Goal: Feedback & Contribution: Contribute content

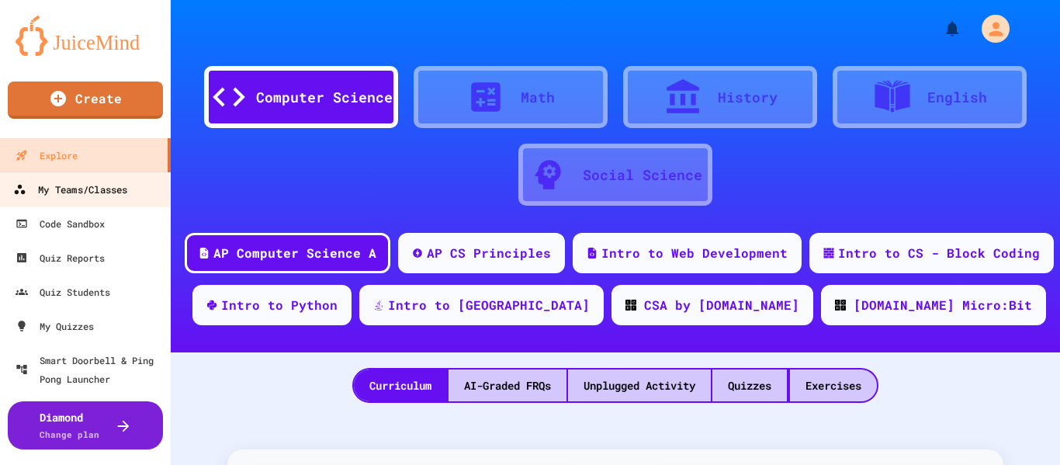
click at [102, 181] on div "My Teams/Classes" at bounding box center [70, 189] width 114 height 19
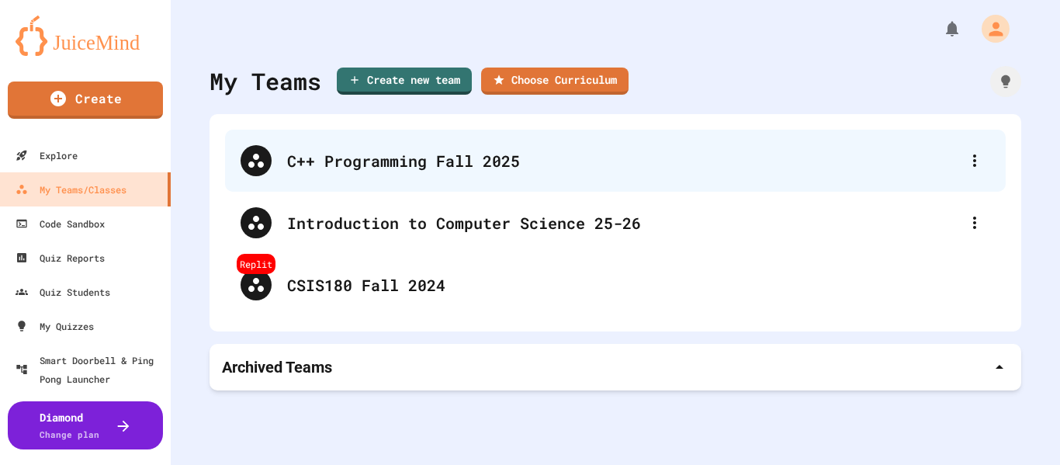
click at [326, 161] on div "C++ Programming Fall 2025" at bounding box center [623, 160] width 672 height 23
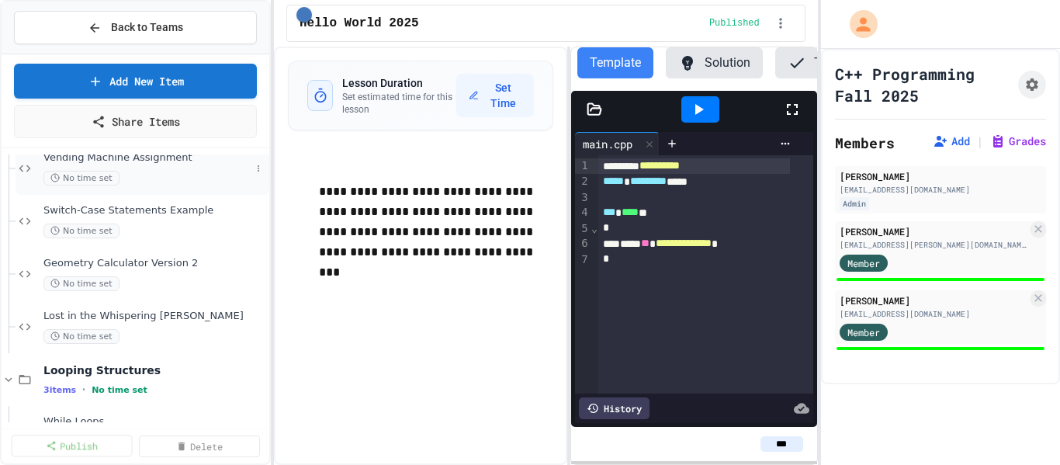
scroll to position [384, 0]
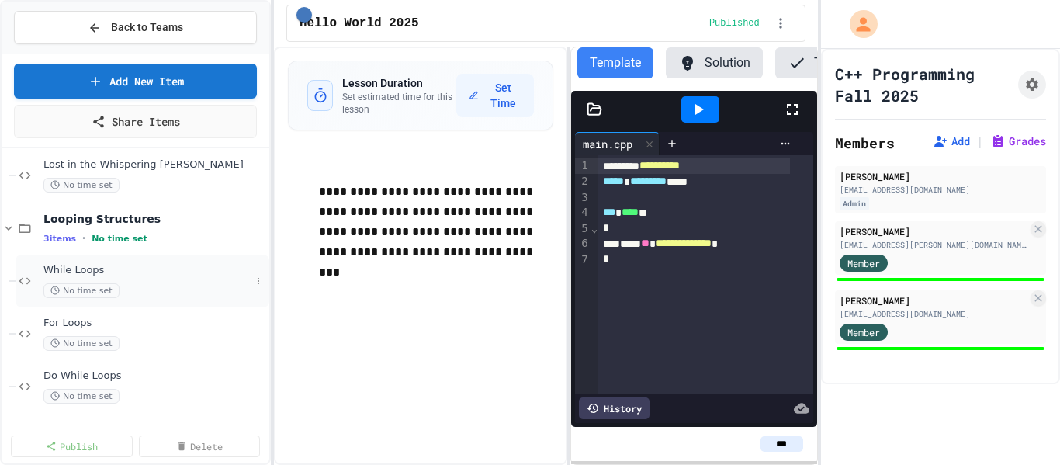
click at [78, 272] on span "While Loops" at bounding box center [146, 270] width 207 height 13
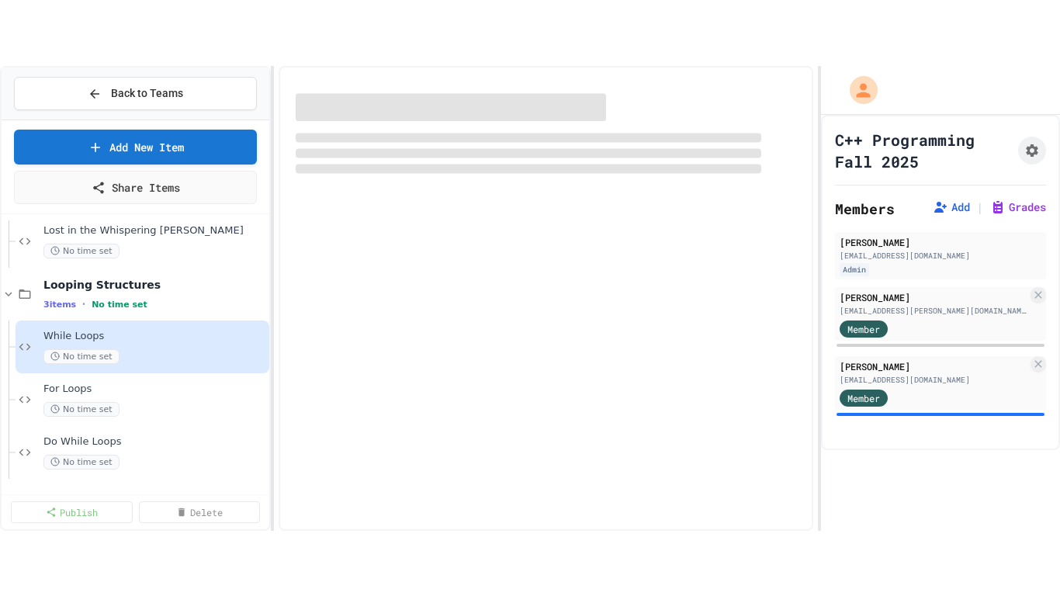
scroll to position [365, 0]
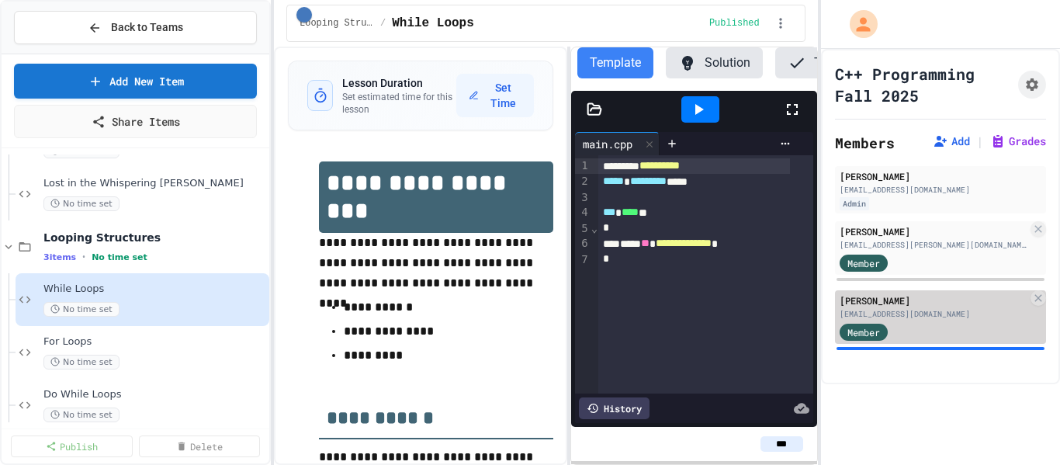
click at [952, 333] on div "Member" at bounding box center [934, 330] width 188 height 19
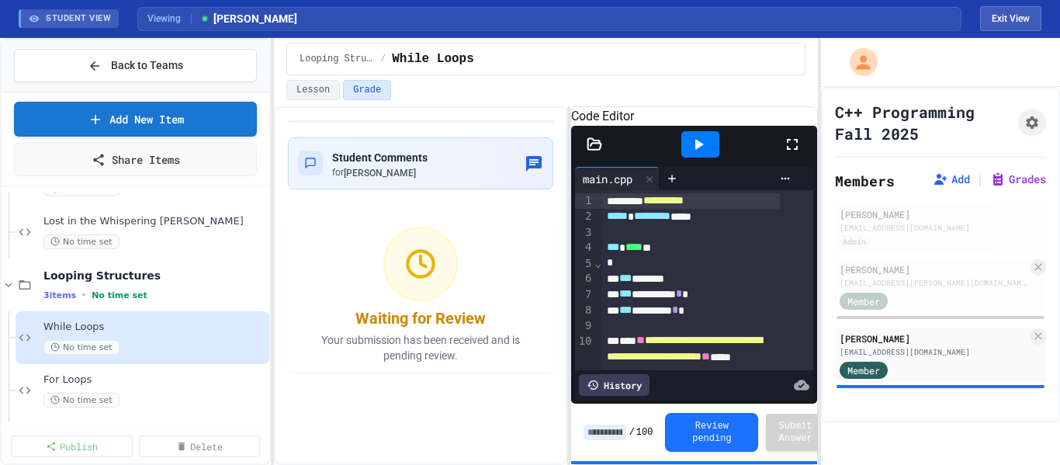
click at [791, 154] on icon at bounding box center [792, 144] width 19 height 19
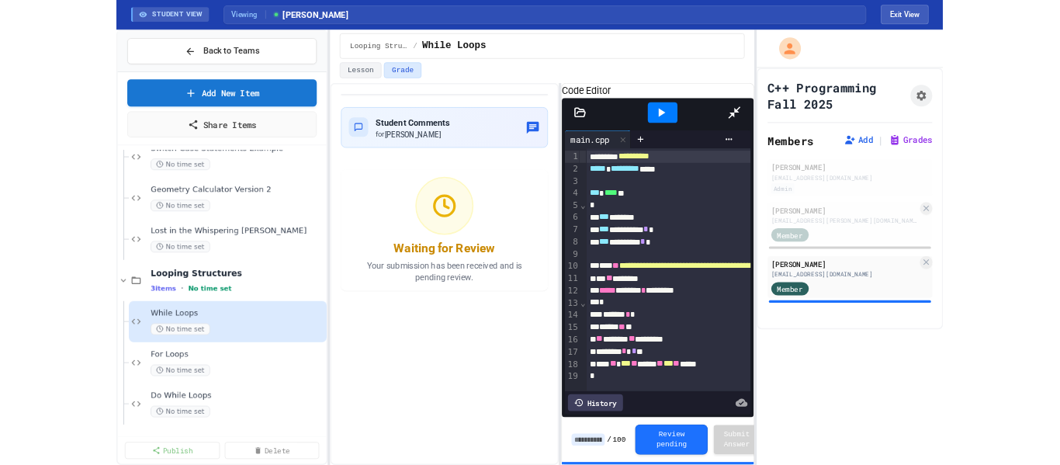
scroll to position [291, 0]
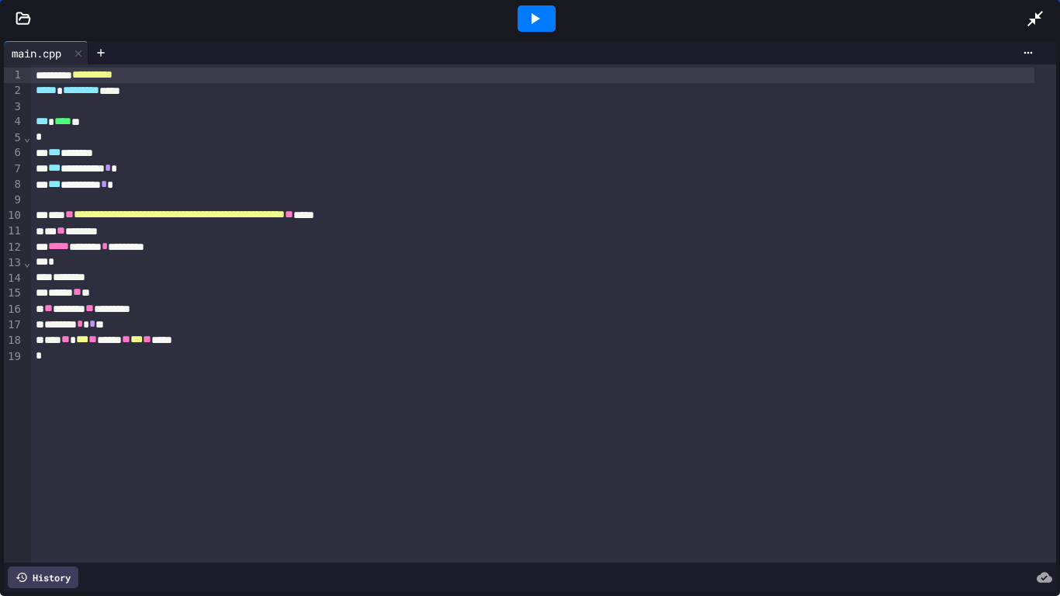
click at [1030, 20] on icon at bounding box center [1035, 19] width 16 height 16
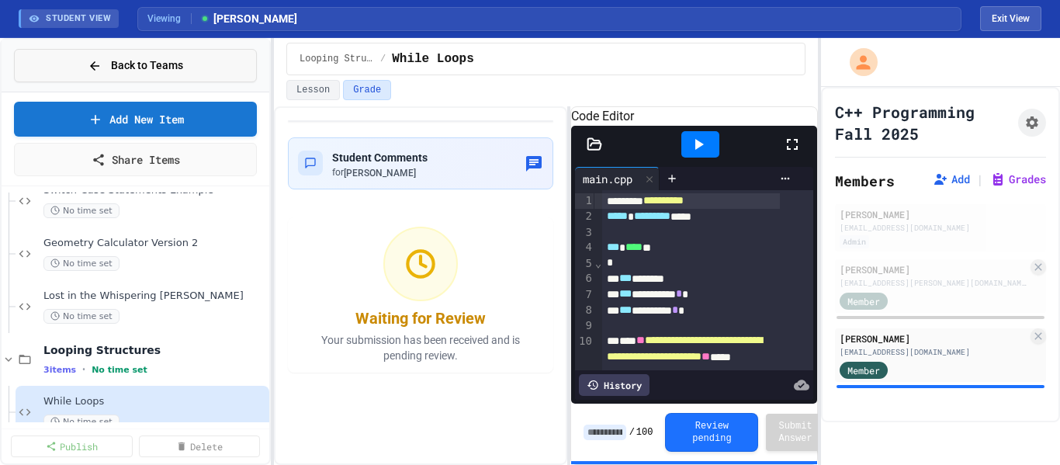
click at [110, 63] on div "Back to Teams" at bounding box center [135, 65] width 95 height 16
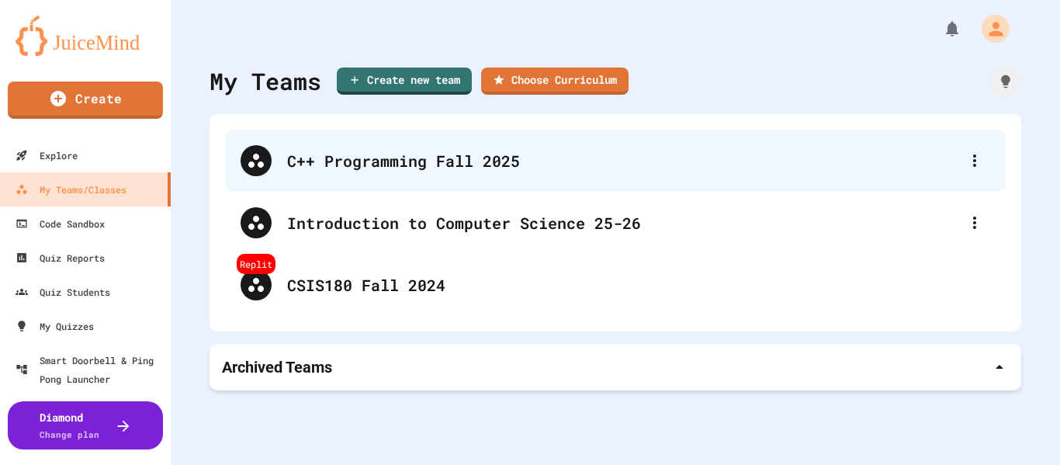
click at [380, 162] on div "C++ Programming Fall 2025" at bounding box center [623, 160] width 672 height 23
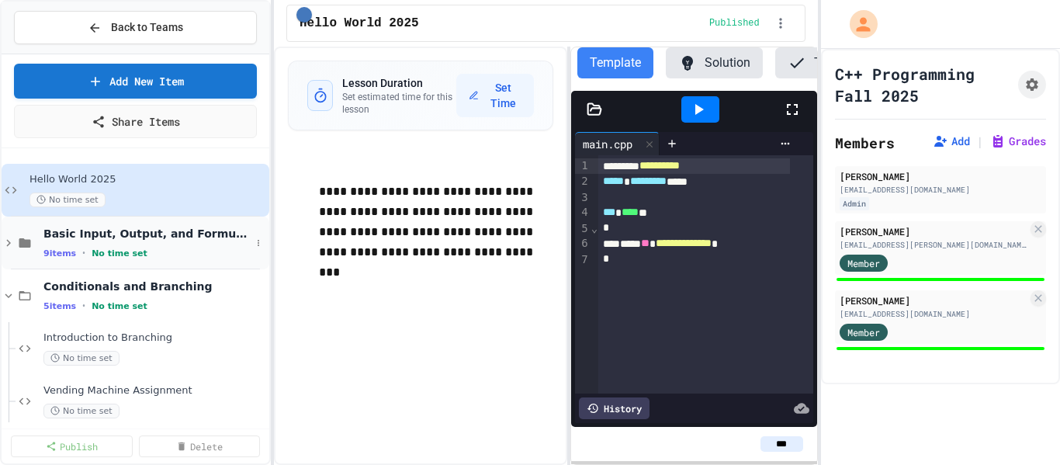
click at [6, 239] on icon at bounding box center [9, 243] width 14 height 14
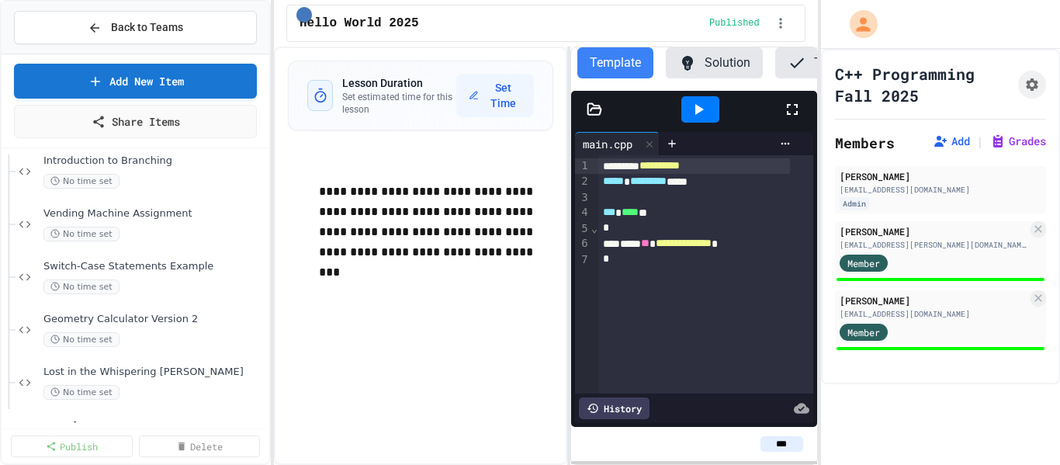
scroll to position [543, 0]
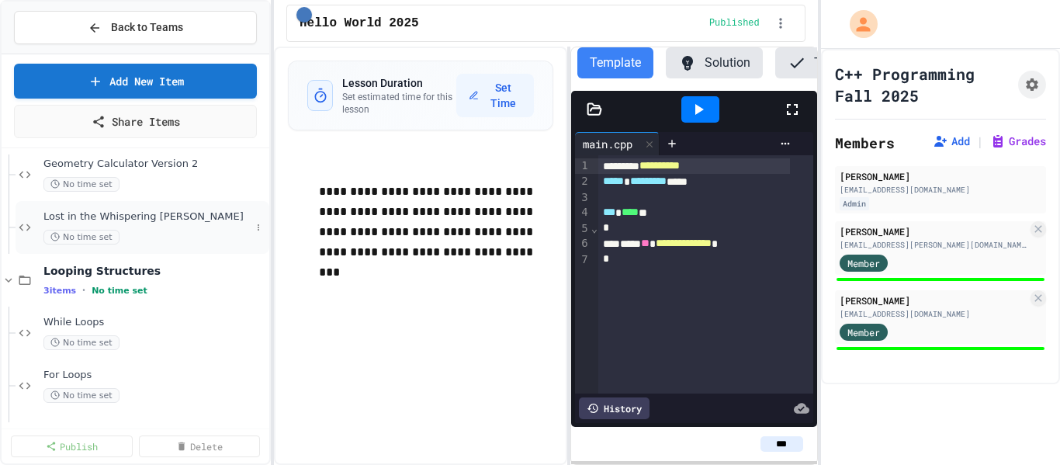
click at [137, 221] on span "Lost in the Whispering [PERSON_NAME]" at bounding box center [146, 216] width 207 height 13
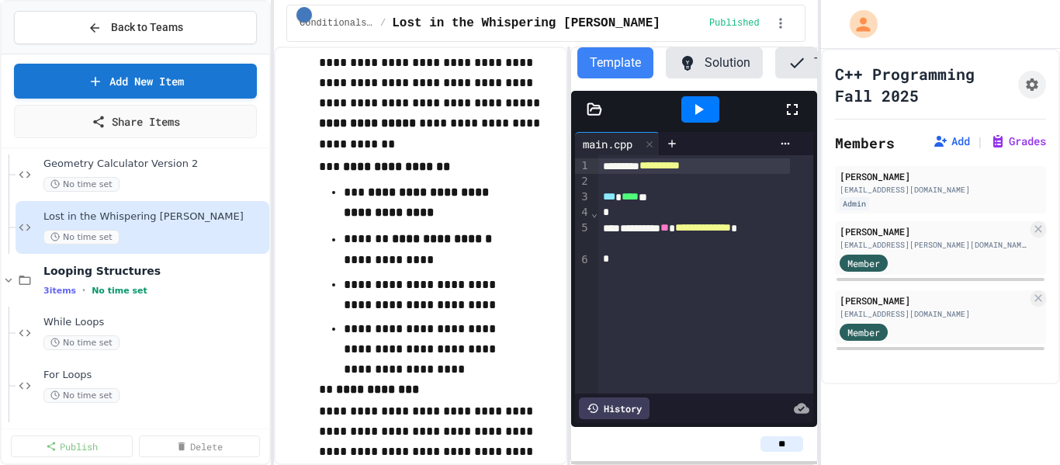
scroll to position [310, 0]
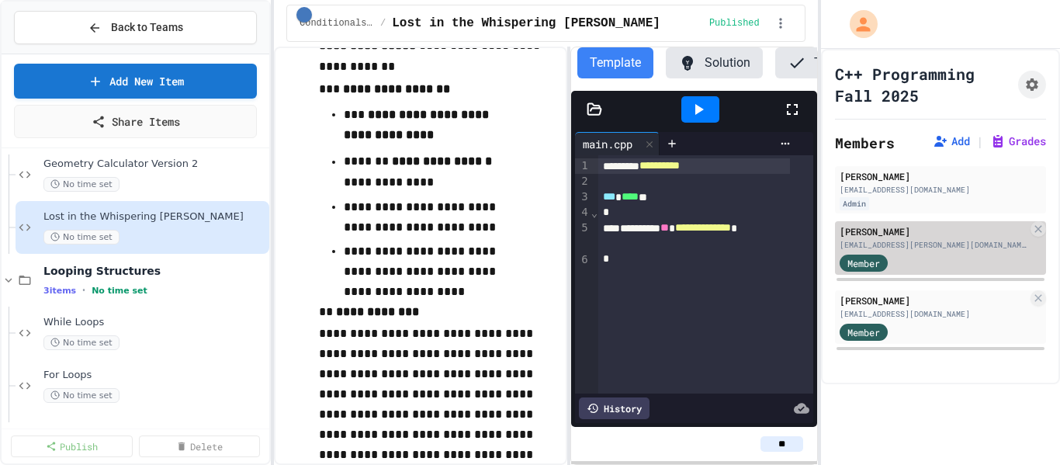
click at [954, 254] on div "Member" at bounding box center [934, 261] width 188 height 19
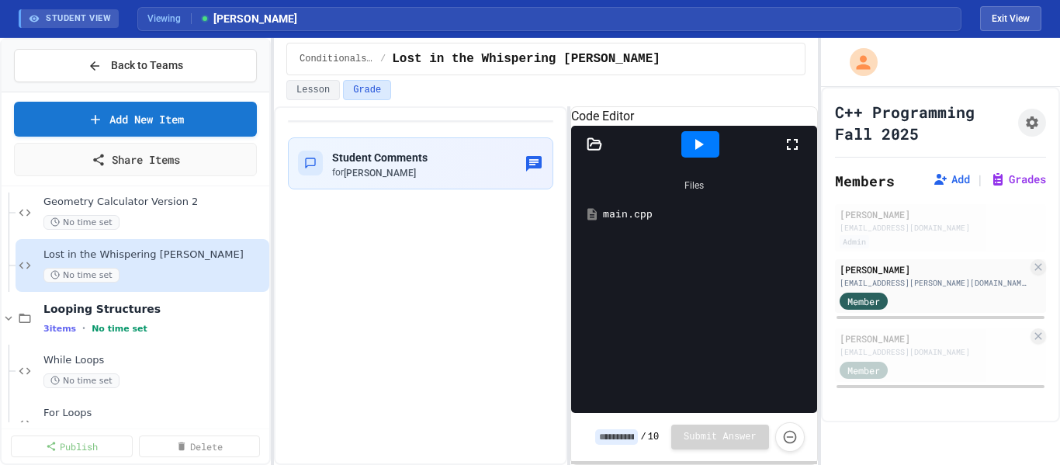
click at [628, 222] on div "main.cpp" at bounding box center [705, 214] width 205 height 16
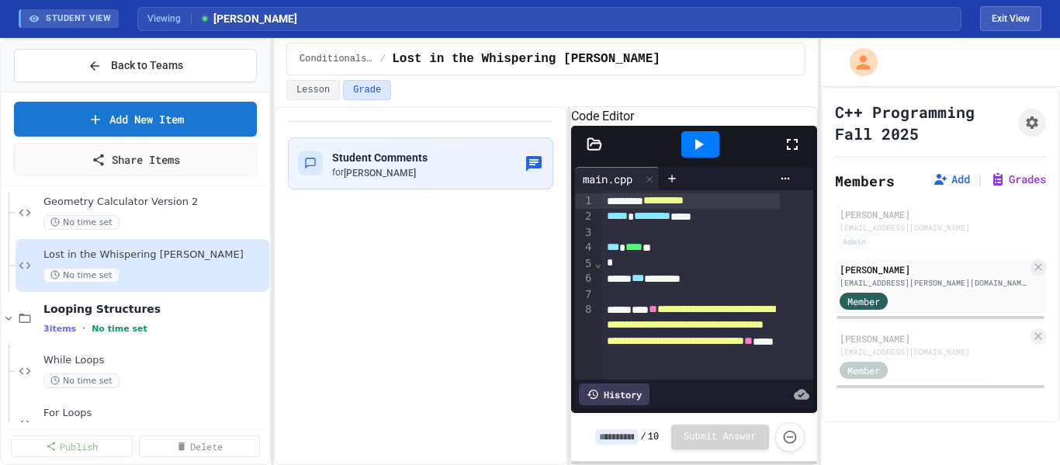
click at [791, 154] on icon at bounding box center [792, 144] width 19 height 19
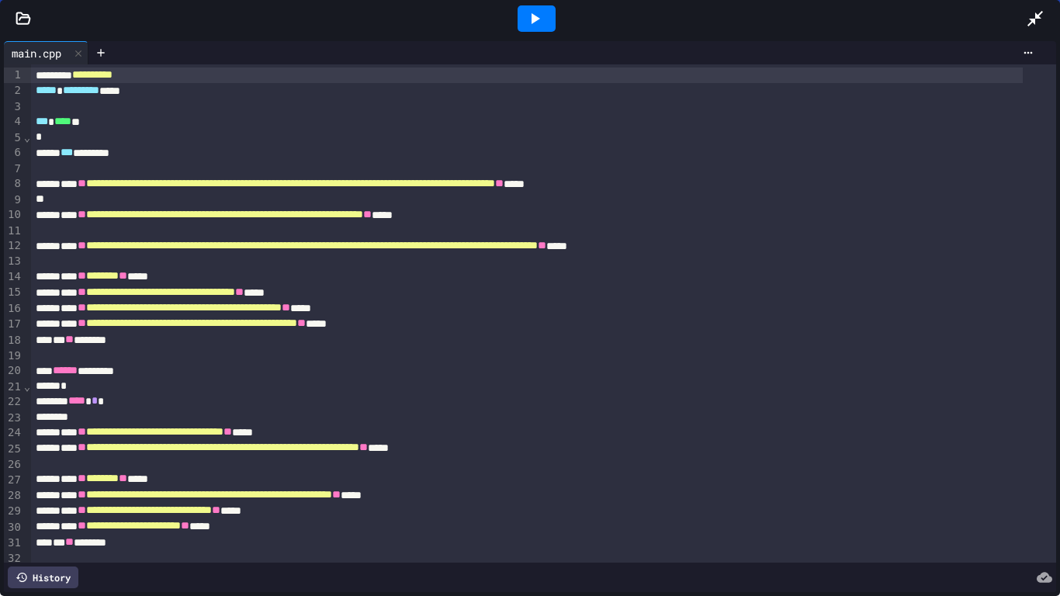
click at [1033, 23] on icon at bounding box center [1035, 19] width 16 height 16
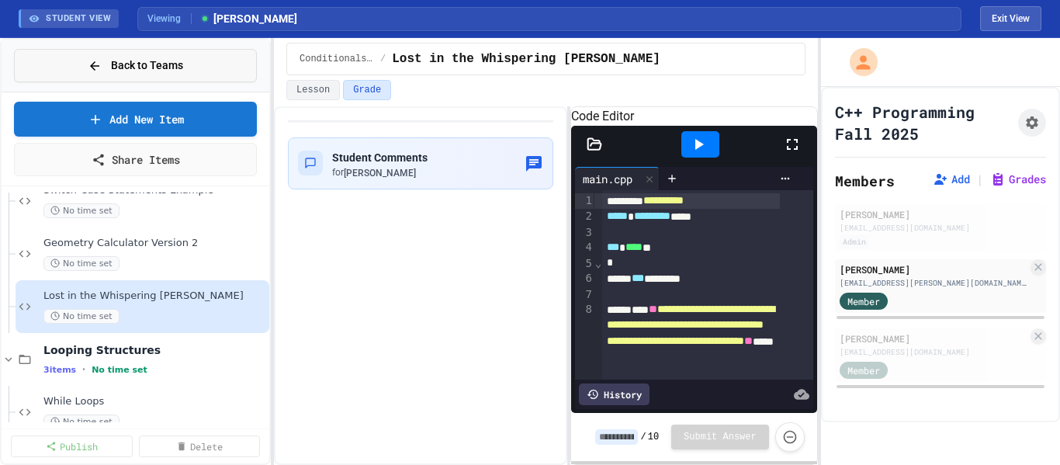
click at [177, 78] on button "Back to Teams" at bounding box center [135, 65] width 243 height 33
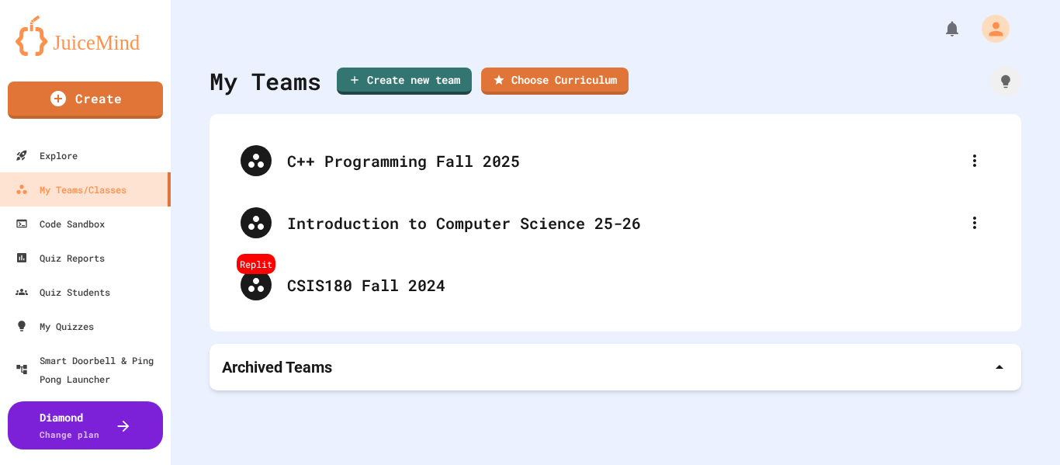
click at [362, 369] on div "Archived Teams" at bounding box center [615, 367] width 787 height 22
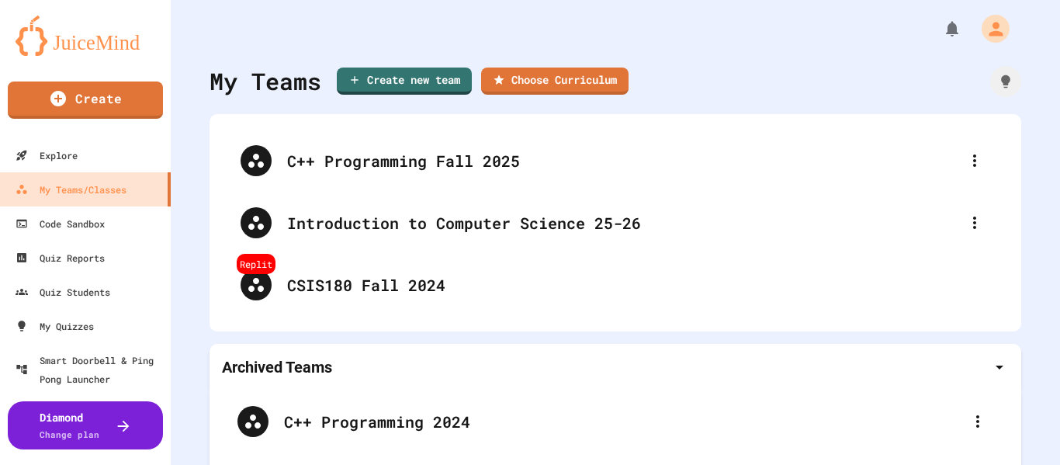
scroll to position [155, 0]
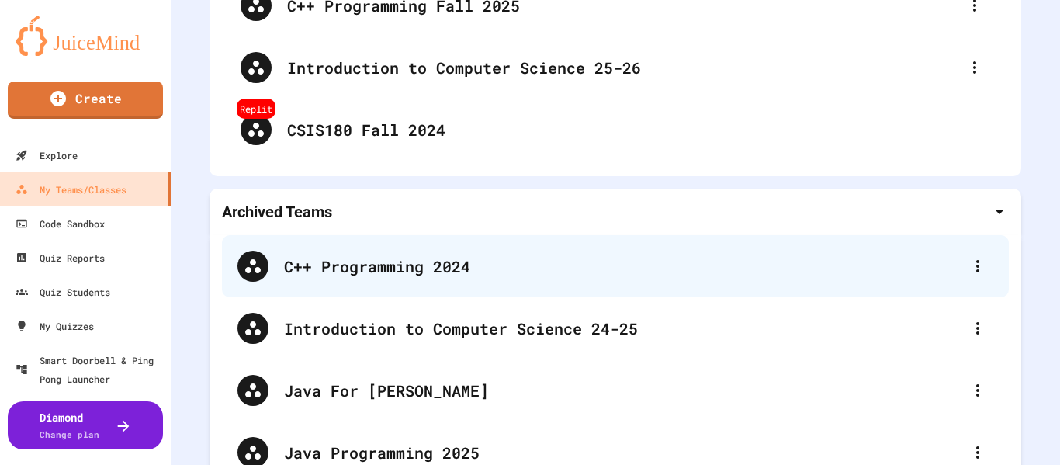
click at [359, 288] on div "C++ Programming 2024" at bounding box center [615, 266] width 787 height 62
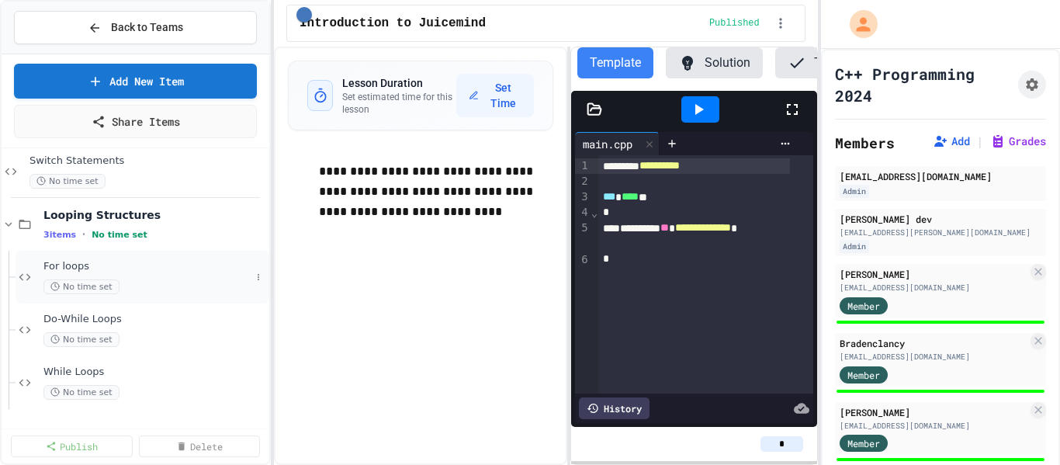
scroll to position [466, 0]
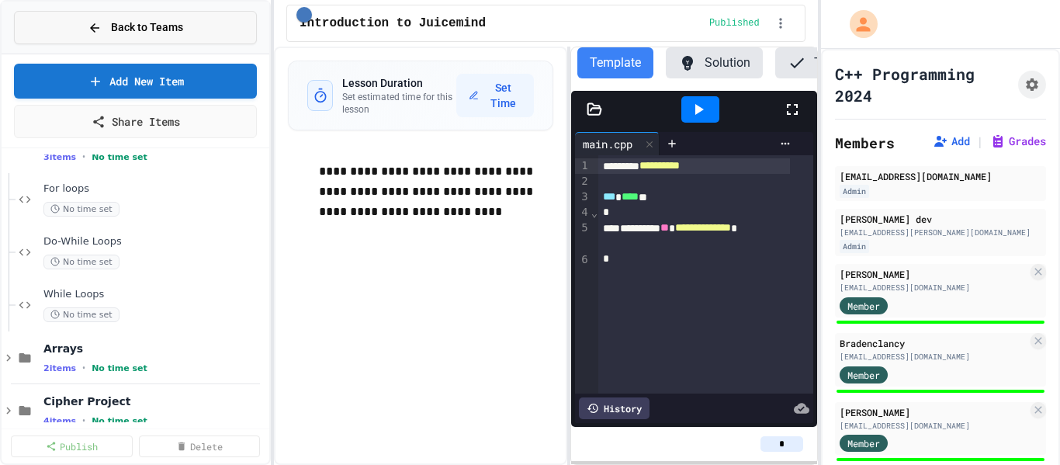
click at [146, 26] on span "Back to Teams" at bounding box center [147, 27] width 72 height 16
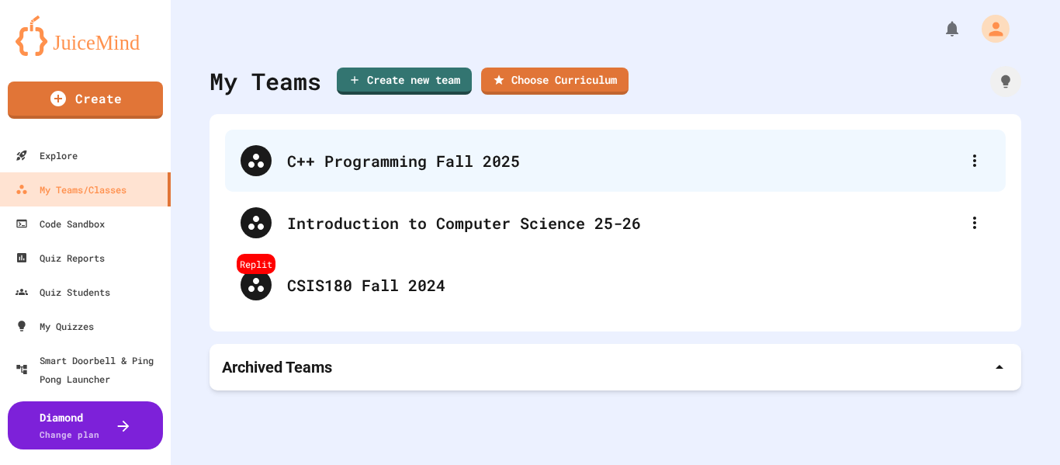
click at [394, 179] on div "C++ Programming Fall 2025" at bounding box center [615, 161] width 781 height 62
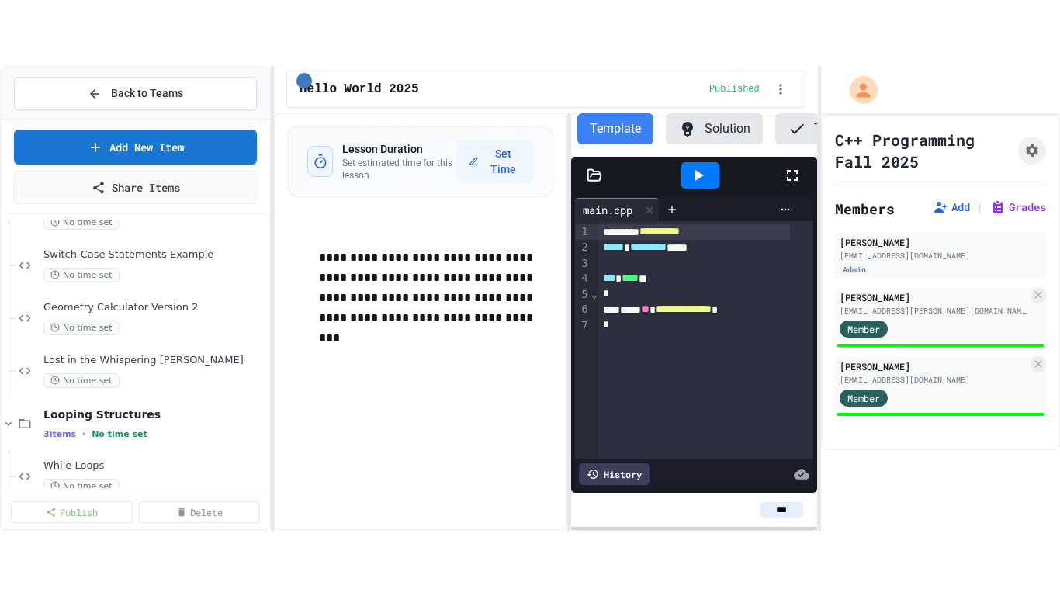
scroll to position [543, 0]
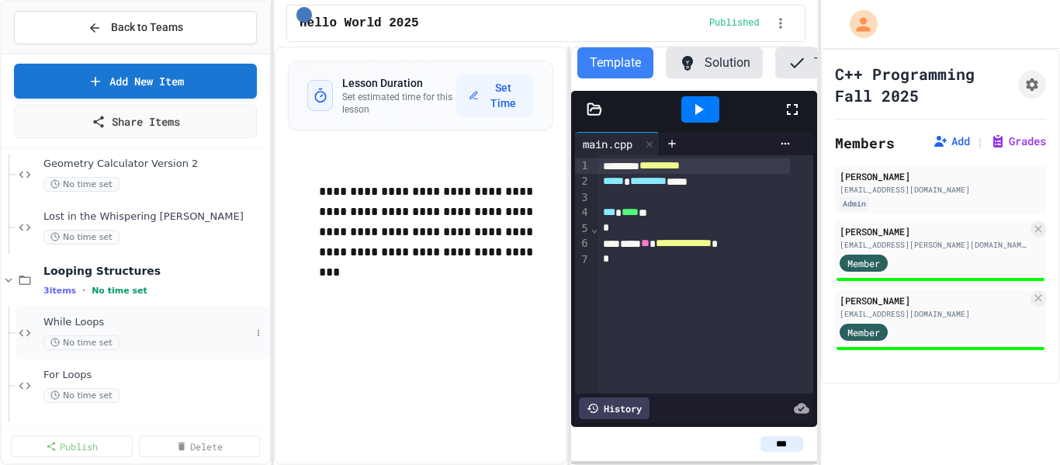
click at [126, 333] on div "While Loops No time set" at bounding box center [146, 333] width 207 height 34
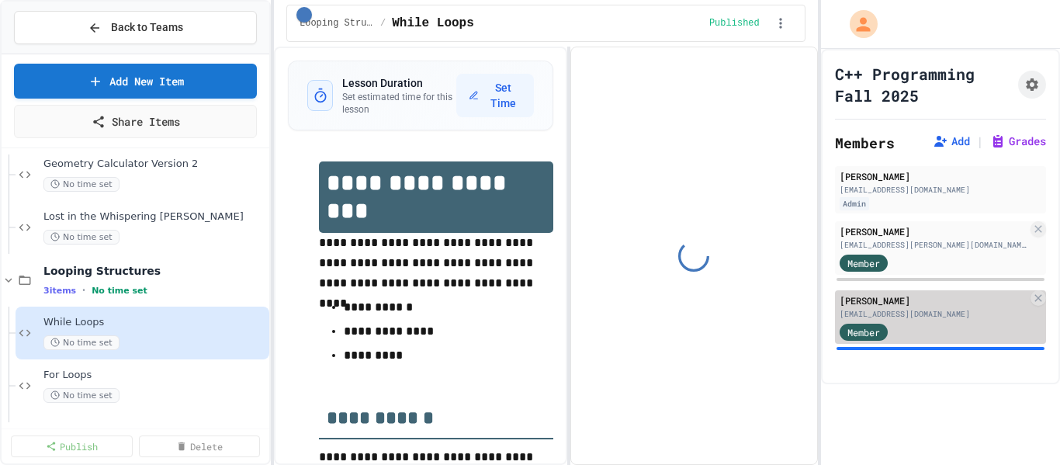
click at [947, 321] on div "Member" at bounding box center [934, 330] width 188 height 19
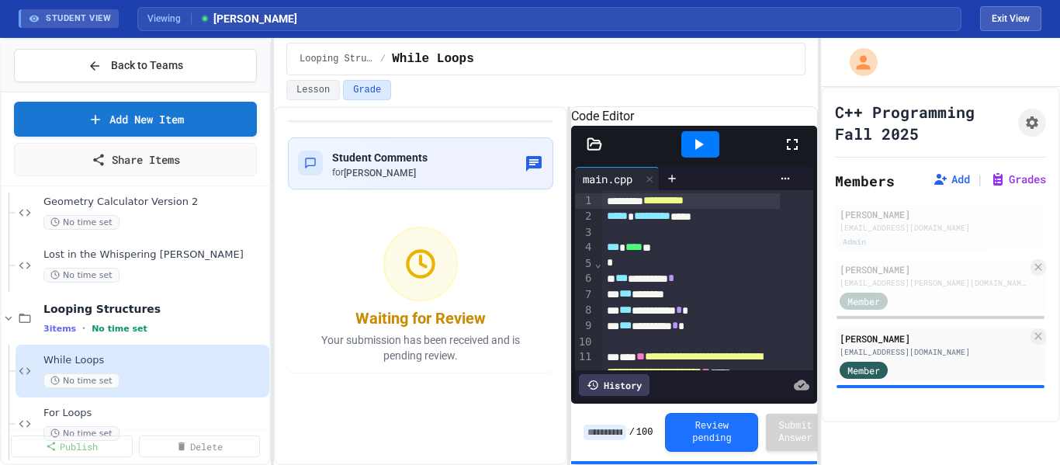
click at [791, 154] on icon at bounding box center [792, 144] width 19 height 19
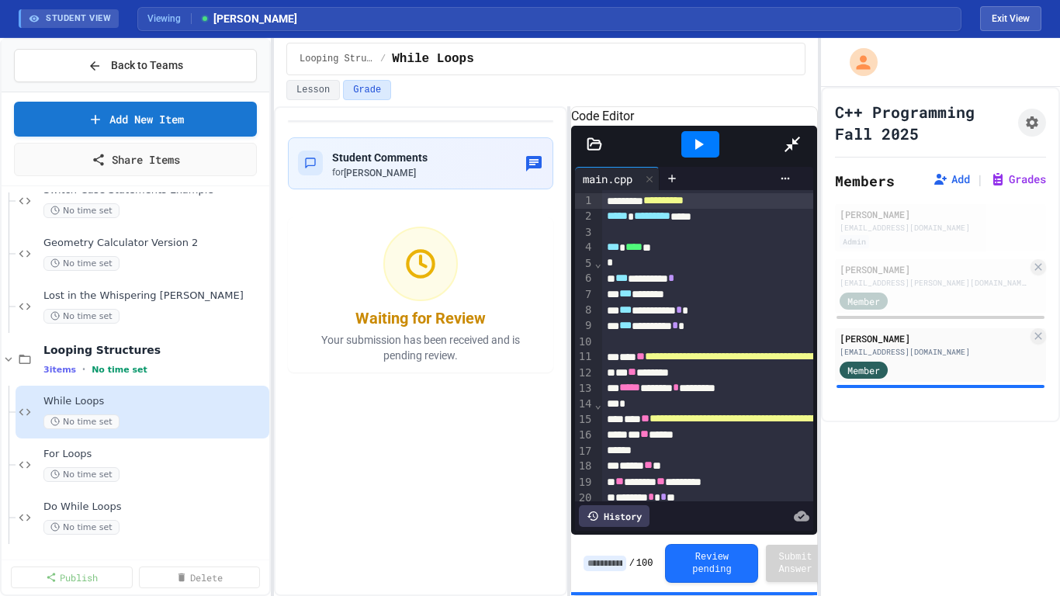
scroll to position [502, 0]
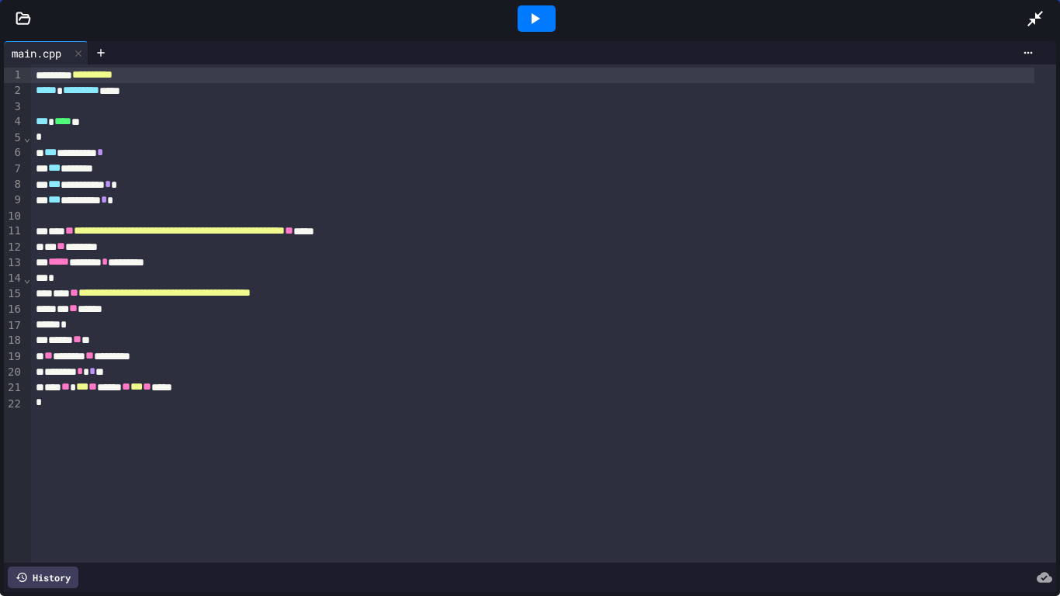
click at [106, 341] on div "****** ** **" at bounding box center [532, 340] width 1003 height 16
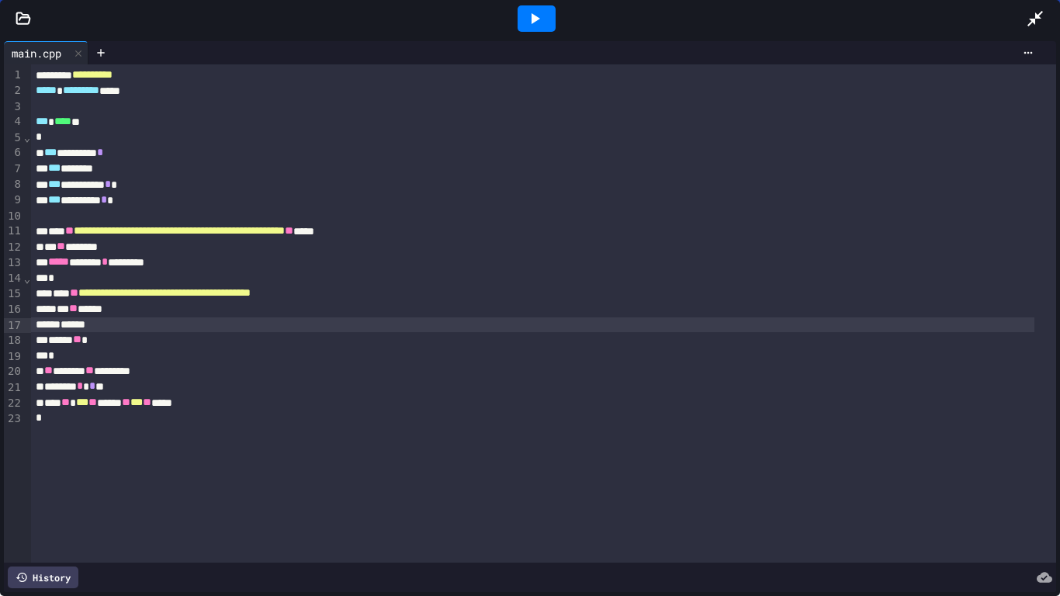
click at [124, 323] on div "******" at bounding box center [532, 325] width 1003 height 16
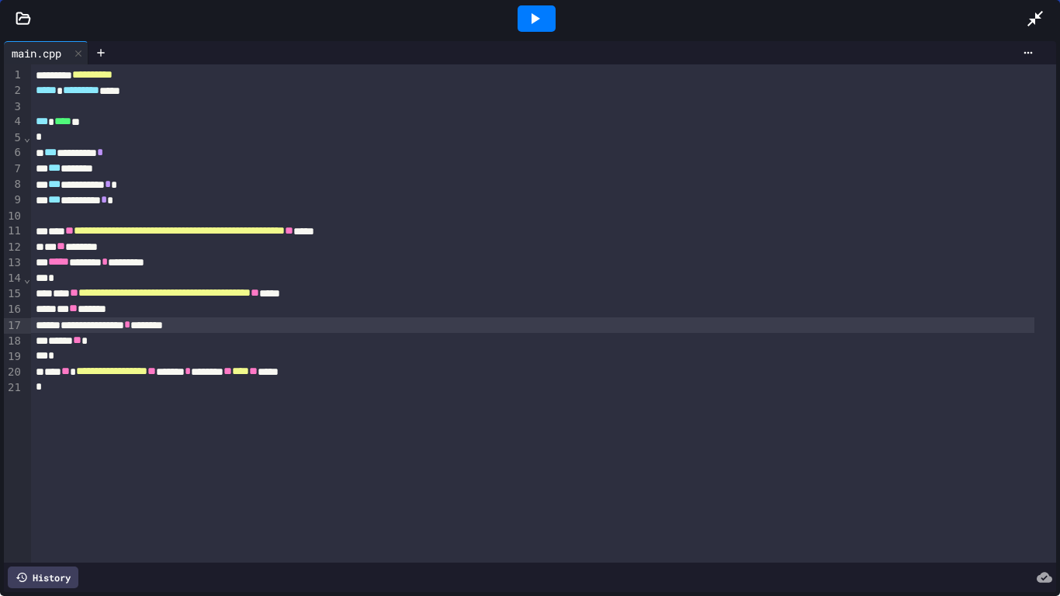
click at [538, 17] on icon at bounding box center [534, 18] width 19 height 19
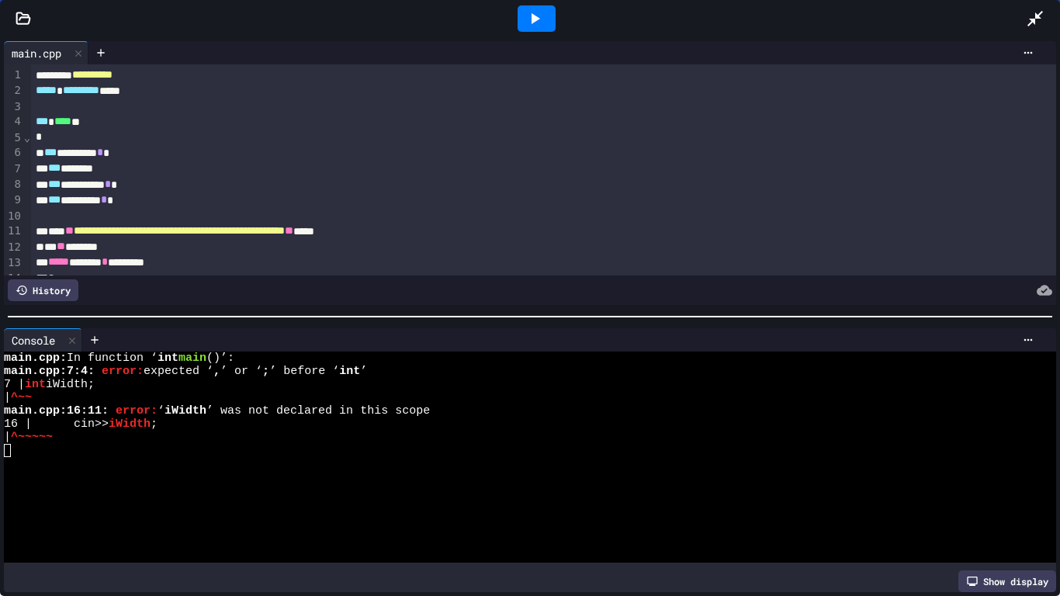
scroll to position [78, 0]
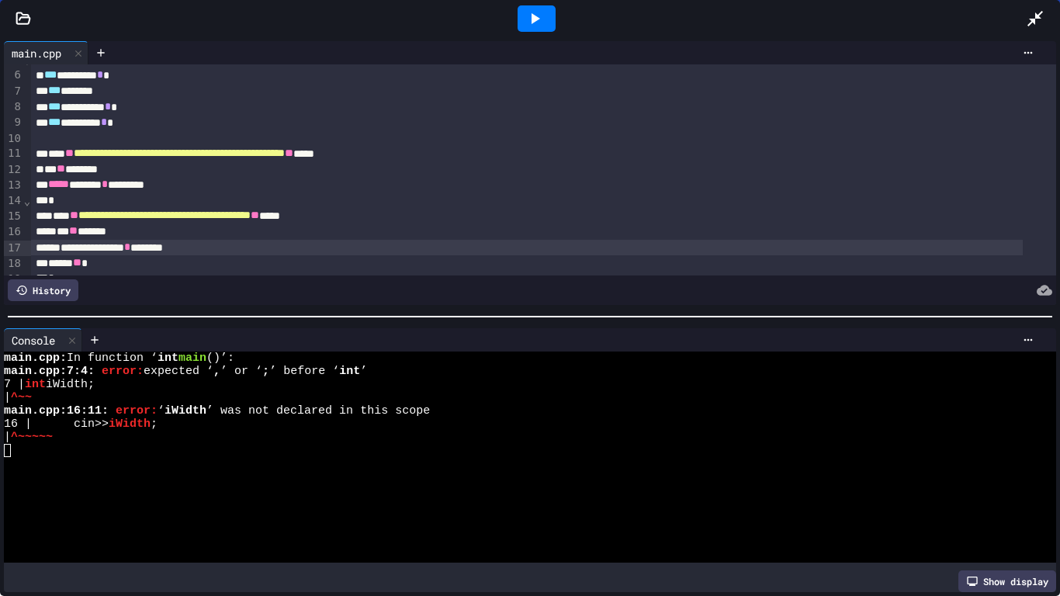
click at [540, 23] on icon at bounding box center [534, 18] width 19 height 19
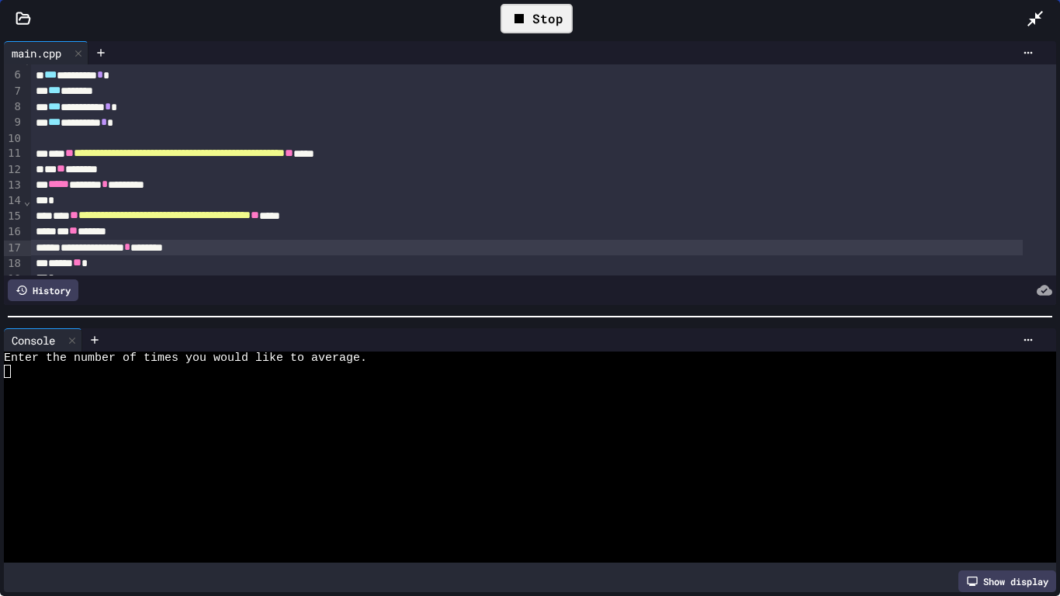
click at [545, 24] on div "Stop" at bounding box center [536, 18] width 72 height 29
click at [1030, 27] on icon at bounding box center [1035, 18] width 19 height 19
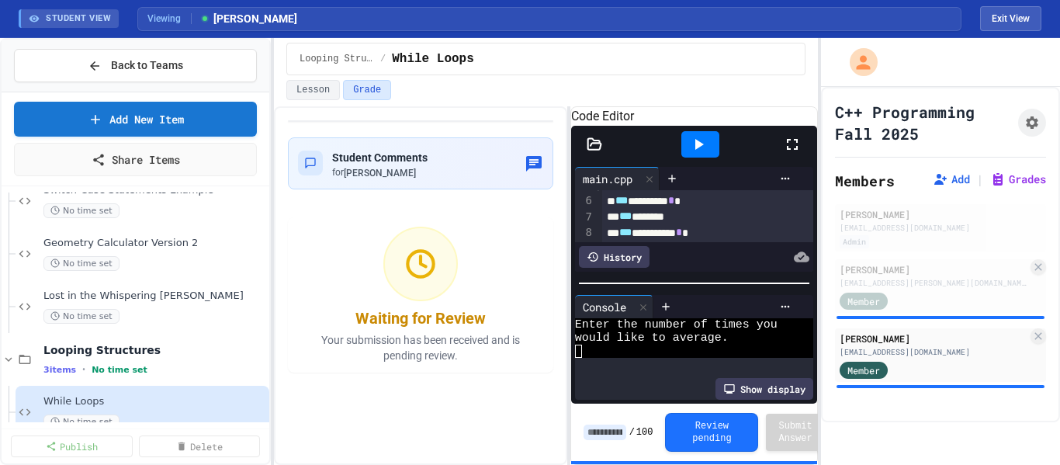
click at [798, 154] on icon at bounding box center [792, 144] width 19 height 19
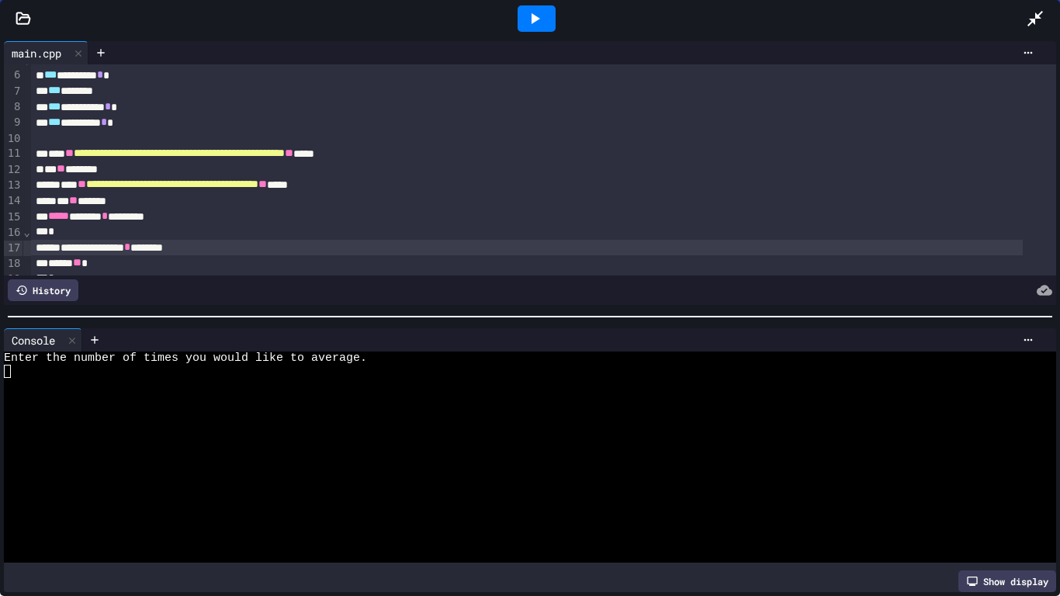
click at [551, 16] on div at bounding box center [537, 18] width 38 height 26
click at [525, 369] on div at bounding box center [517, 371] width 1027 height 13
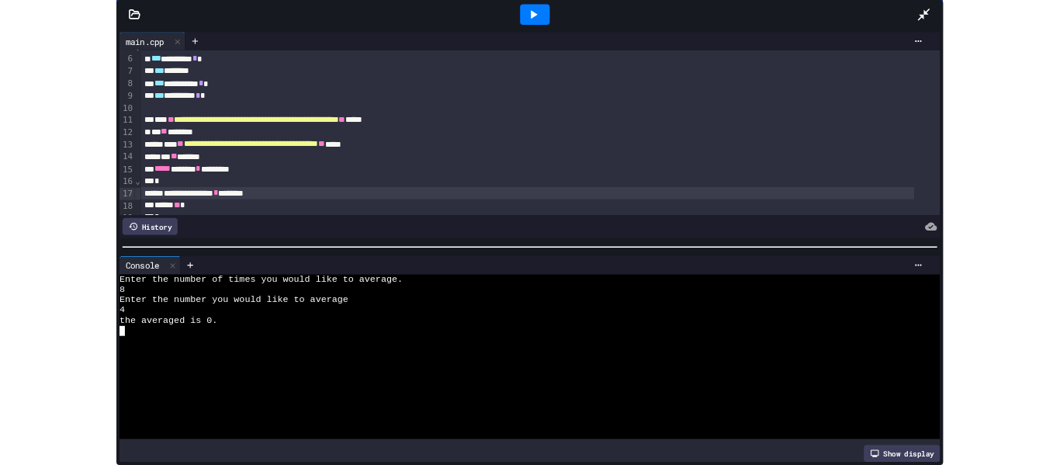
scroll to position [155, 0]
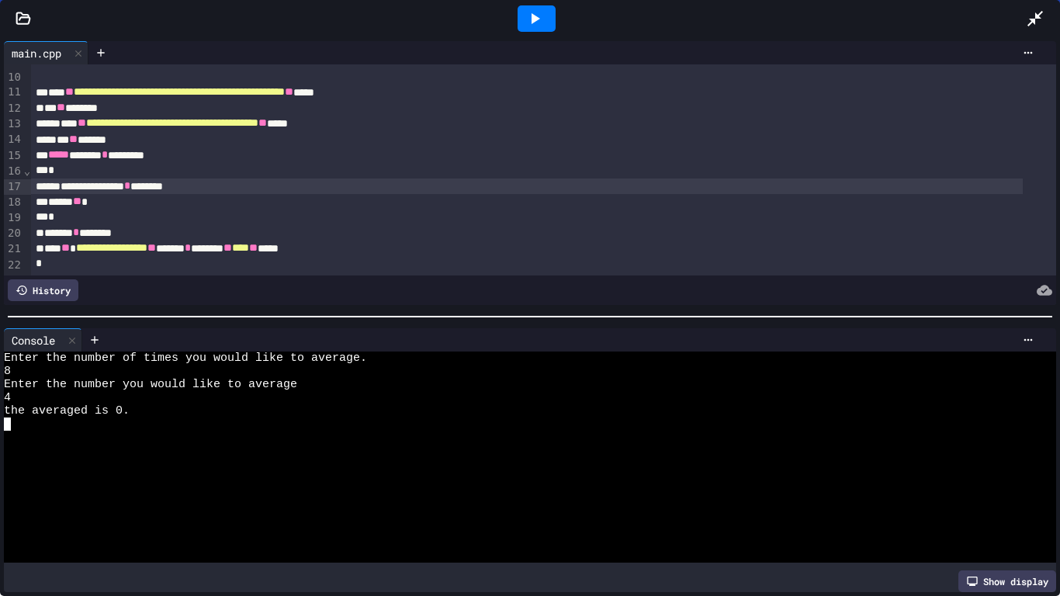
click at [1027, 19] on icon at bounding box center [1035, 18] width 19 height 19
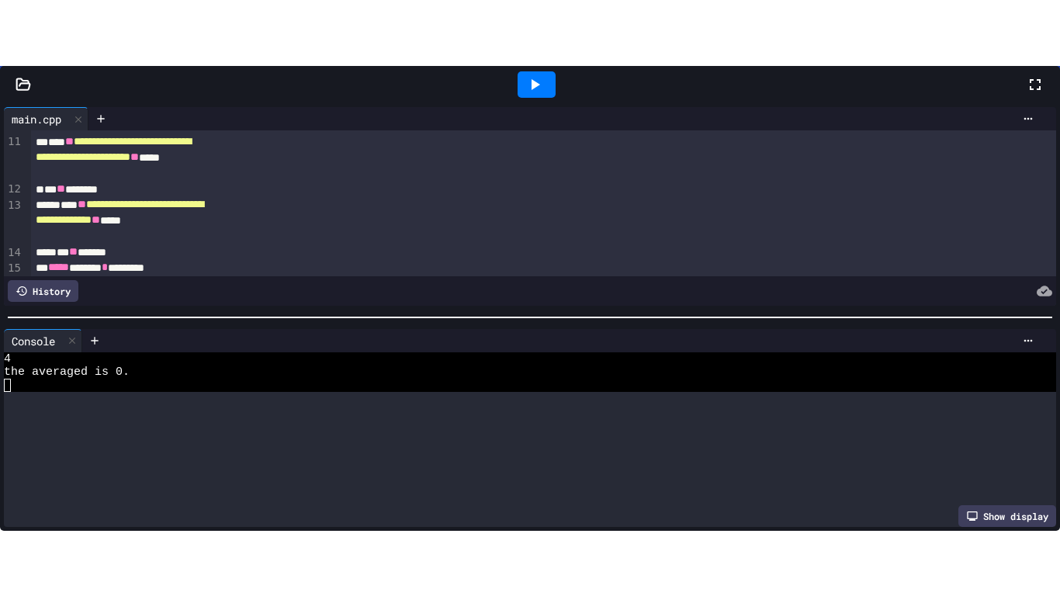
scroll to position [66, 0]
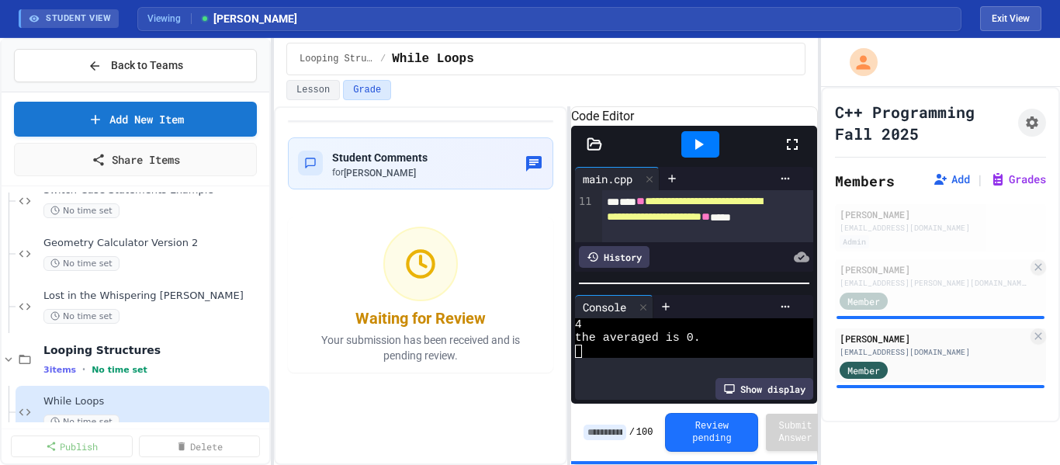
click at [791, 154] on icon at bounding box center [792, 144] width 19 height 19
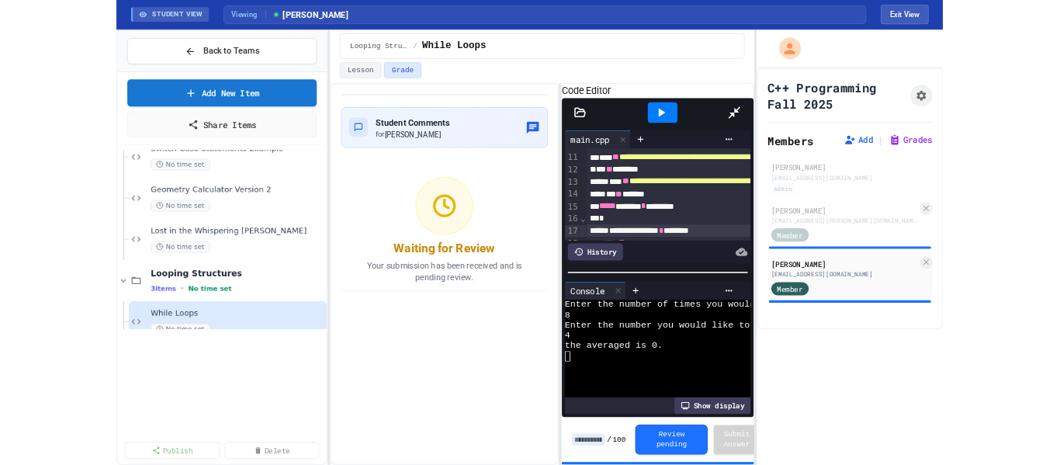
scroll to position [0, 0]
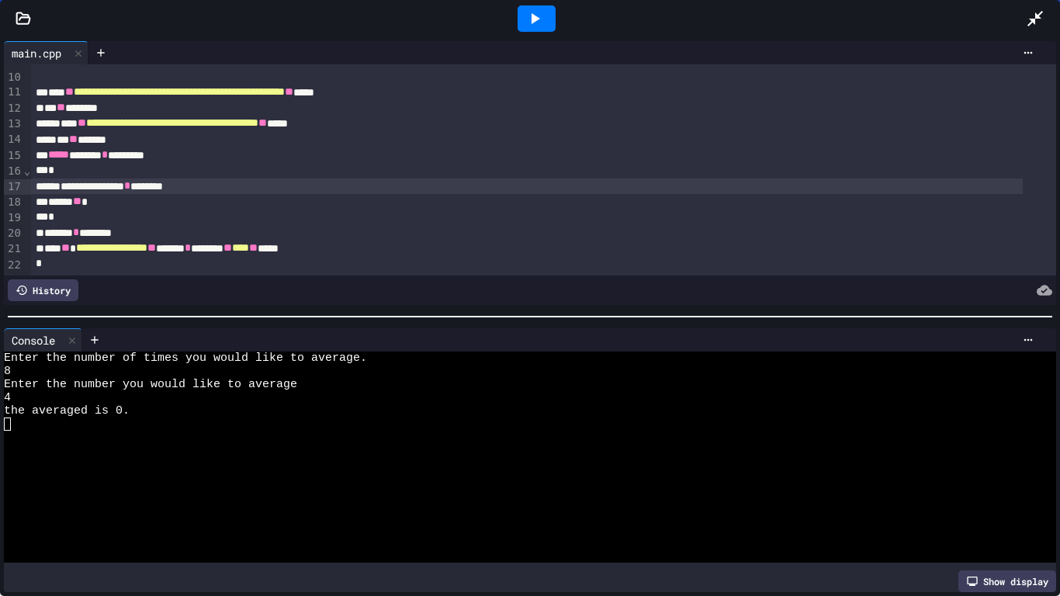
click at [1046, 12] on div at bounding box center [1043, 19] width 34 height 42
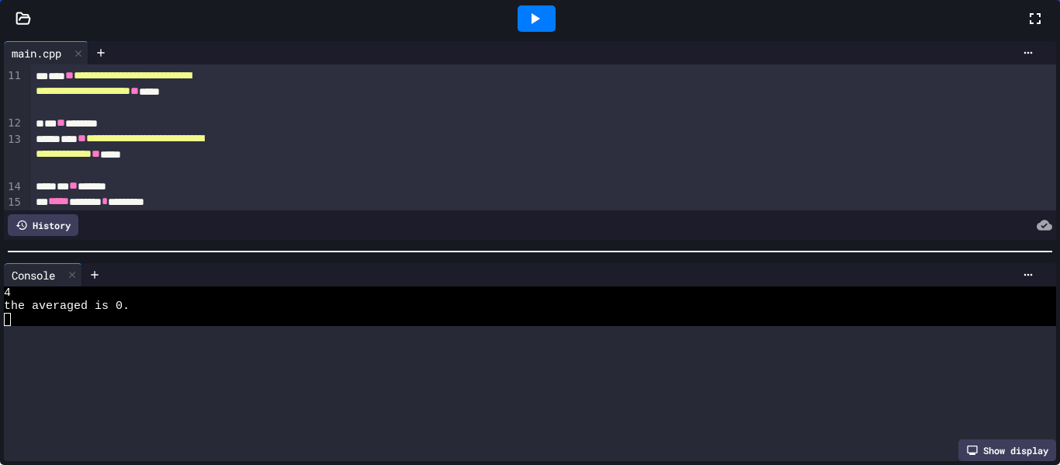
scroll to position [66, 0]
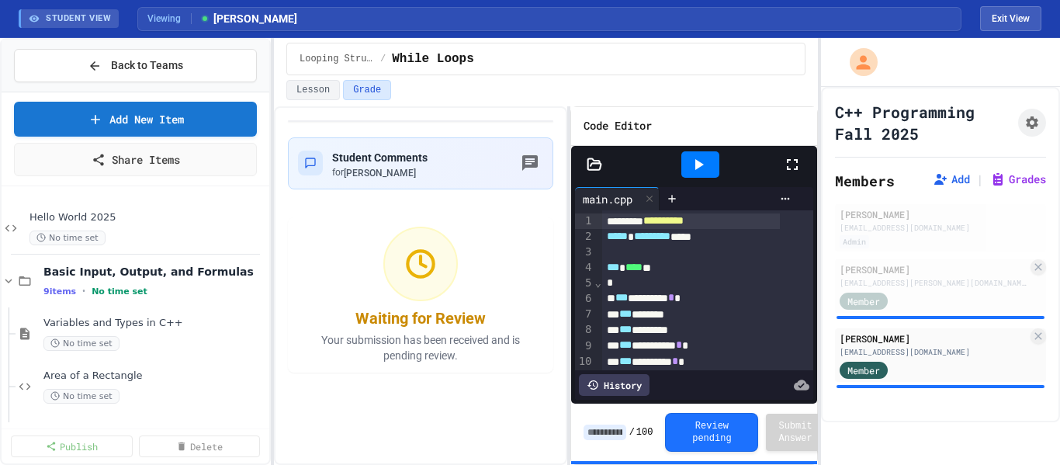
click at [791, 168] on icon at bounding box center [792, 164] width 19 height 19
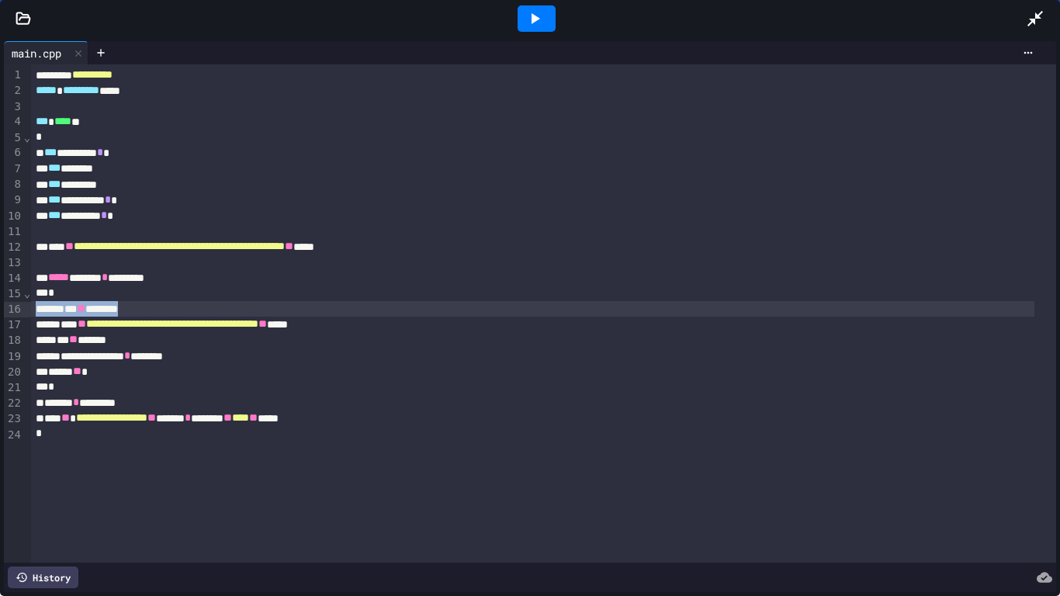
drag, startPoint x: 151, startPoint y: 309, endPoint x: 26, endPoint y: 313, distance: 125.8
click at [26, 313] on div "**********" at bounding box center [530, 313] width 1052 height 498
click at [26, 265] on div "› ⌄ ⌄" at bounding box center [27, 313] width 8 height 498
click at [26, 261] on div "› ⌄ ⌄" at bounding box center [27, 313] width 8 height 498
click at [52, 261] on div at bounding box center [543, 262] width 1025 height 16
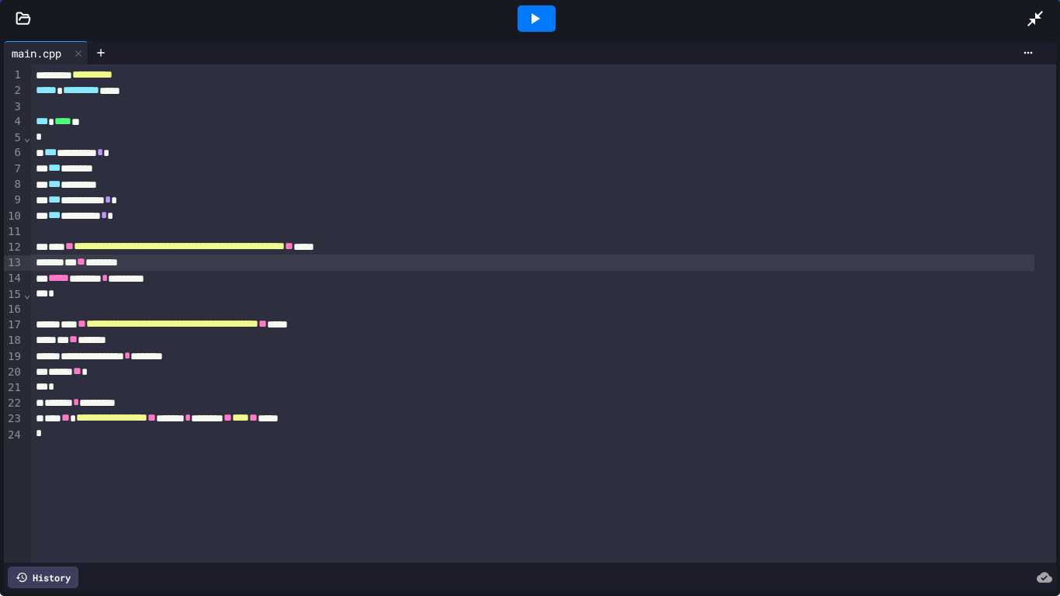
click at [78, 264] on div "*** ** ********" at bounding box center [532, 262] width 1003 height 16
click at [554, 25] on div at bounding box center [537, 18] width 38 height 26
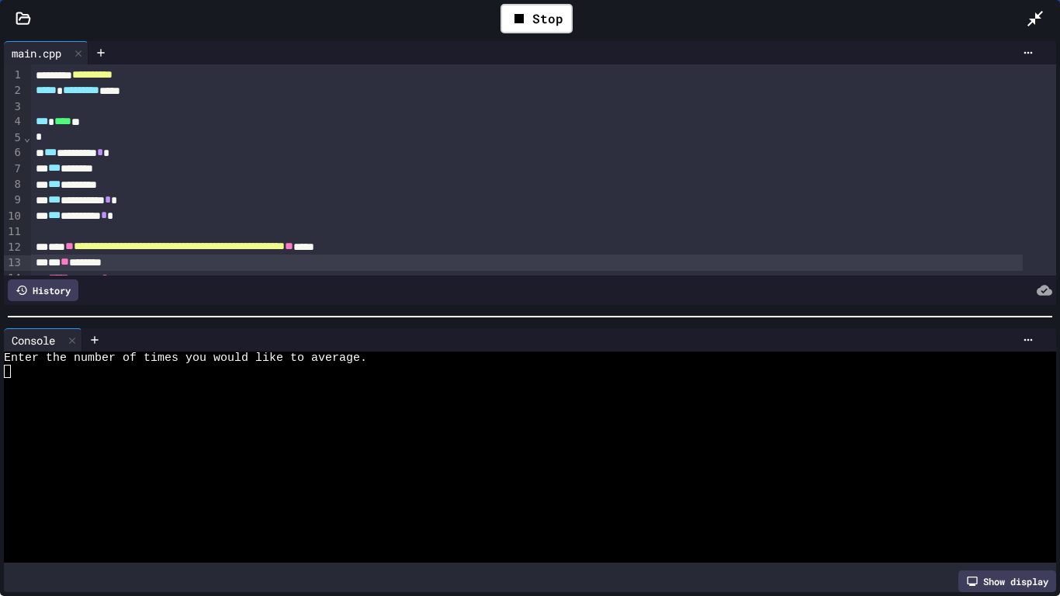
click at [406, 378] on div at bounding box center [517, 384] width 1027 height 13
click at [401, 444] on div at bounding box center [517, 450] width 1027 height 13
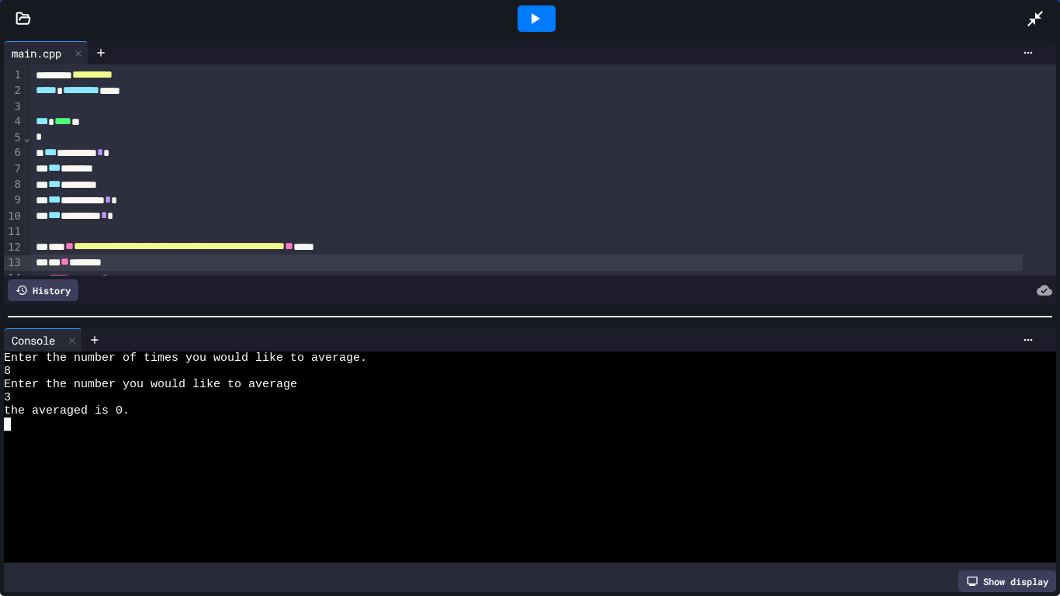
scroll to position [78, 0]
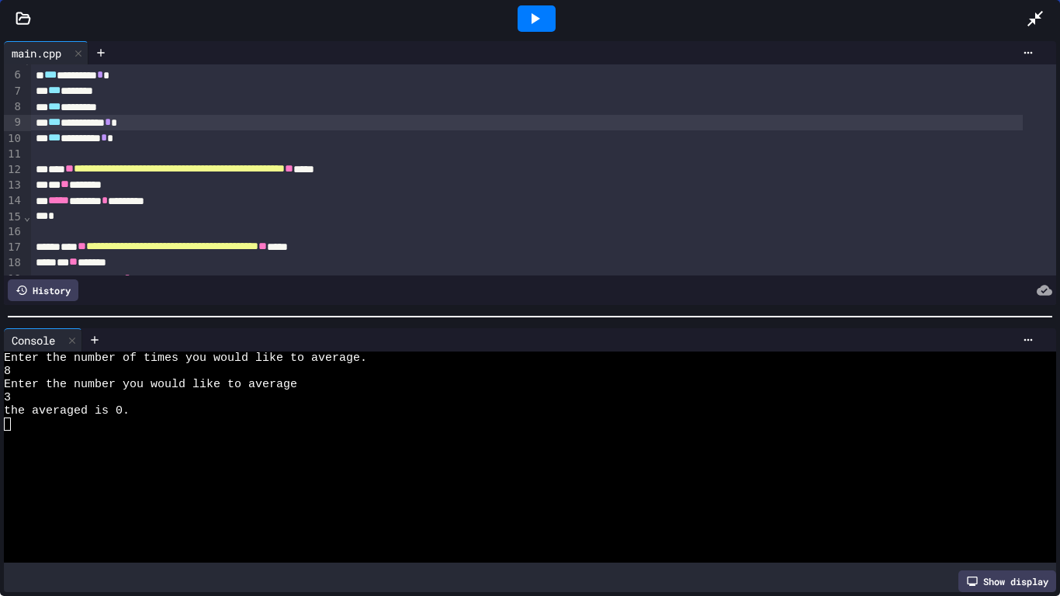
click at [90, 121] on div "*** ********* * *" at bounding box center [527, 123] width 992 height 16
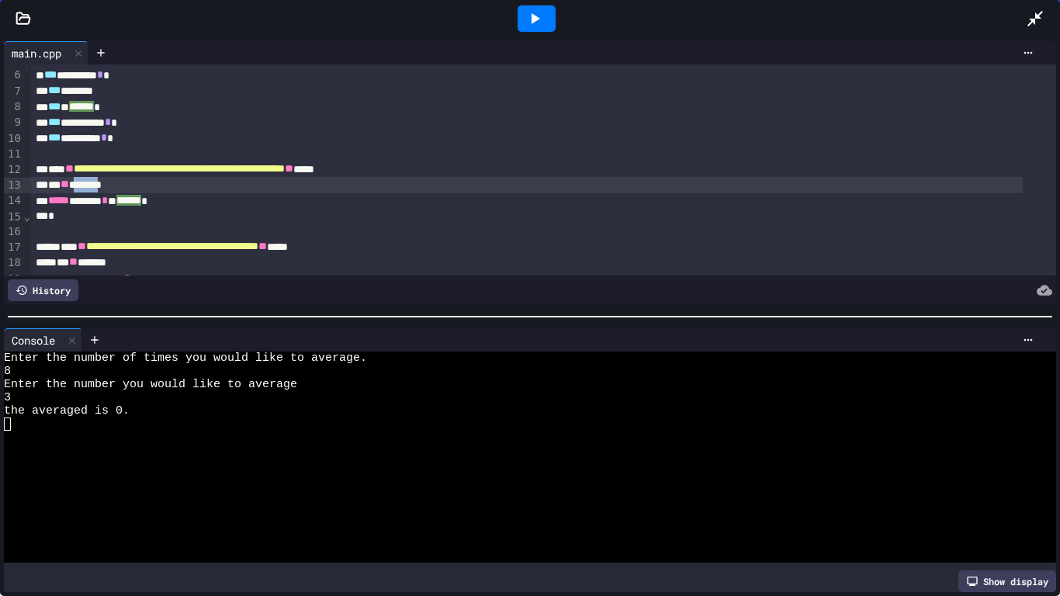
drag, startPoint x: 122, startPoint y: 187, endPoint x: 89, endPoint y: 182, distance: 33.0
click at [89, 182] on div "*** ** ********" at bounding box center [527, 185] width 992 height 16
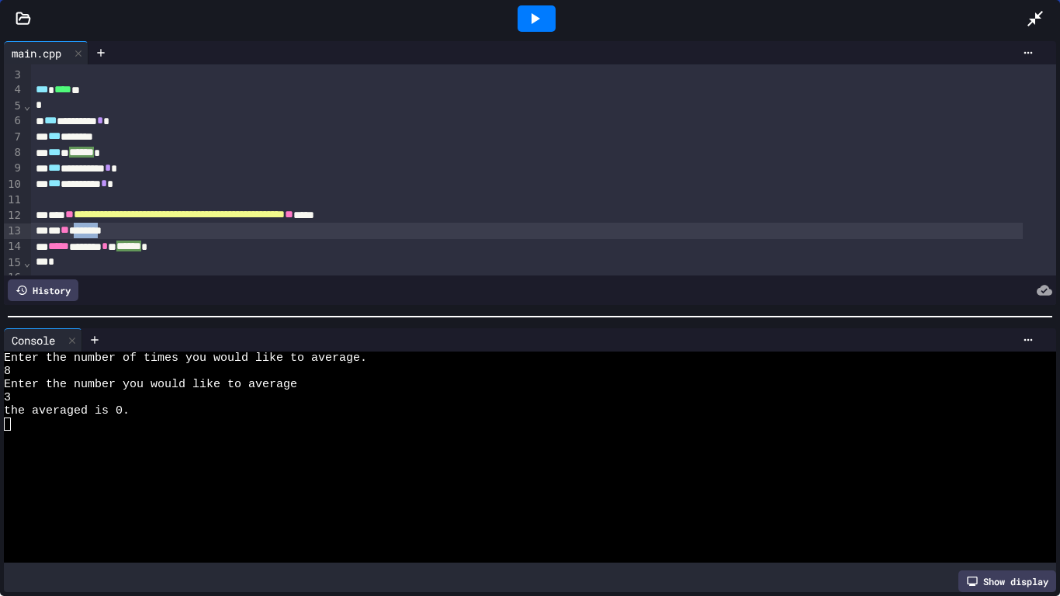
scroll to position [0, 0]
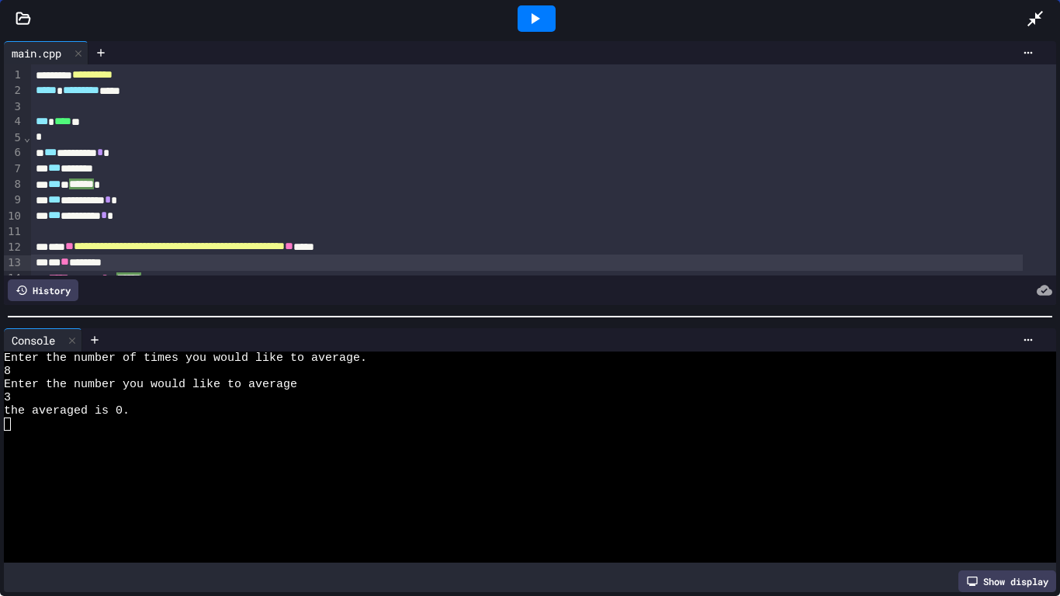
click at [448, 166] on div "*** *******" at bounding box center [527, 169] width 992 height 16
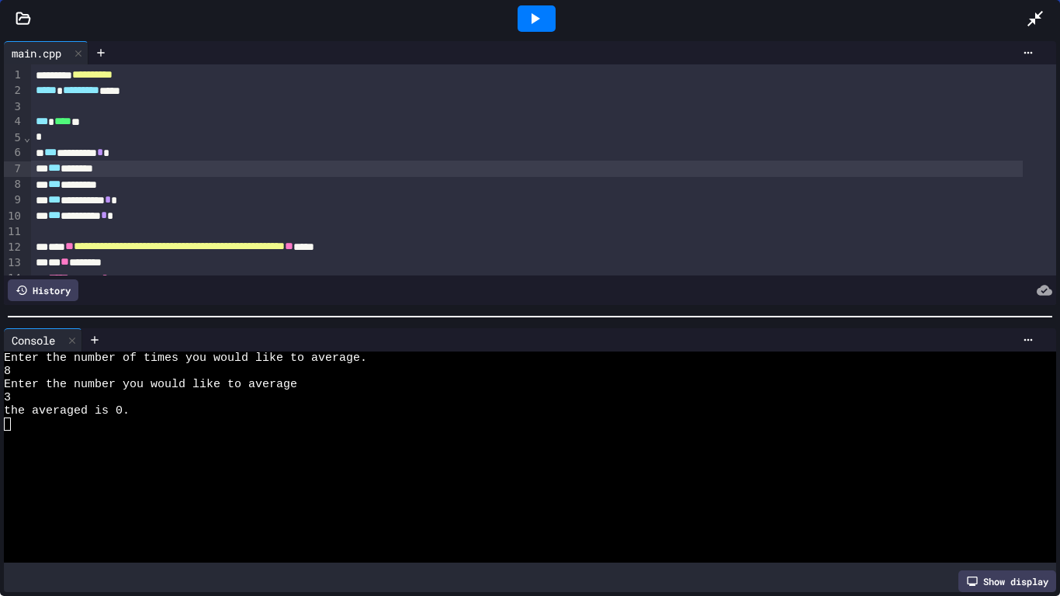
click at [533, 23] on icon at bounding box center [535, 18] width 9 height 11
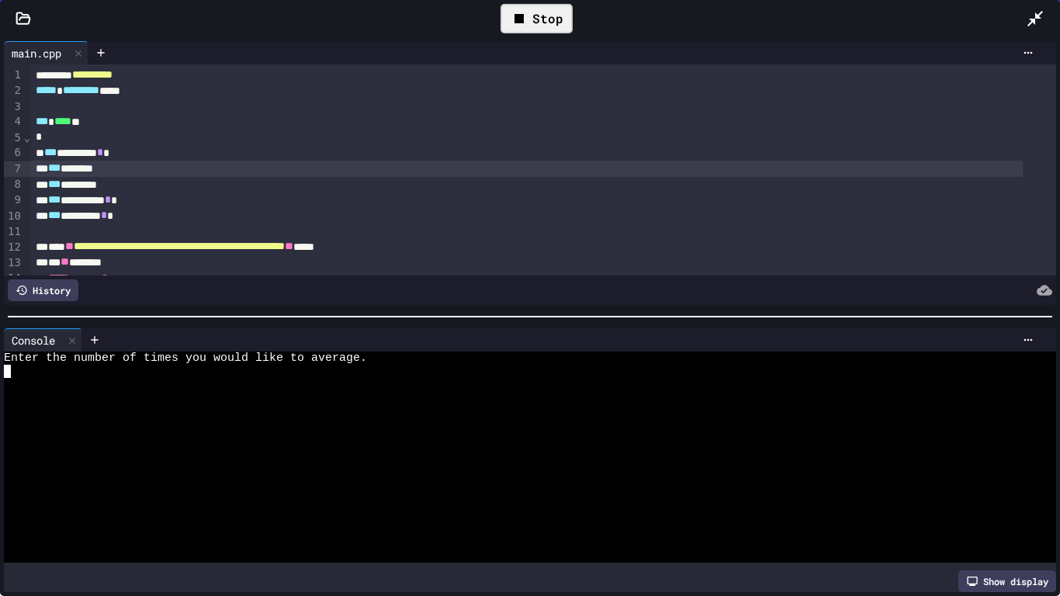
click at [490, 404] on div at bounding box center [517, 410] width 1027 height 13
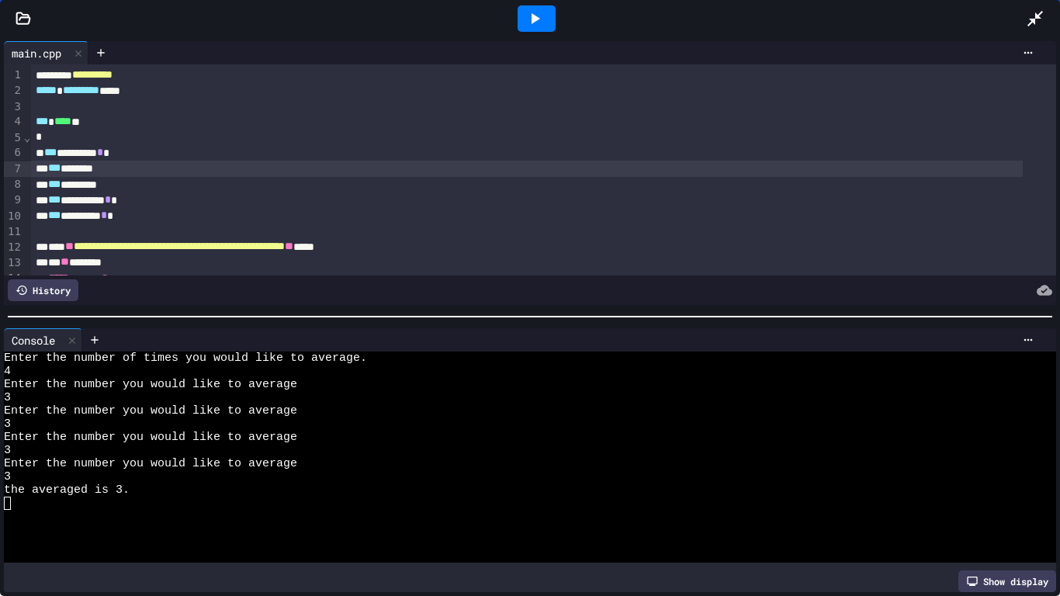
click at [538, 23] on icon at bounding box center [534, 18] width 19 height 19
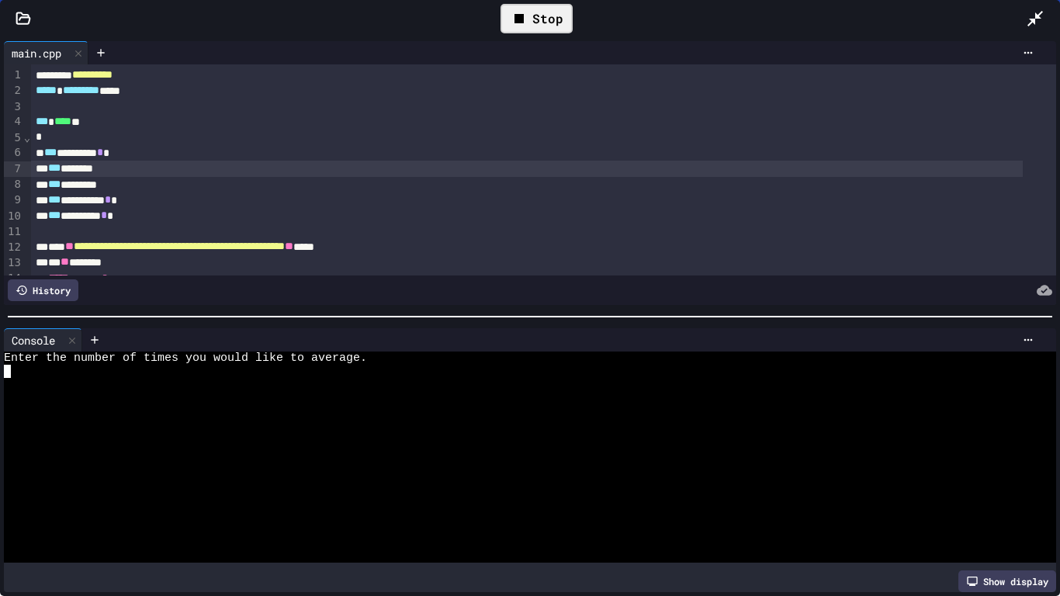
click at [402, 351] on div "Enter the number of times you would like to average." at bounding box center [517, 357] width 1027 height 13
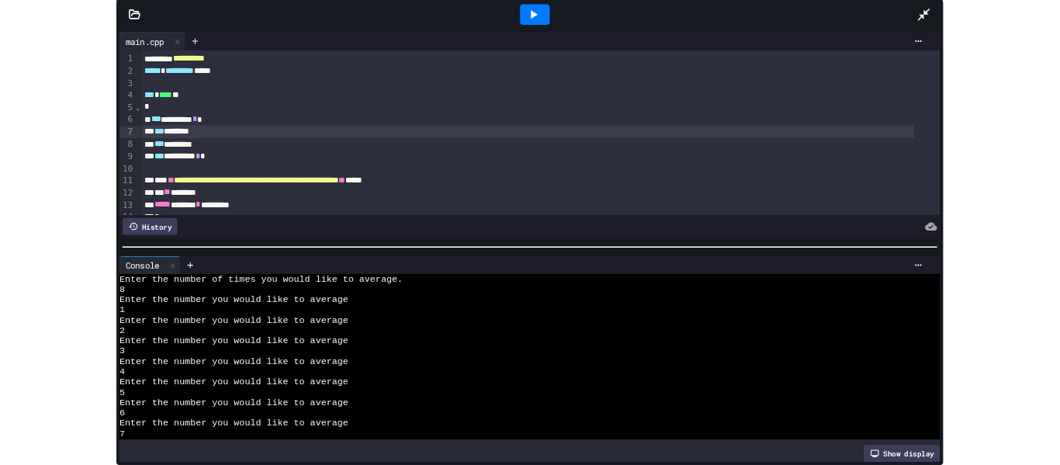
scroll to position [53, 0]
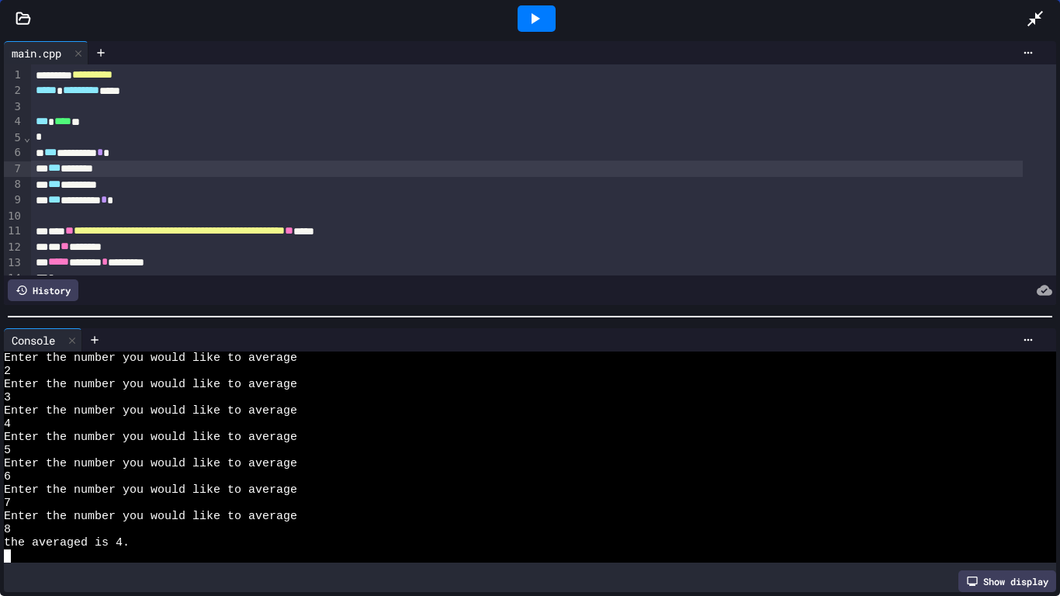
click at [1036, 23] on icon at bounding box center [1035, 18] width 19 height 19
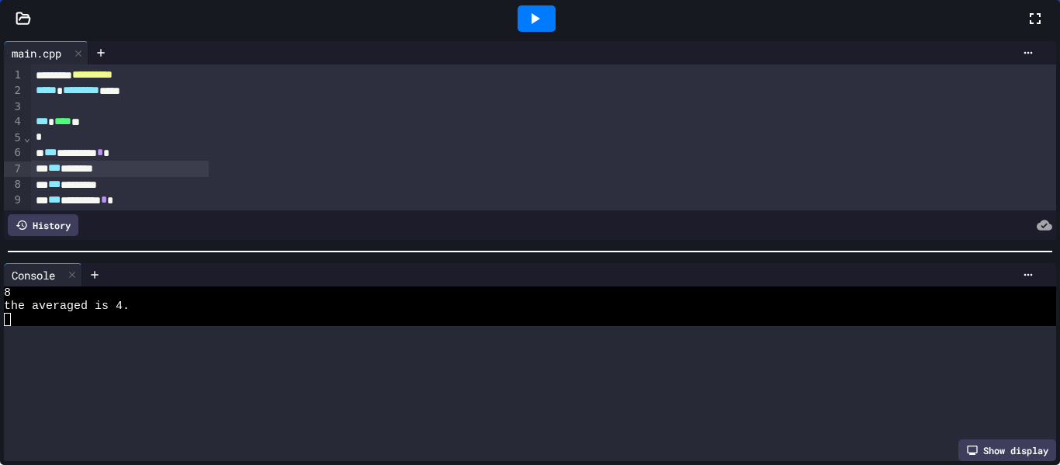
scroll to position [343, 0]
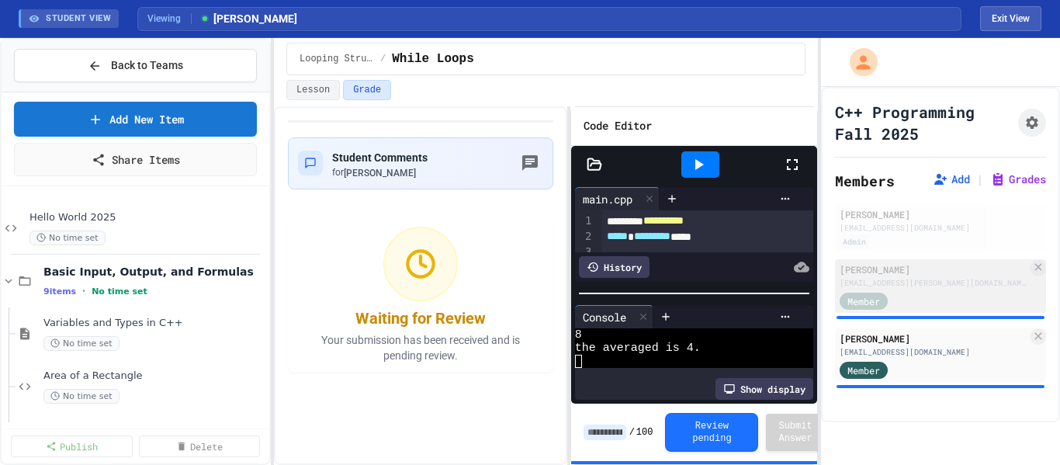
click at [919, 295] on div "Member" at bounding box center [934, 299] width 188 height 19
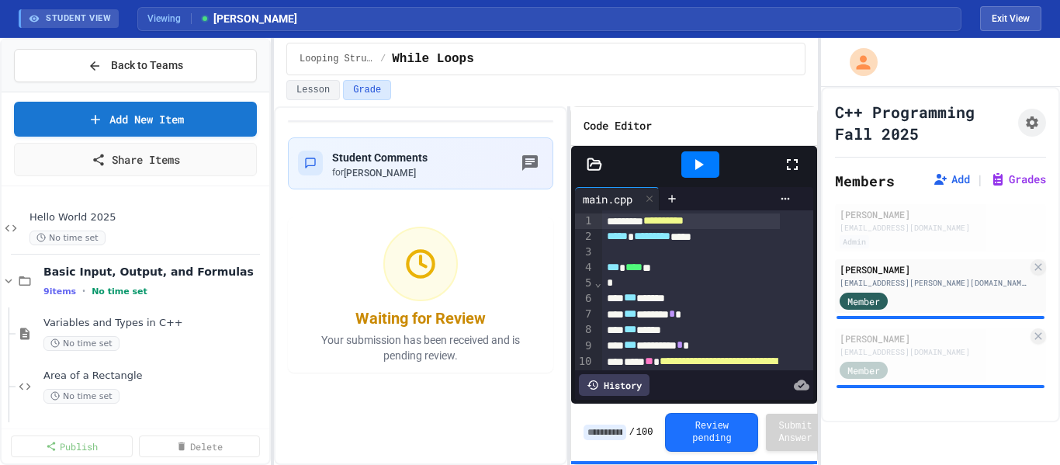
click at [795, 167] on icon at bounding box center [792, 164] width 19 height 19
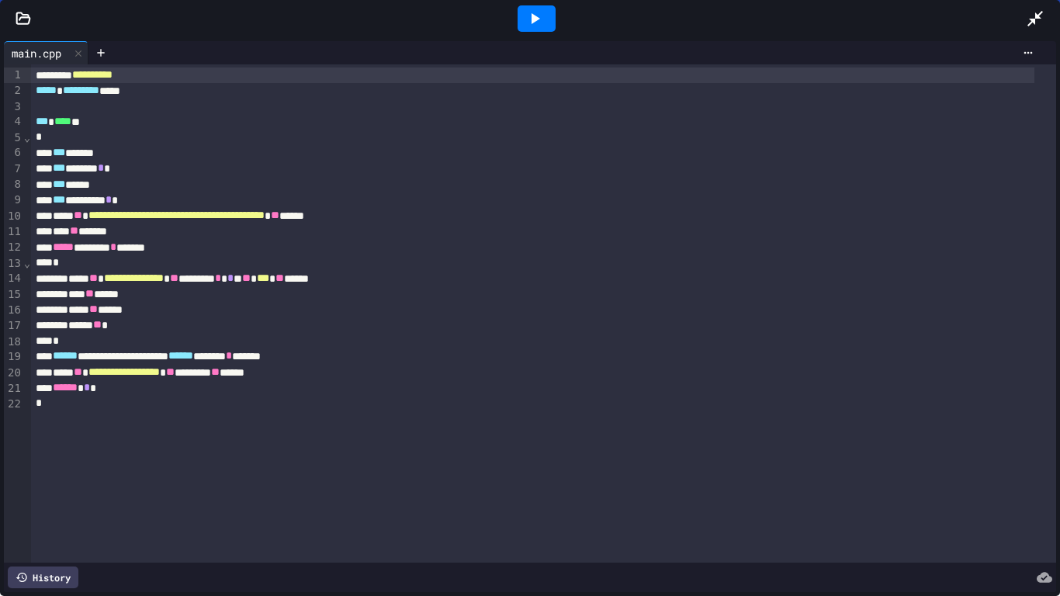
click at [78, 357] on span "******" at bounding box center [65, 355] width 25 height 11
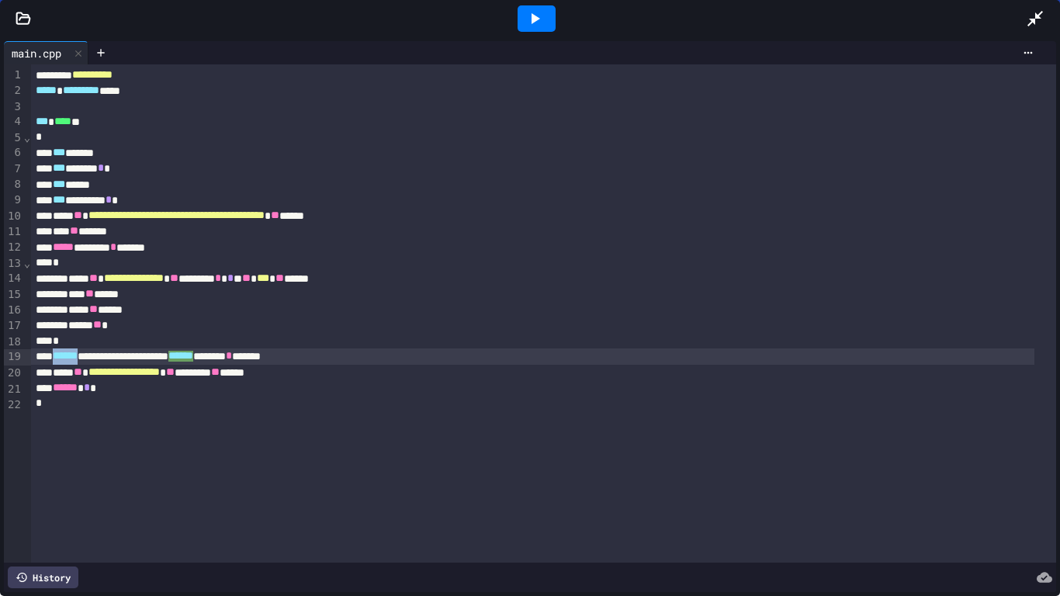
click at [78, 357] on span "******" at bounding box center [65, 356] width 25 height 11
click at [545, 21] on div at bounding box center [537, 18] width 38 height 26
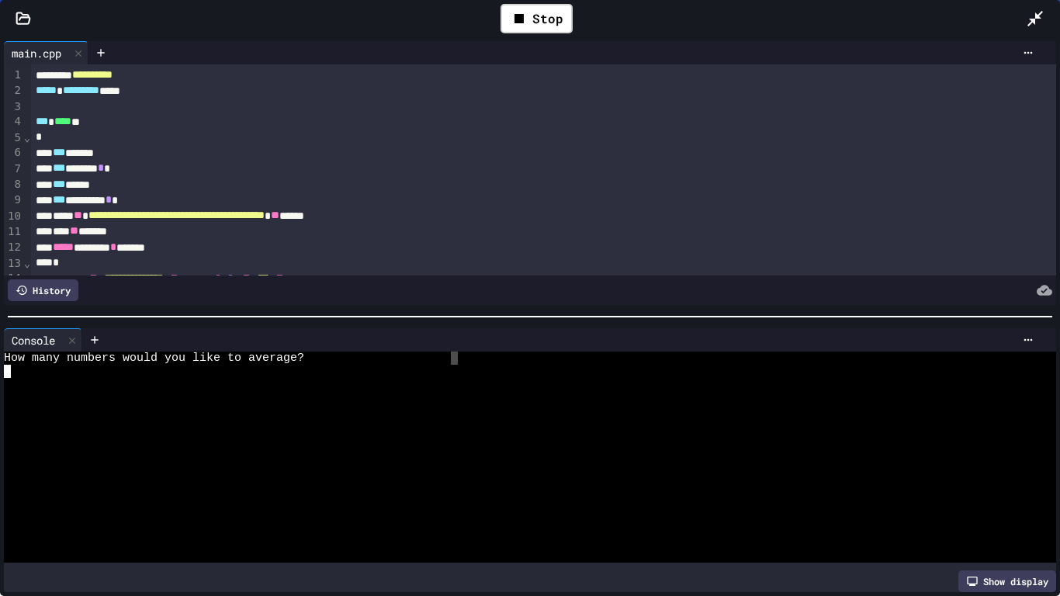
drag, startPoint x: 454, startPoint y: 355, endPoint x: 462, endPoint y: 331, distance: 24.5
click at [459, 338] on div "Console WWWWWWWWWWWWWWWWWWWWWWWWWWWWWWWW How many numbers would you like to ave…" at bounding box center [530, 460] width 1052 height 264
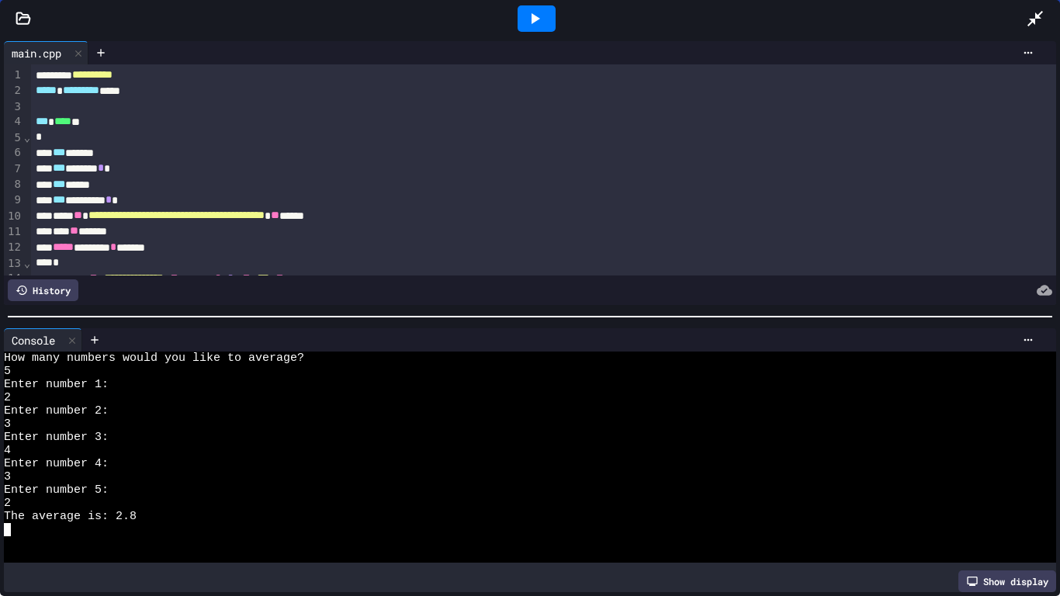
click at [545, 16] on div at bounding box center [537, 18] width 38 height 26
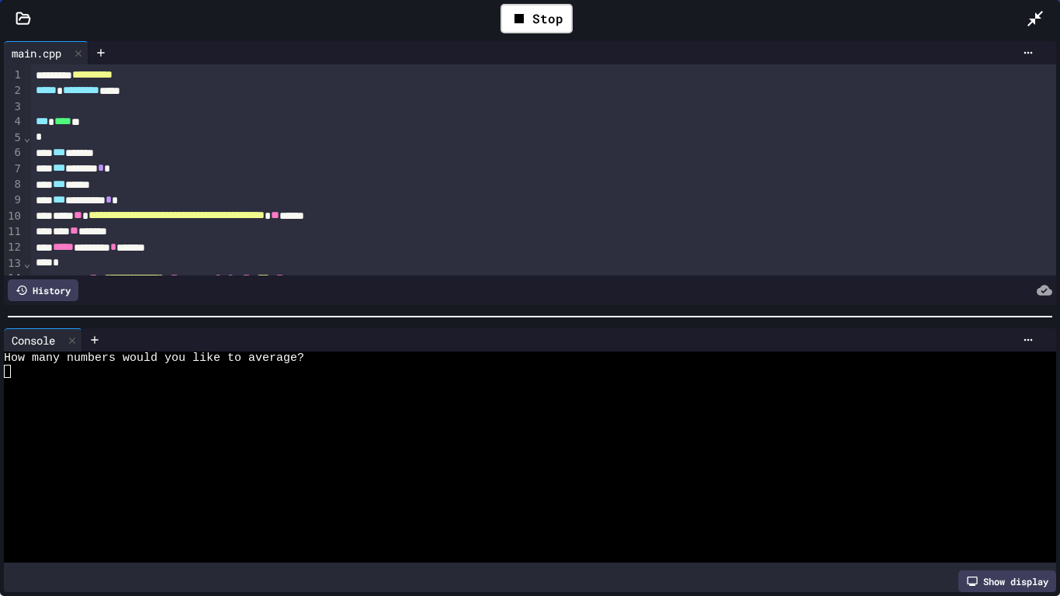
click at [1040, 12] on icon at bounding box center [1035, 18] width 19 height 19
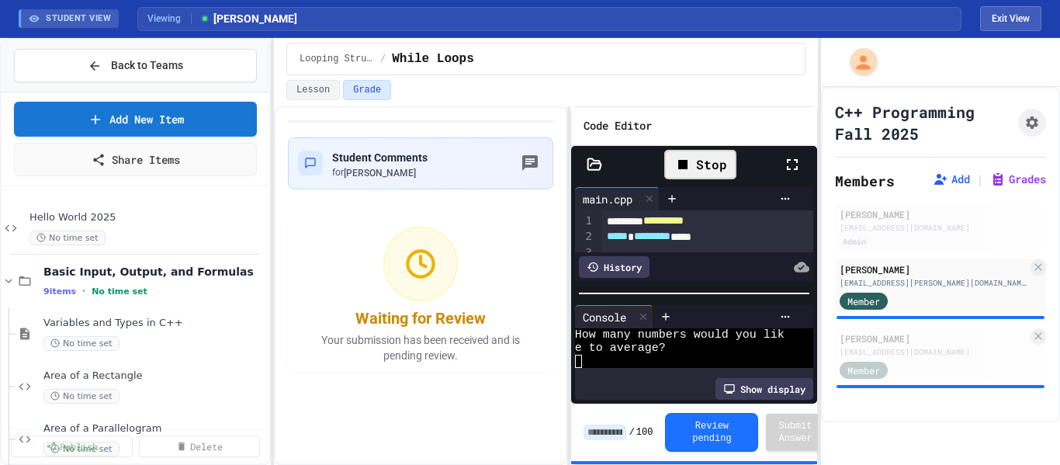
click at [722, 164] on div "Stop" at bounding box center [700, 164] width 72 height 29
click at [602, 426] on input at bounding box center [604, 432] width 43 height 16
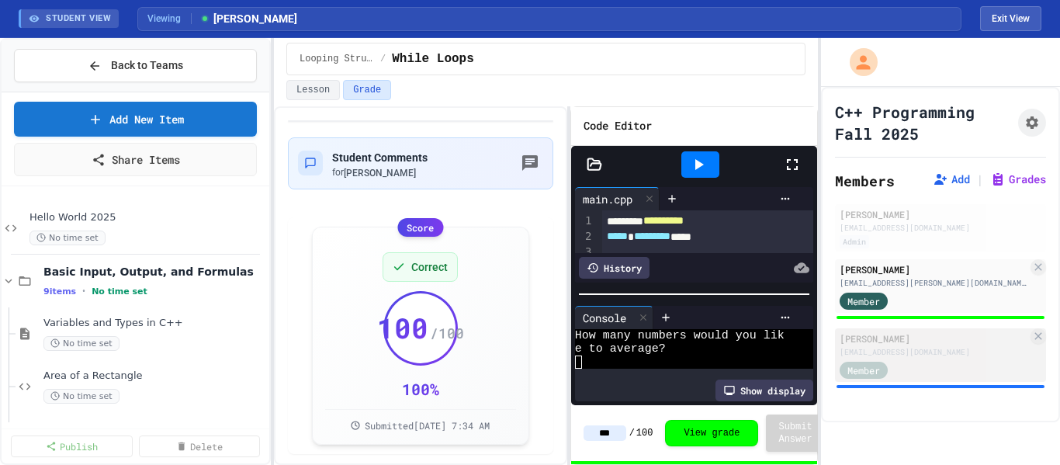
type input "***"
click at [902, 363] on div "Member" at bounding box center [879, 368] width 78 height 19
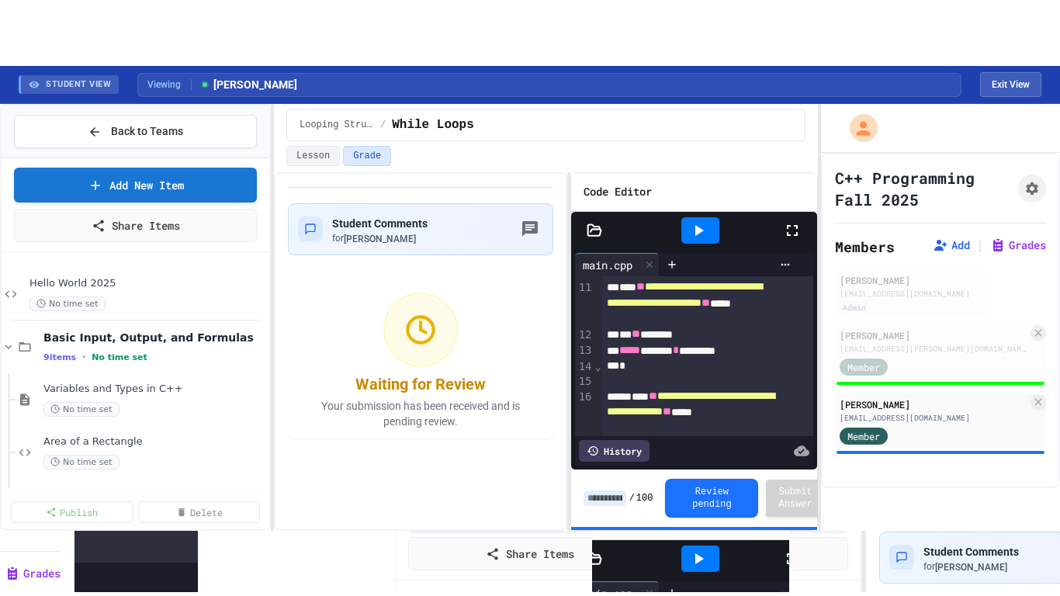
scroll to position [233, 0]
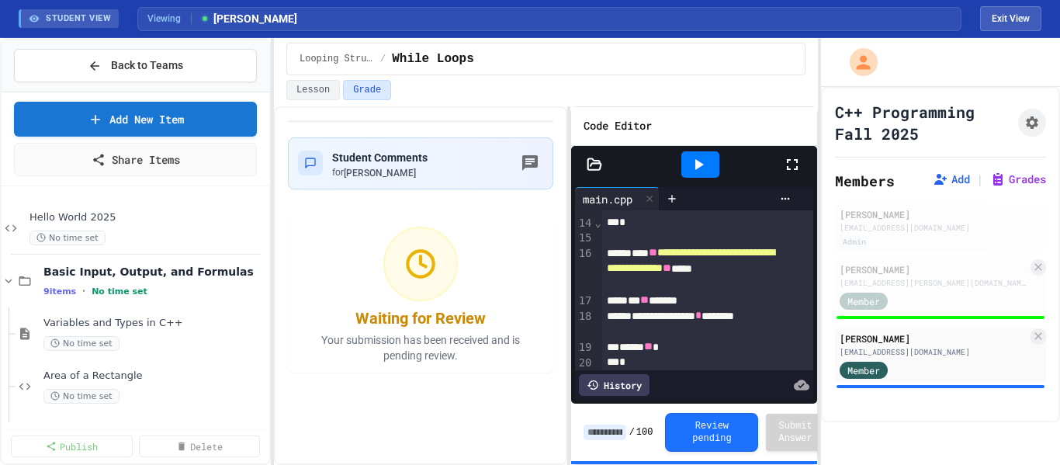
click at [794, 171] on icon at bounding box center [792, 164] width 19 height 19
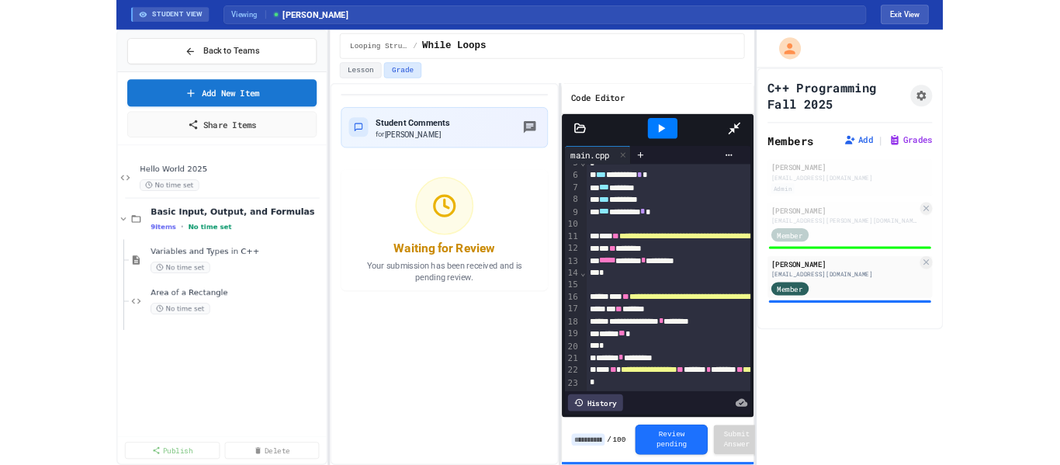
scroll to position [0, 0]
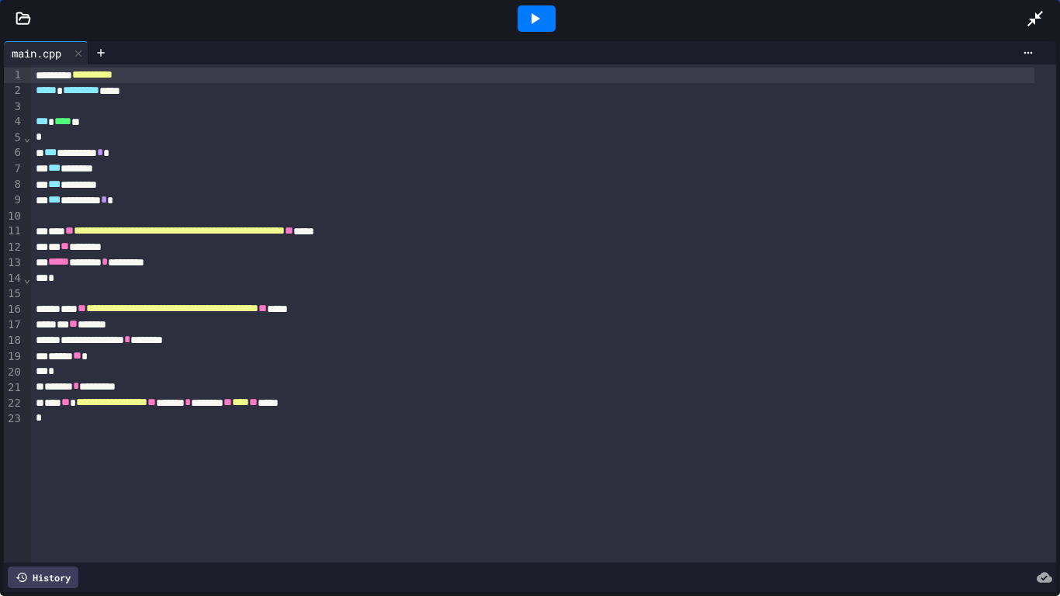
click at [1032, 17] on icon at bounding box center [1035, 18] width 19 height 19
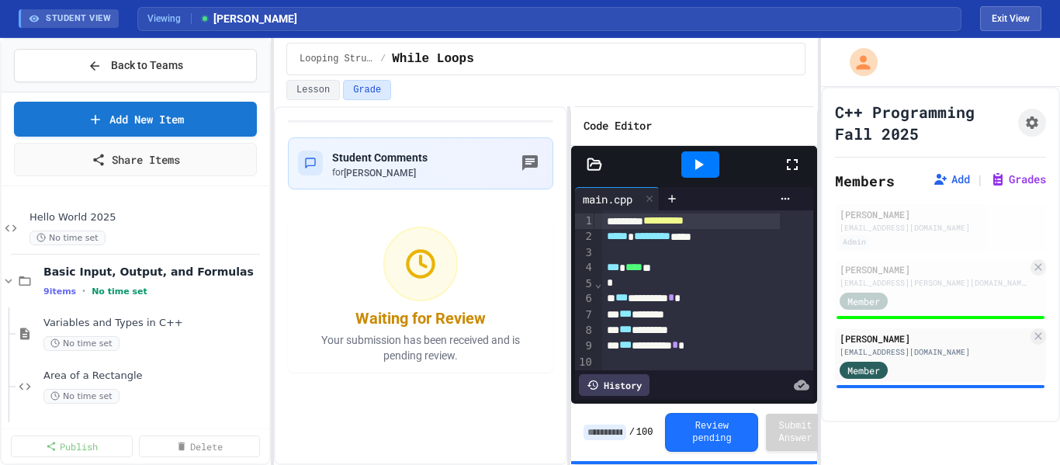
click at [795, 169] on icon at bounding box center [792, 164] width 11 height 11
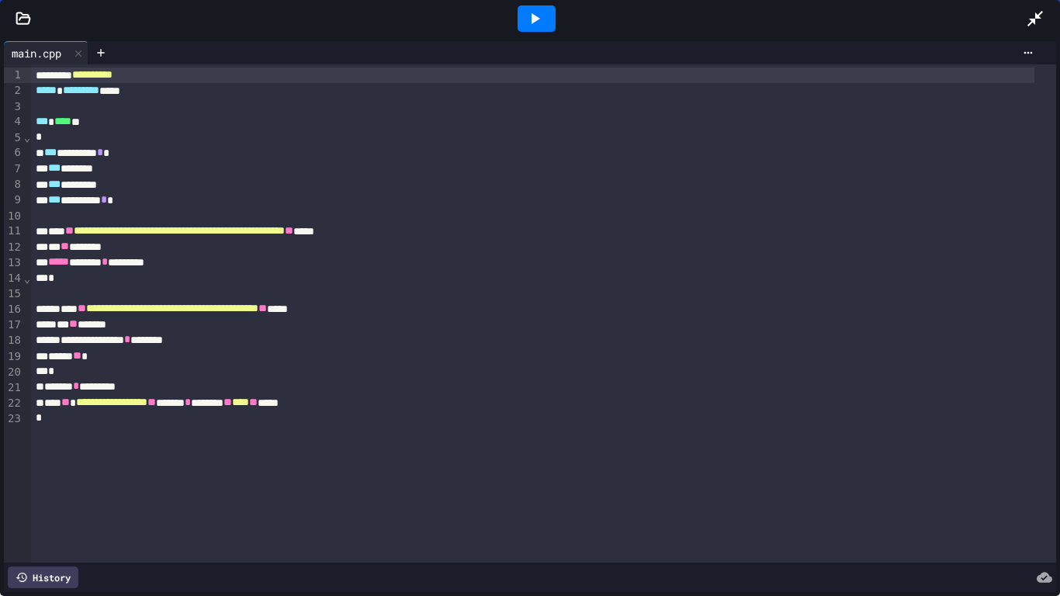
click at [68, 297] on div at bounding box center [543, 294] width 1025 height 16
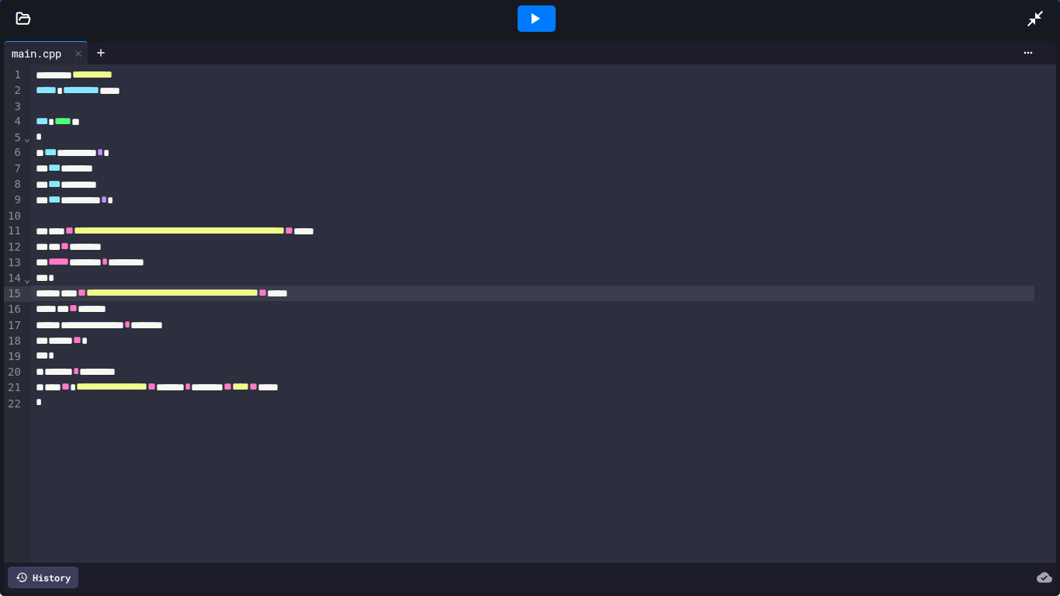
click at [62, 305] on div "*** ** *******" at bounding box center [532, 309] width 1003 height 16
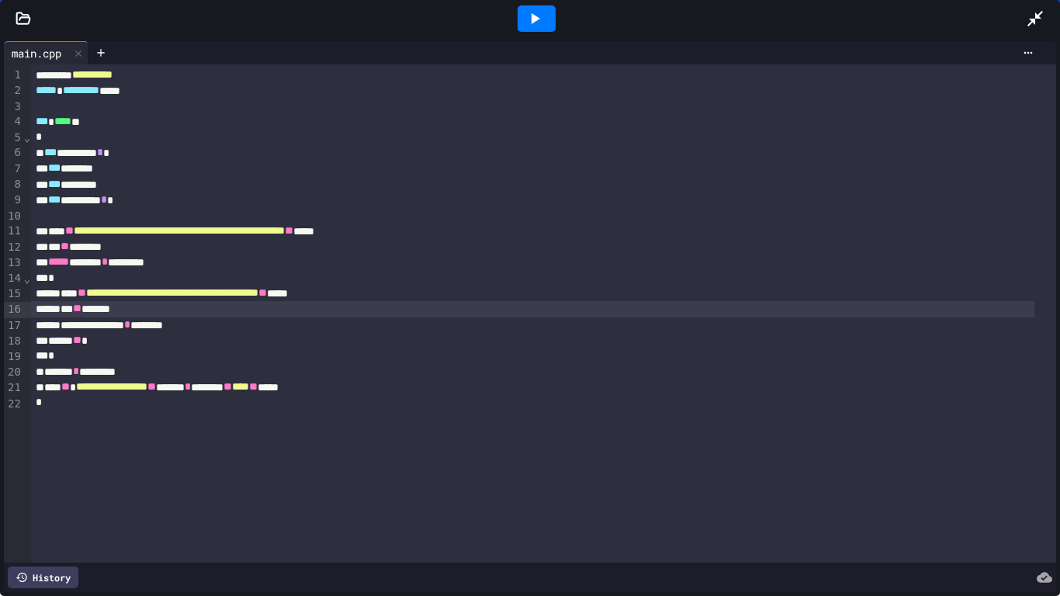
click at [52, 341] on div "****** ** *" at bounding box center [532, 341] width 1003 height 16
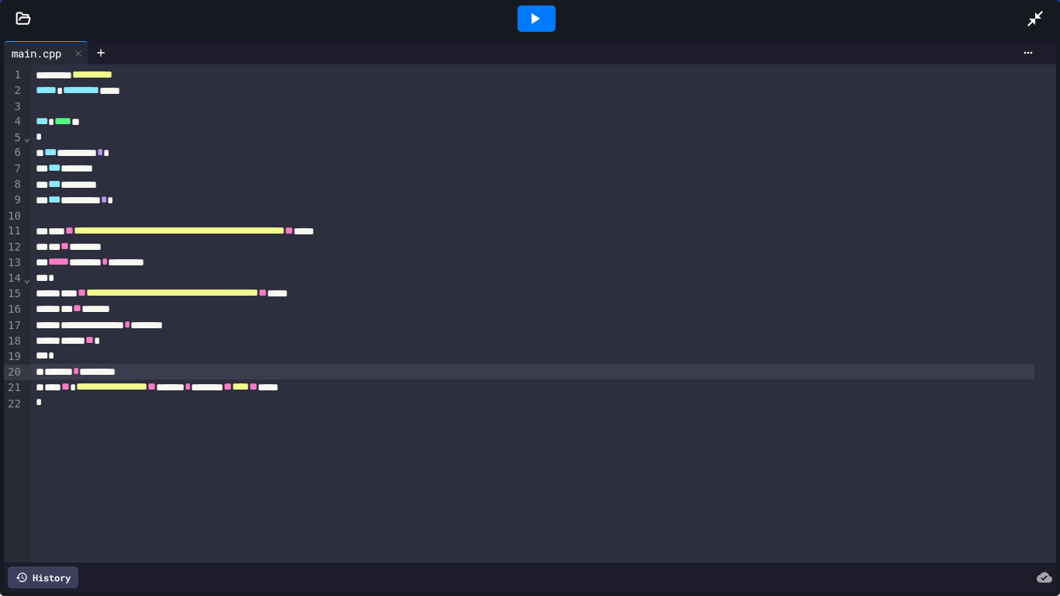
click at [40, 369] on div "****** * ********" at bounding box center [532, 372] width 1003 height 16
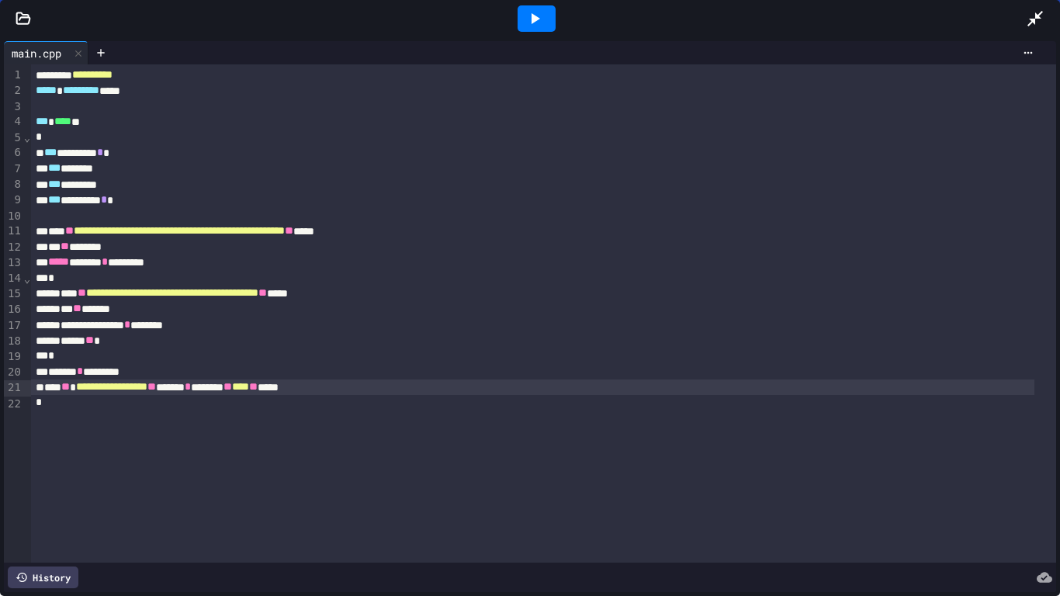
click at [44, 384] on div "**********" at bounding box center [532, 387] width 1003 height 16
click at [1030, 21] on icon at bounding box center [1035, 18] width 19 height 19
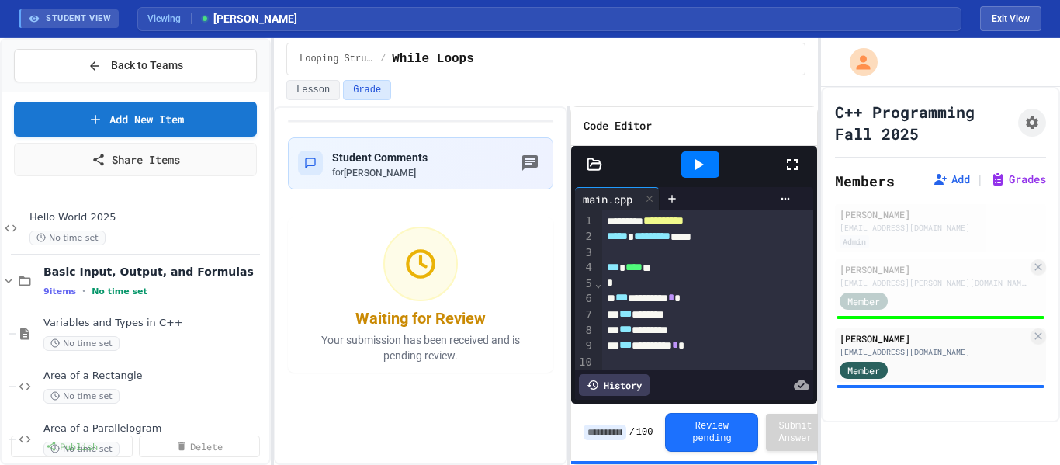
click at [602, 438] on input at bounding box center [604, 432] width 43 height 16
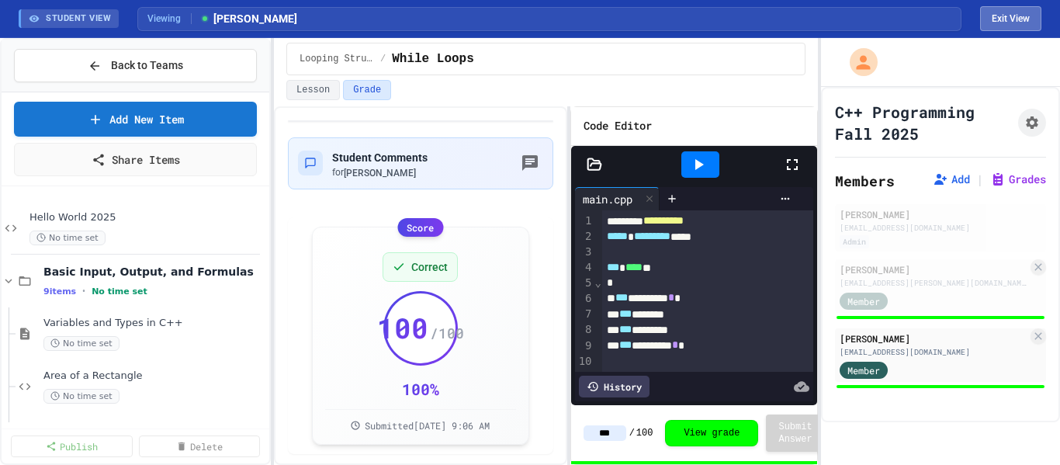
type input "***"
click at [1019, 15] on button "Exit View" at bounding box center [1010, 18] width 61 height 25
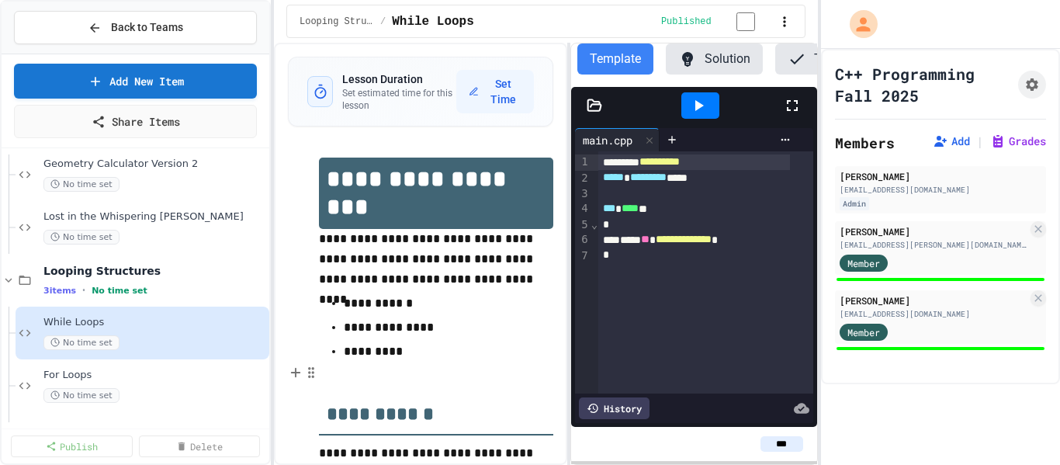
scroll to position [595, 0]
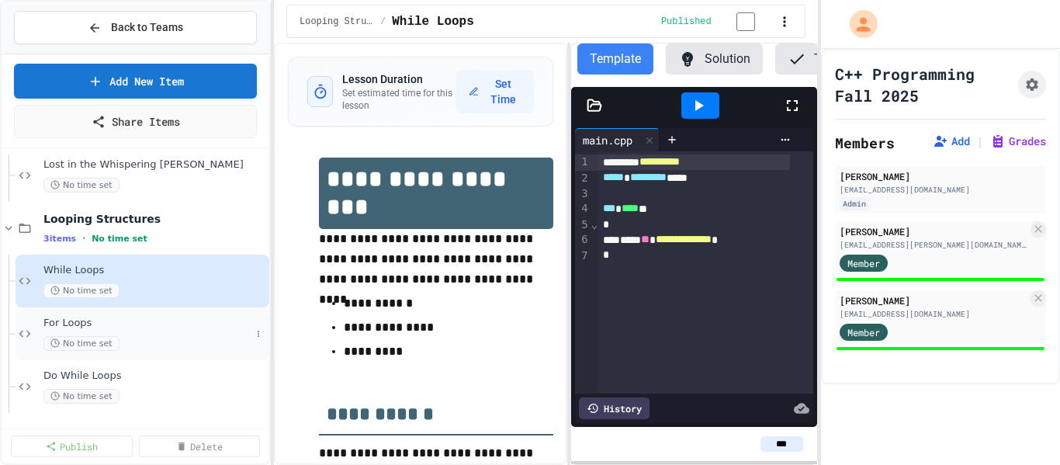
click at [110, 333] on div "For Loops No time set" at bounding box center [146, 334] width 207 height 34
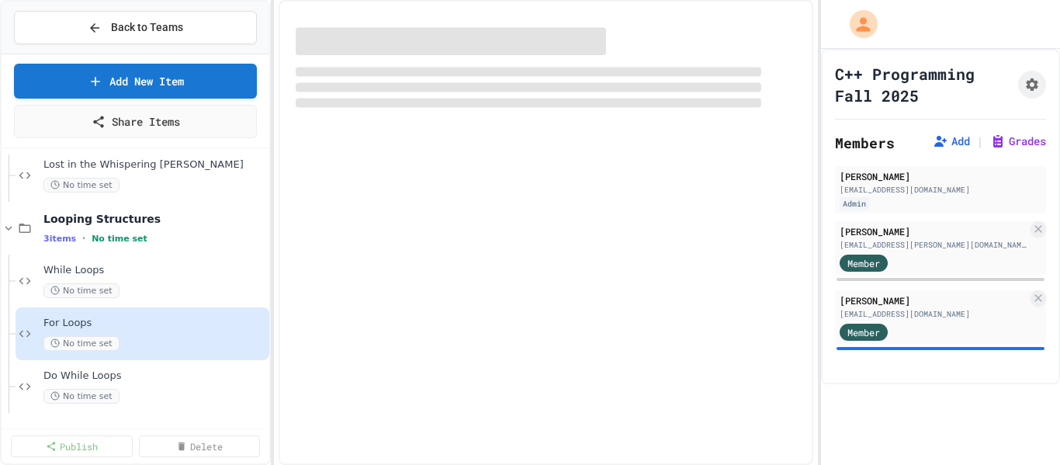
scroll to position [576, 0]
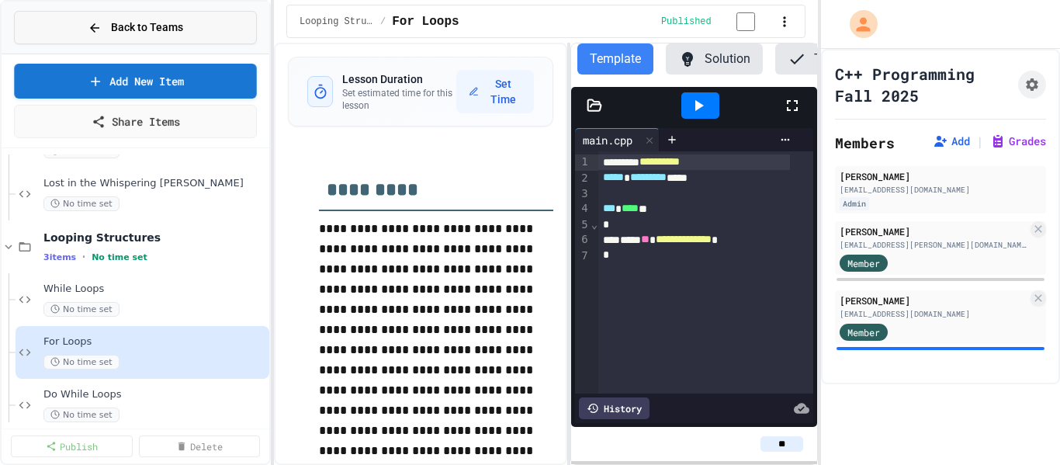
click at [110, 24] on div "Back to Teams" at bounding box center [135, 27] width 95 height 16
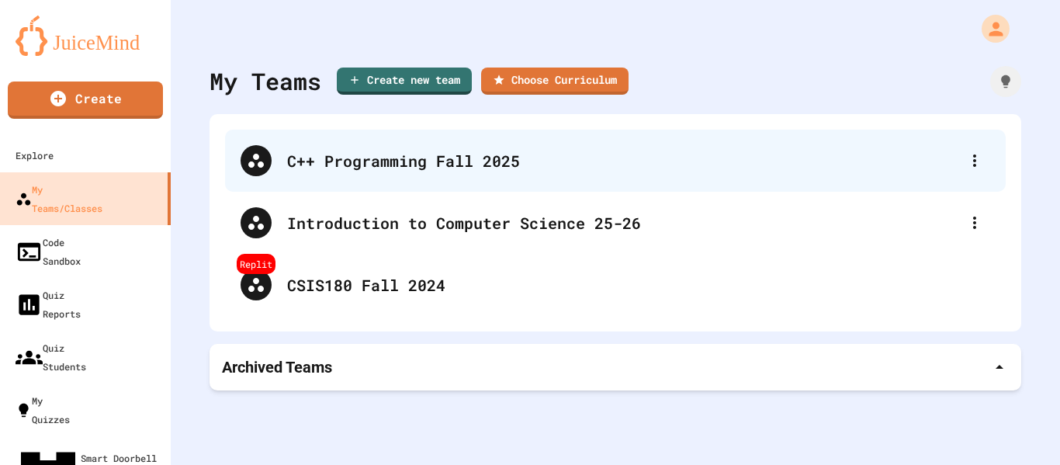
click at [447, 162] on div "C++ Programming Fall 2025" at bounding box center [623, 160] width 672 height 23
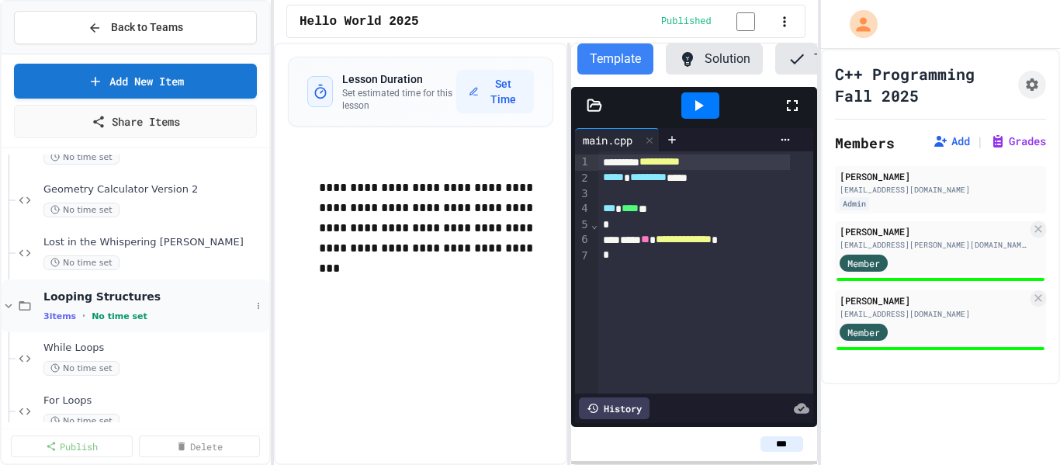
scroll to position [440, 0]
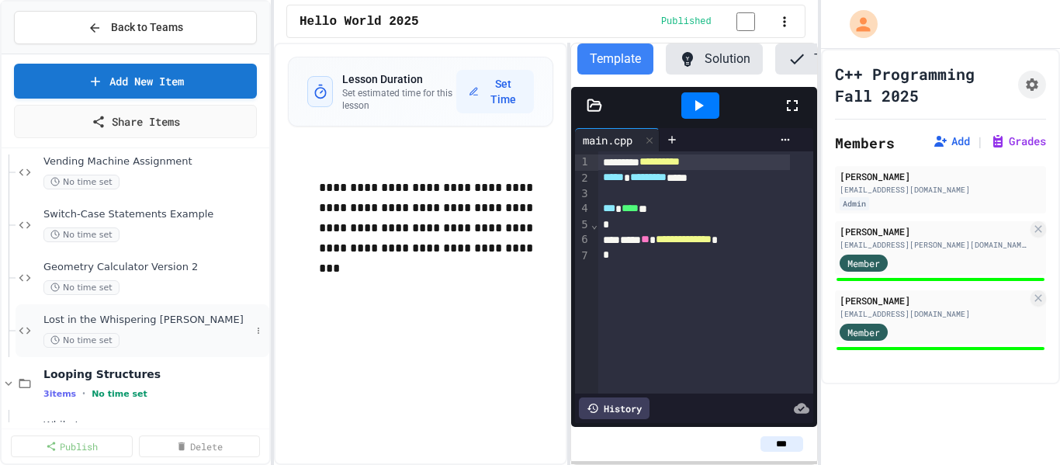
click at [126, 328] on div "Lost in the Whispering [PERSON_NAME] No time set" at bounding box center [146, 330] width 207 height 34
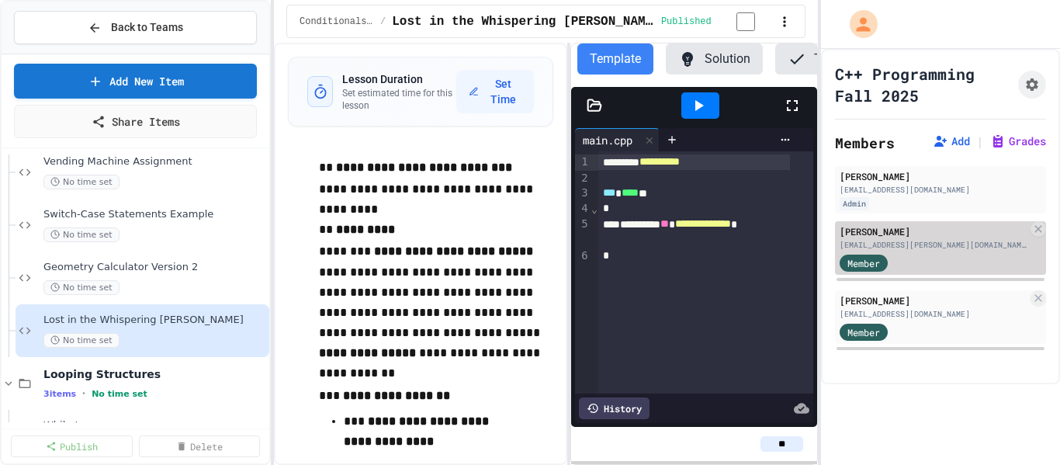
click at [961, 265] on div "Member" at bounding box center [934, 261] width 188 height 19
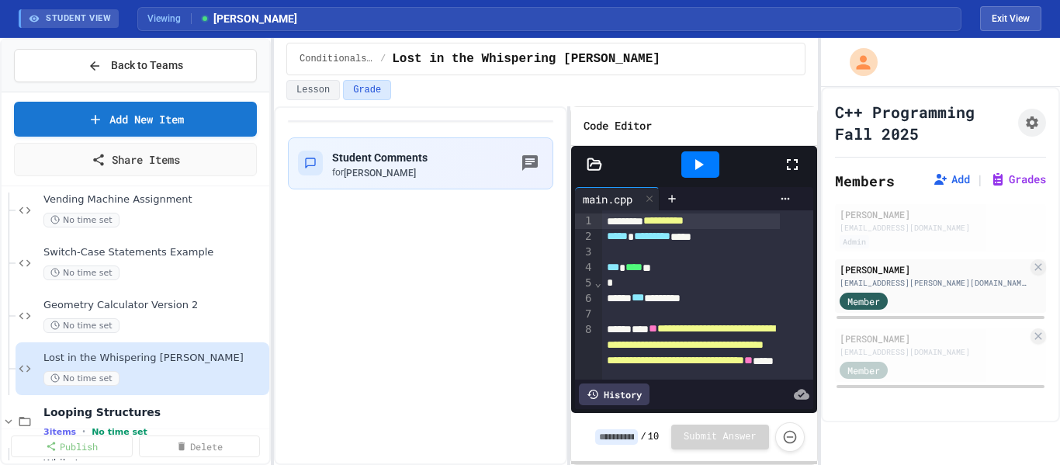
click at [698, 170] on icon at bounding box center [698, 164] width 19 height 19
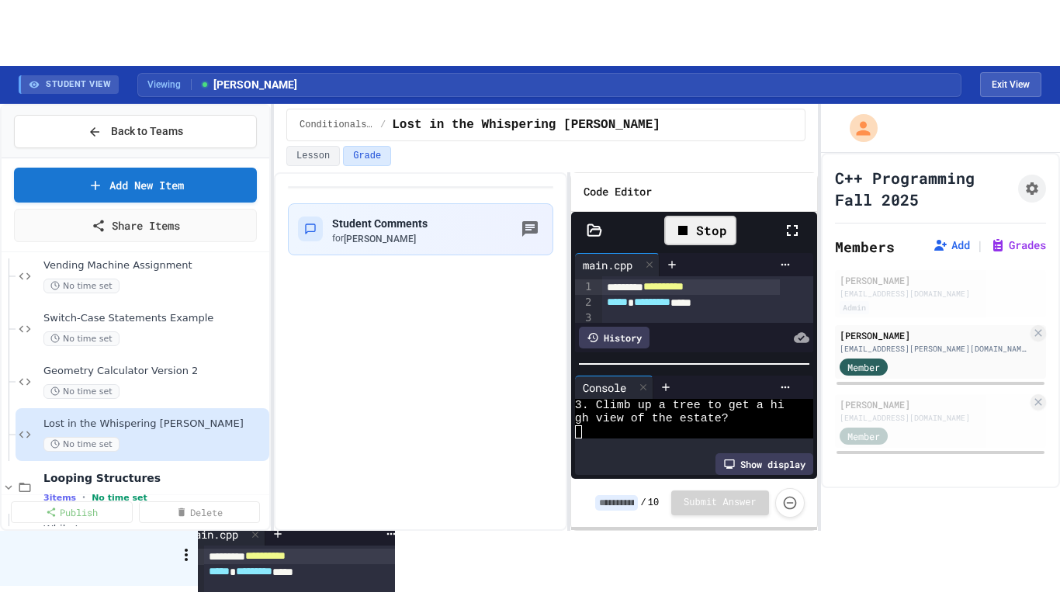
scroll to position [211, 0]
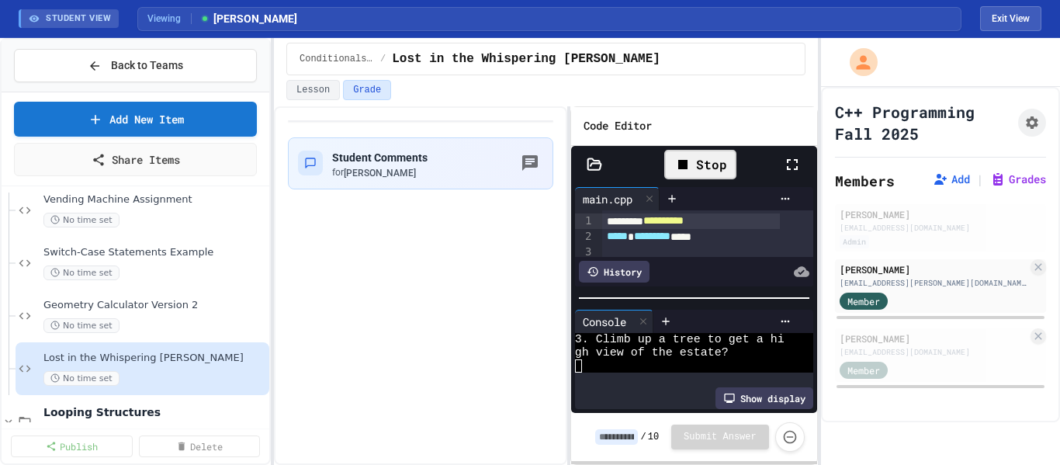
click at [798, 164] on icon at bounding box center [792, 164] width 19 height 19
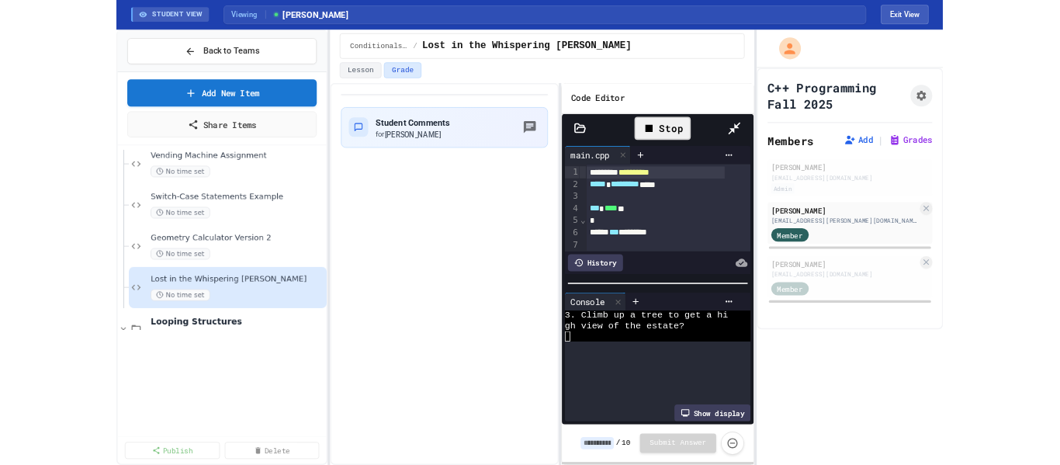
scroll to position [0, 0]
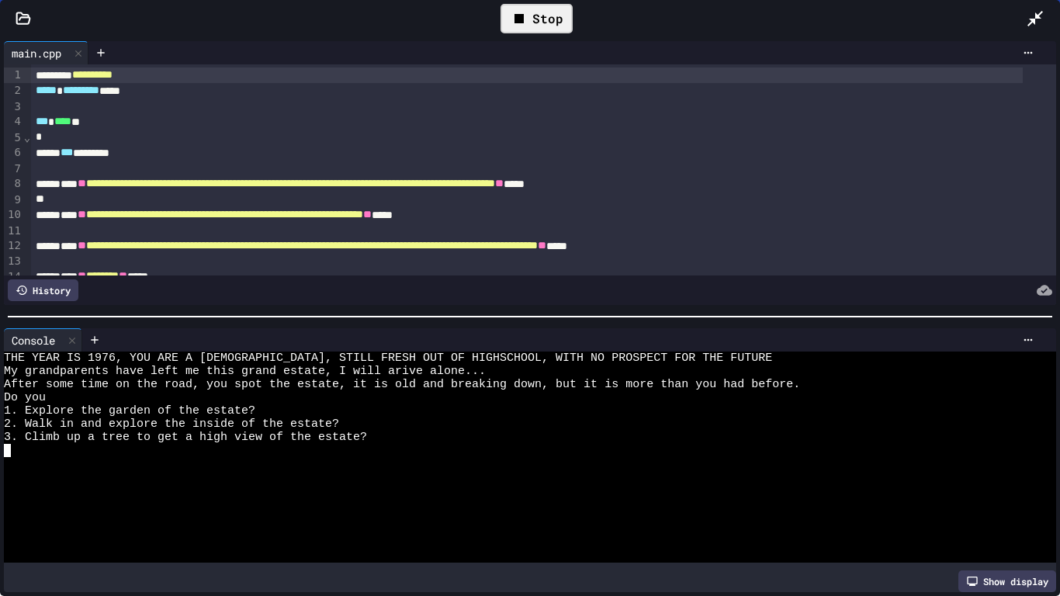
click at [588, 457] on div at bounding box center [517, 463] width 1027 height 13
click at [1033, 19] on icon at bounding box center [1035, 19] width 16 height 16
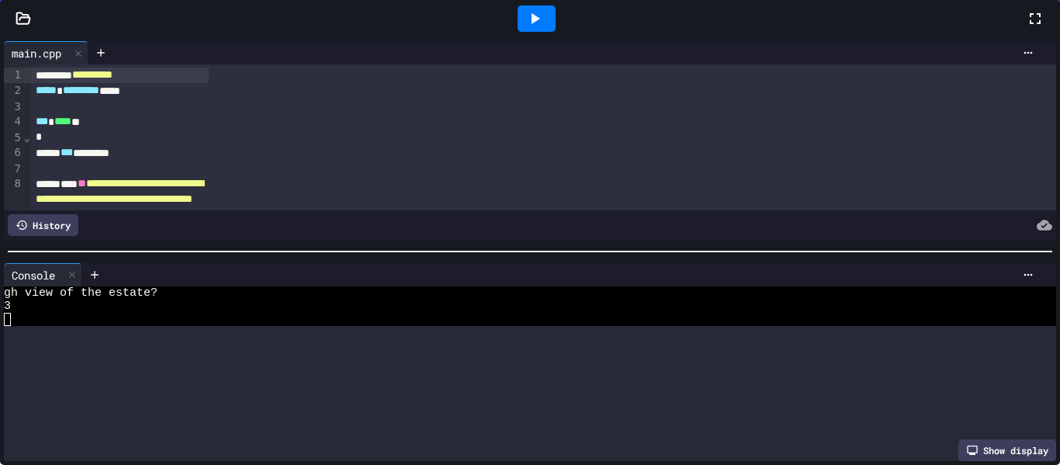
scroll to position [224, 0]
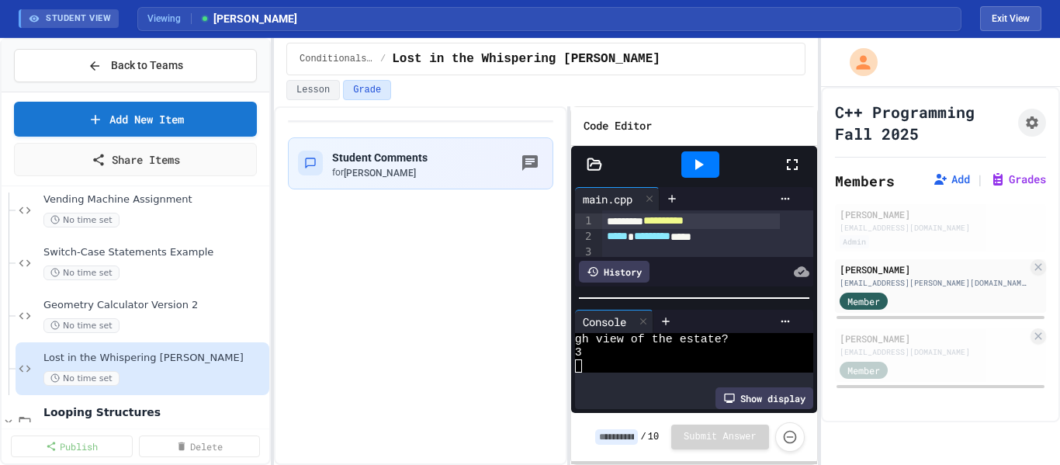
drag, startPoint x: 1025, startPoint y: 22, endPoint x: 975, endPoint y: 103, distance: 95.8
click at [1025, 23] on button "Exit View" at bounding box center [1010, 18] width 61 height 25
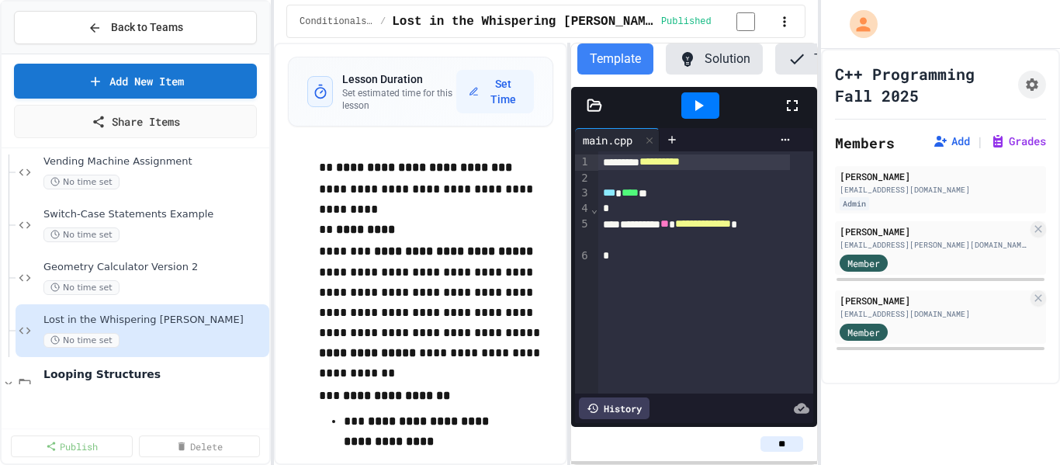
click at [798, 438] on input "**" at bounding box center [781, 444] width 43 height 16
type input "***"
click at [668, 441] on div "***" at bounding box center [693, 444] width 221 height 16
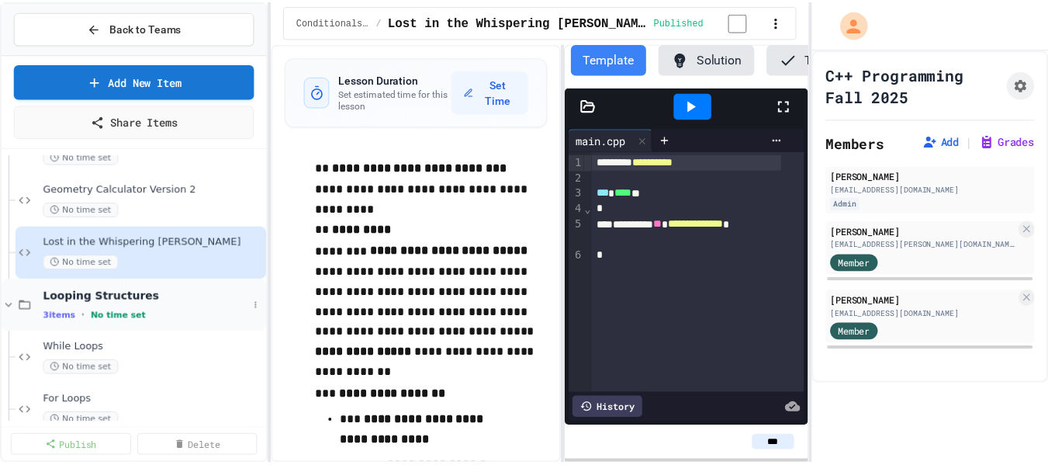
scroll to position [595, 0]
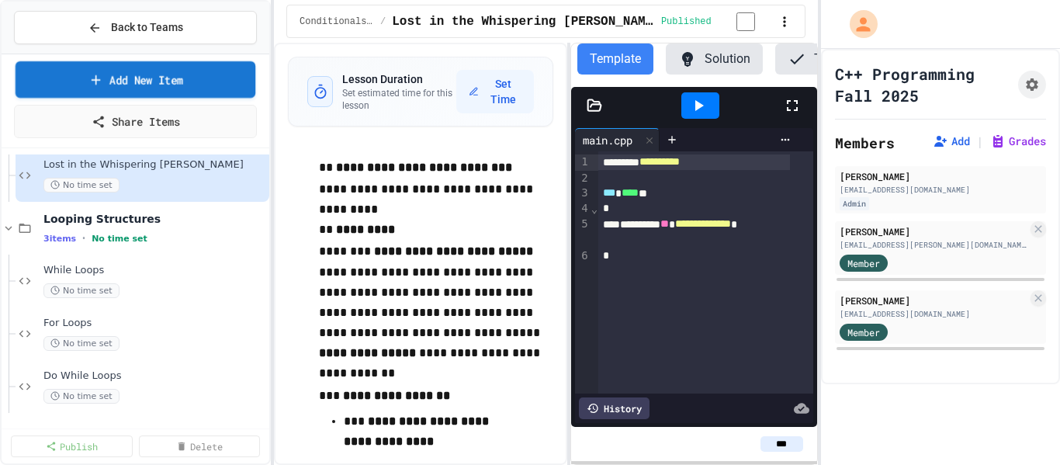
click at [166, 74] on link "Add New Item" at bounding box center [136, 79] width 240 height 36
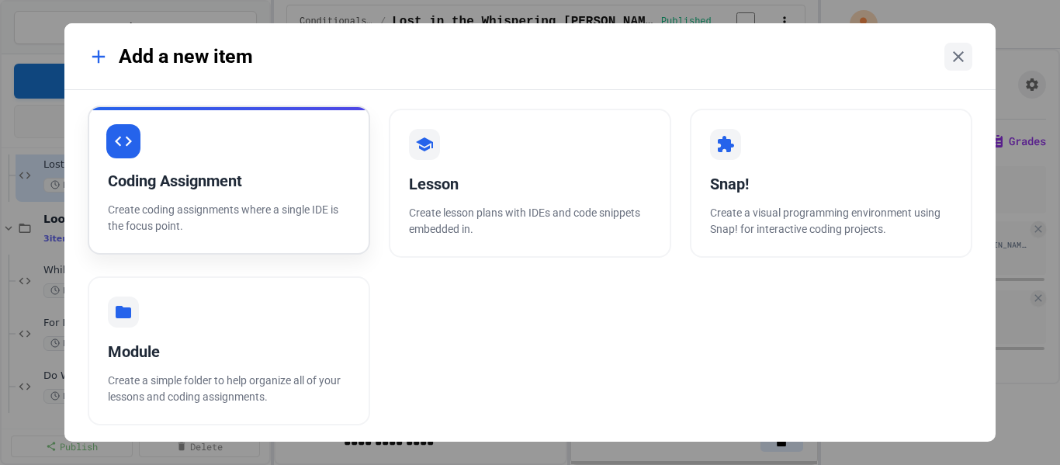
click at [277, 223] on p "Create coding assignments where a single IDE is the focus point." at bounding box center [229, 218] width 242 height 33
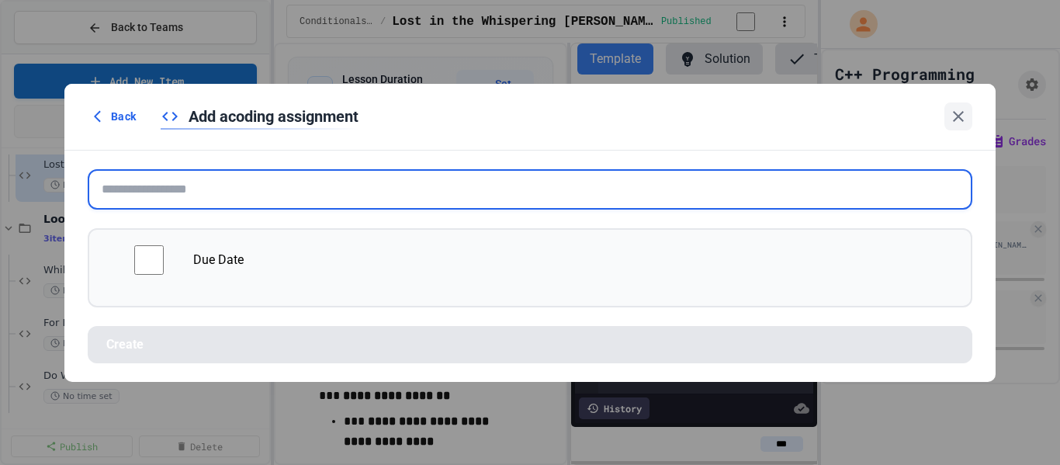
click at [338, 188] on input "text" at bounding box center [530, 189] width 885 height 40
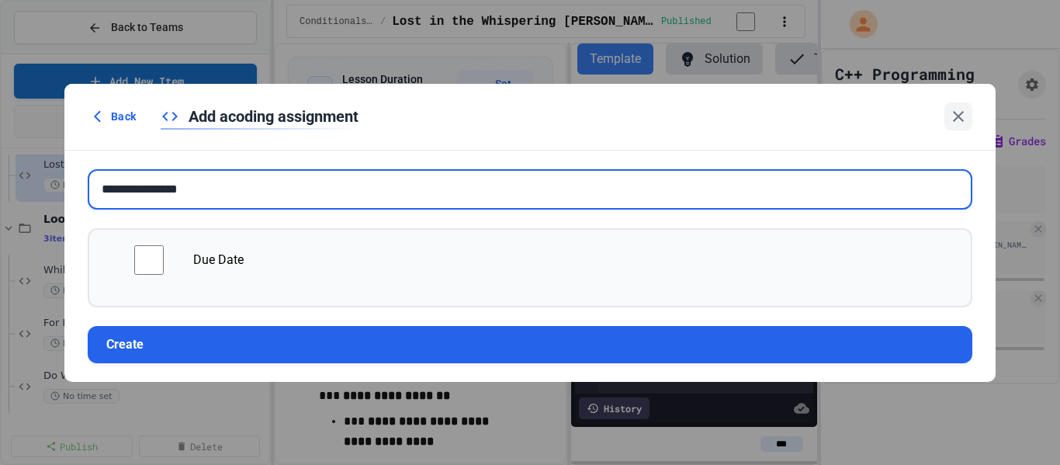
type input "**********"
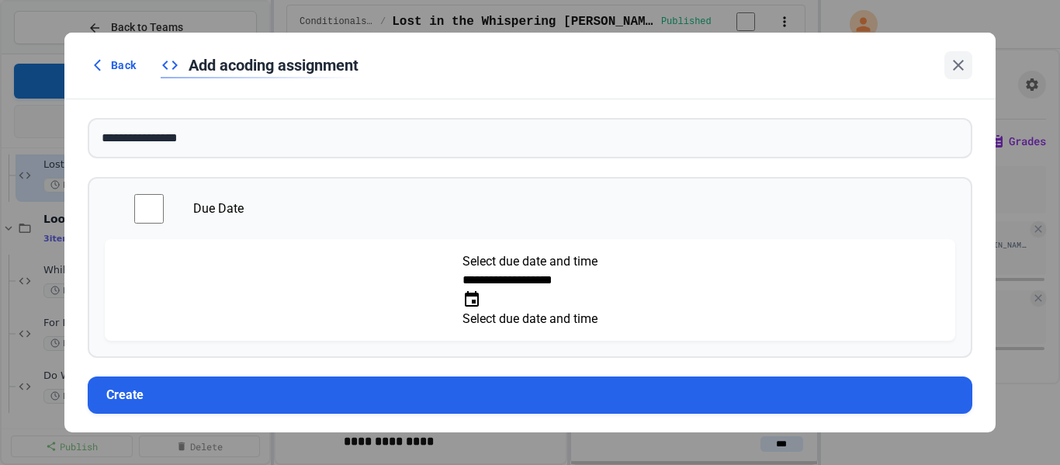
click at [481, 294] on button "Choose date, selected date is Sep 29, 2025" at bounding box center [471, 299] width 19 height 19
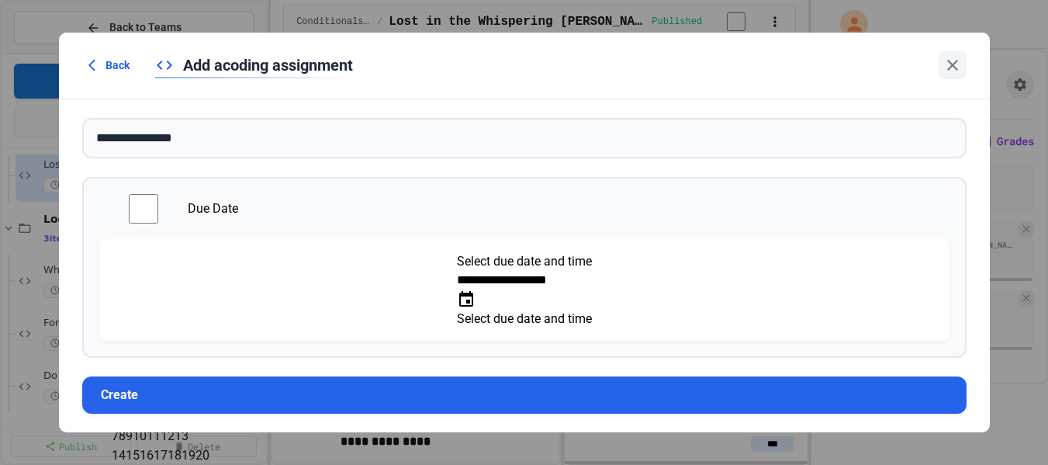
scroll to position [151, 0]
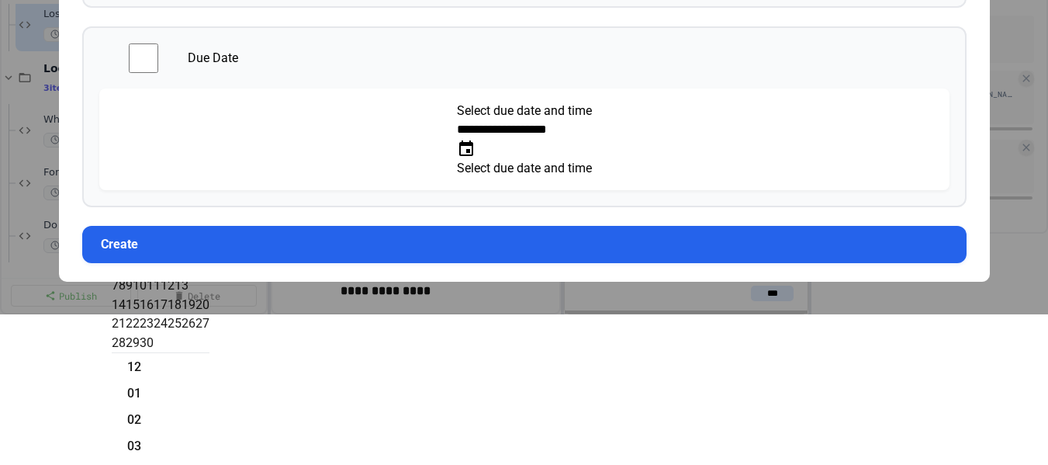
click at [124, 222] on icon "Next month" at bounding box center [118, 228] width 12 height 12
click at [133, 257] on button "3" at bounding box center [129, 266] width 7 height 19
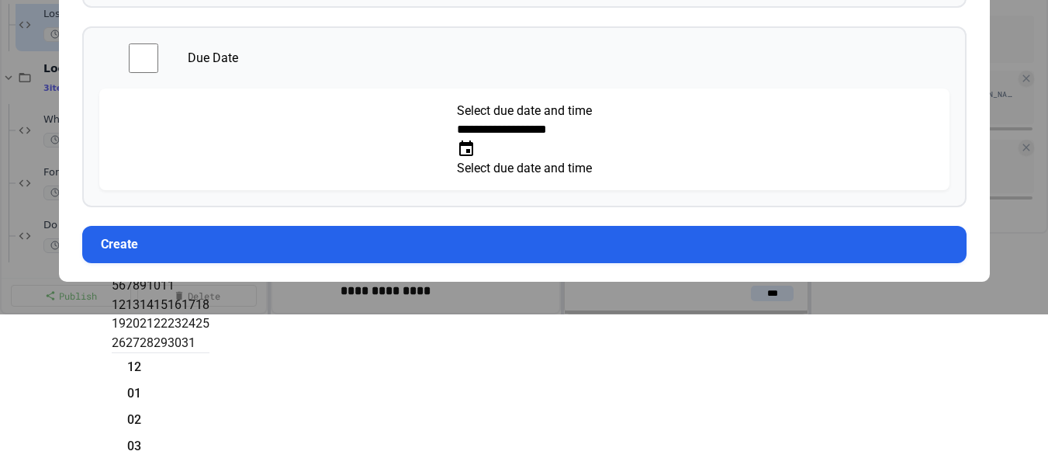
scroll to position [358, 0]
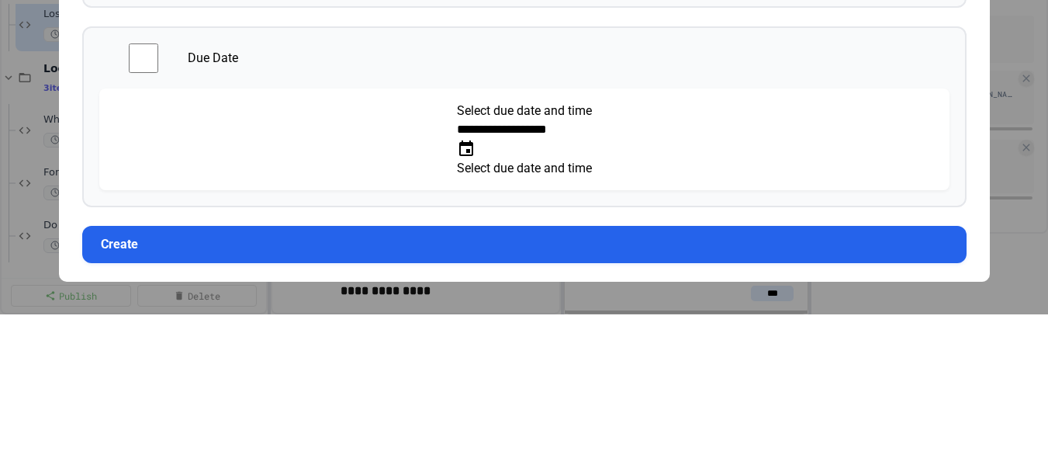
type input "**********"
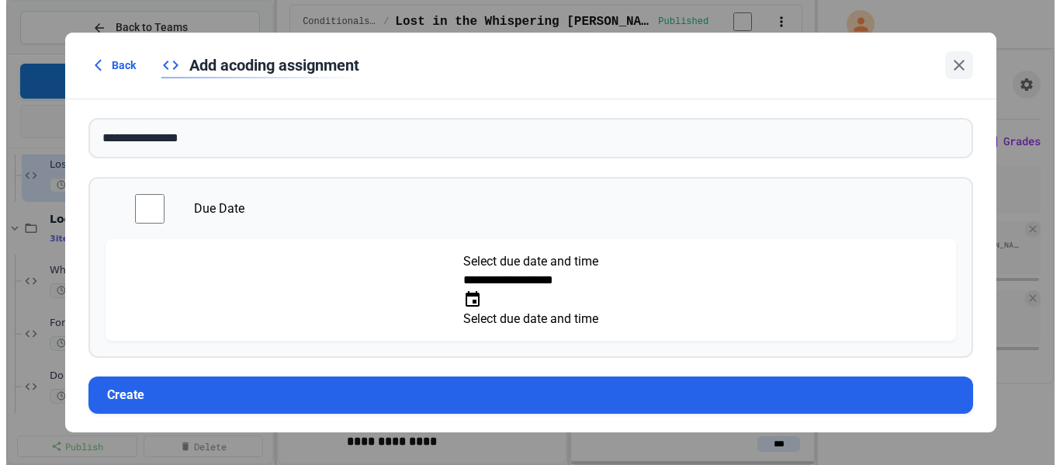
scroll to position [0, 0]
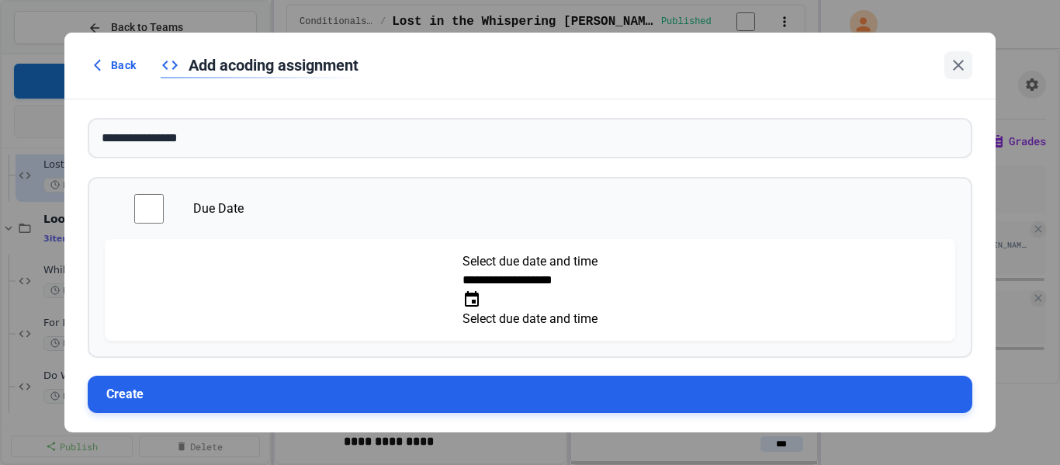
click at [486, 390] on button "Create" at bounding box center [530, 394] width 885 height 37
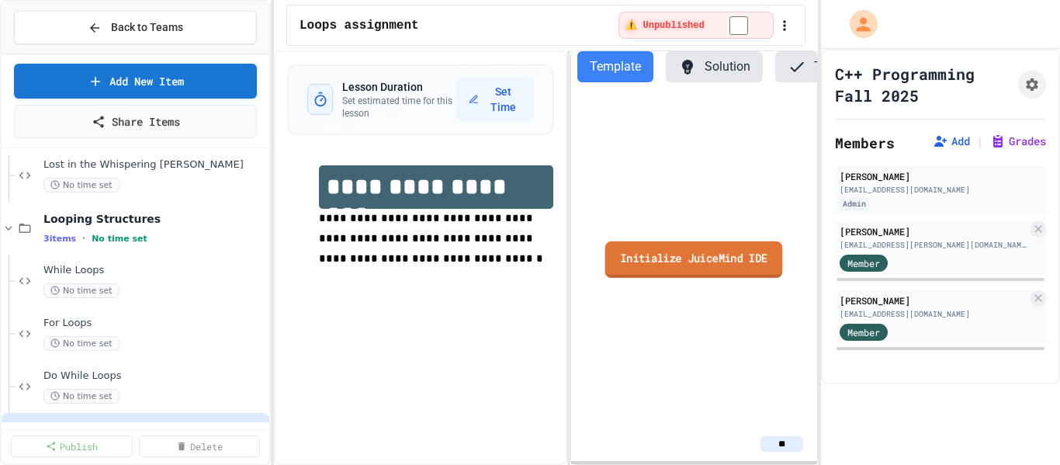
click at [729, 273] on link "Initialize JuiceMind IDE" at bounding box center [694, 259] width 178 height 36
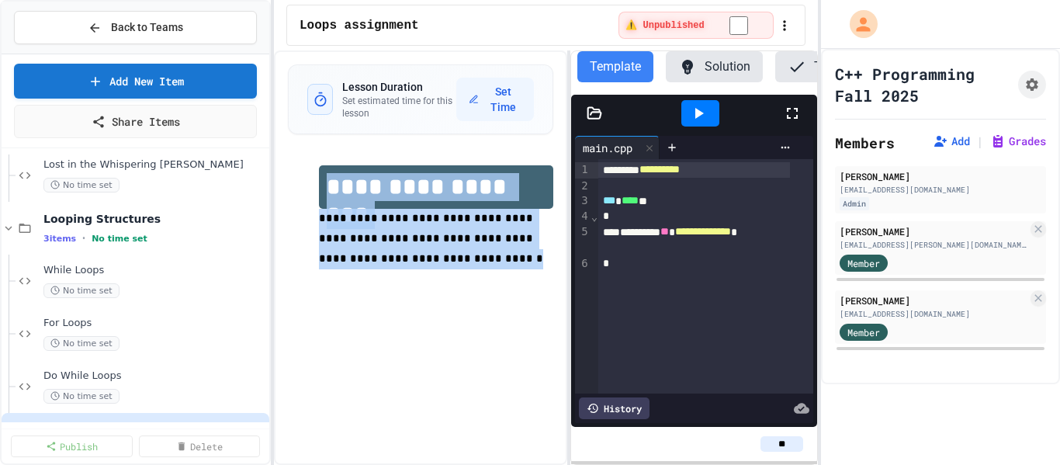
drag, startPoint x: 410, startPoint y: 267, endPoint x: 333, endPoint y: 183, distance: 114.2
click at [333, 183] on div "**********" at bounding box center [436, 227] width 234 height 124
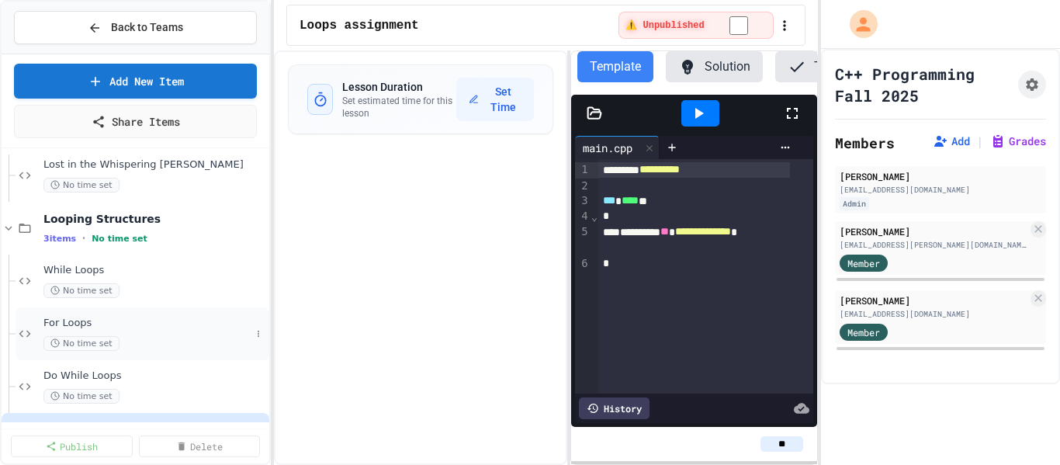
scroll to position [648, 0]
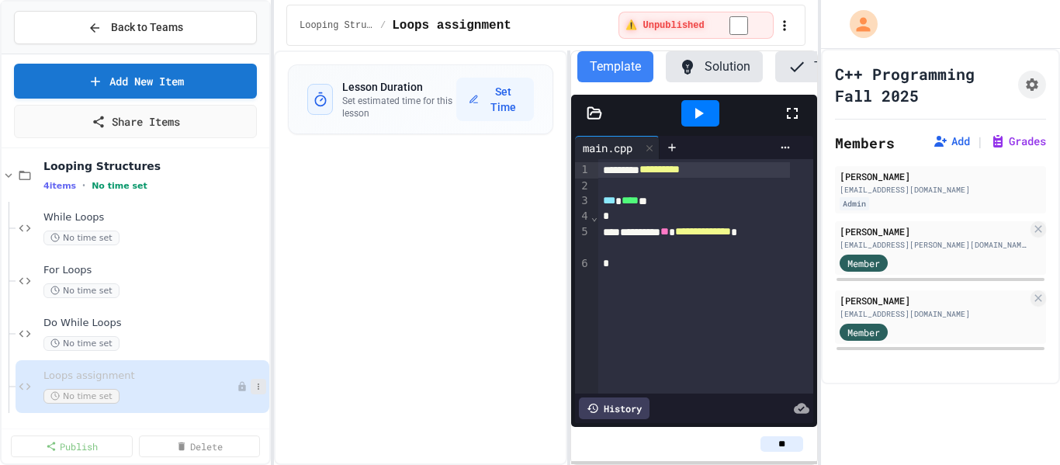
click at [254, 387] on icon at bounding box center [258, 386] width 9 height 9
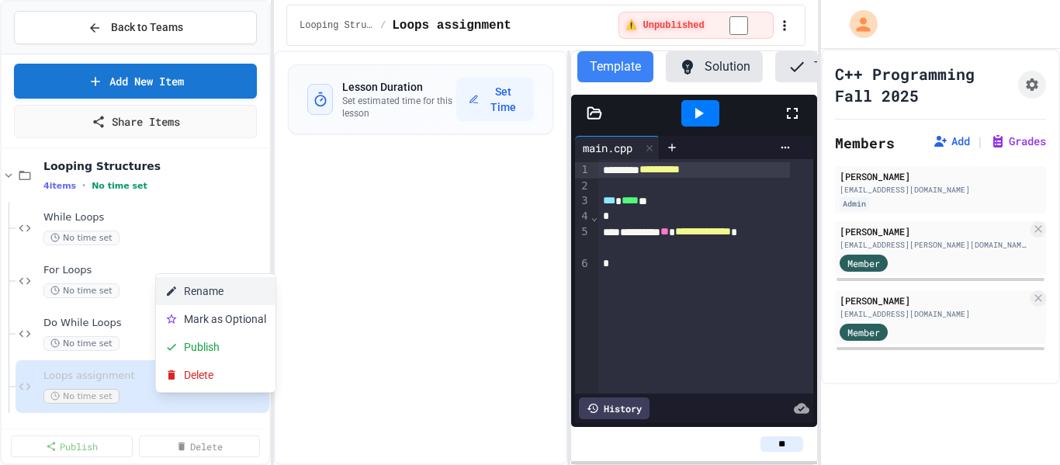
click at [220, 298] on button "Rename" at bounding box center [215, 291] width 119 height 28
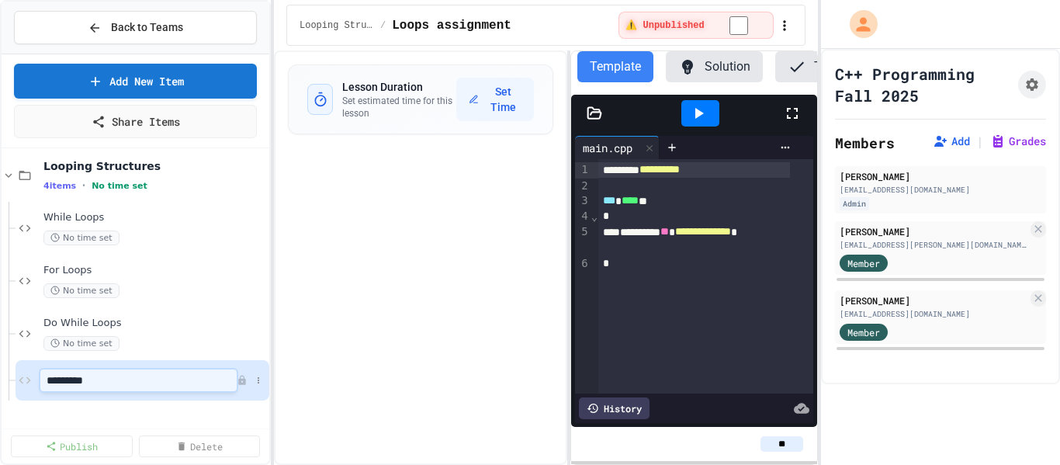
type input "**********"
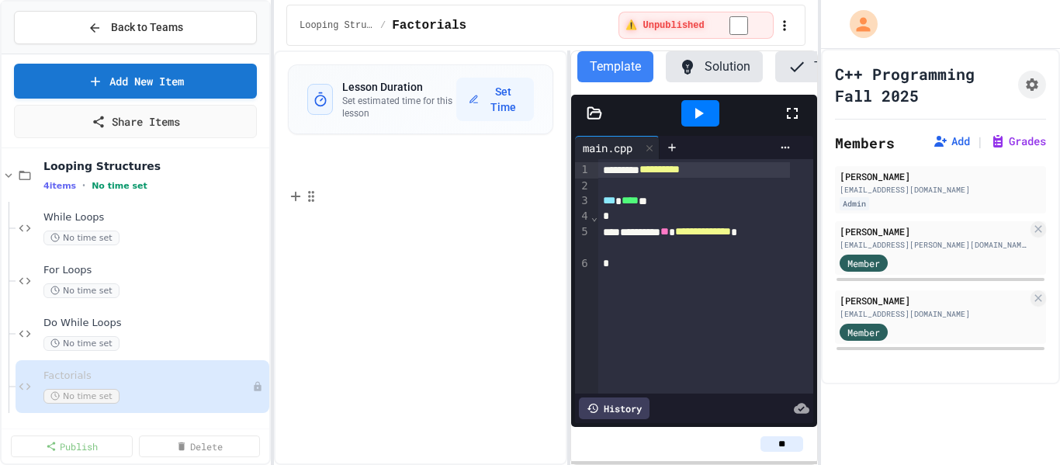
click at [378, 185] on p at bounding box center [436, 195] width 234 height 20
click at [328, 160] on div at bounding box center [420, 185] width 265 height 71
click at [333, 178] on p at bounding box center [436, 175] width 234 height 20
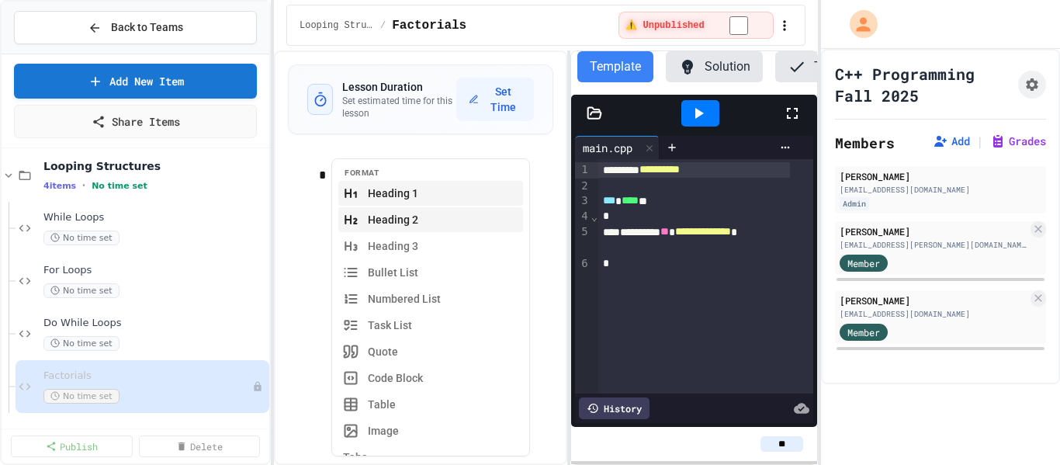
click at [373, 218] on button "Heading 2" at bounding box center [430, 219] width 185 height 25
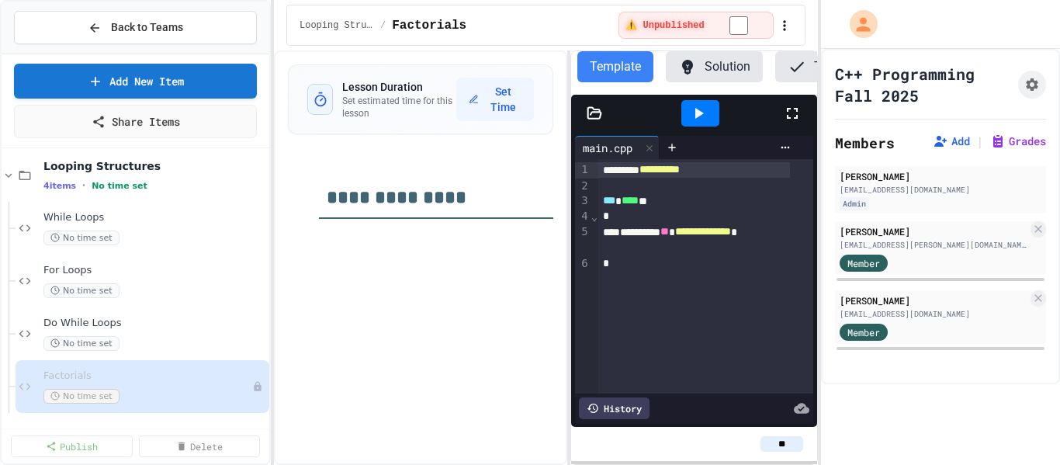
click at [391, 261] on div "**********" at bounding box center [420, 206] width 265 height 113
click at [358, 241] on p at bounding box center [436, 237] width 234 height 20
click at [537, 239] on p "**********" at bounding box center [436, 237] width 234 height 20
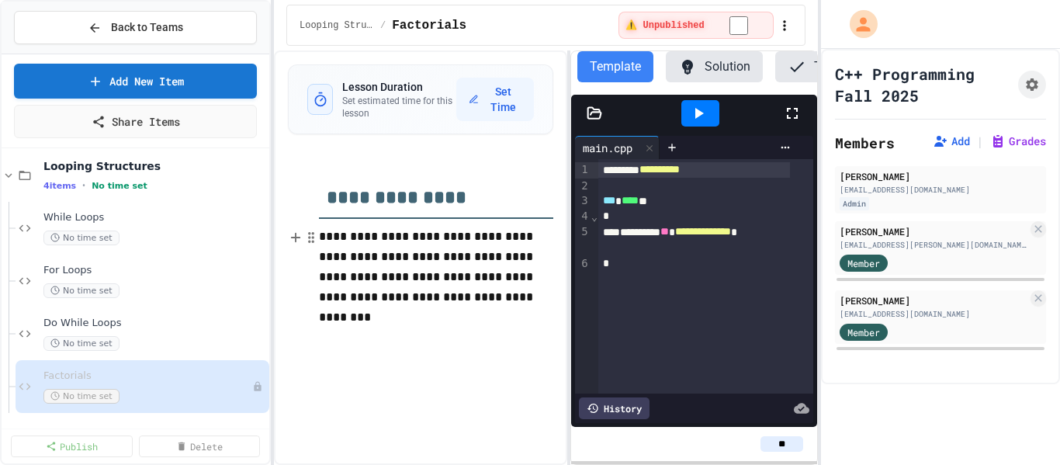
click at [489, 300] on p "**********" at bounding box center [436, 267] width 234 height 81
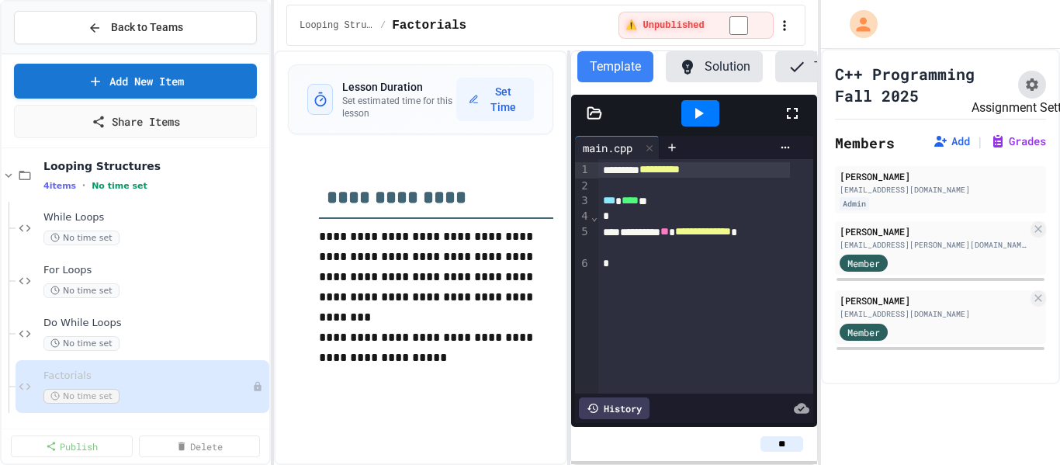
click at [1020, 77] on button "Assignment Settings" at bounding box center [1032, 85] width 28 height 28
click at [1026, 86] on icon "Assignment Settings" at bounding box center [1032, 84] width 12 height 12
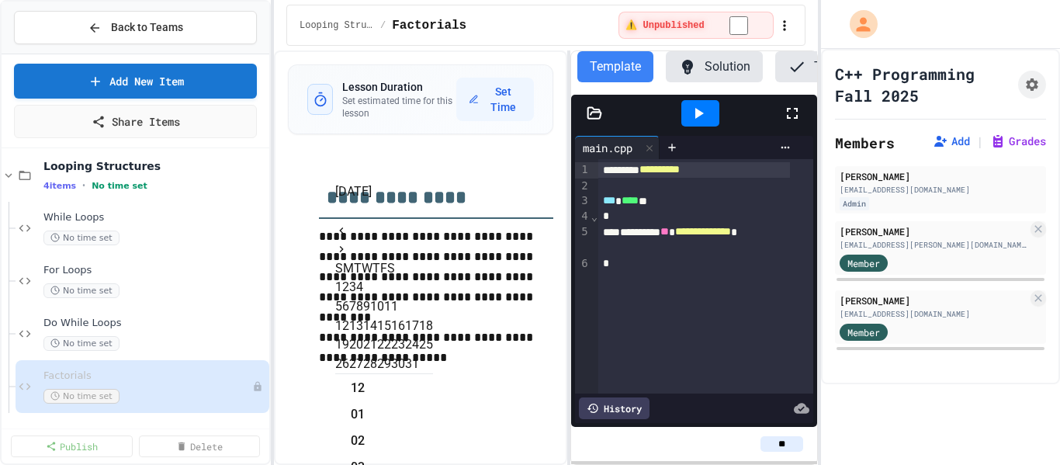
scroll to position [33, 0]
click at [342, 278] on button "1" at bounding box center [338, 287] width 7 height 19
type input "**********"
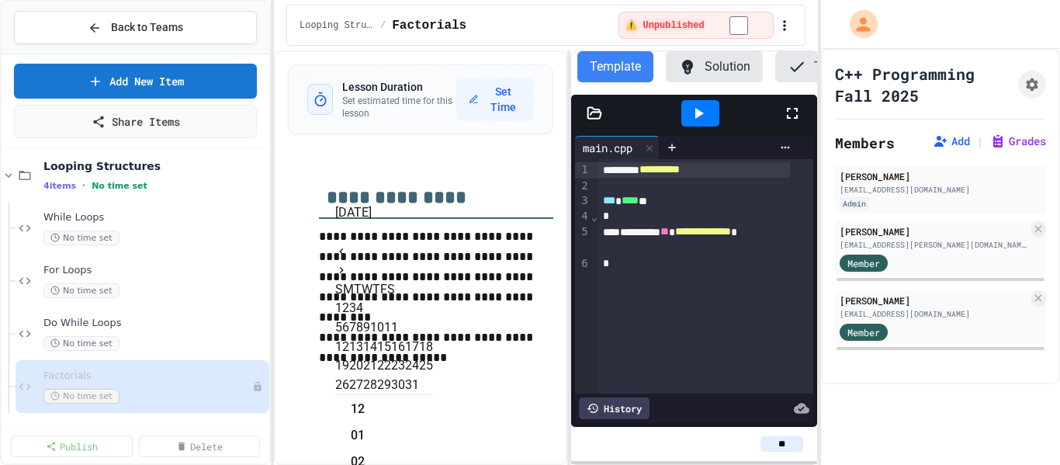
scroll to position [21, 0]
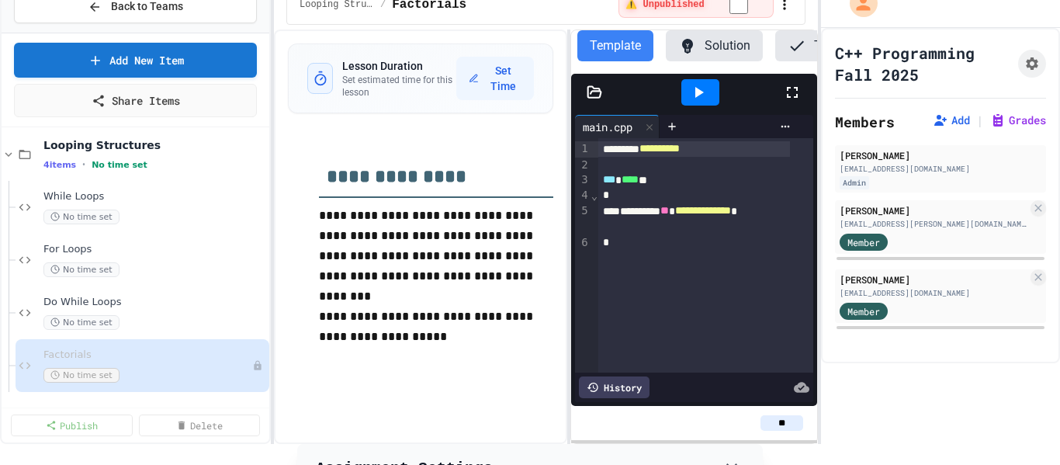
scroll to position [0, 0]
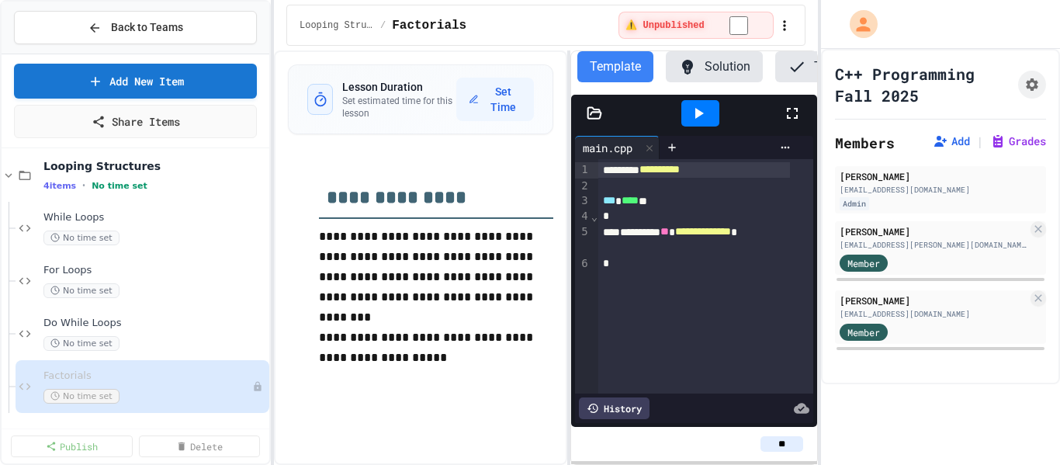
click at [254, 391] on icon at bounding box center [258, 386] width 9 height 9
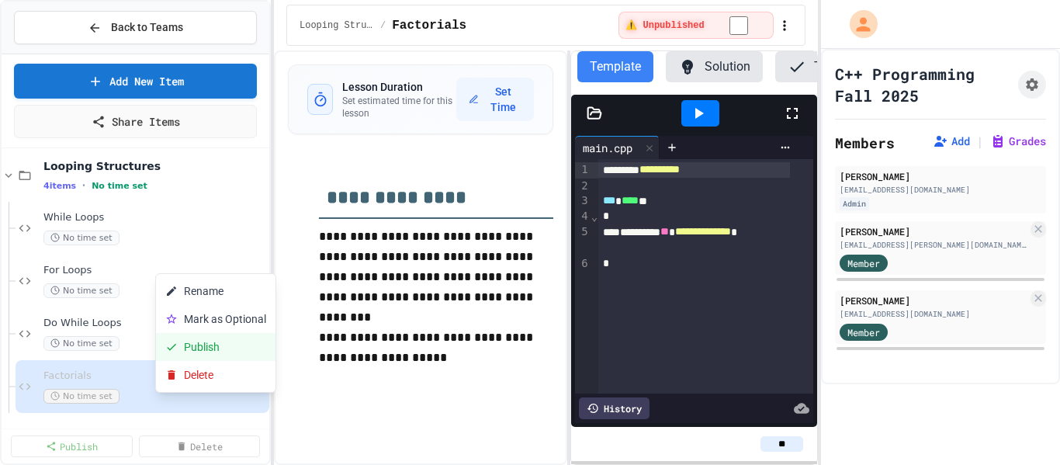
click at [226, 341] on button "Publish" at bounding box center [215, 347] width 119 height 28
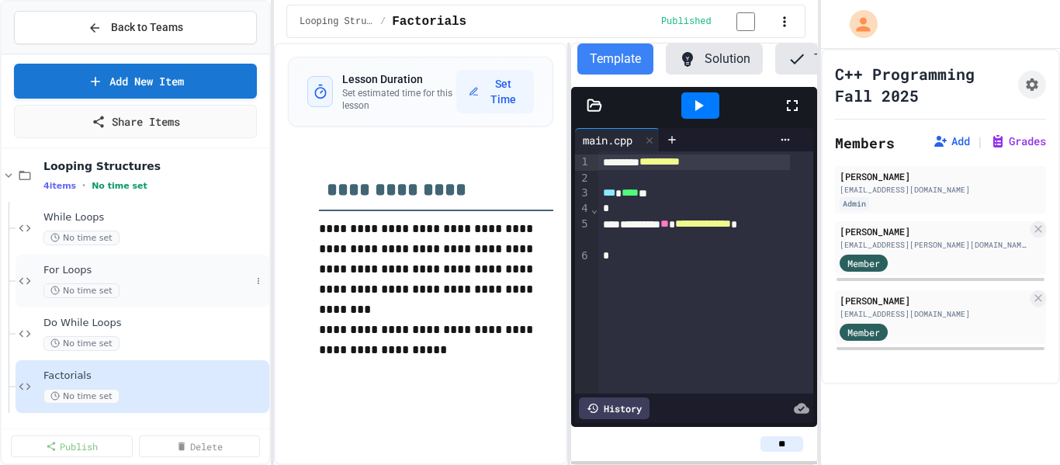
click at [171, 283] on div "No time set" at bounding box center [146, 290] width 207 height 15
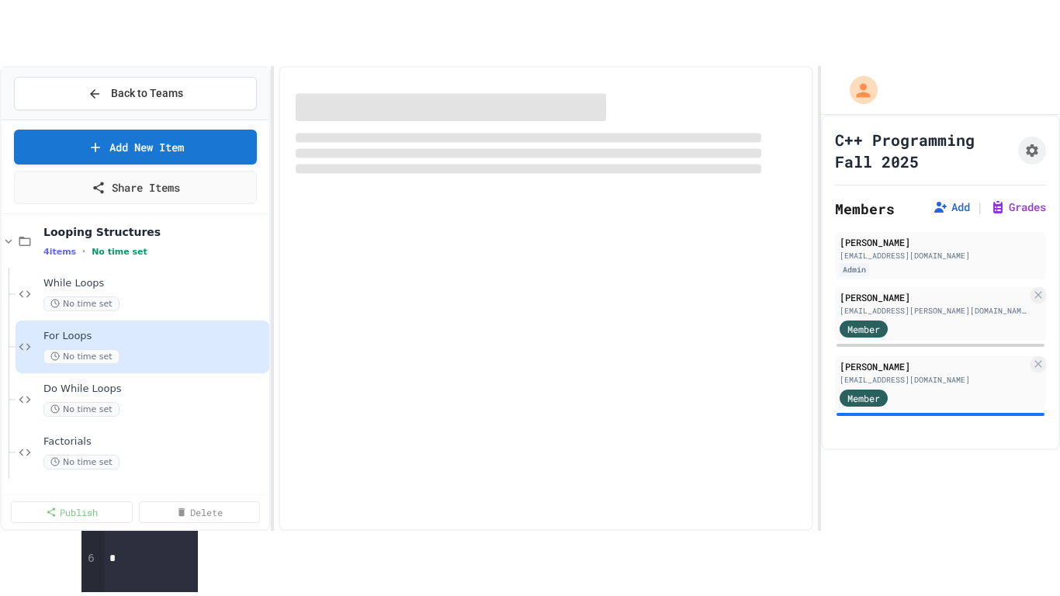
scroll to position [629, 0]
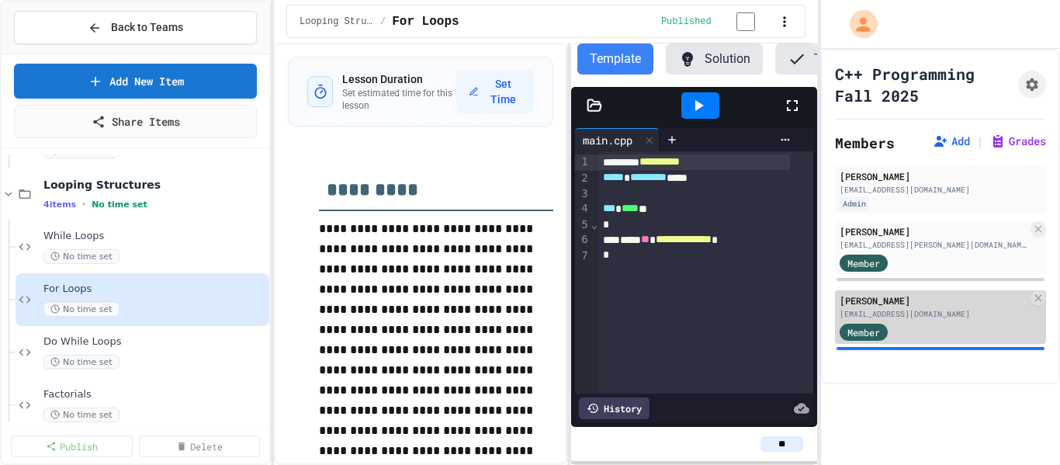
click at [950, 308] on div "[EMAIL_ADDRESS][DOMAIN_NAME]" at bounding box center [934, 314] width 188 height 12
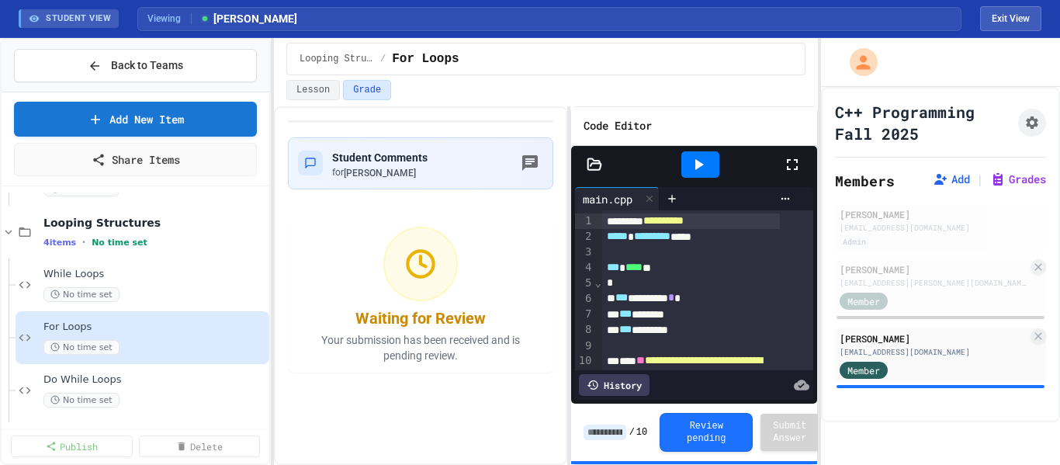
click at [791, 165] on icon at bounding box center [792, 164] width 19 height 19
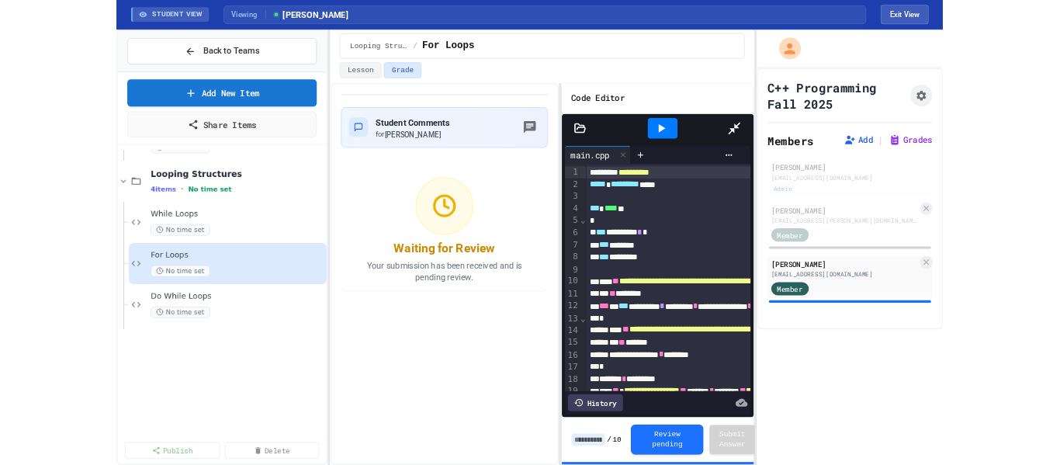
scroll to position [555, 0]
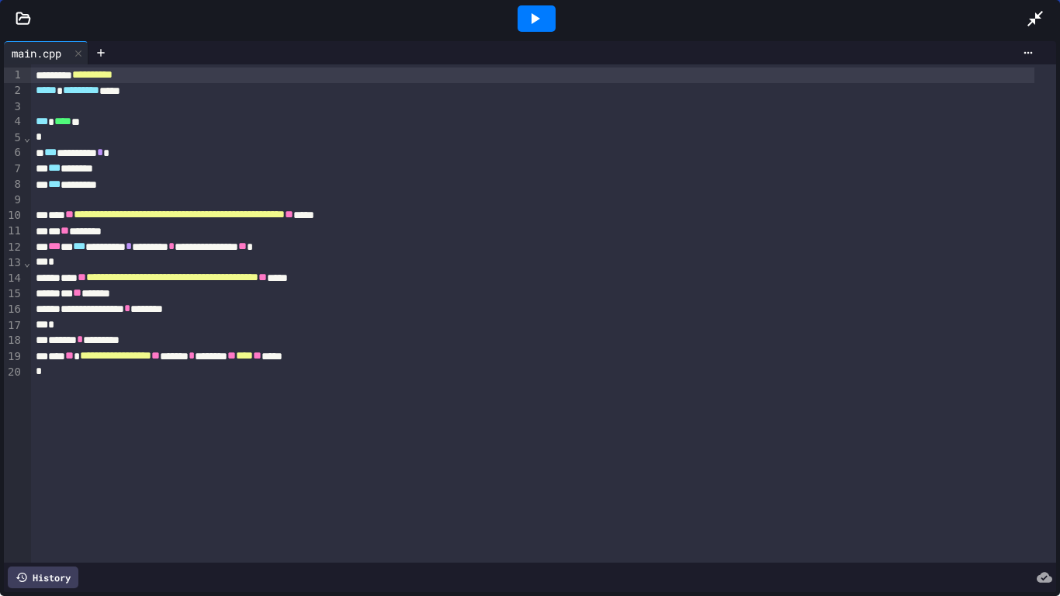
click at [546, 17] on div at bounding box center [537, 18] width 38 height 26
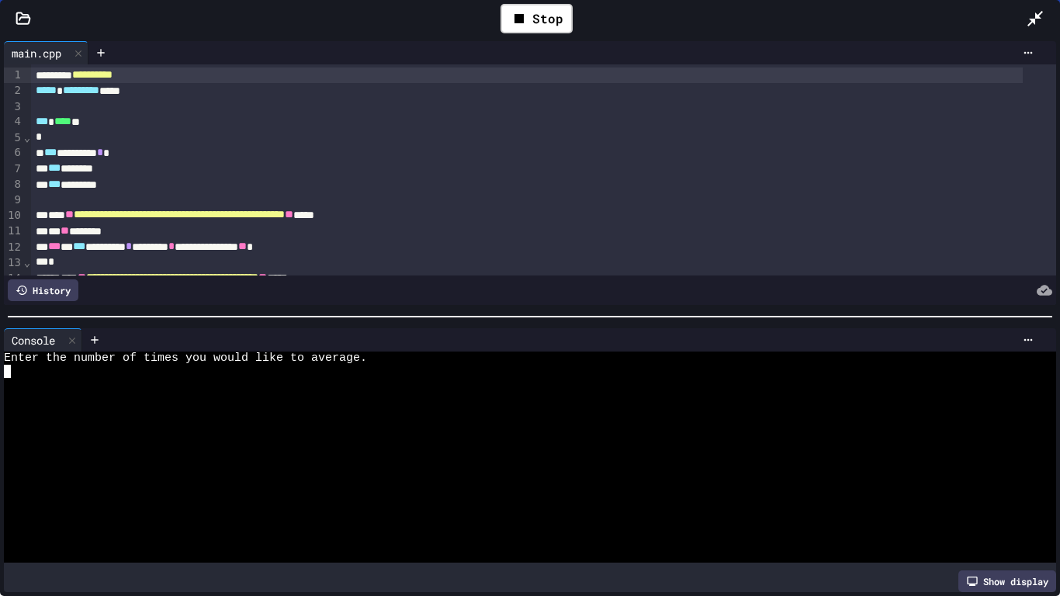
click at [466, 457] on div at bounding box center [517, 463] width 1027 height 13
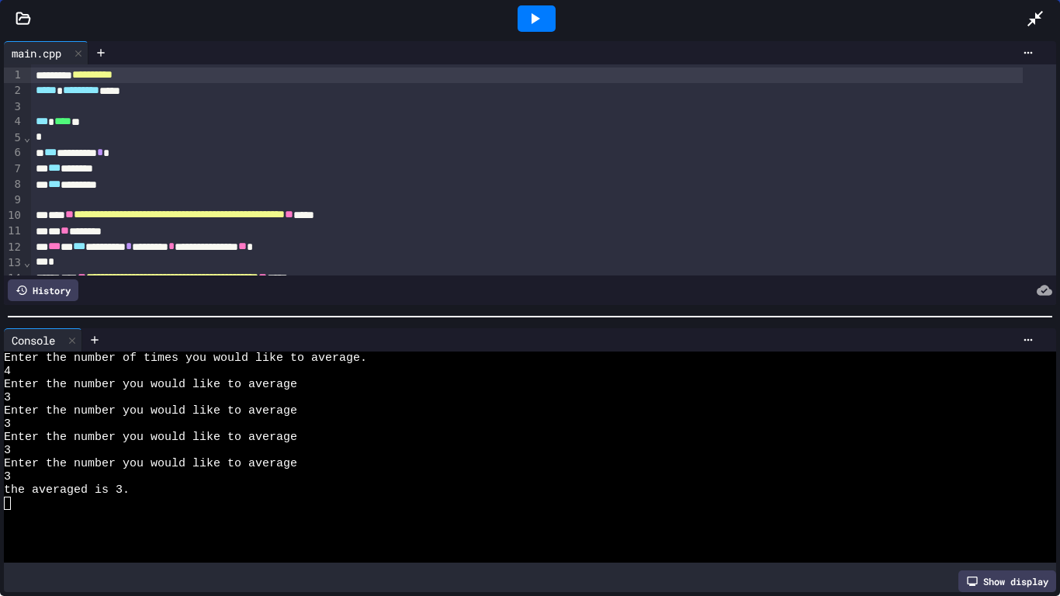
click at [1040, 23] on icon at bounding box center [1035, 18] width 19 height 19
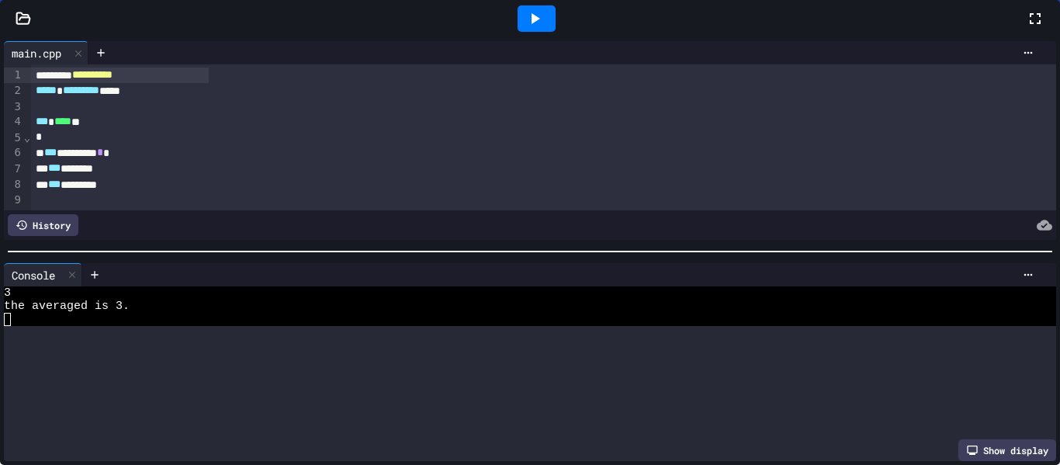
scroll to position [185, 0]
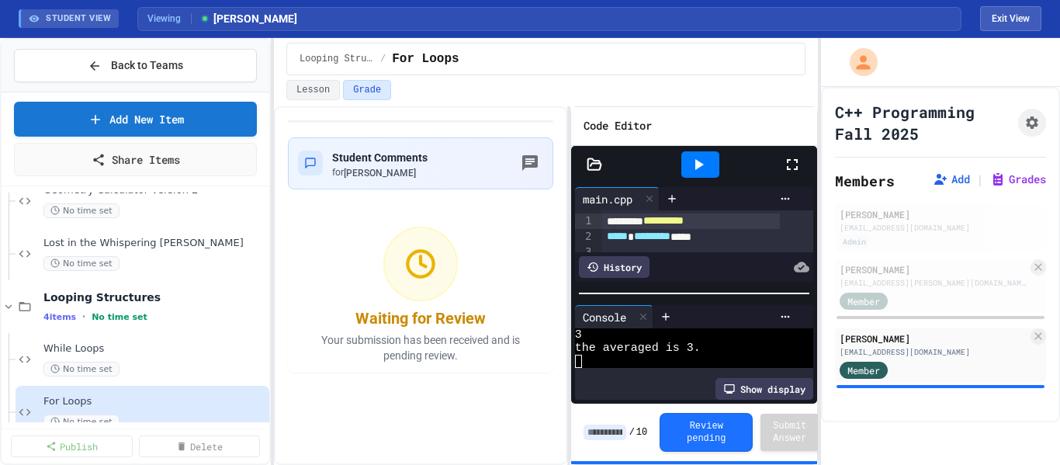
click at [993, 22] on button "Exit View" at bounding box center [1010, 18] width 61 height 25
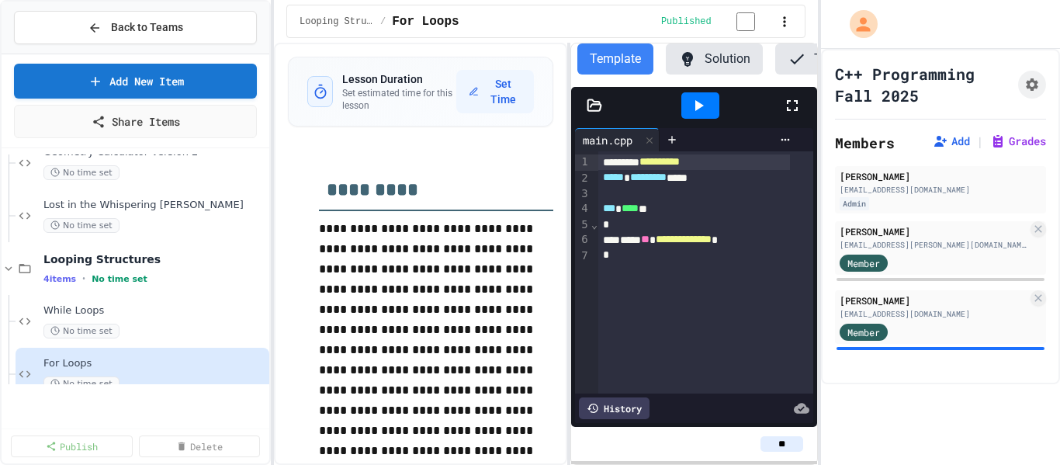
click at [795, 444] on input "**" at bounding box center [781, 444] width 43 height 16
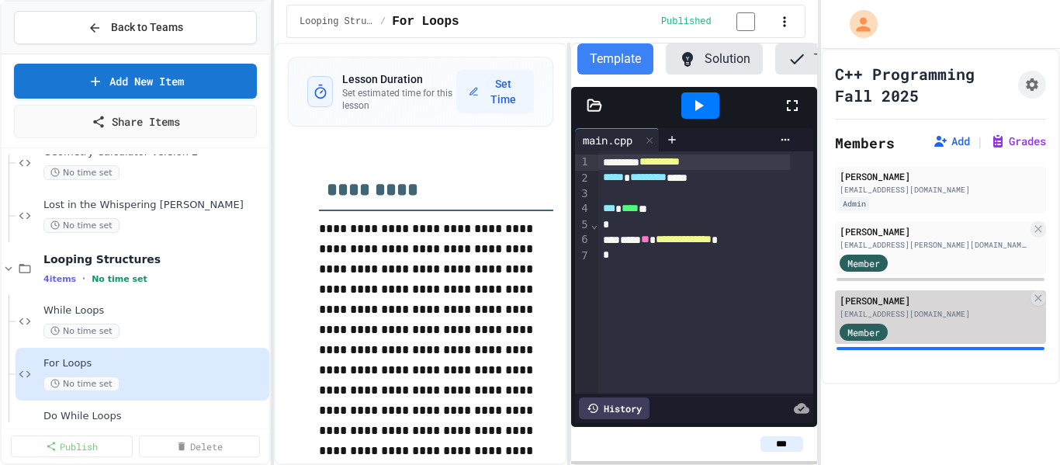
type input "***"
click at [939, 331] on div "Member" at bounding box center [934, 330] width 188 height 19
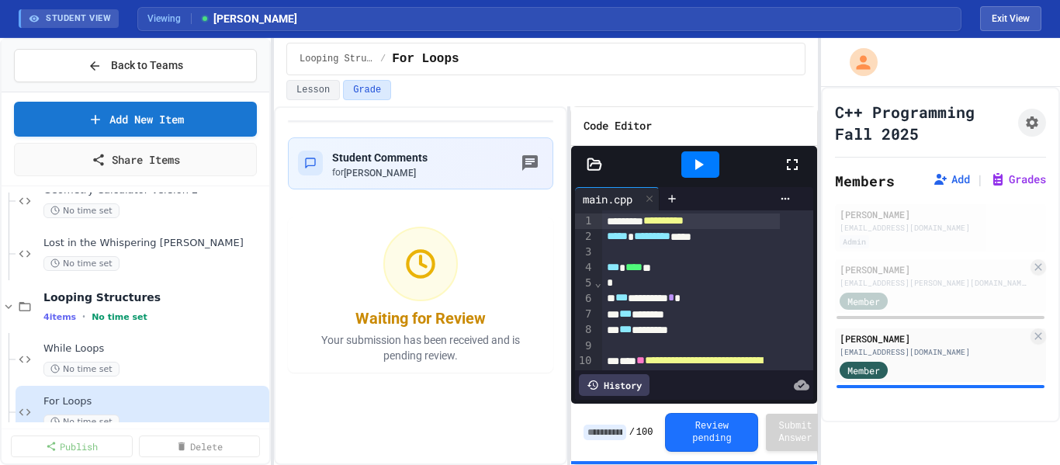
click at [617, 433] on input at bounding box center [604, 432] width 43 height 16
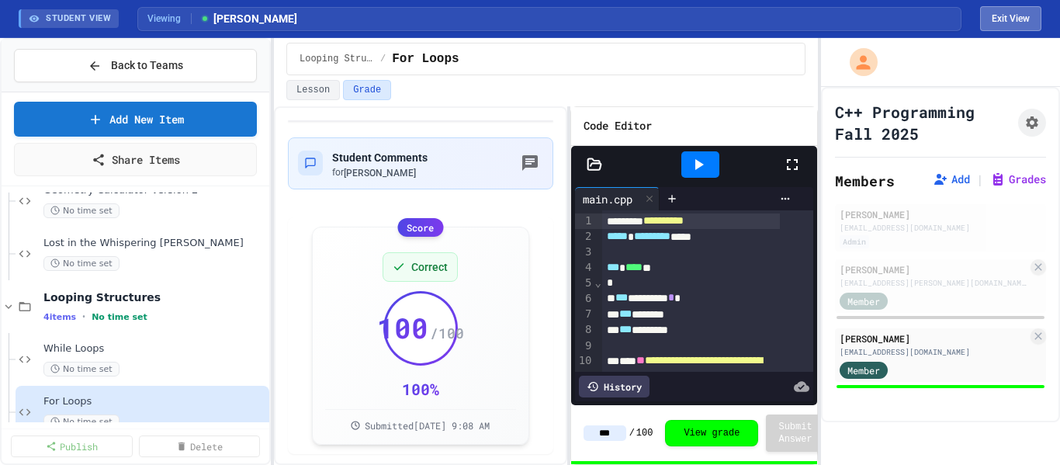
type input "***"
click at [1002, 15] on button "Exit View" at bounding box center [1010, 18] width 61 height 25
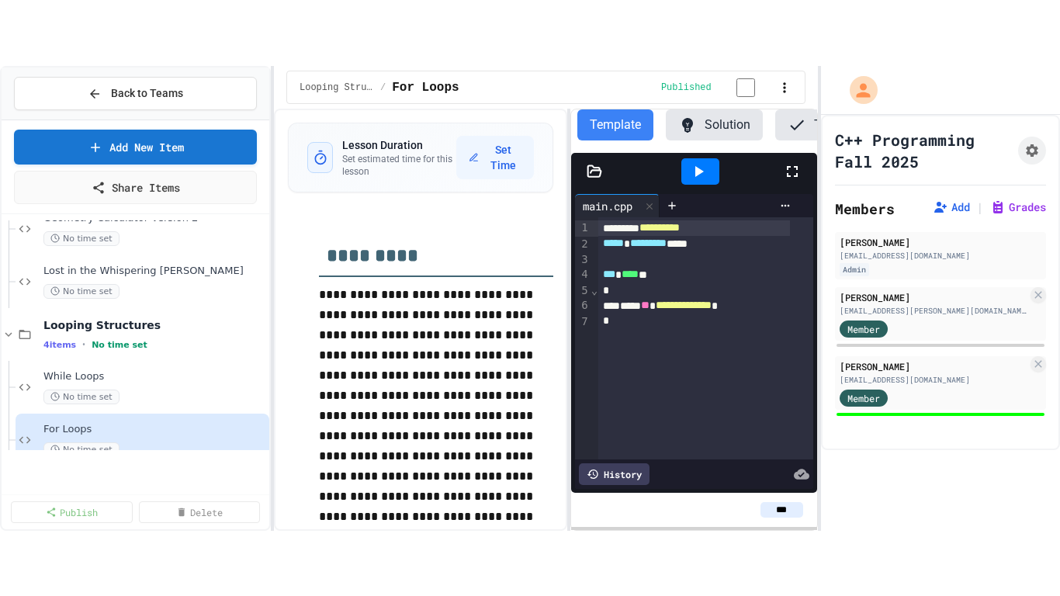
scroll to position [632, 0]
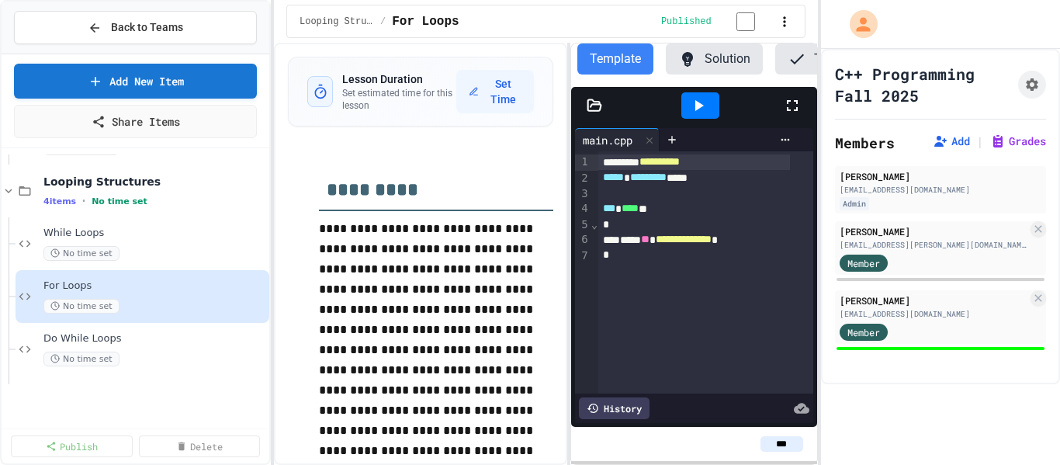
click at [144, 348] on div "Do While Loops No time set" at bounding box center [154, 349] width 223 height 34
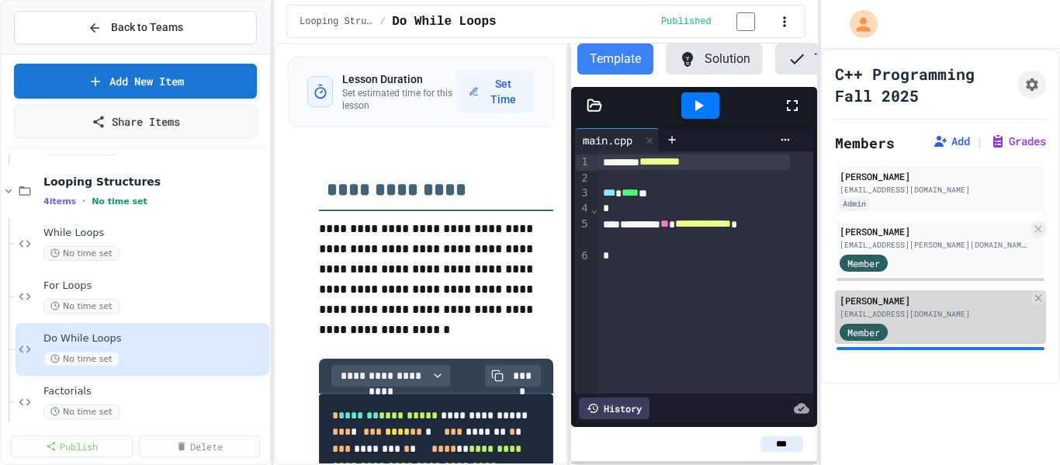
click at [992, 314] on div "[EMAIL_ADDRESS][DOMAIN_NAME]" at bounding box center [934, 314] width 188 height 12
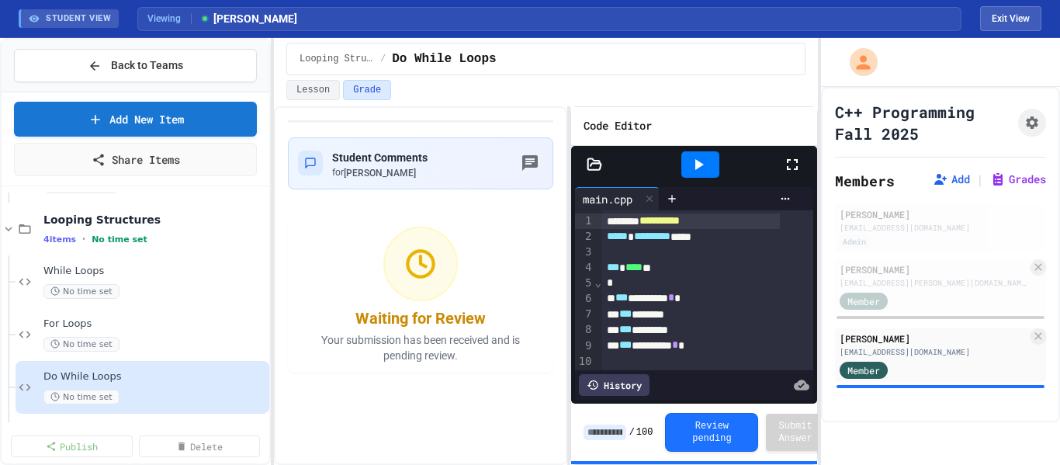
click at [794, 161] on icon at bounding box center [792, 164] width 19 height 19
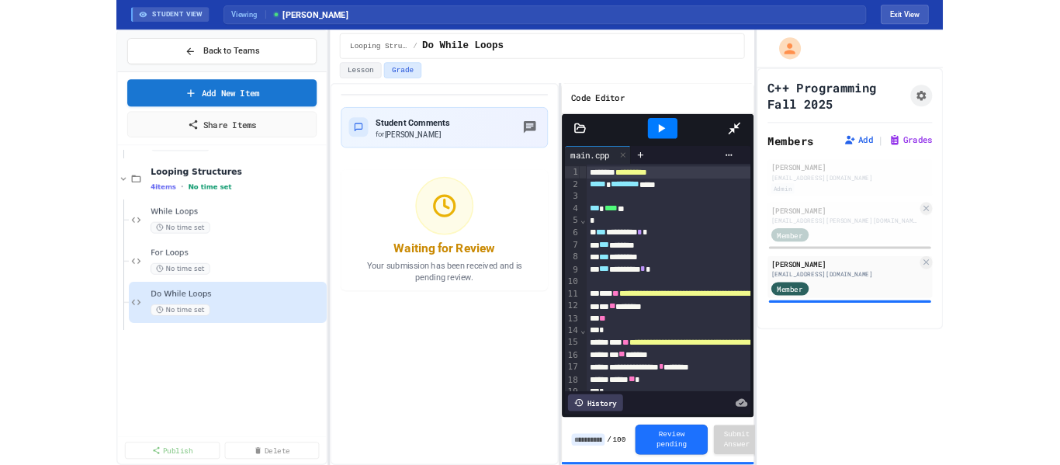
scroll to position [555, 0]
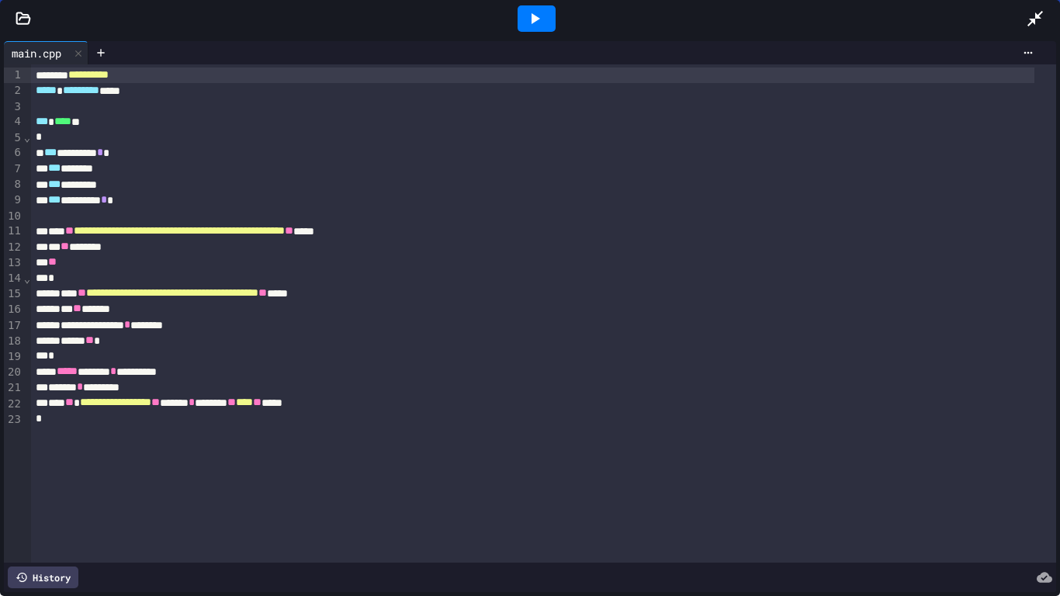
click at [1030, 21] on icon at bounding box center [1035, 18] width 19 height 19
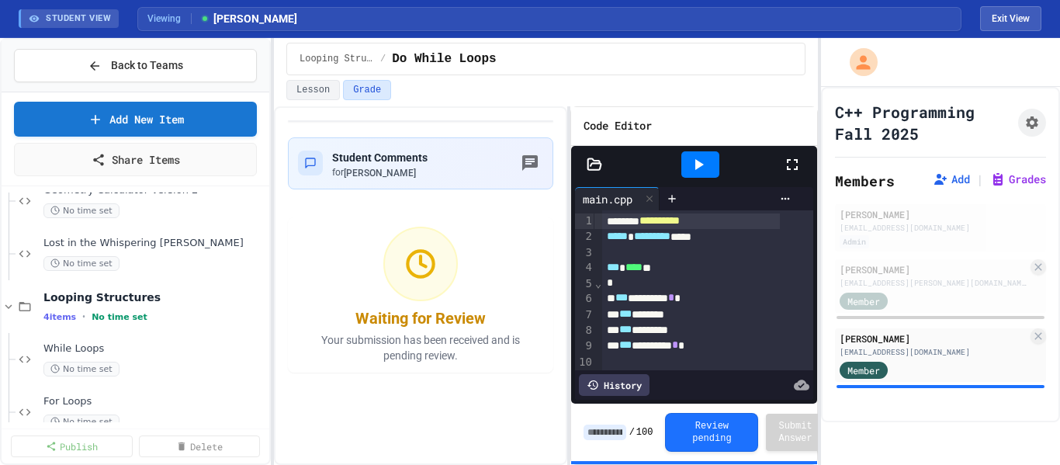
click at [714, 158] on div at bounding box center [700, 164] width 38 height 26
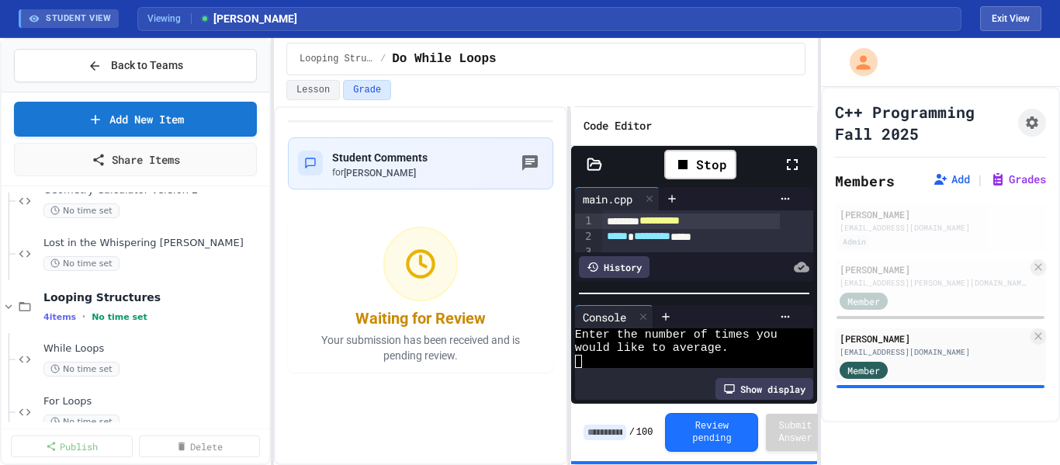
click at [791, 161] on icon at bounding box center [792, 164] width 19 height 19
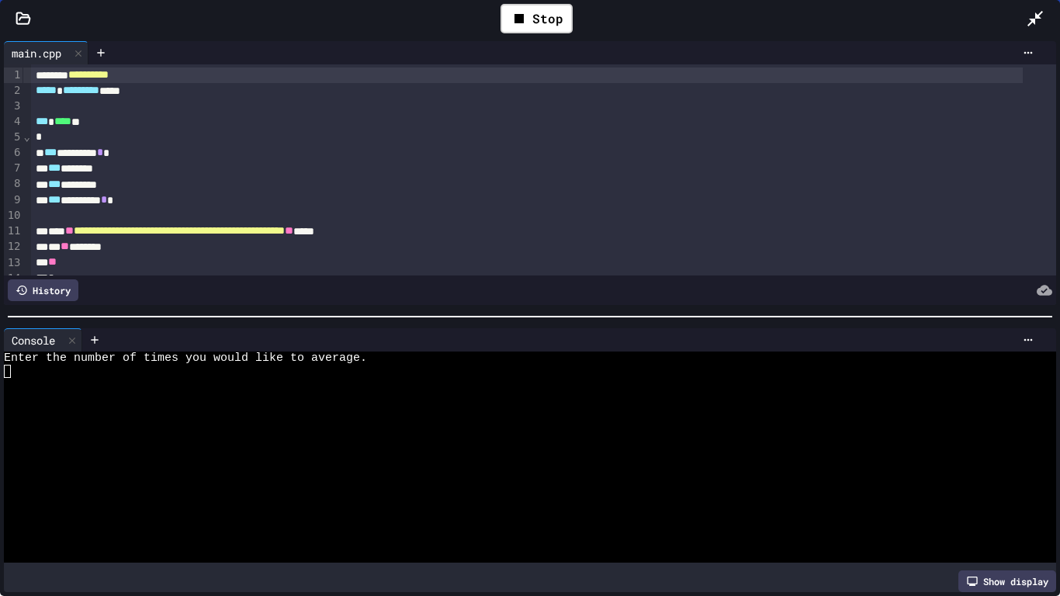
click at [460, 365] on div at bounding box center [517, 371] width 1027 height 13
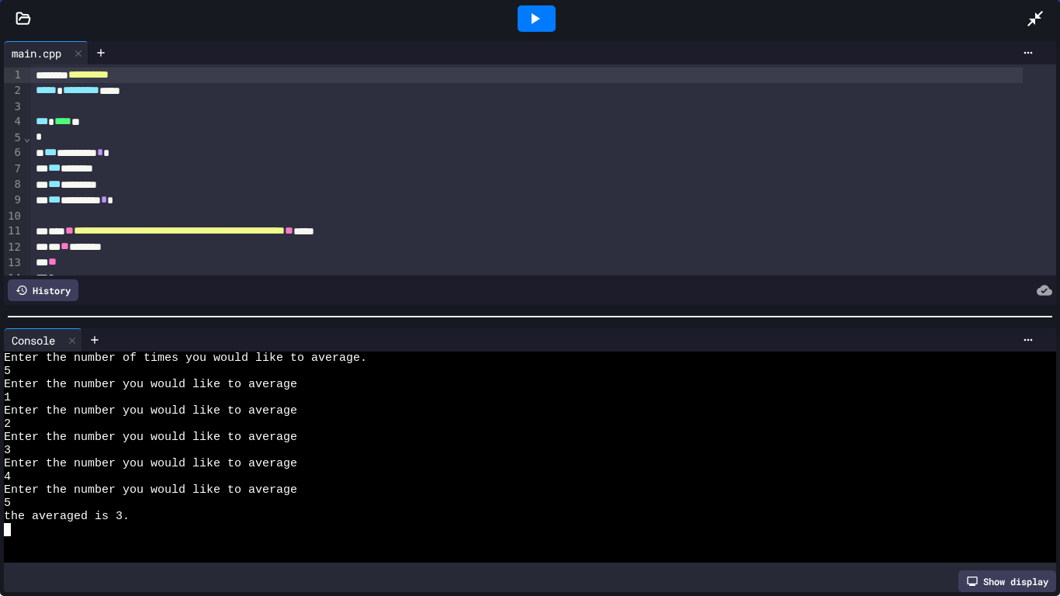
click at [1030, 11] on icon at bounding box center [1035, 18] width 19 height 19
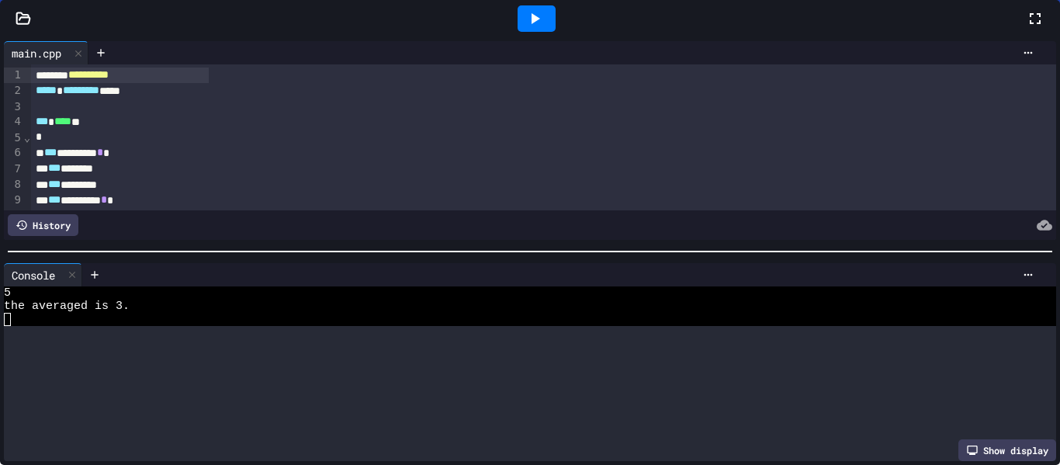
scroll to position [224, 0]
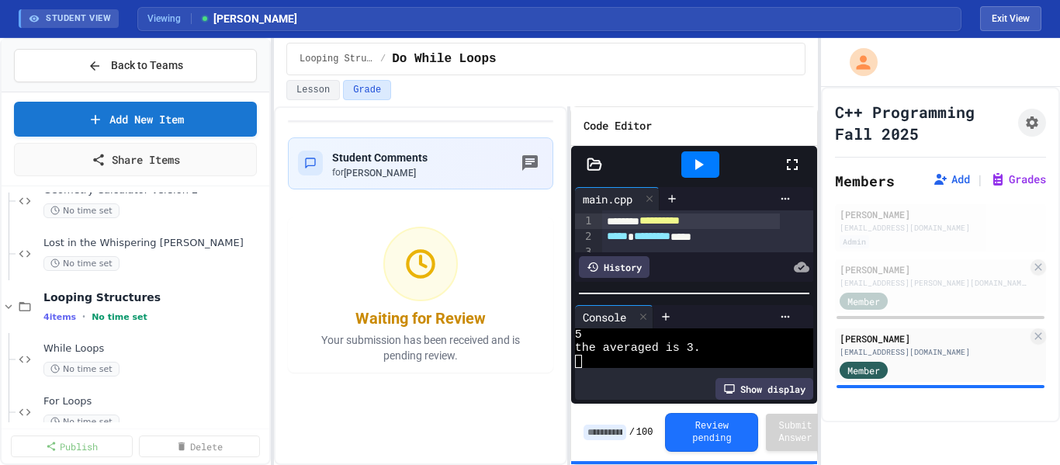
click at [603, 433] on input at bounding box center [604, 432] width 43 height 16
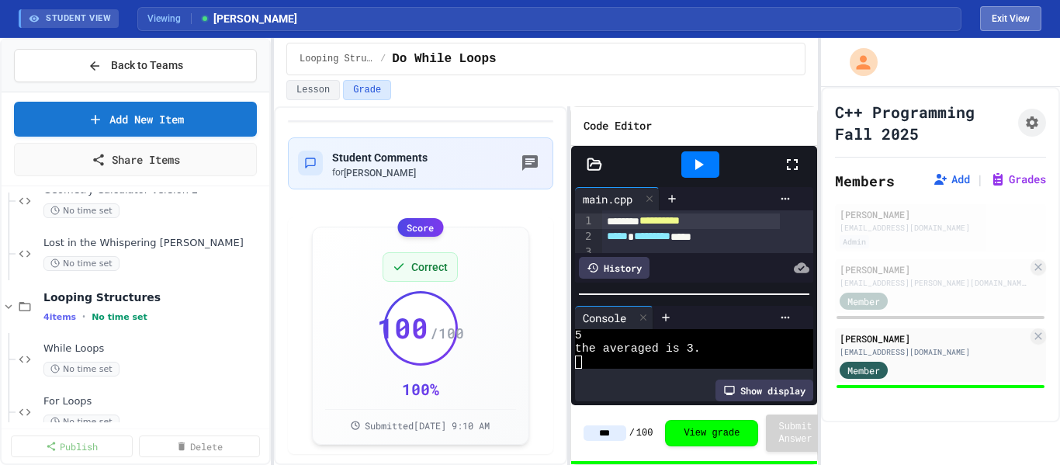
type input "***"
click at [1003, 26] on button "Exit View" at bounding box center [1010, 18] width 61 height 25
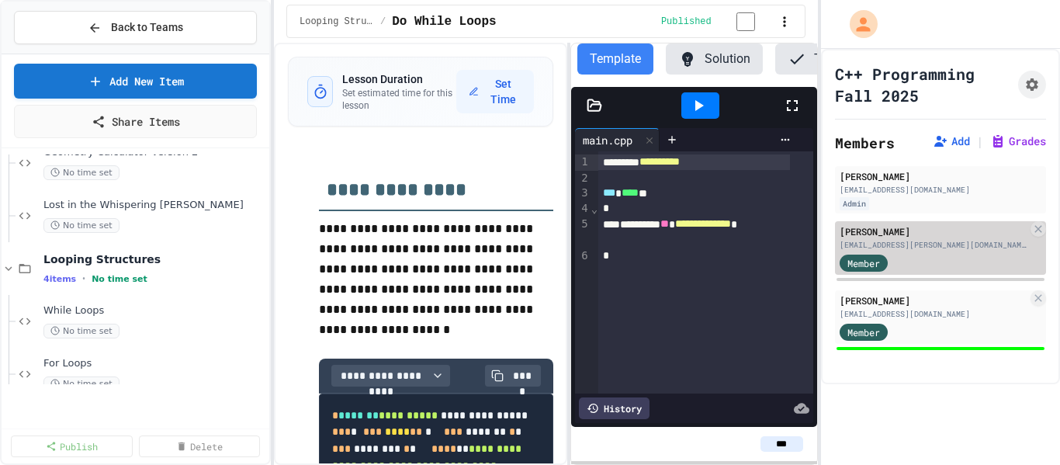
click at [937, 257] on div "Member" at bounding box center [934, 261] width 188 height 19
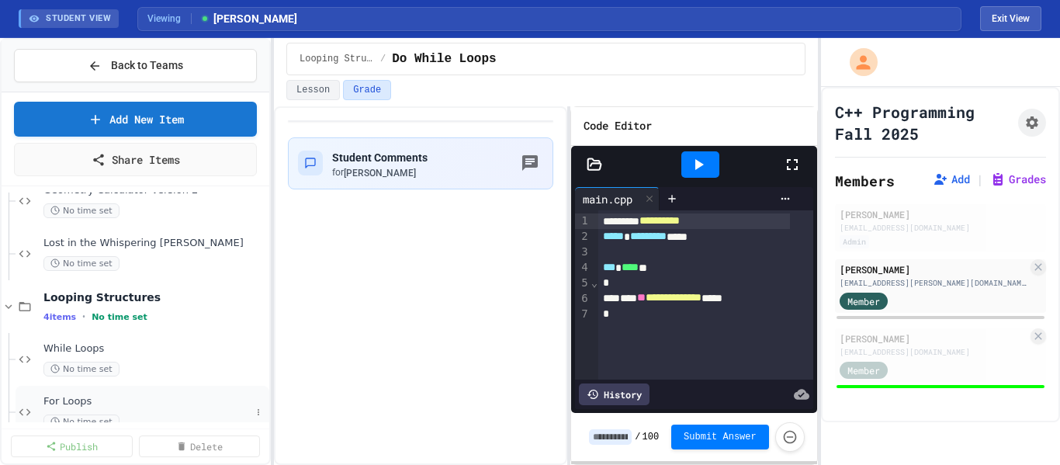
click at [89, 399] on span "For Loops" at bounding box center [146, 401] width 207 height 13
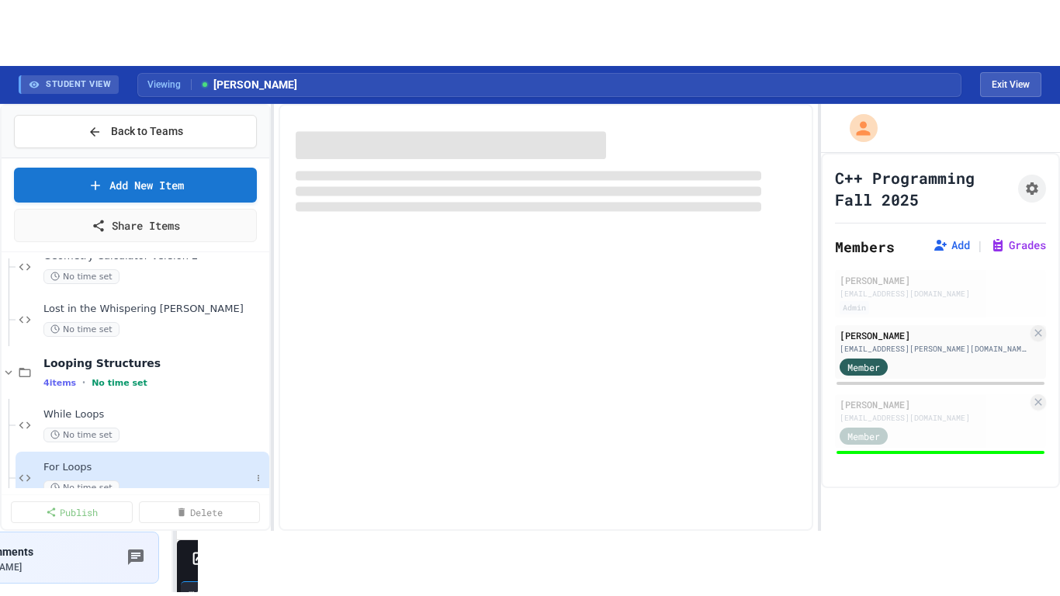
scroll to position [562, 0]
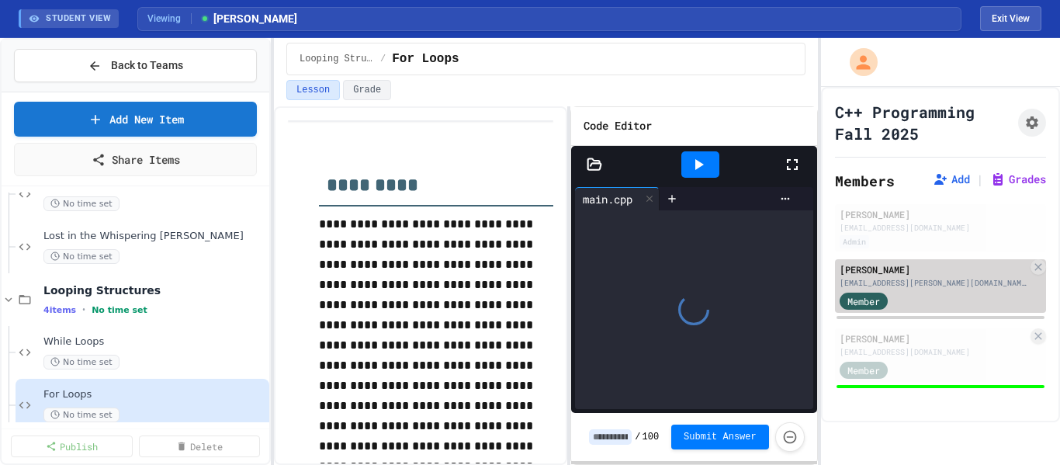
click at [948, 281] on div "[EMAIL_ADDRESS][PERSON_NAME][DOMAIN_NAME]" at bounding box center [934, 283] width 188 height 12
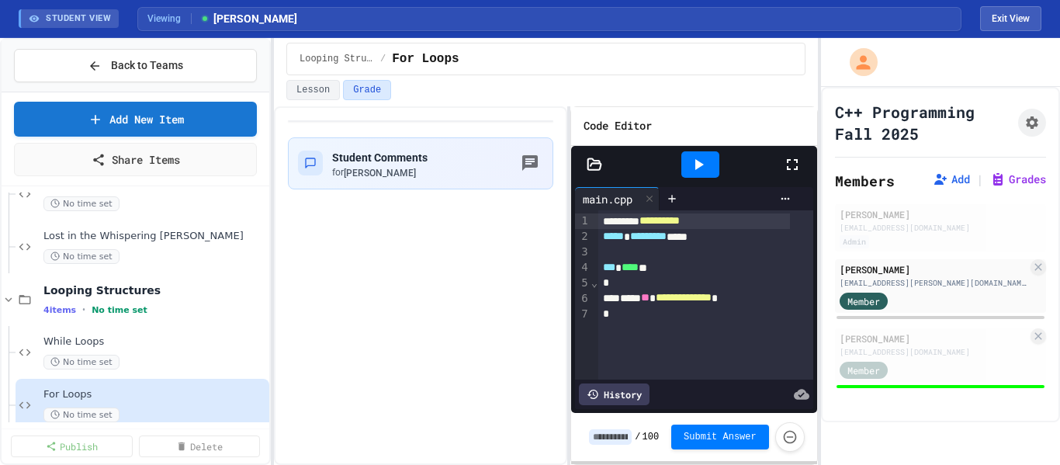
click at [793, 160] on icon at bounding box center [792, 164] width 19 height 19
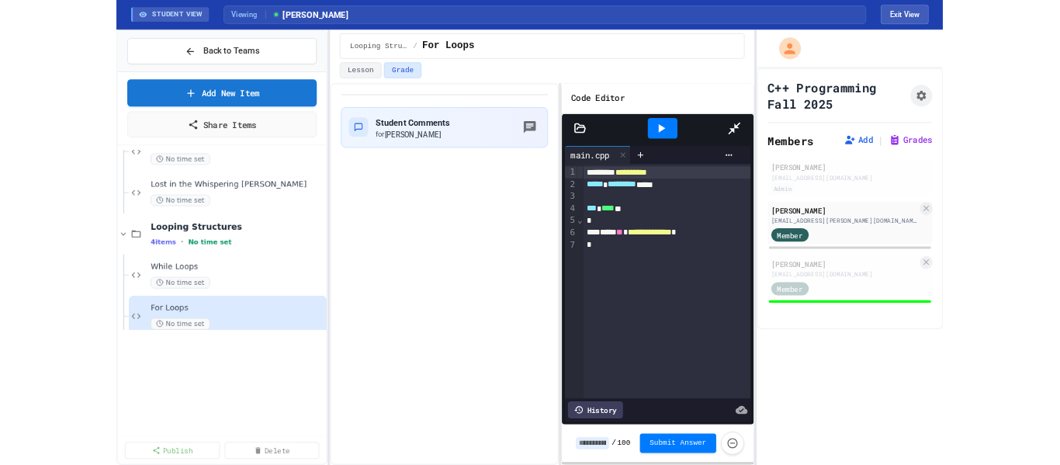
scroll to position [555, 0]
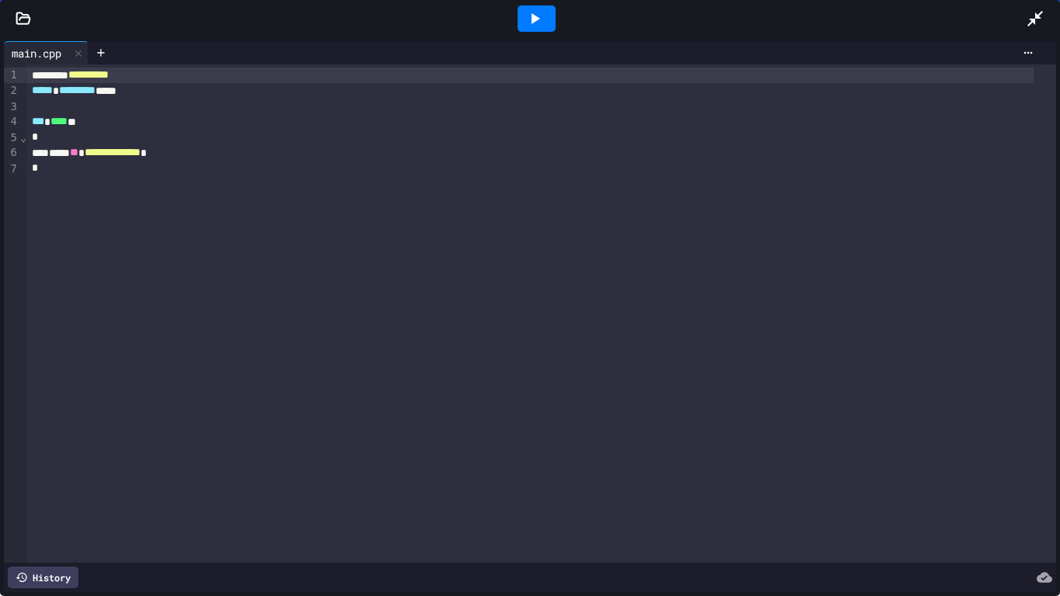
click at [1034, 28] on div at bounding box center [1043, 19] width 34 height 42
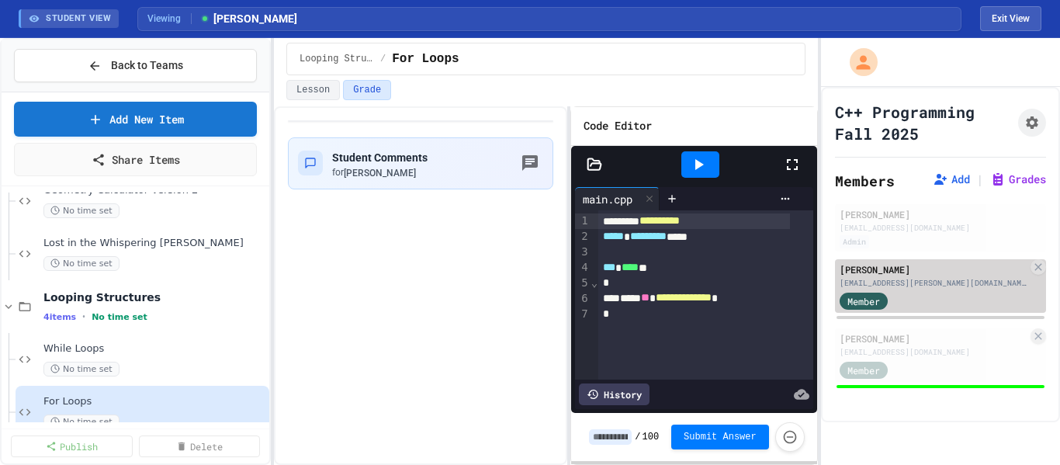
click at [972, 310] on div "[PERSON_NAME] [PERSON_NAME][EMAIL_ADDRESS][PERSON_NAME][DOMAIN_NAME] Member" at bounding box center [940, 286] width 211 height 54
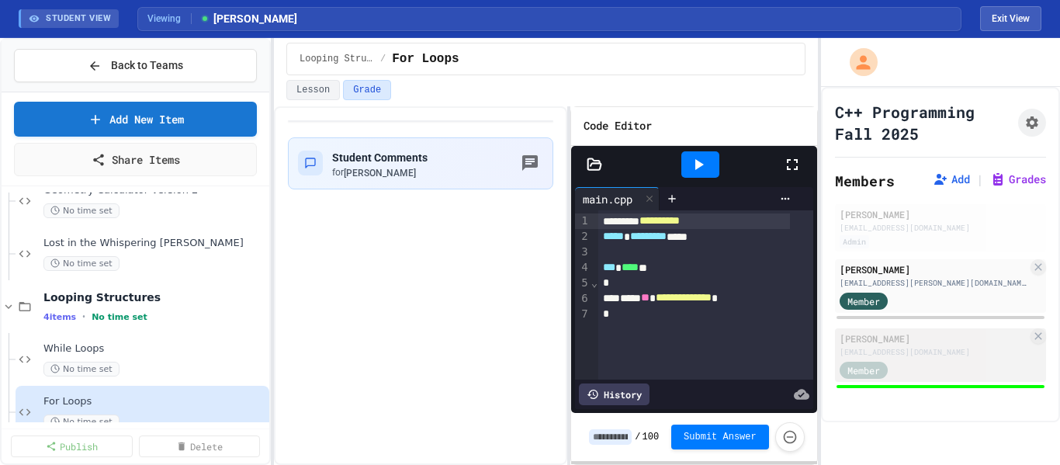
click at [972, 353] on div "[EMAIL_ADDRESS][DOMAIN_NAME]" at bounding box center [934, 352] width 188 height 12
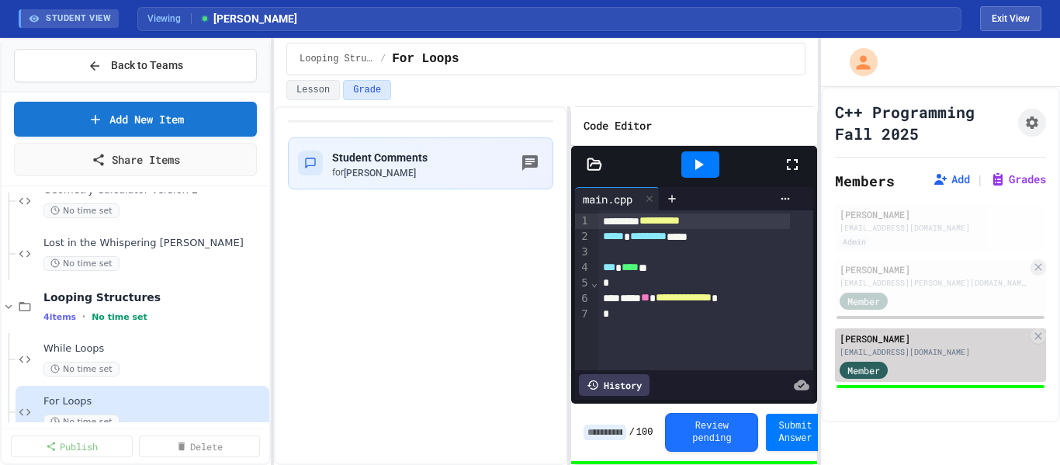
type input "***"
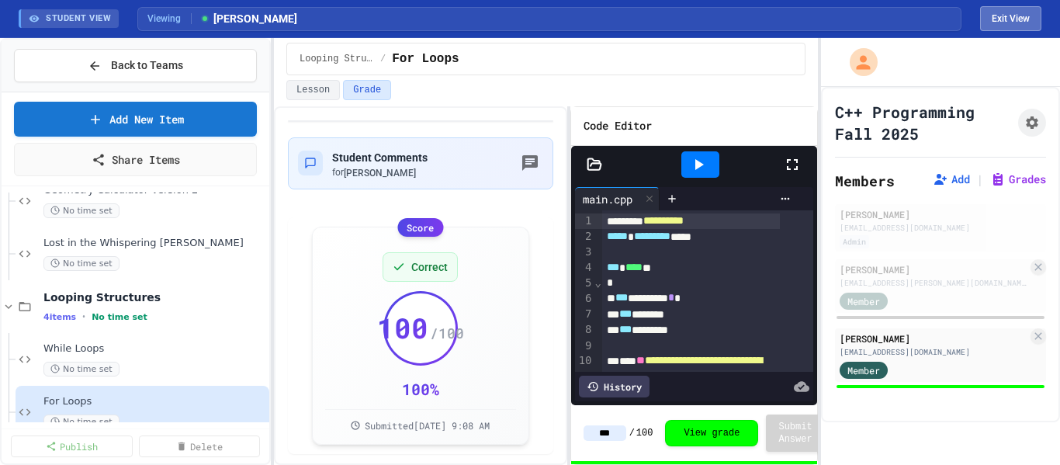
click at [1023, 19] on button "Exit View" at bounding box center [1010, 18] width 61 height 25
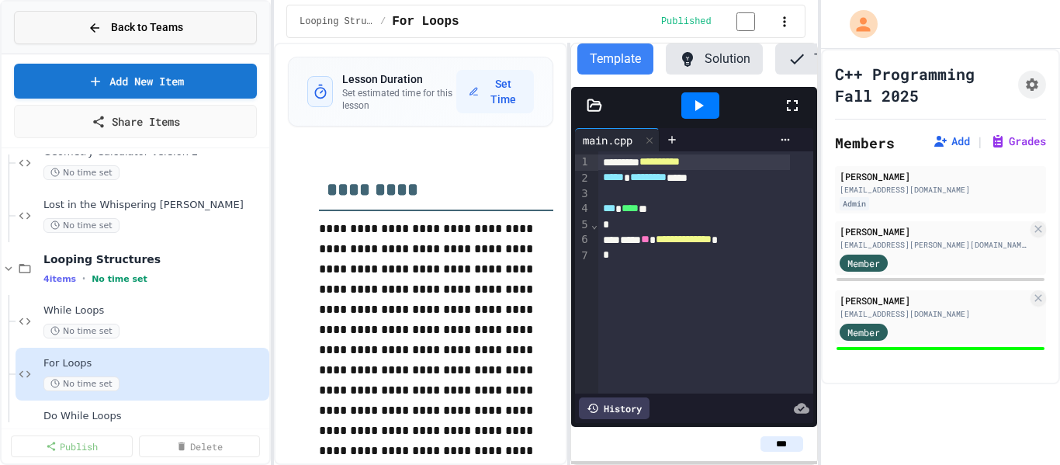
click at [179, 26] on span "Back to Teams" at bounding box center [147, 27] width 72 height 16
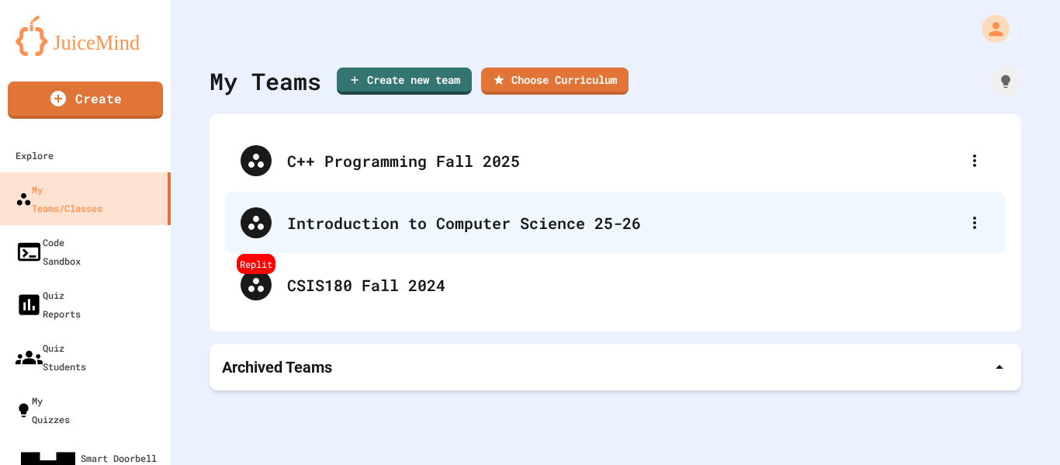
click at [441, 233] on div "Introduction to Computer Science 25-26" at bounding box center [623, 222] width 672 height 23
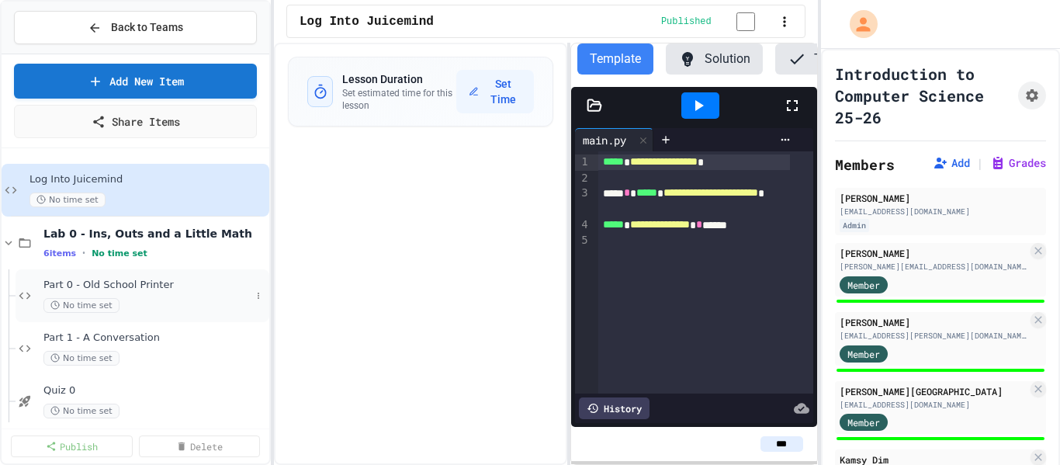
click at [158, 279] on span "Part 0 - Old School Printer" at bounding box center [146, 285] width 207 height 13
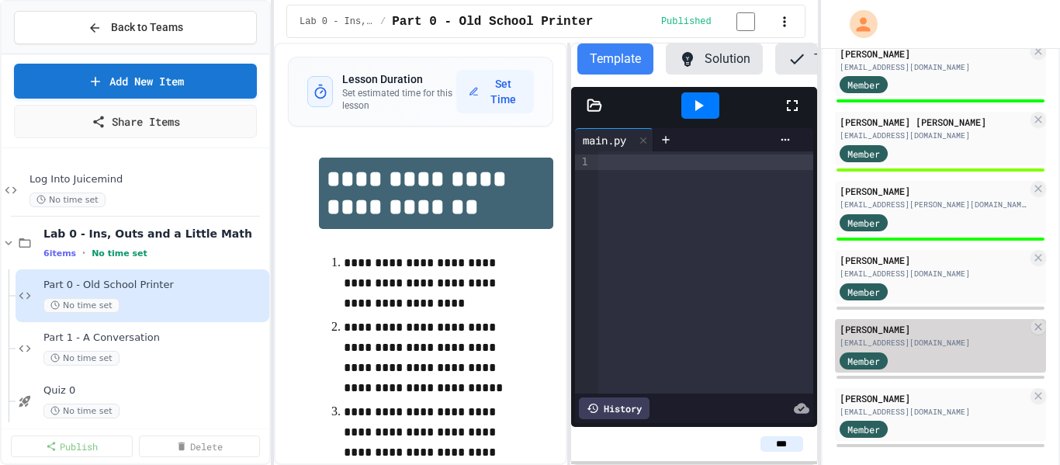
scroll to position [1086, 0]
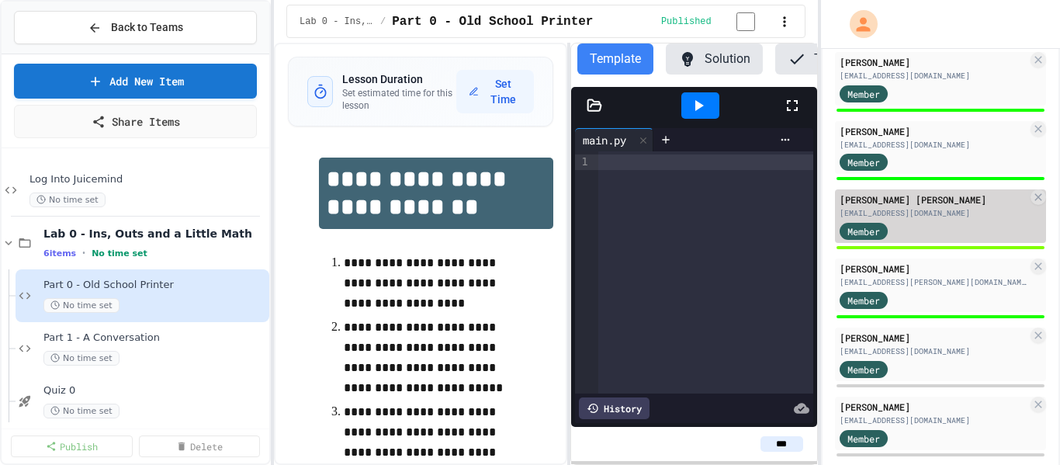
click at [906, 229] on div "Member" at bounding box center [879, 229] width 78 height 19
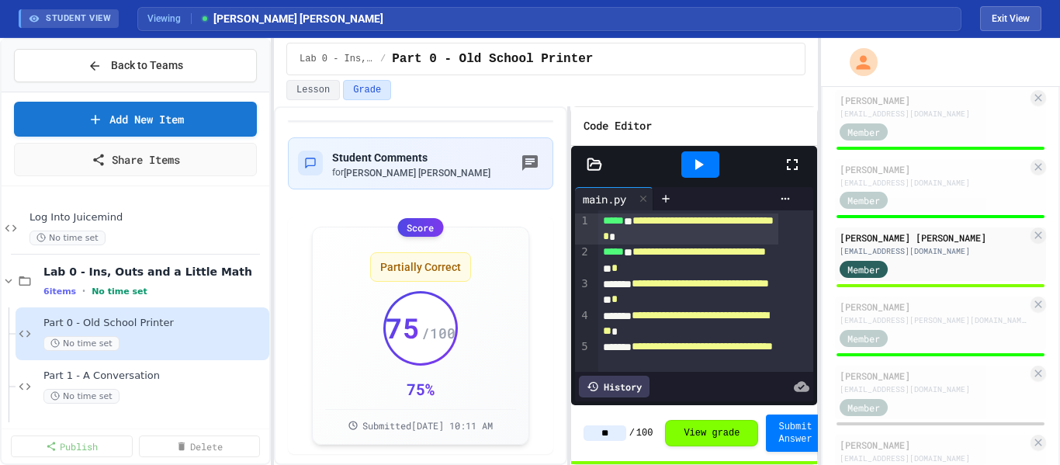
click at [789, 166] on icon at bounding box center [792, 164] width 19 height 19
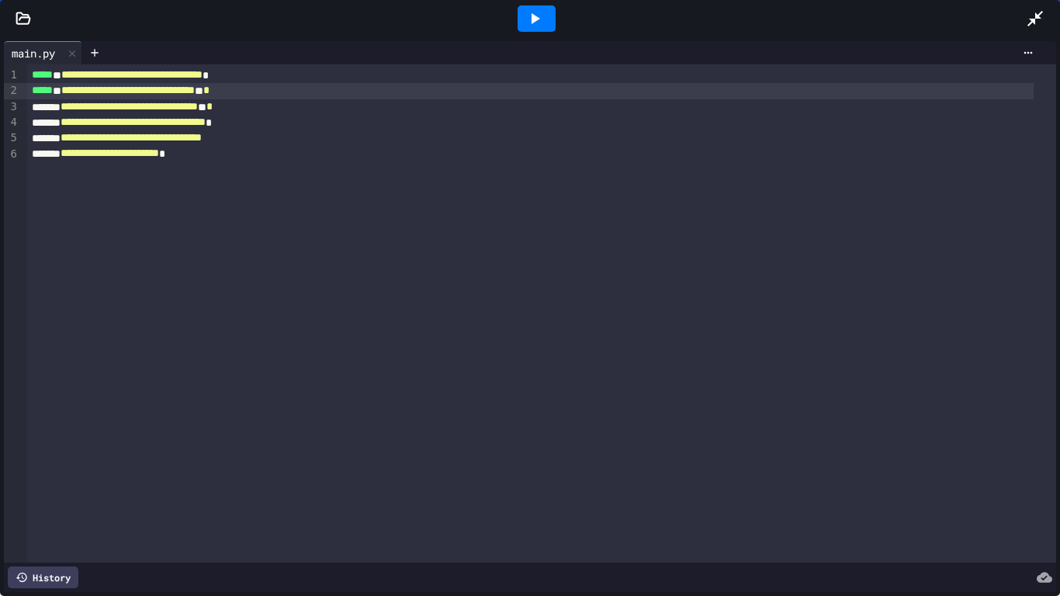
click at [280, 85] on div "**********" at bounding box center [530, 91] width 1006 height 16
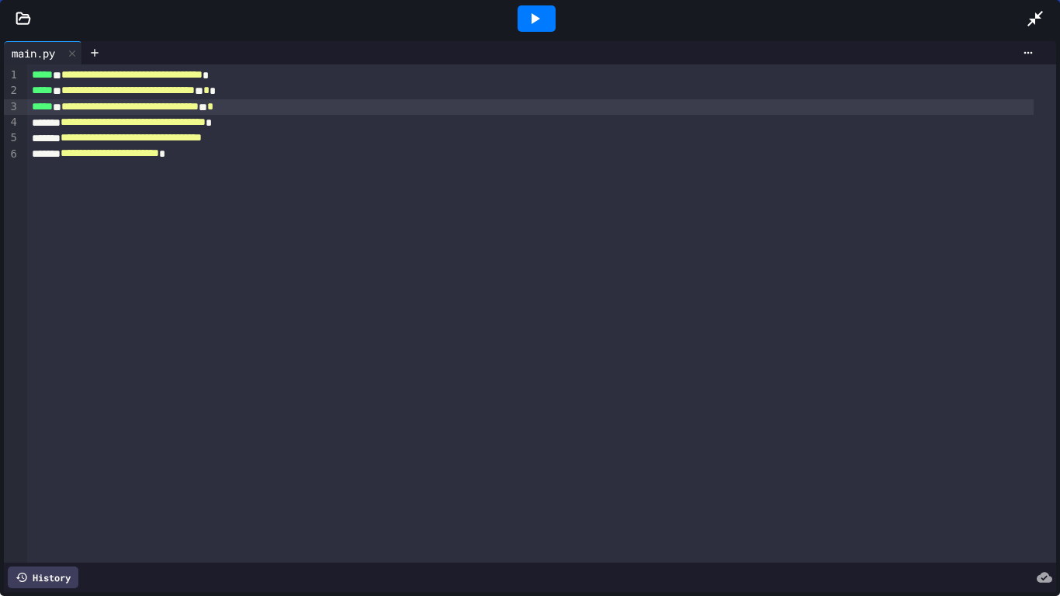
click at [289, 104] on div "**********" at bounding box center [530, 107] width 1006 height 16
click at [1039, 13] on icon at bounding box center [1035, 18] width 19 height 19
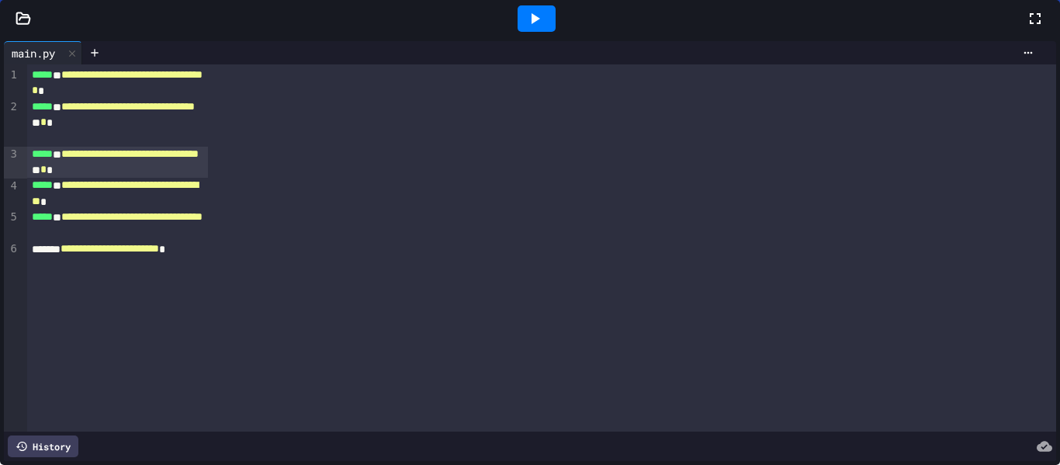
scroll to position [621, 0]
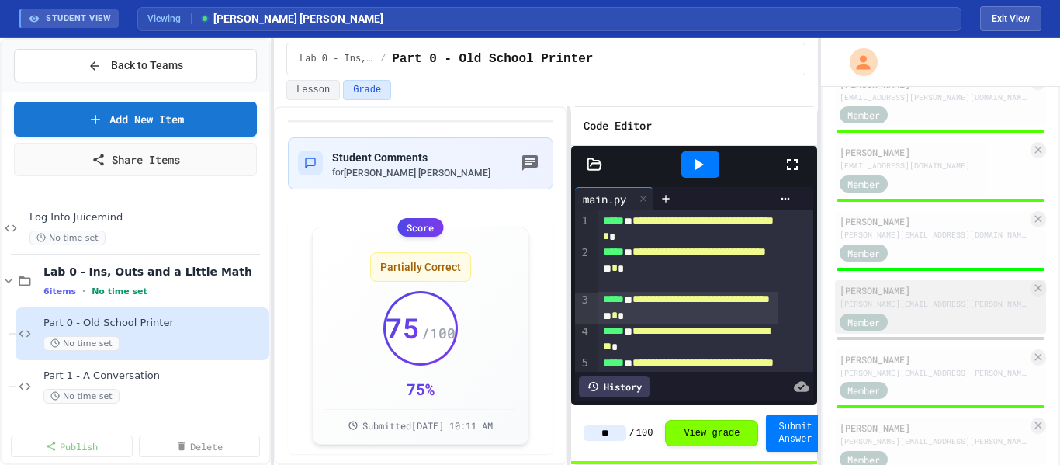
click at [903, 320] on div "Member" at bounding box center [879, 320] width 78 height 19
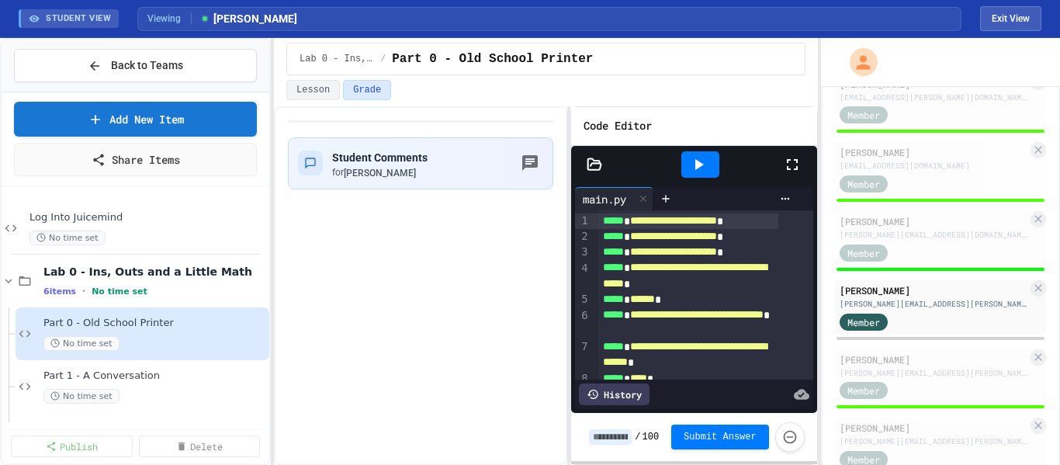
click at [797, 163] on icon at bounding box center [792, 164] width 19 height 19
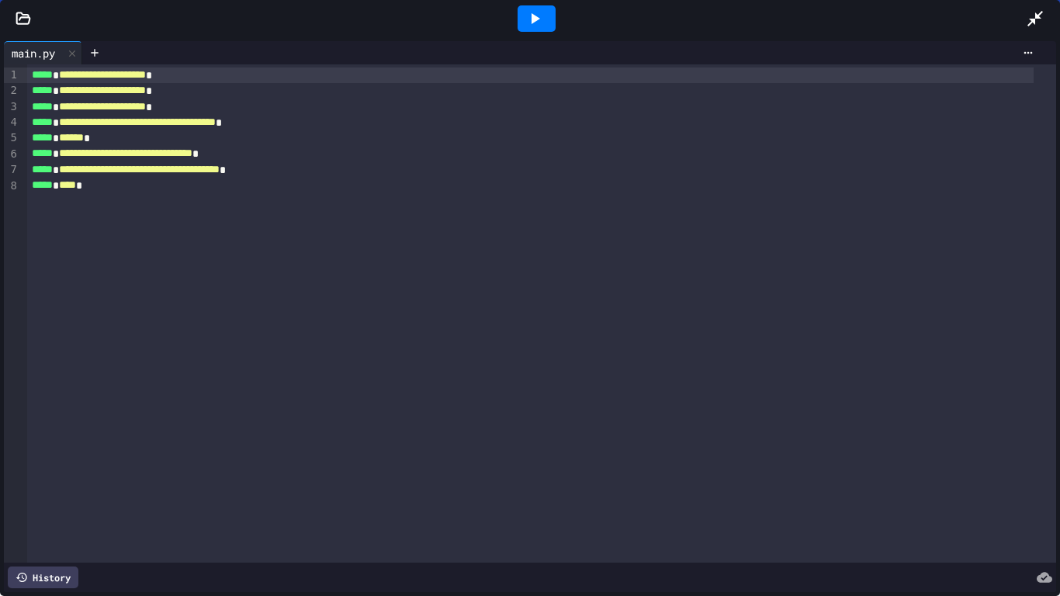
click at [1030, 16] on icon at bounding box center [1035, 18] width 19 height 19
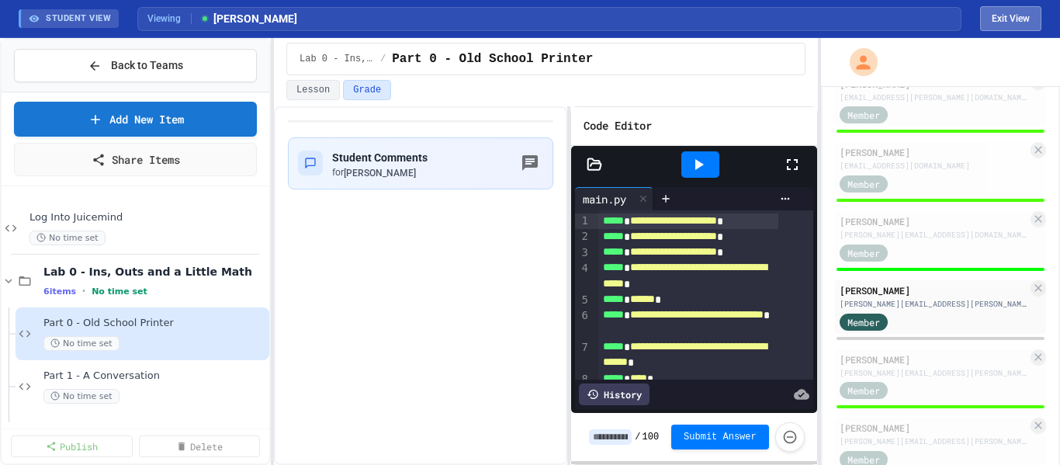
click at [1010, 13] on button "Exit View" at bounding box center [1010, 18] width 61 height 25
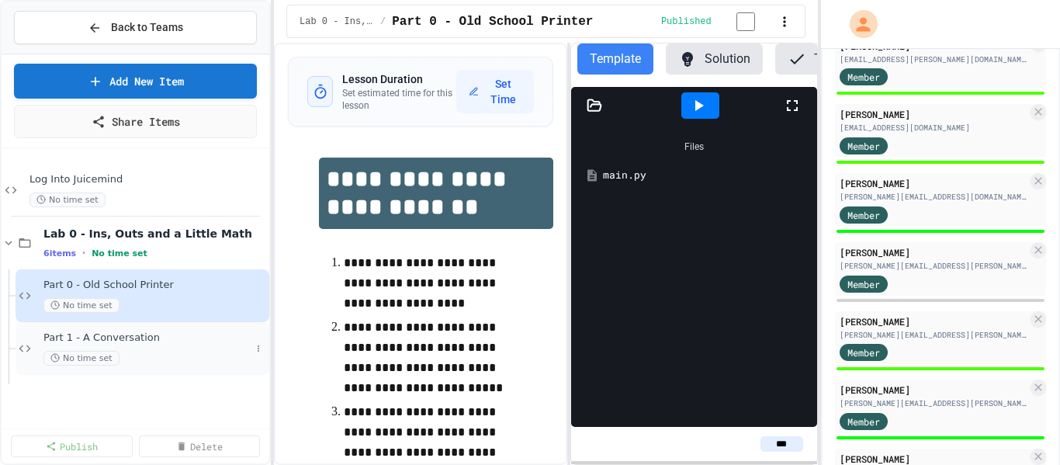
click at [138, 344] on div "Part 1 - A Conversation No time set" at bounding box center [146, 348] width 207 height 34
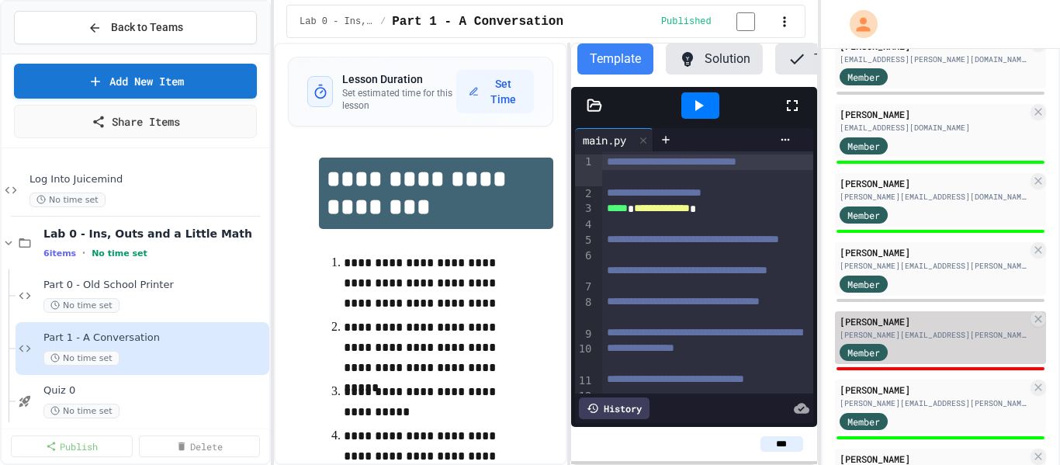
click at [917, 332] on div "[PERSON_NAME][EMAIL_ADDRESS][PERSON_NAME][DOMAIN_NAME]" at bounding box center [934, 335] width 188 height 12
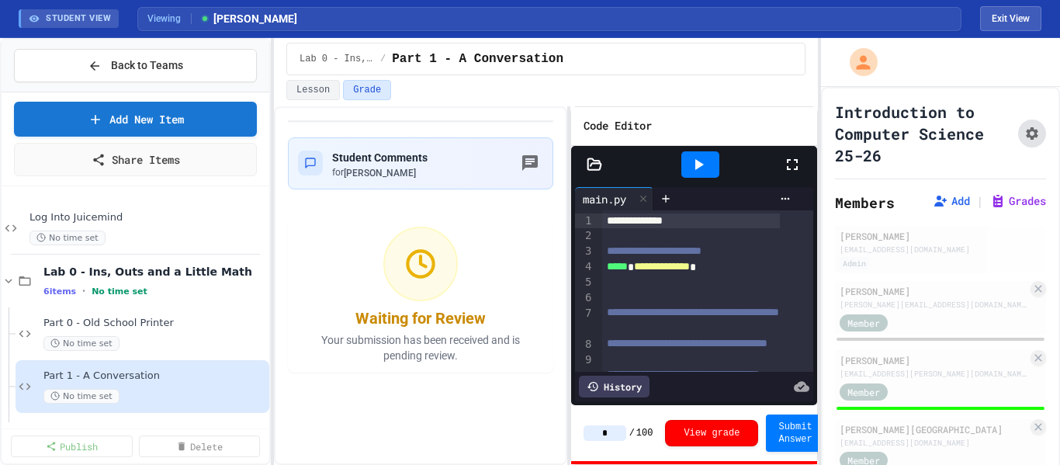
click at [1020, 140] on button "Assignment Settings" at bounding box center [1032, 133] width 28 height 28
click at [325, 97] on button "Lesson" at bounding box center [313, 90] width 54 height 20
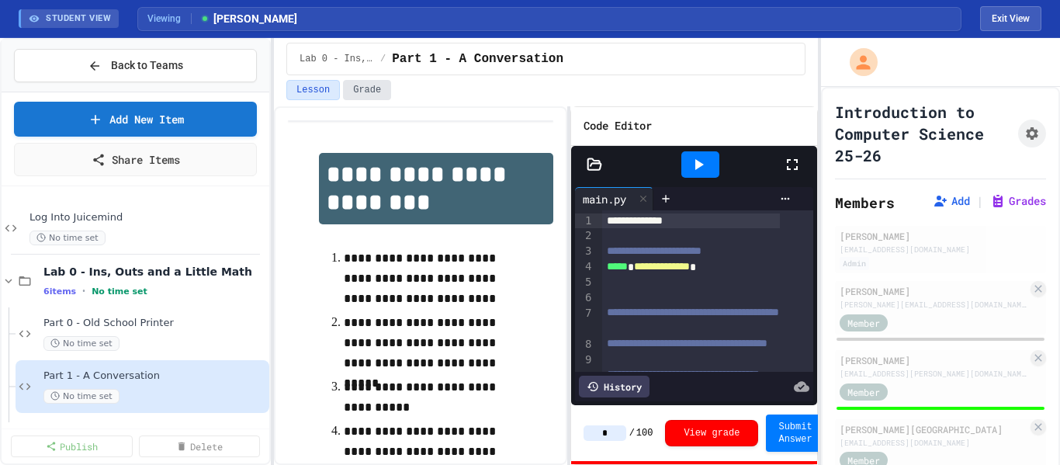
click at [357, 91] on button "Grade" at bounding box center [367, 90] width 48 height 20
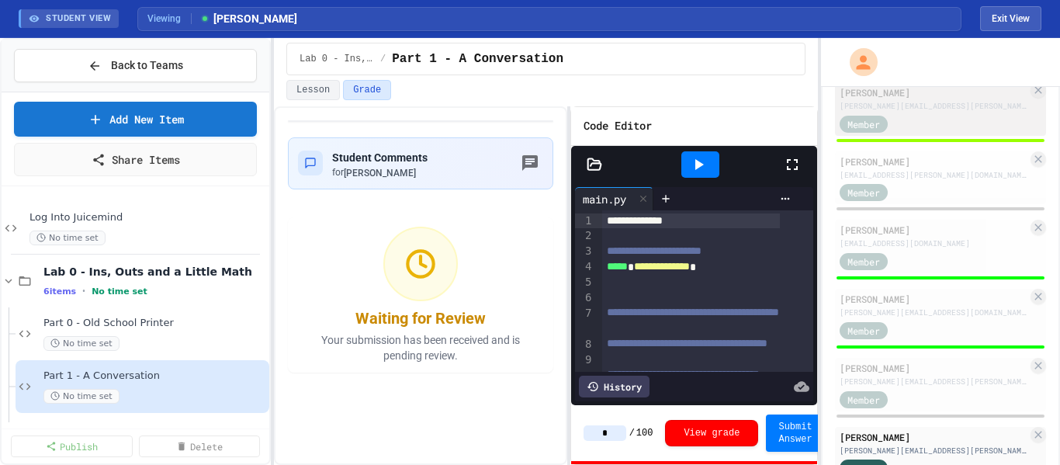
scroll to position [621, 0]
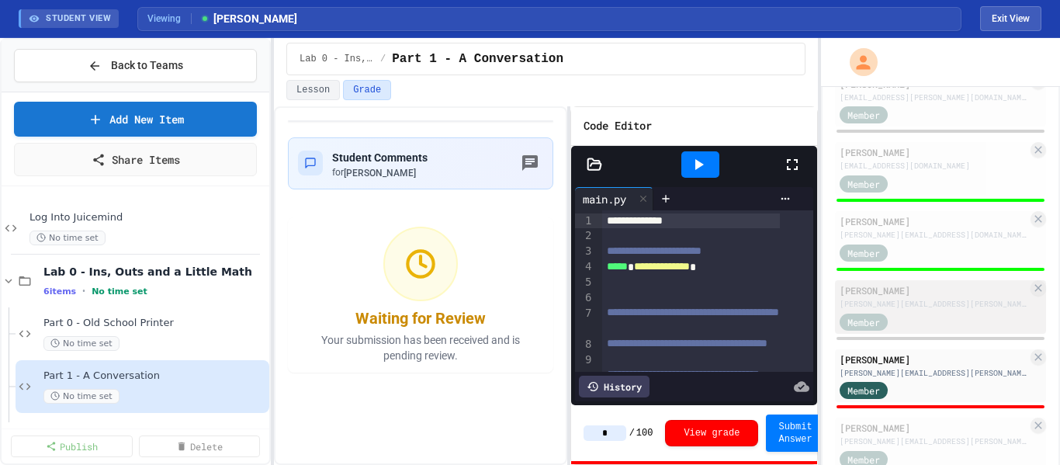
click at [924, 318] on div "Member" at bounding box center [934, 320] width 188 height 19
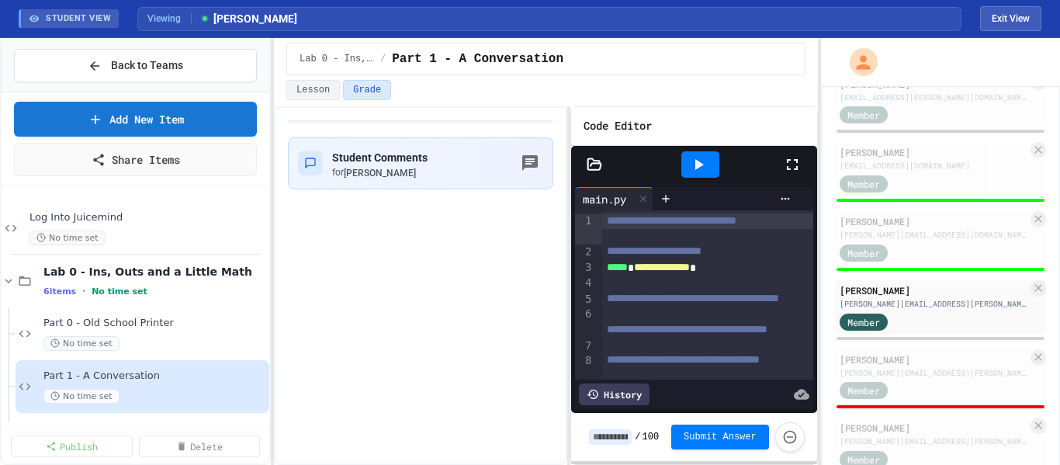
click at [791, 168] on icon at bounding box center [792, 164] width 19 height 19
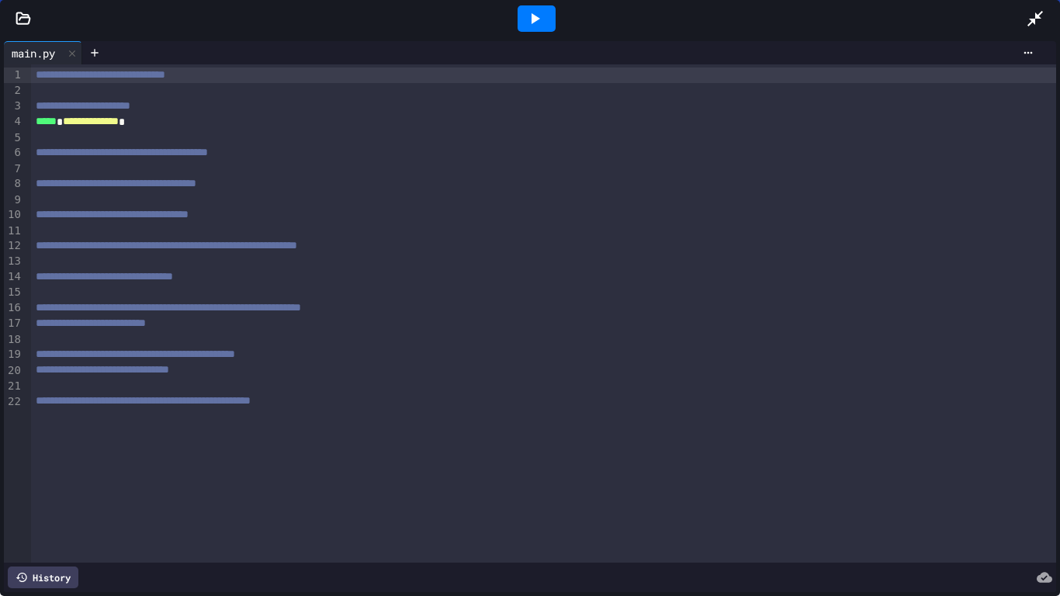
click at [99, 170] on div at bounding box center [543, 169] width 1025 height 16
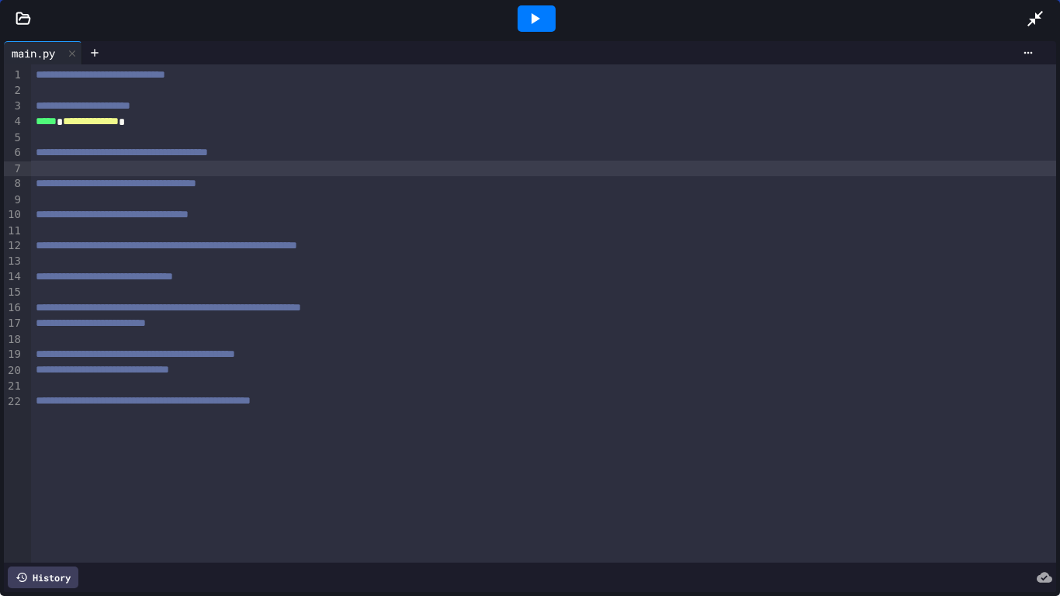
click at [1030, 18] on icon at bounding box center [1035, 18] width 19 height 19
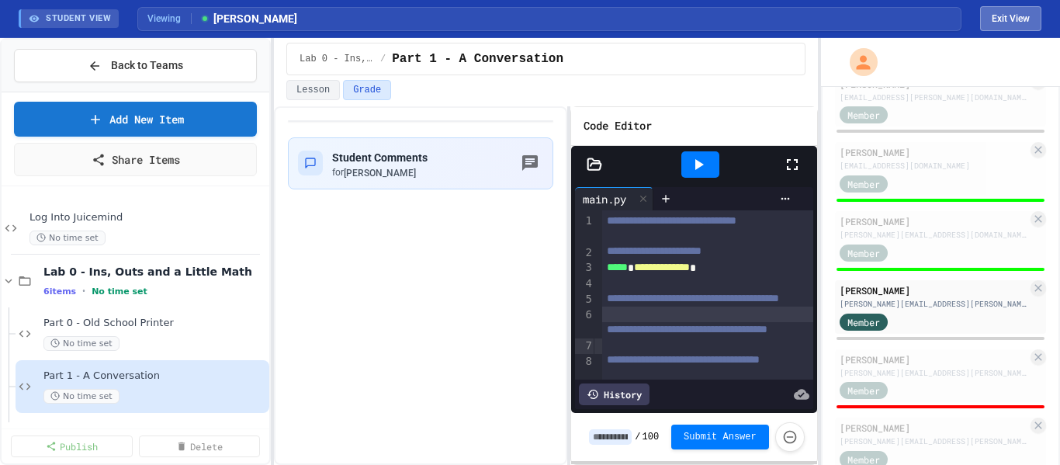
click at [1029, 29] on button "Exit View" at bounding box center [1010, 18] width 61 height 25
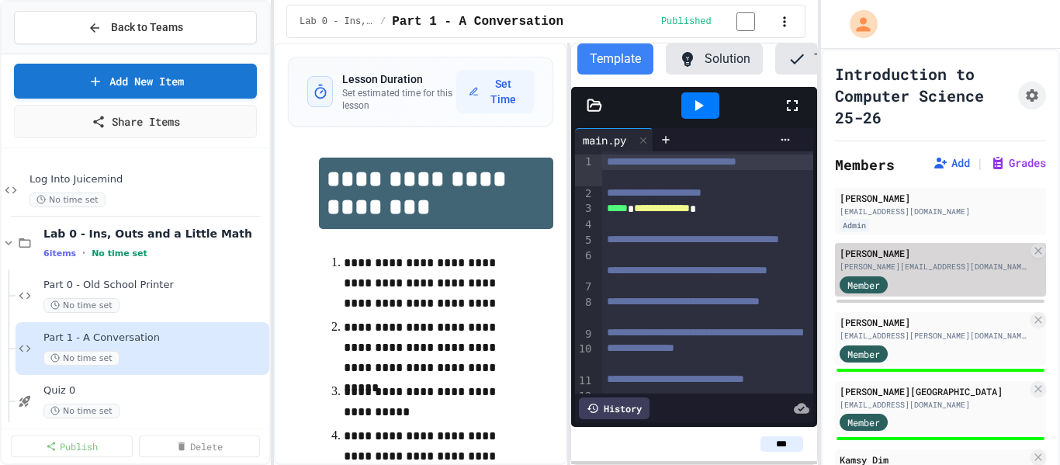
click at [892, 272] on div "[PERSON_NAME] [PERSON_NAME][EMAIL_ADDRESS][DOMAIN_NAME] Member" at bounding box center [940, 270] width 211 height 54
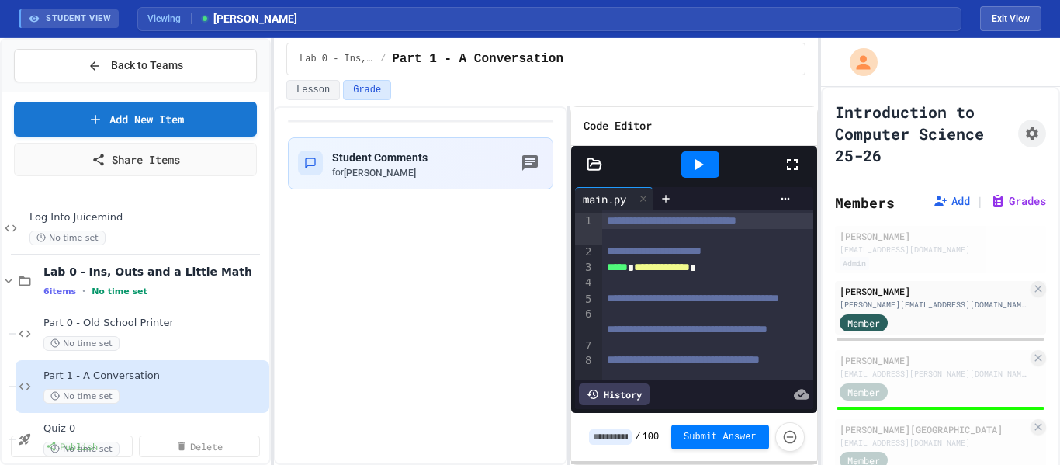
click at [791, 167] on icon at bounding box center [792, 164] width 19 height 19
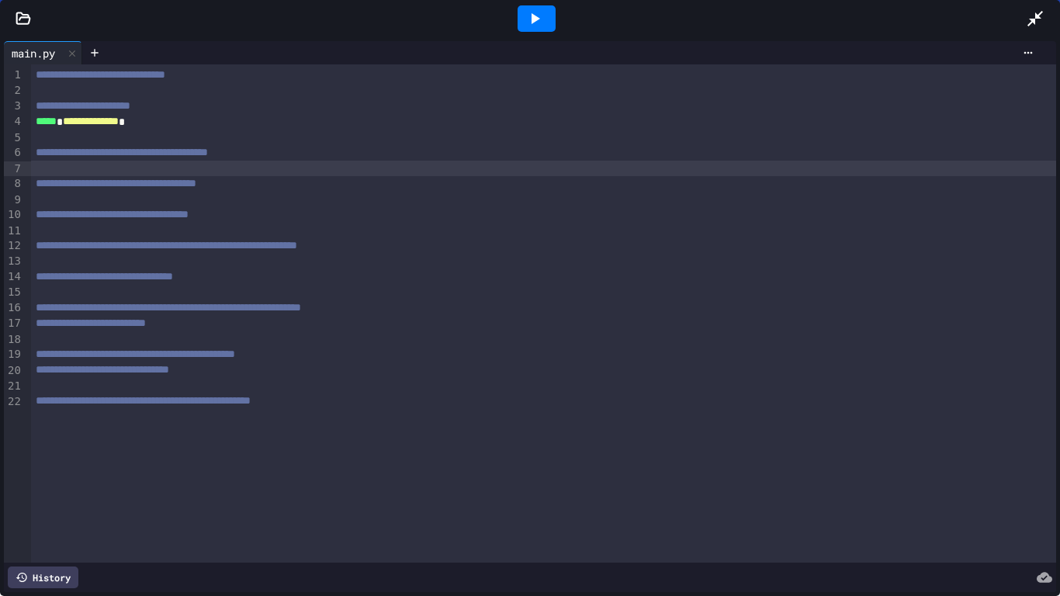
click at [244, 171] on div at bounding box center [543, 169] width 1025 height 16
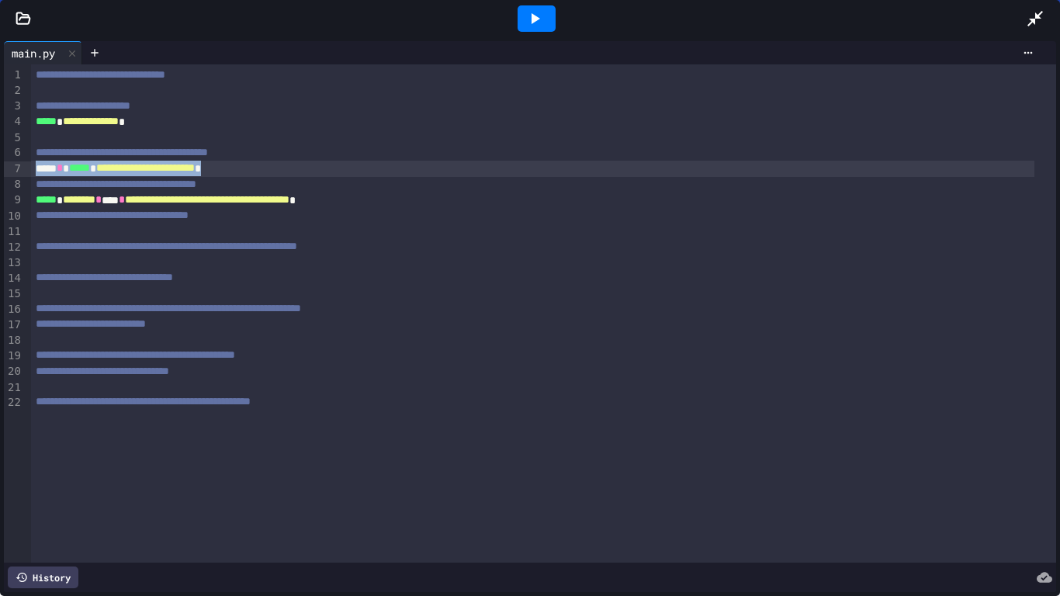
drag, startPoint x: 272, startPoint y: 170, endPoint x: 35, endPoint y: 171, distance: 236.7
click at [35, 171] on div "**********" at bounding box center [532, 169] width 1003 height 16
copy div "**********"
click at [1041, 18] on icon at bounding box center [1035, 18] width 19 height 19
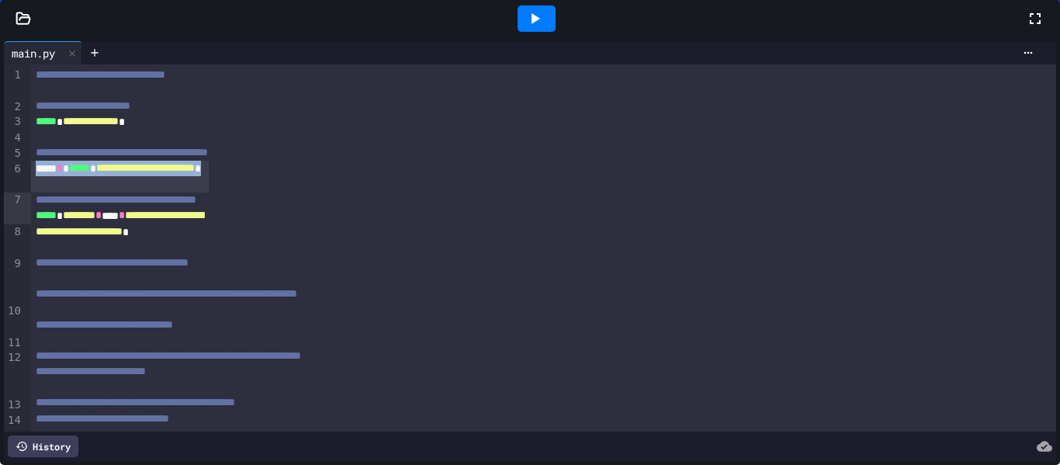
scroll to position [388, 0]
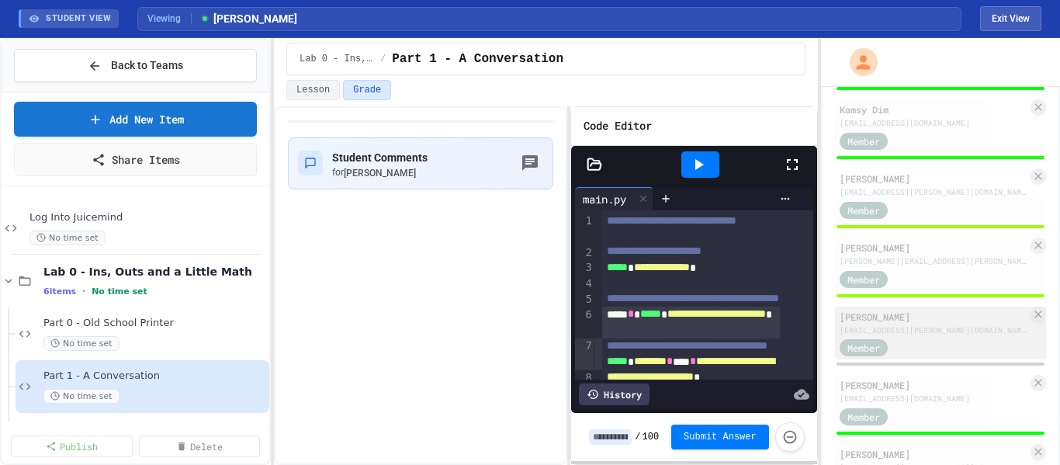
click at [933, 336] on div "[PERSON_NAME] [PERSON_NAME][EMAIL_ADDRESS][PERSON_NAME][DOMAIN_NAME] Member" at bounding box center [940, 333] width 211 height 54
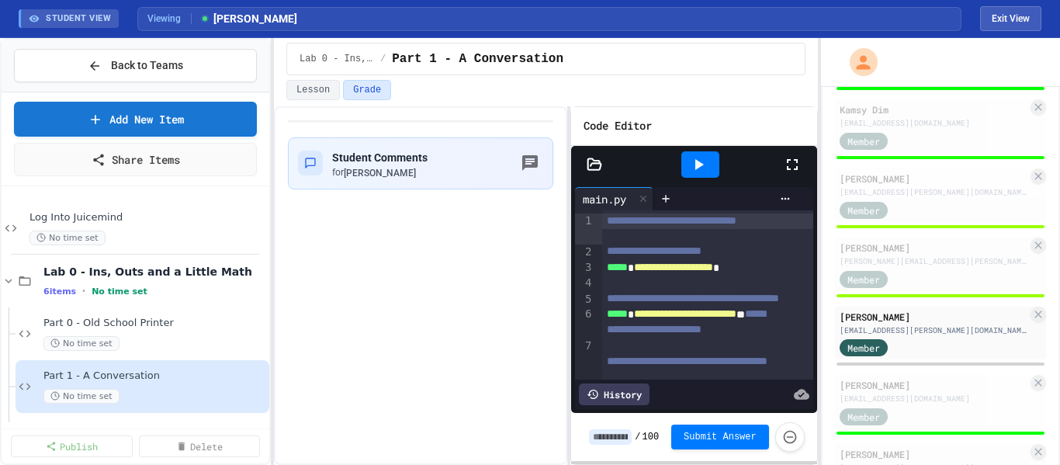
click at [792, 164] on icon at bounding box center [792, 164] width 19 height 19
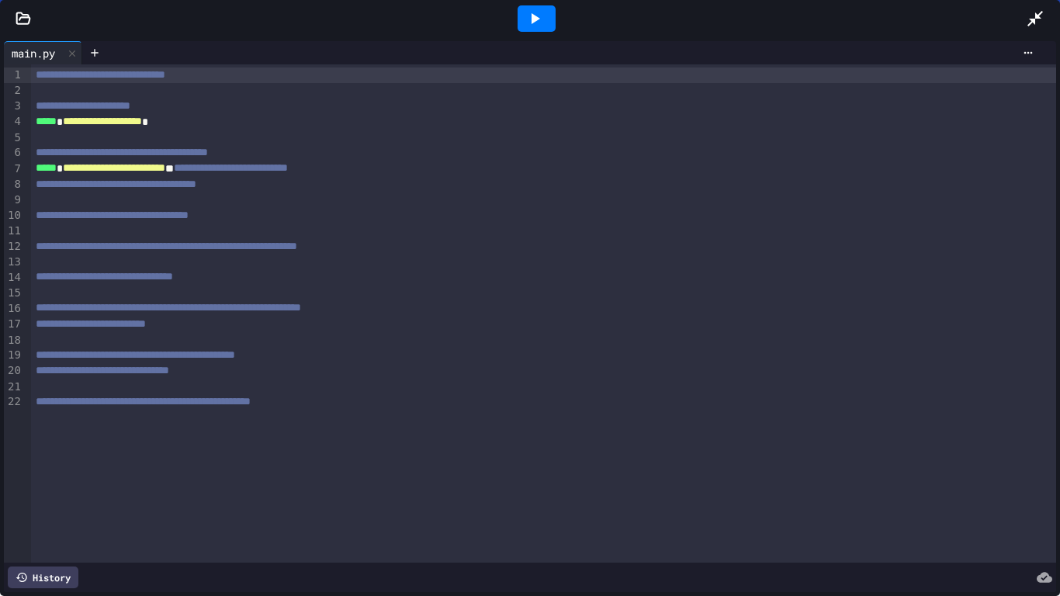
click at [236, 170] on div "**********" at bounding box center [532, 169] width 1003 height 16
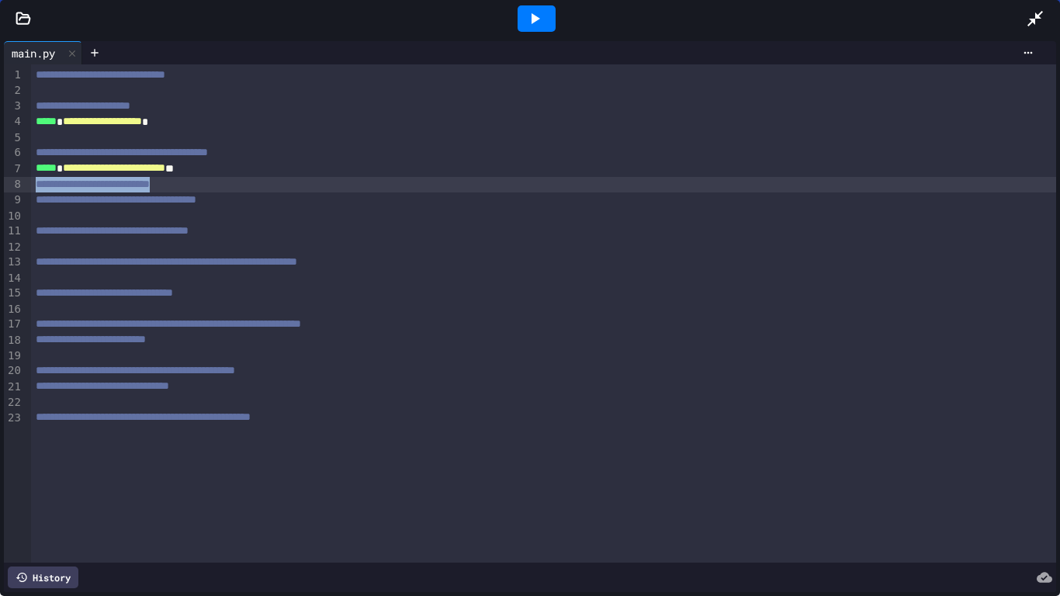
drag, startPoint x: 217, startPoint y: 187, endPoint x: 27, endPoint y: 183, distance: 190.1
click at [27, 183] on div "**********" at bounding box center [530, 313] width 1052 height 498
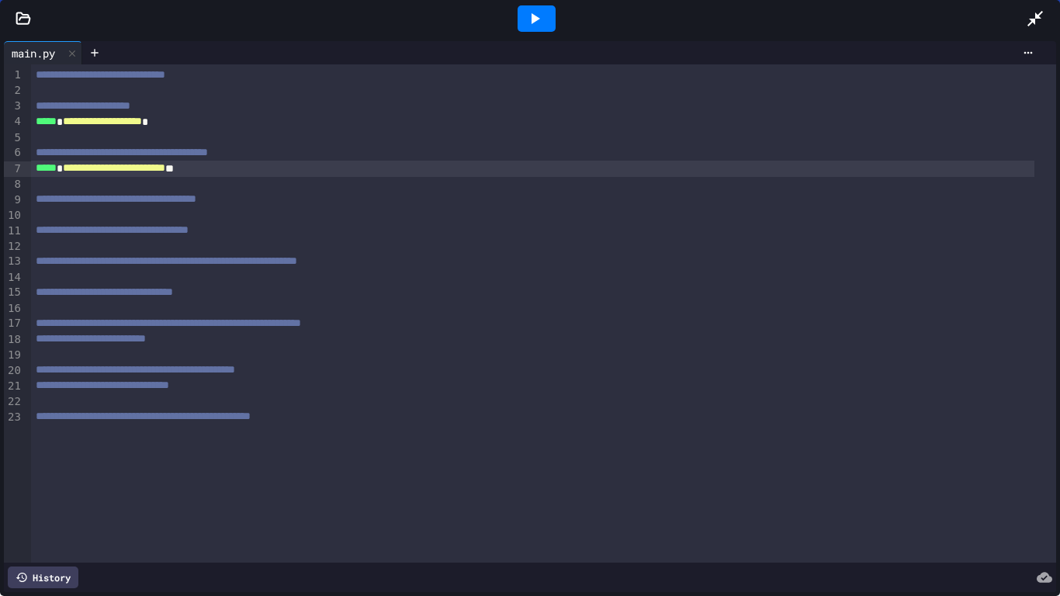
click at [32, 175] on div "**********" at bounding box center [532, 169] width 1003 height 16
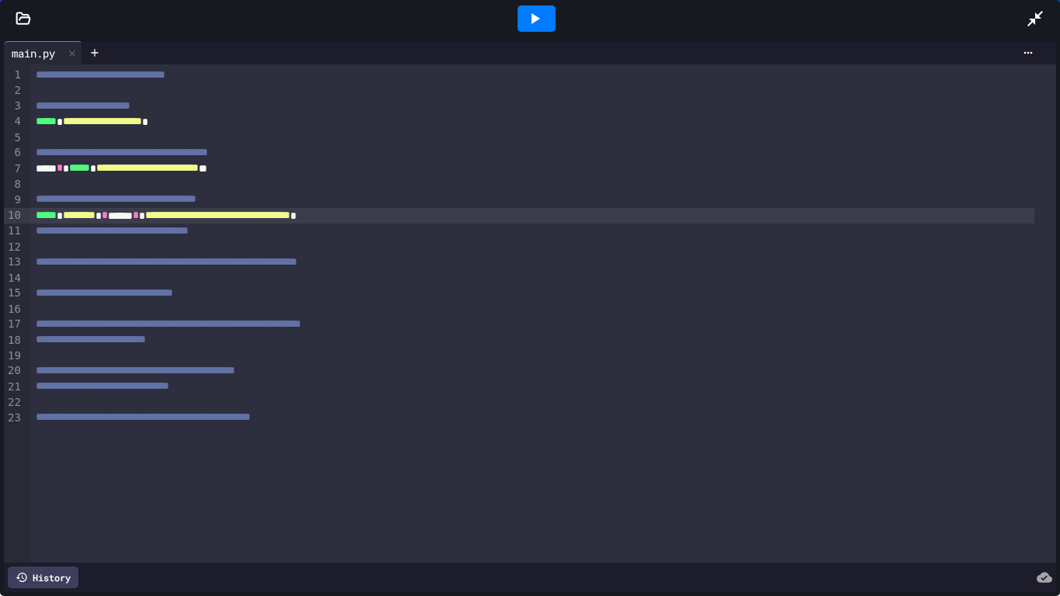
click at [1040, 18] on icon at bounding box center [1035, 19] width 16 height 16
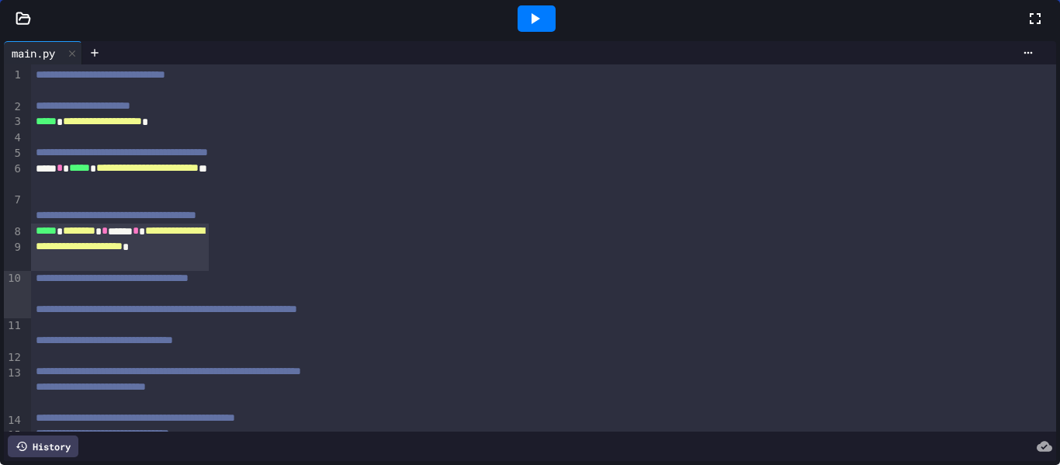
scroll to position [621, 0]
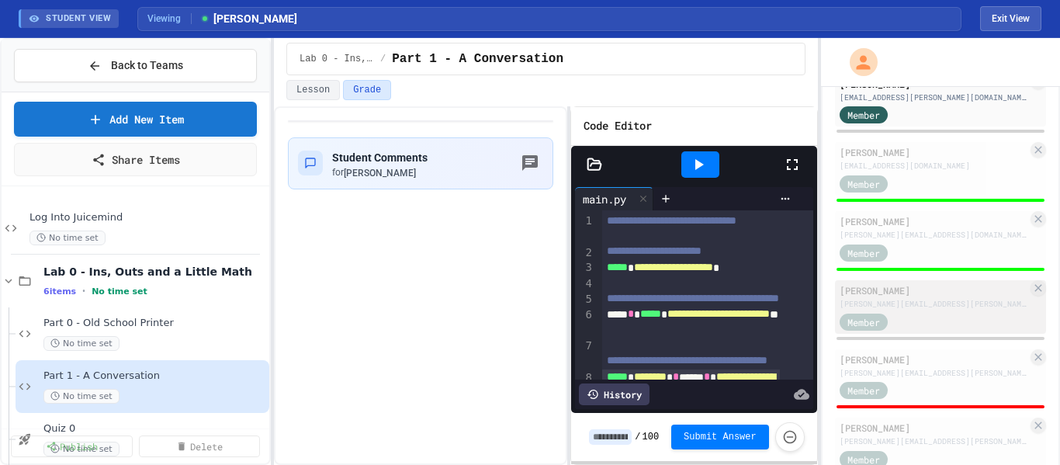
click at [952, 322] on div "Member" at bounding box center [934, 320] width 188 height 19
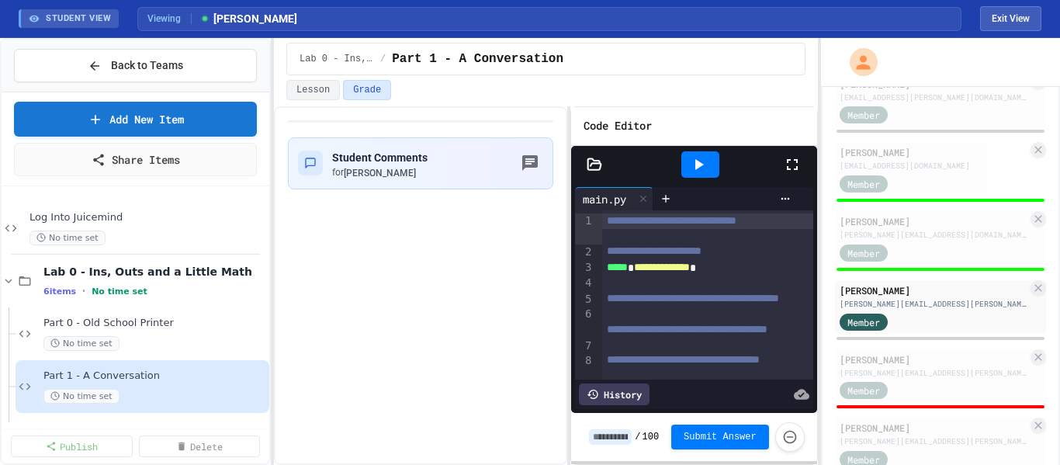
click at [791, 161] on icon at bounding box center [792, 164] width 19 height 19
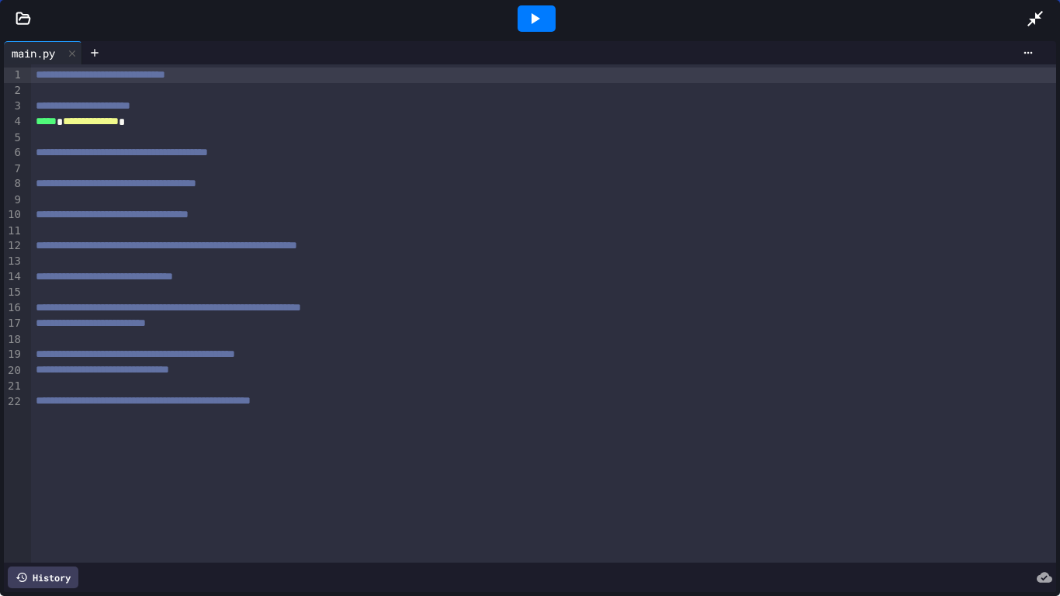
click at [120, 171] on div at bounding box center [543, 169] width 1025 height 16
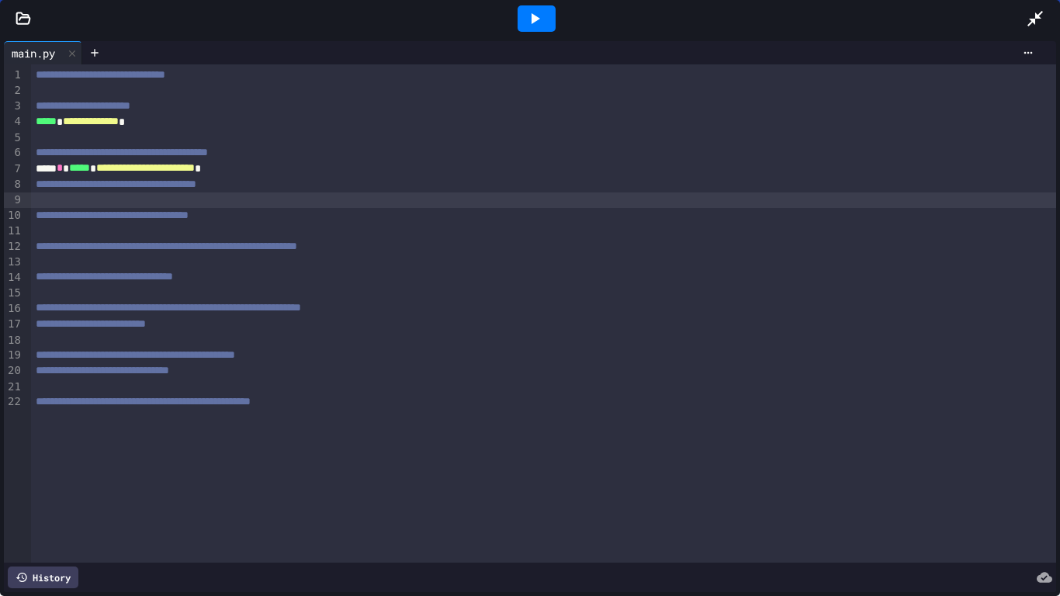
click at [126, 206] on div at bounding box center [543, 200] width 1025 height 16
click at [1037, 22] on icon at bounding box center [1035, 18] width 19 height 19
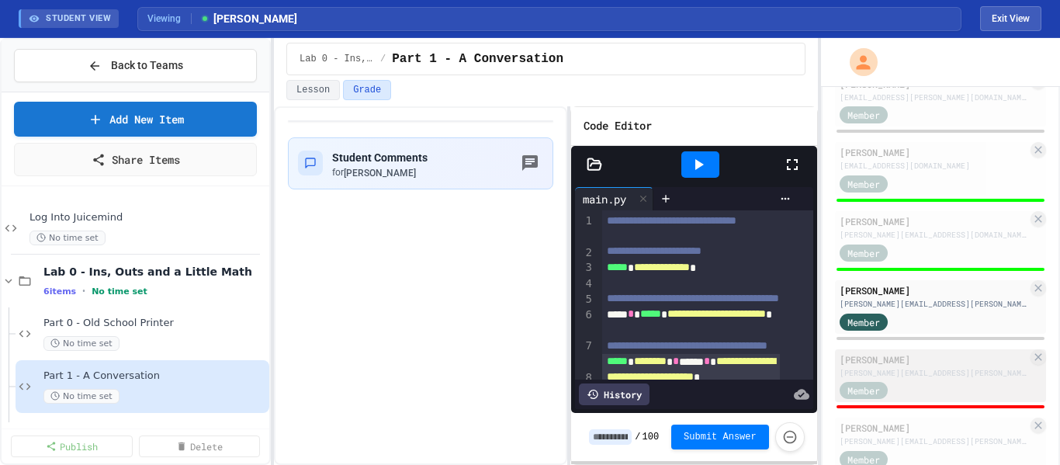
click at [932, 364] on div "[PERSON_NAME]" at bounding box center [934, 359] width 188 height 14
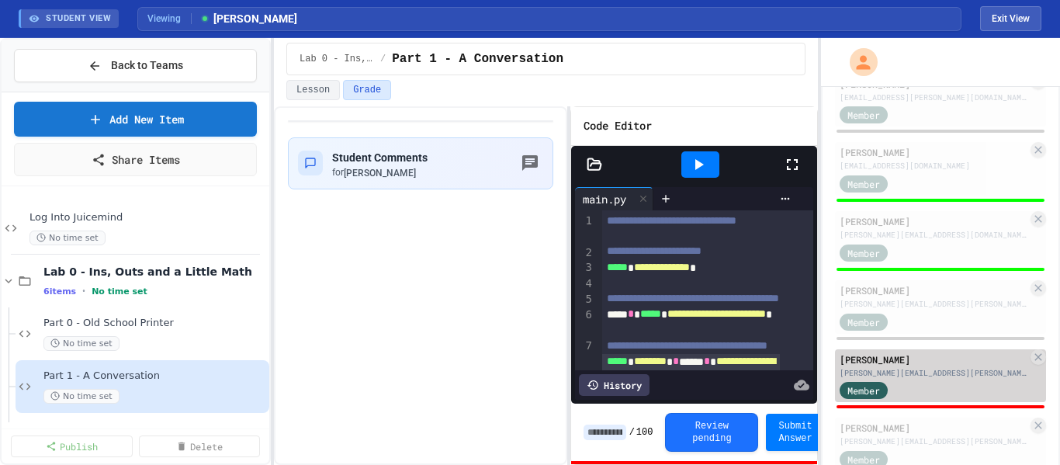
type input "*"
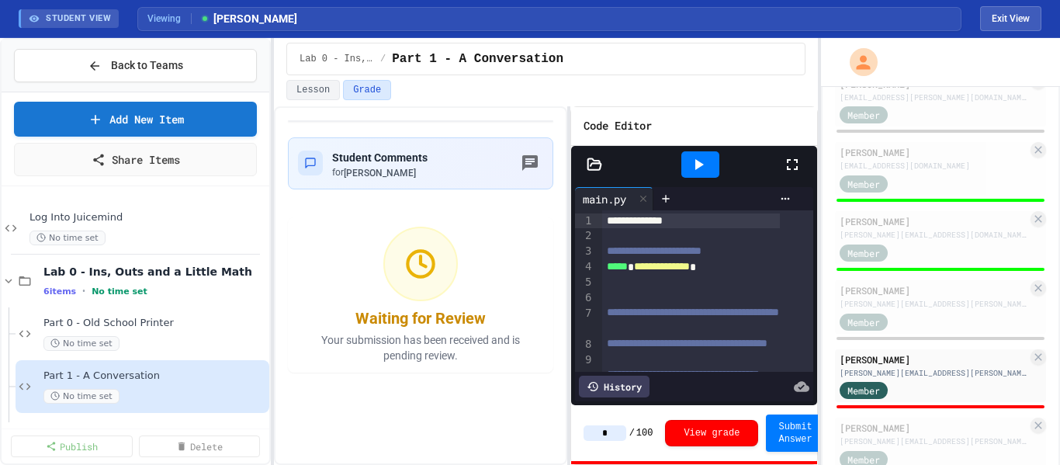
drag, startPoint x: 793, startPoint y: 165, endPoint x: 793, endPoint y: 259, distance: 93.9
click at [793, 165] on icon at bounding box center [792, 164] width 19 height 19
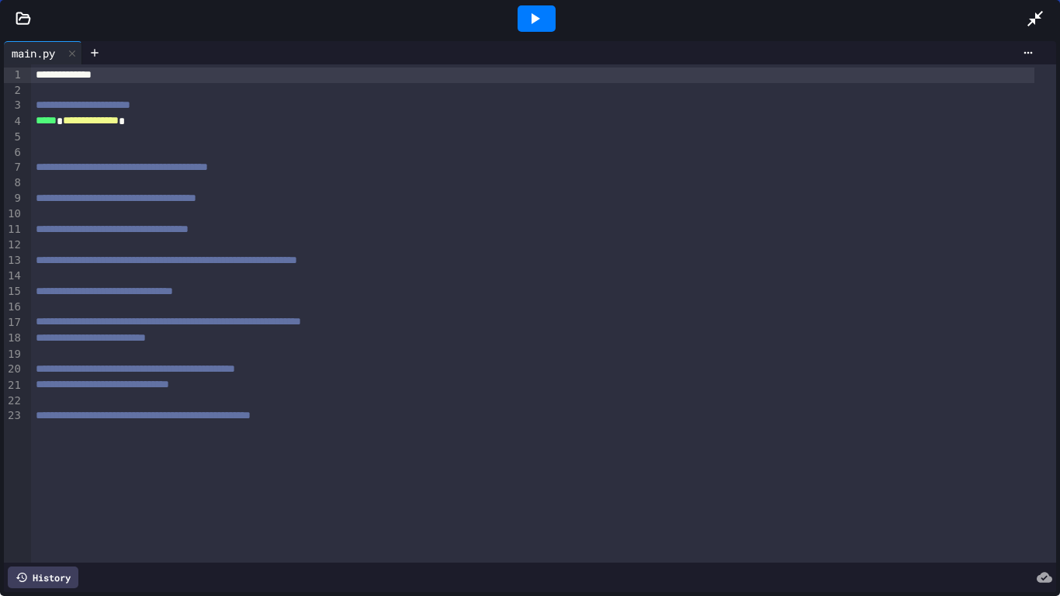
click at [172, 181] on div at bounding box center [543, 183] width 1025 height 16
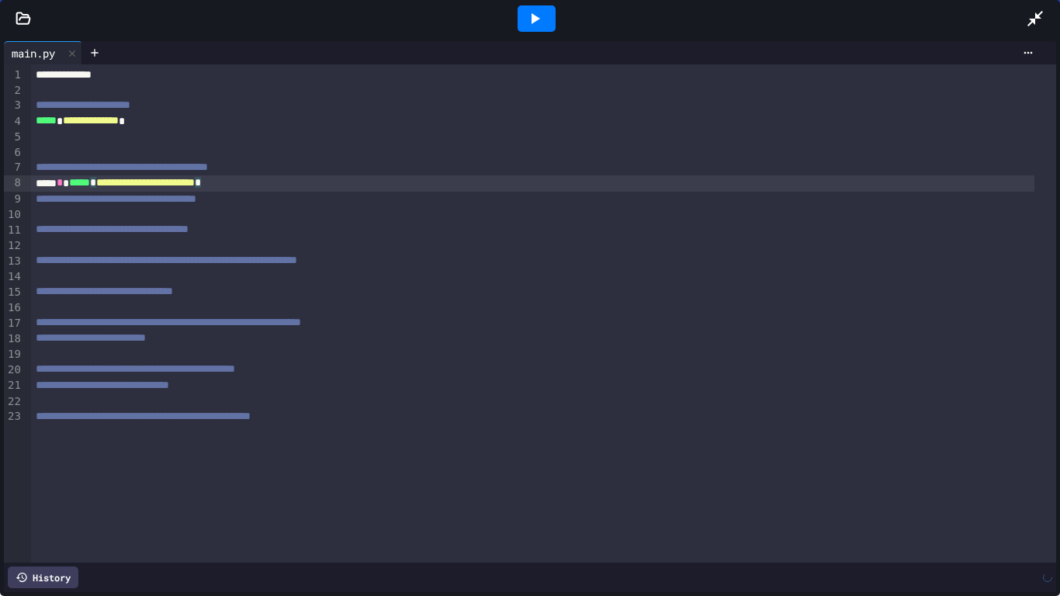
click at [168, 219] on div at bounding box center [543, 215] width 1025 height 16
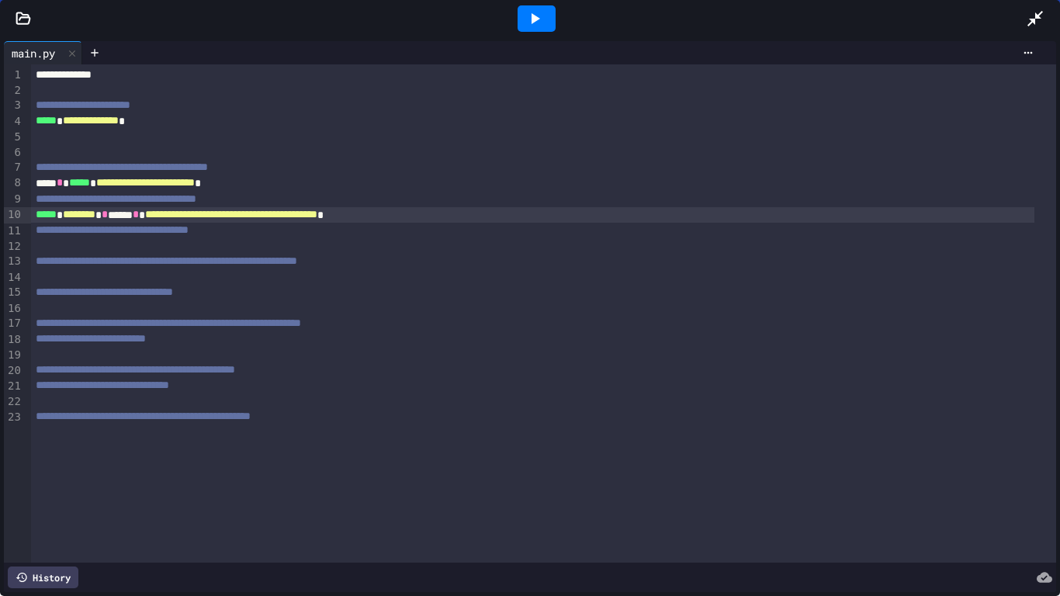
click at [1037, 16] on icon at bounding box center [1035, 19] width 16 height 16
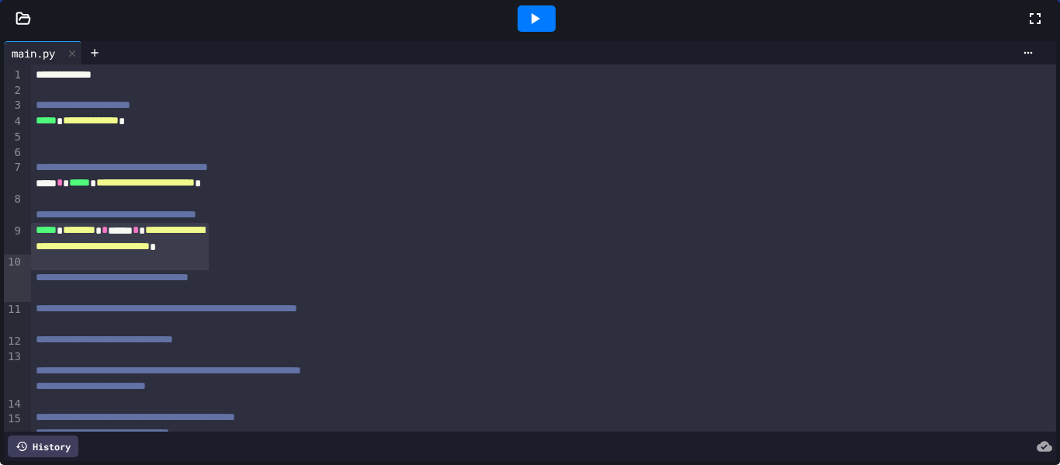
scroll to position [853, 0]
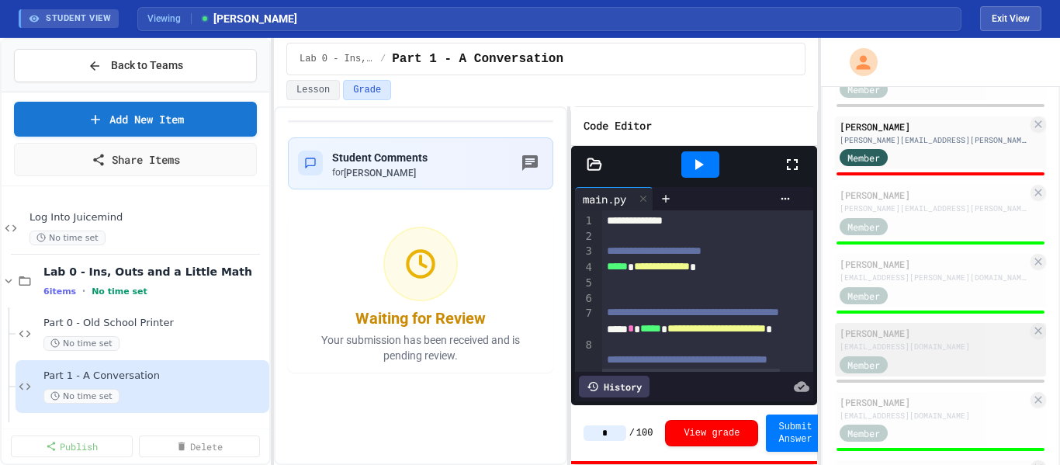
click at [979, 368] on div "Member" at bounding box center [934, 363] width 188 height 19
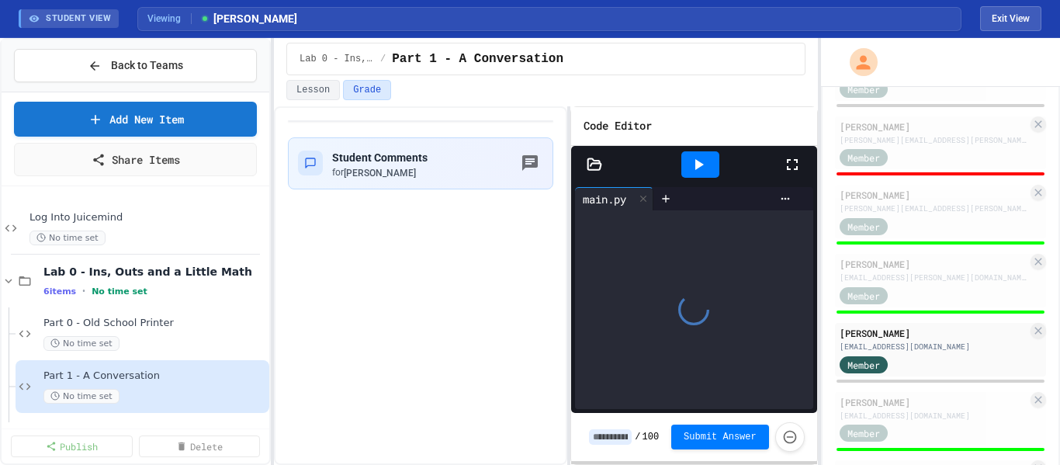
click at [791, 167] on icon at bounding box center [792, 164] width 19 height 19
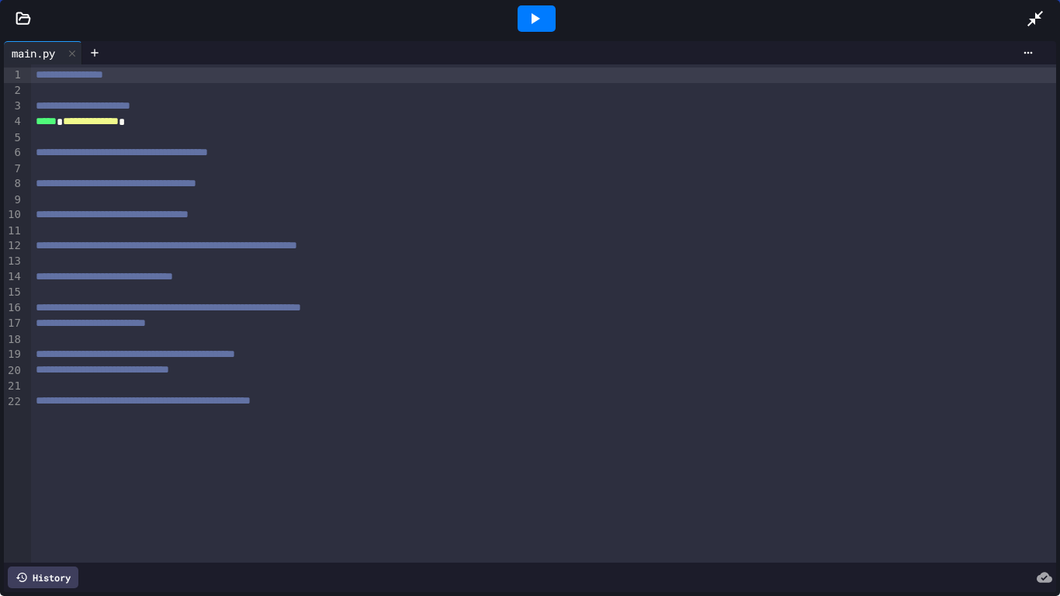
click at [190, 175] on div at bounding box center [543, 169] width 1025 height 16
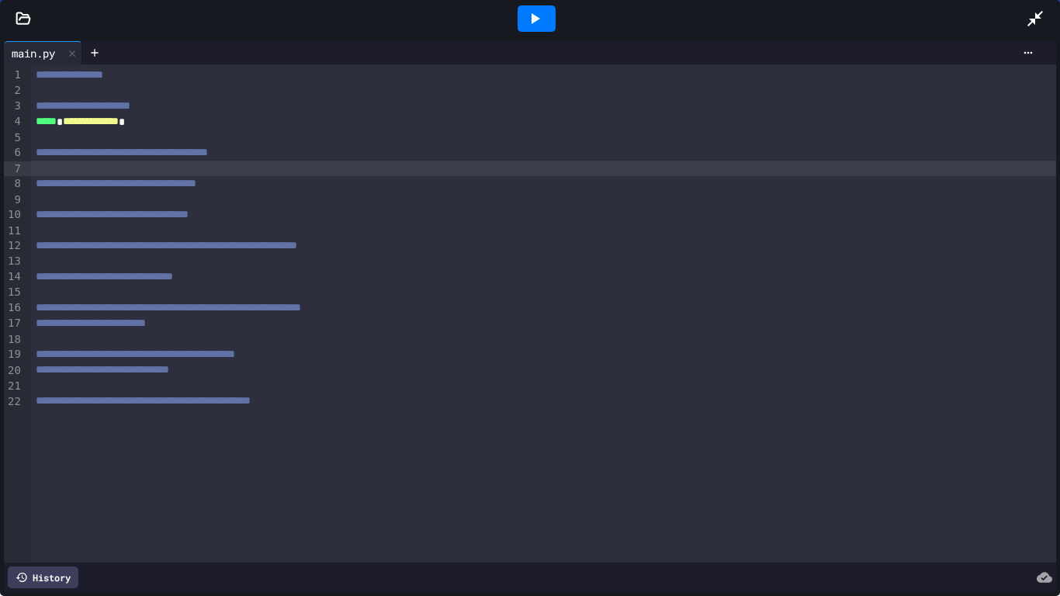
paste div
click at [220, 201] on div at bounding box center [543, 200] width 1025 height 16
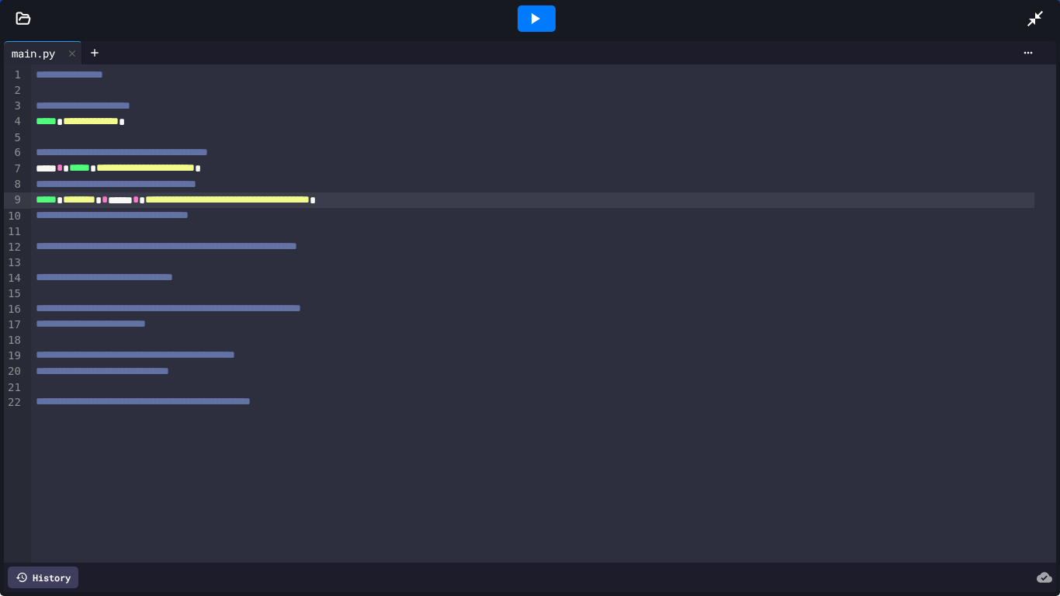
click at [1035, 18] on icon at bounding box center [1035, 19] width 16 height 16
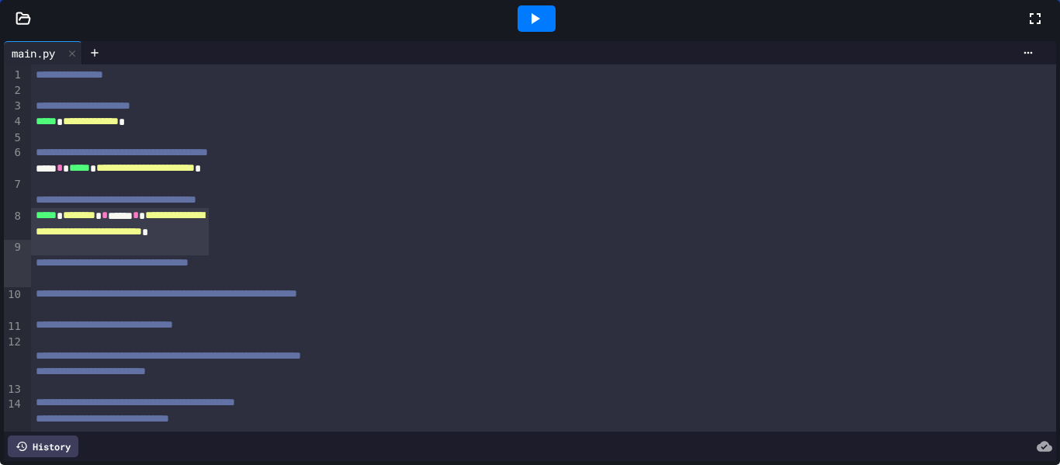
scroll to position [1009, 0]
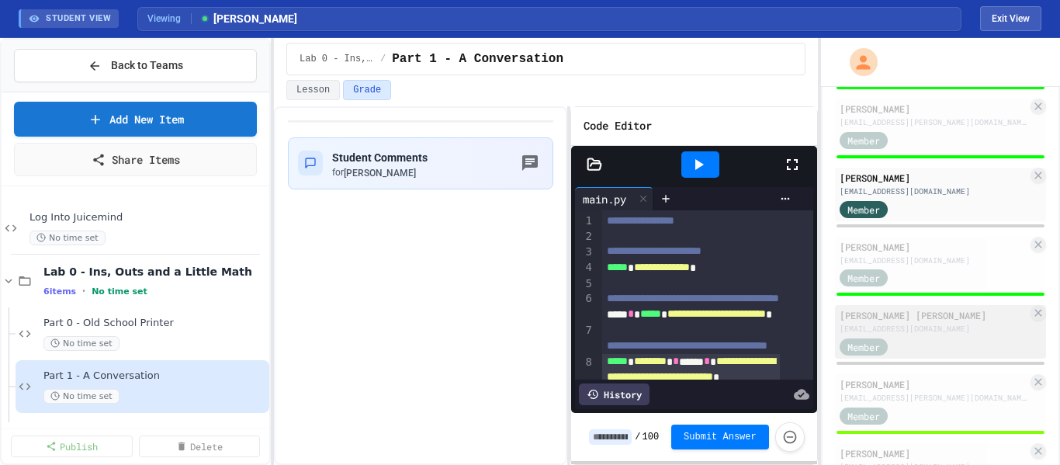
click at [943, 331] on div "[EMAIL_ADDRESS][DOMAIN_NAME]" at bounding box center [934, 329] width 188 height 12
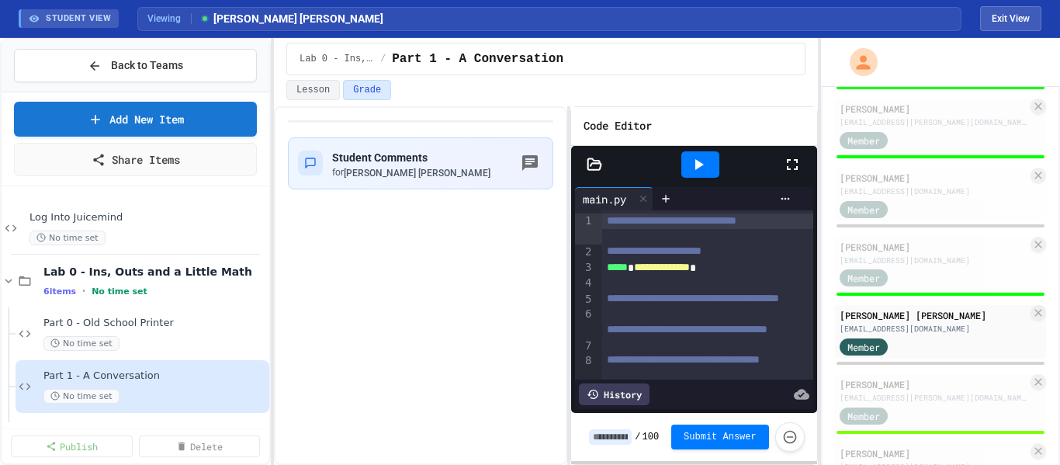
click at [784, 162] on icon at bounding box center [792, 164] width 19 height 19
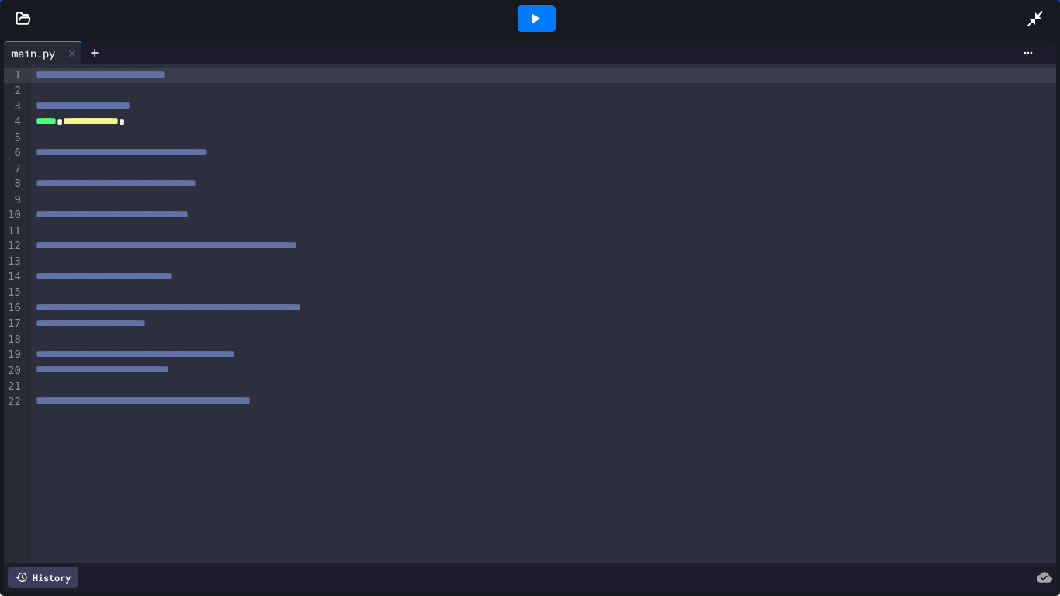
click at [221, 171] on div at bounding box center [543, 169] width 1025 height 16
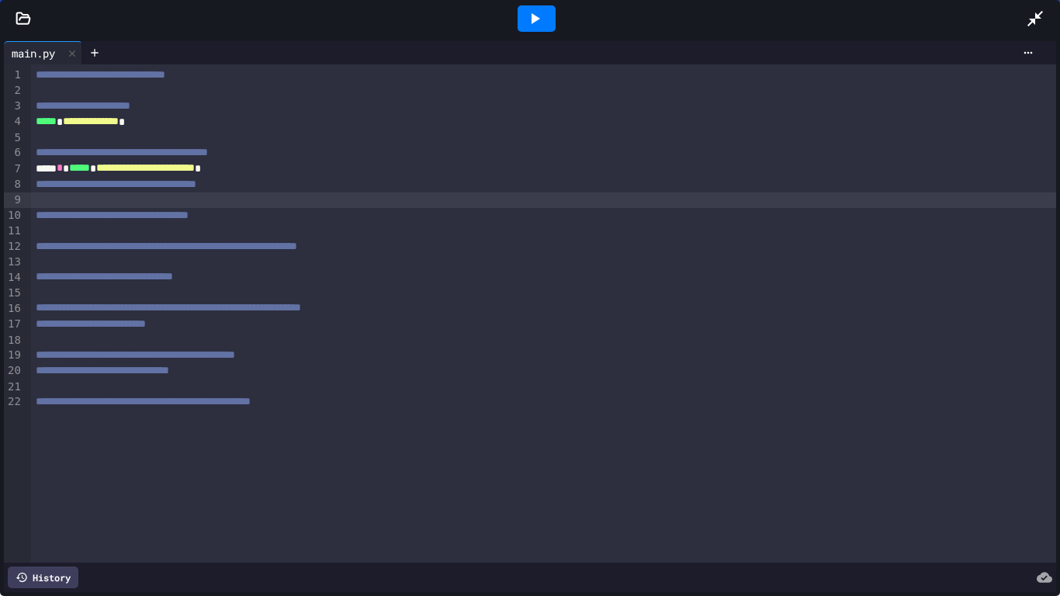
click at [88, 205] on div at bounding box center [543, 200] width 1025 height 16
click at [1040, 19] on icon at bounding box center [1035, 19] width 16 height 16
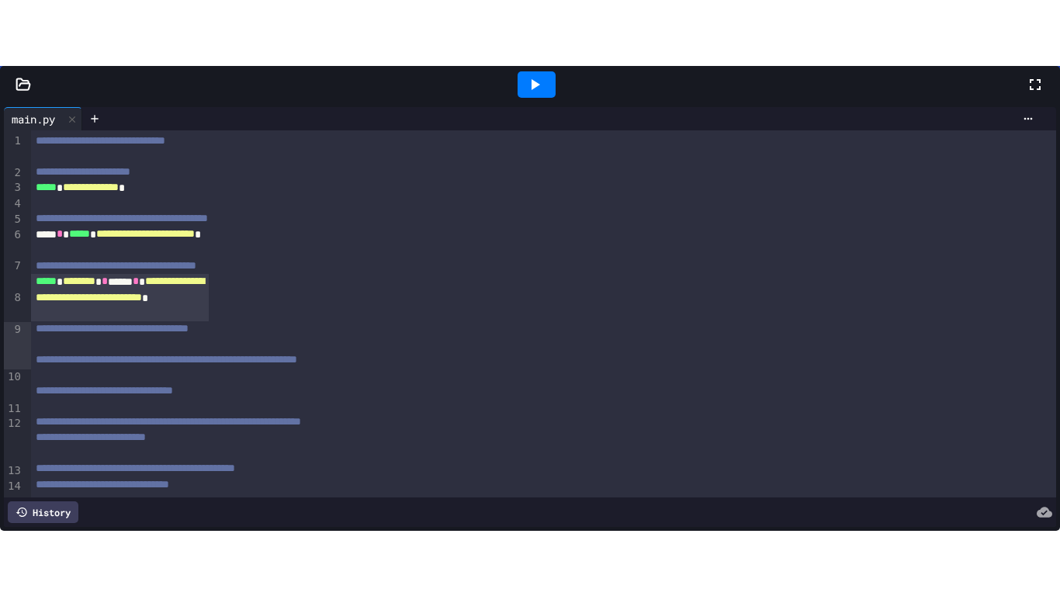
scroll to position [1218, 0]
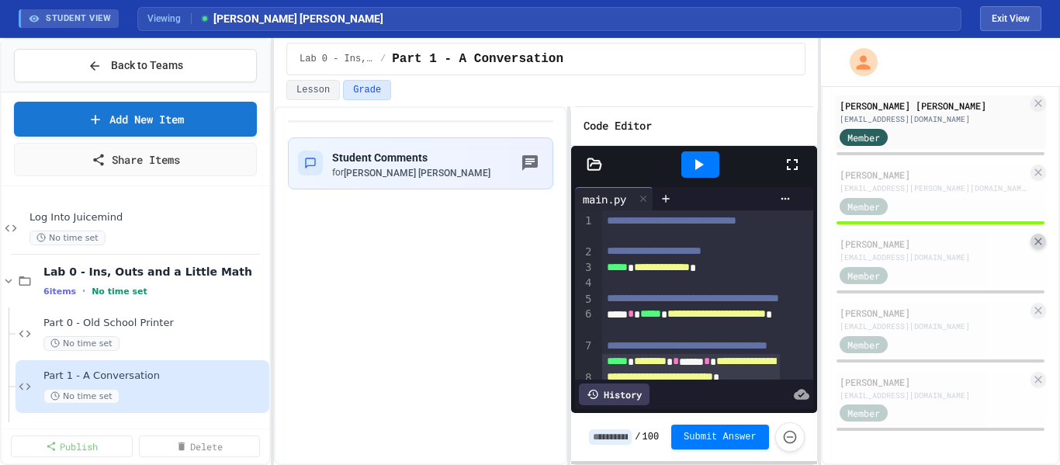
click at [1032, 240] on icon at bounding box center [1038, 241] width 12 height 12
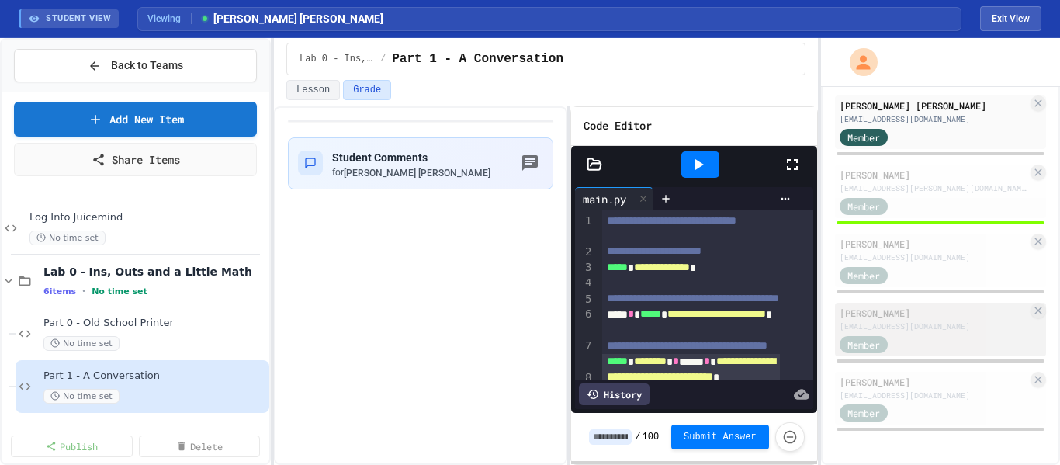
click at [901, 338] on div "Member" at bounding box center [879, 343] width 78 height 19
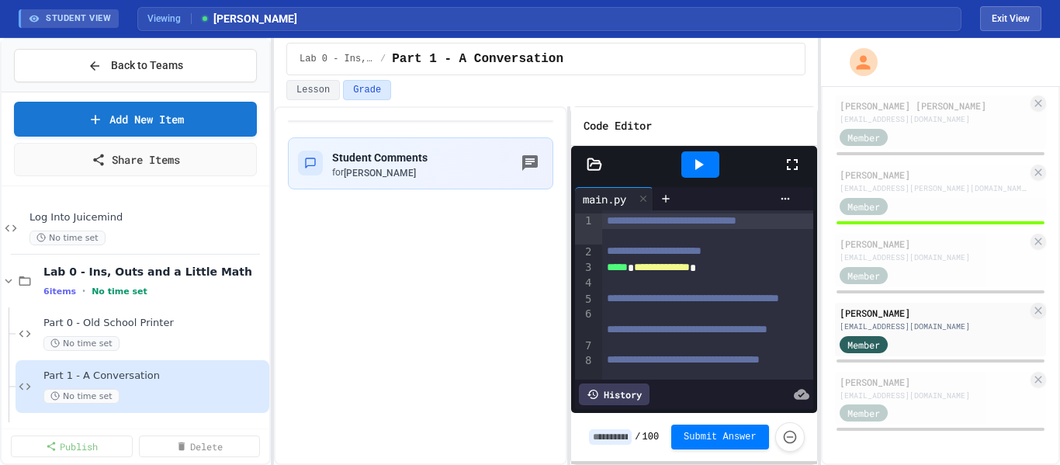
click at [791, 161] on icon at bounding box center [792, 164] width 19 height 19
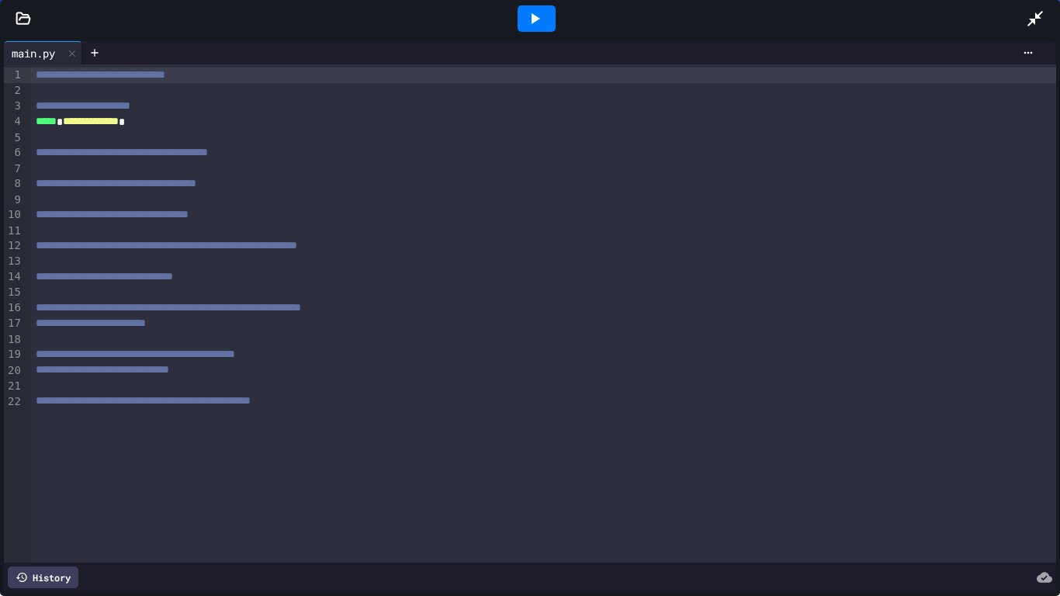
click at [148, 175] on div at bounding box center [543, 169] width 1025 height 16
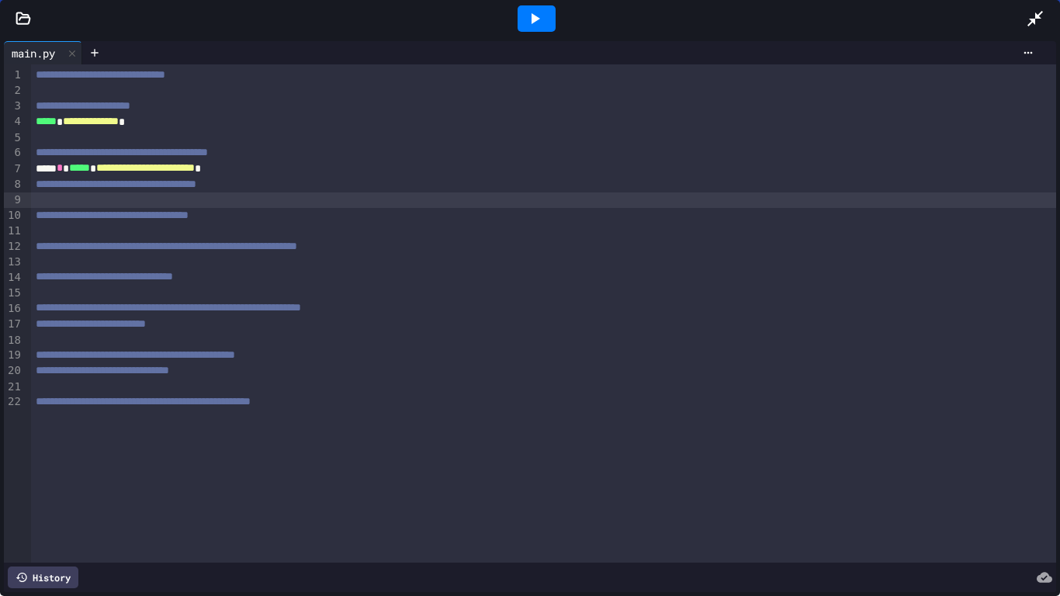
click at [135, 199] on div at bounding box center [543, 200] width 1025 height 16
click at [1044, 18] on div at bounding box center [1043, 19] width 34 height 42
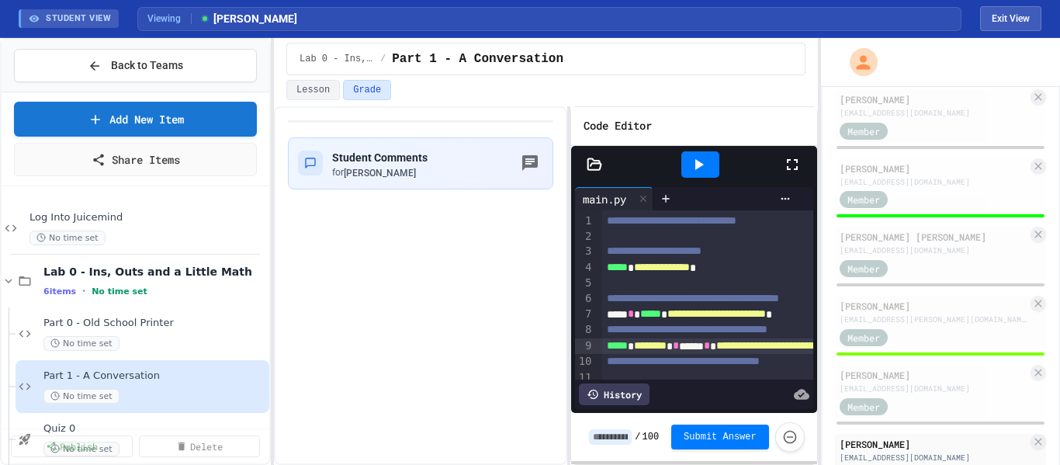
scroll to position [1218, 0]
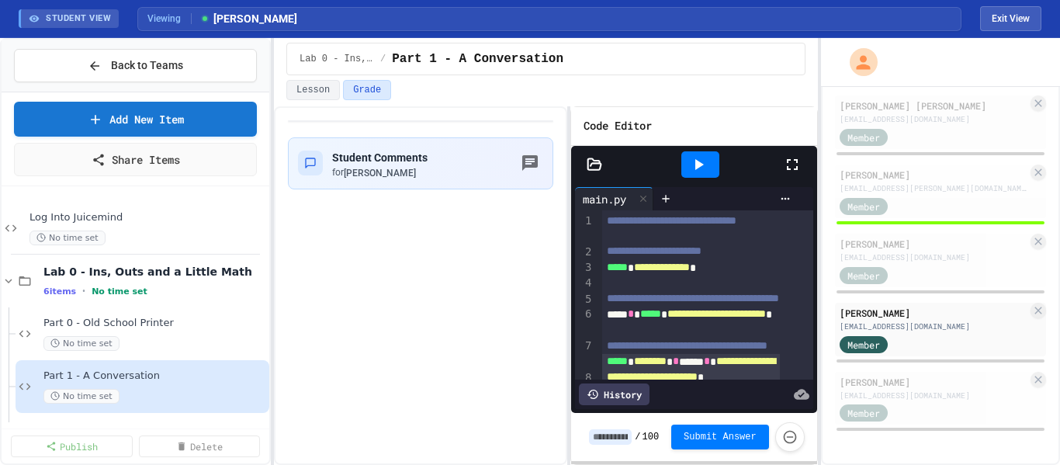
click at [974, 464] on div at bounding box center [530, 466] width 1060 height 0
click at [923, 389] on div "[EMAIL_ADDRESS][DOMAIN_NAME]" at bounding box center [934, 395] width 188 height 12
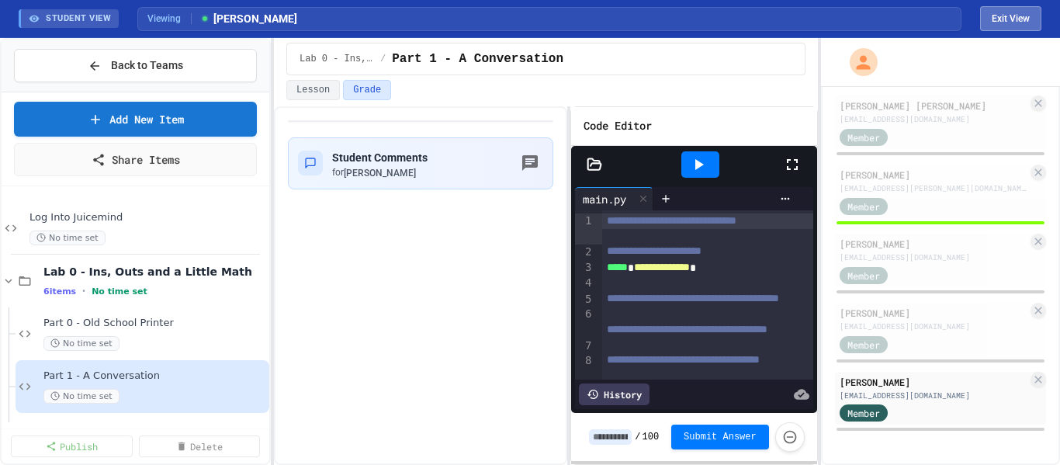
click at [1009, 11] on button "Exit View" at bounding box center [1010, 18] width 61 height 25
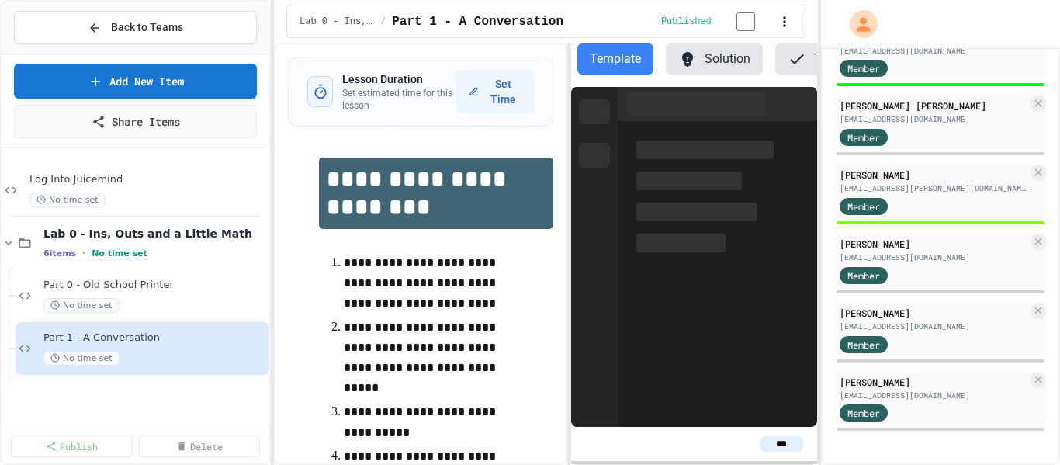
scroll to position [1180, 0]
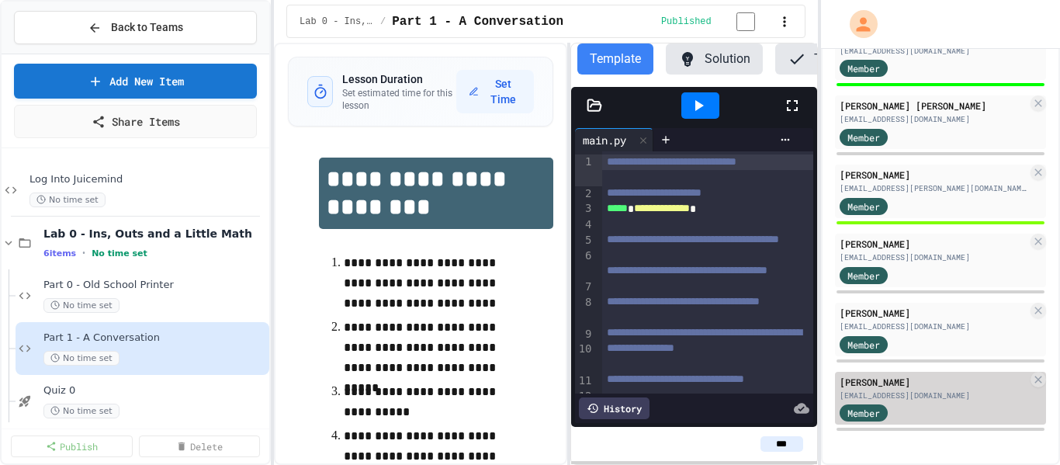
click at [967, 385] on div "[PERSON_NAME]" at bounding box center [934, 382] width 188 height 14
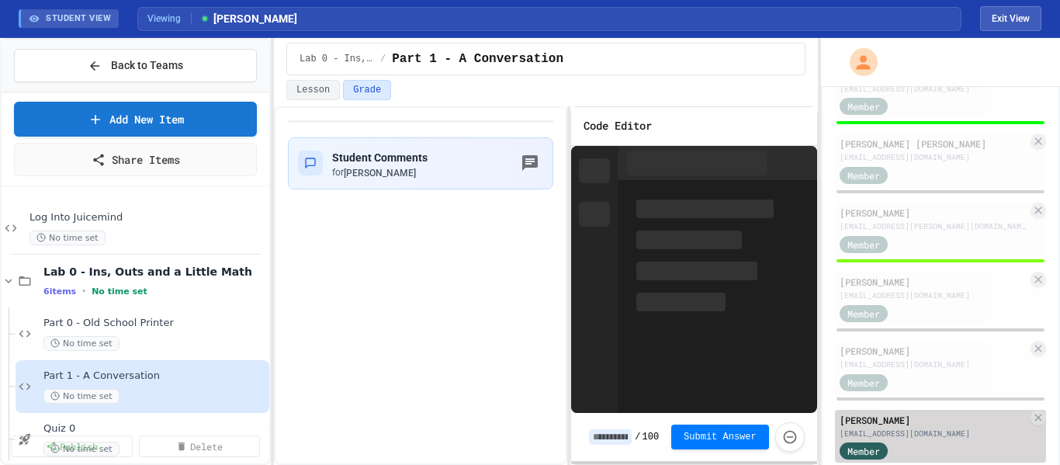
scroll to position [1218, 0]
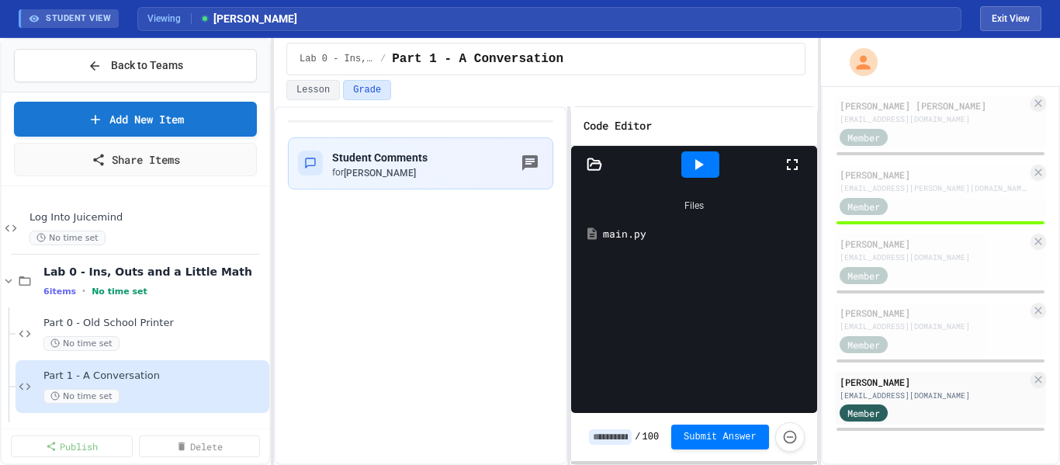
click at [618, 231] on div "main.py" at bounding box center [705, 235] width 205 height 16
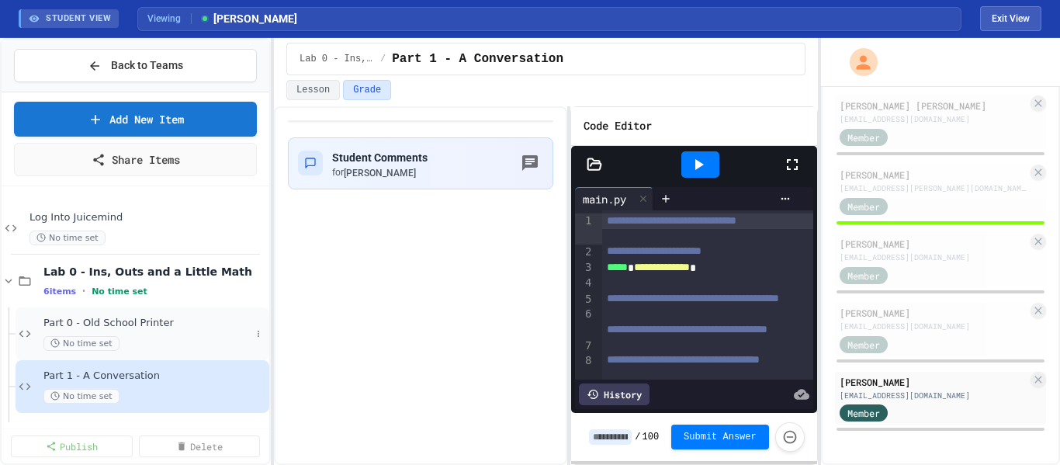
scroll to position [78, 0]
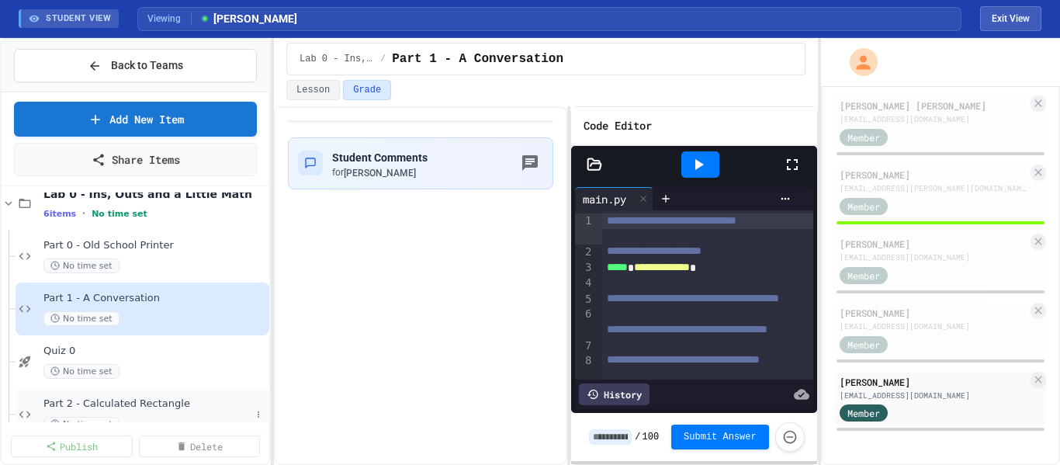
click at [181, 403] on span "Part 2 - Calculated Rectangle" at bounding box center [146, 403] width 207 height 13
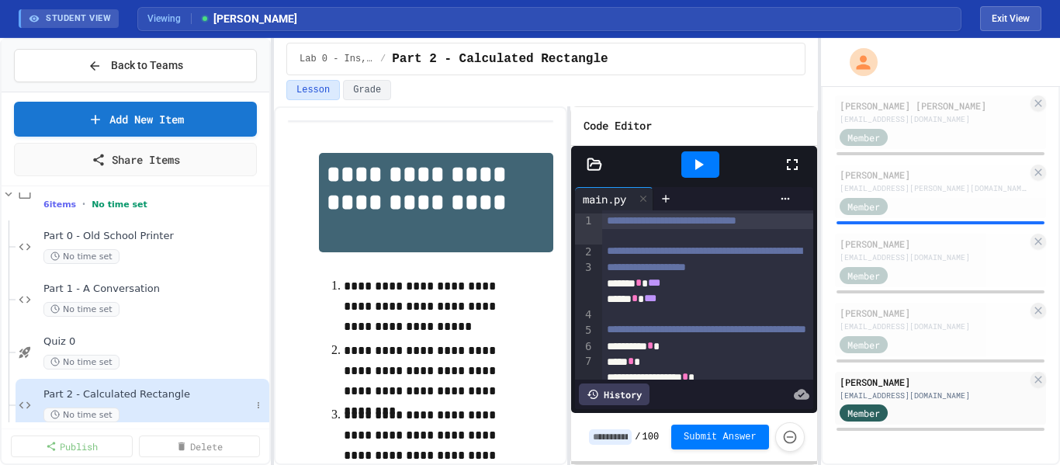
scroll to position [211, 0]
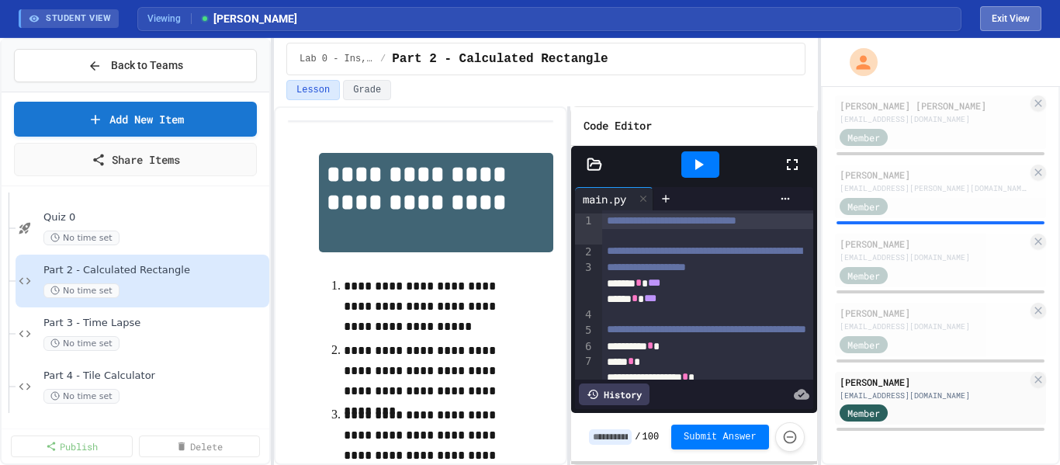
click at [1011, 19] on button "Exit View" at bounding box center [1010, 18] width 61 height 25
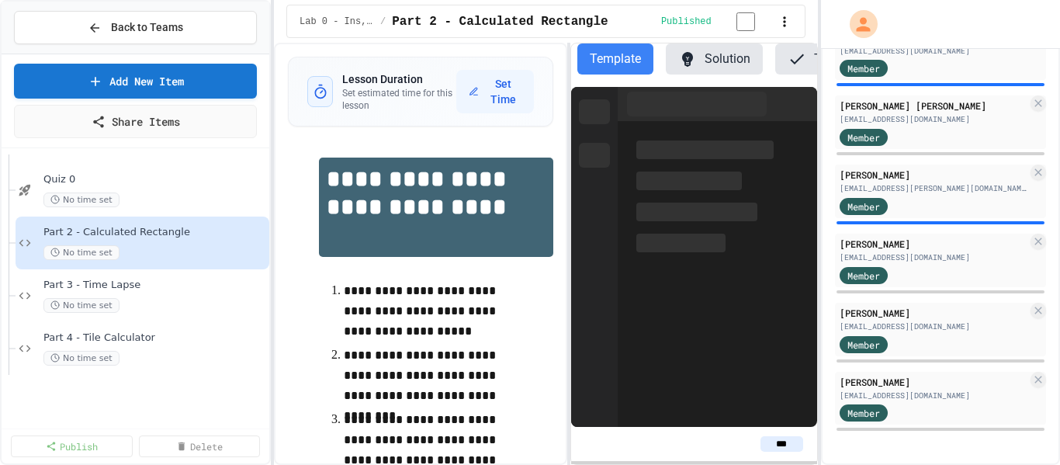
scroll to position [1180, 0]
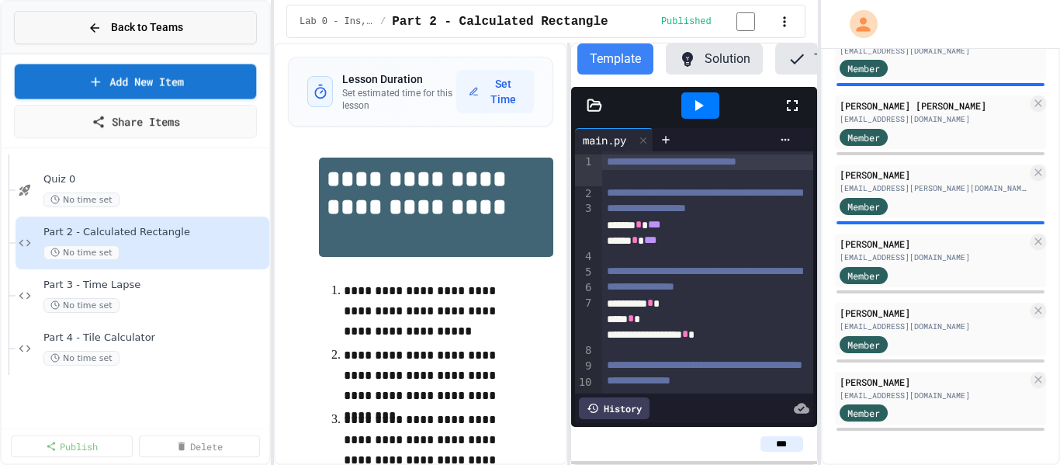
click at [191, 32] on button "Back to Teams" at bounding box center [135, 27] width 243 height 33
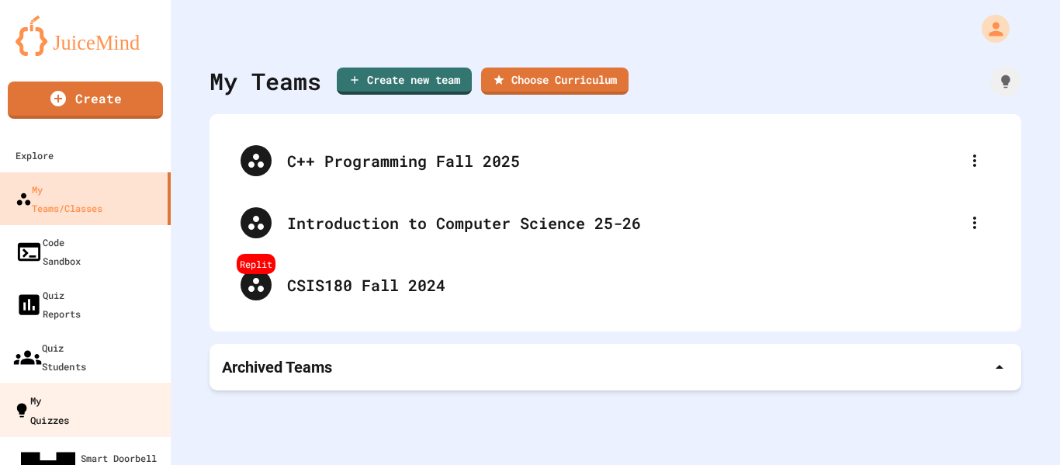
click at [114, 383] on link "My Quizzes" at bounding box center [86, 410] width 176 height 54
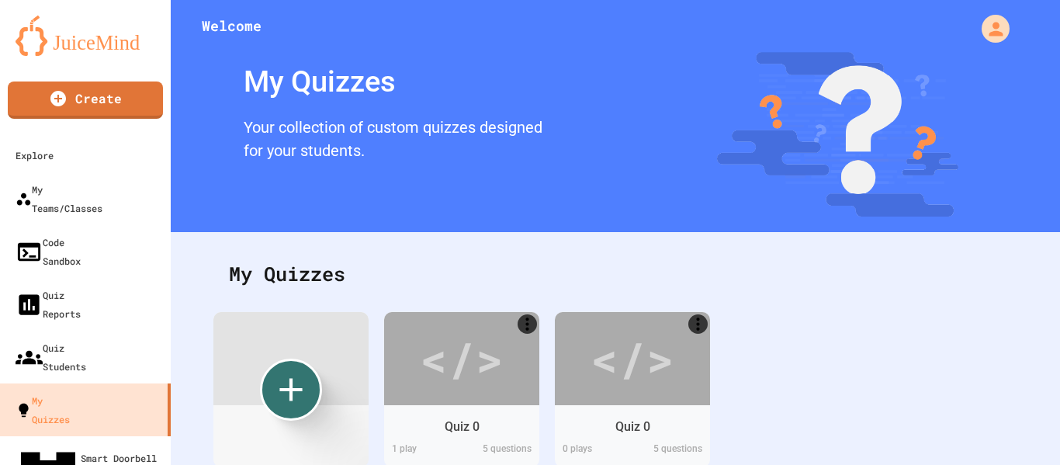
scroll to position [64, 0]
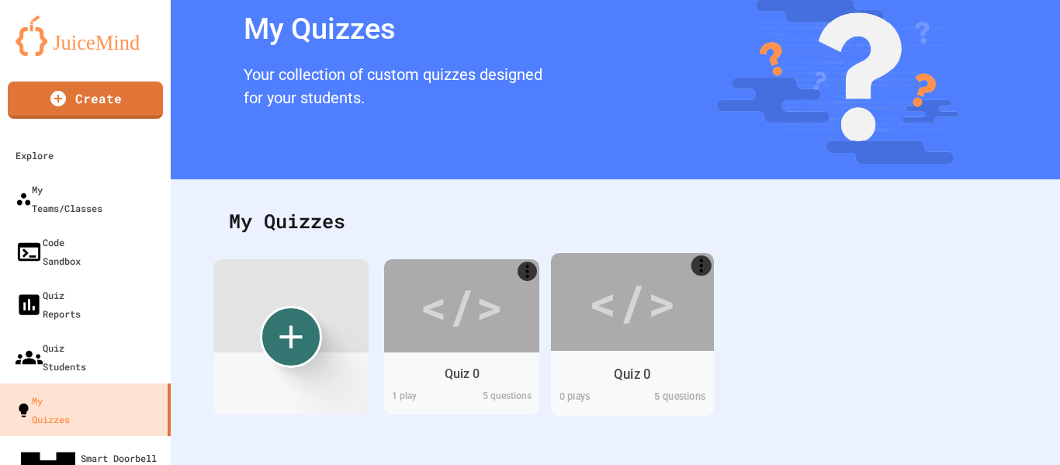
click at [676, 313] on div "</>" at bounding box center [632, 302] width 88 height 74
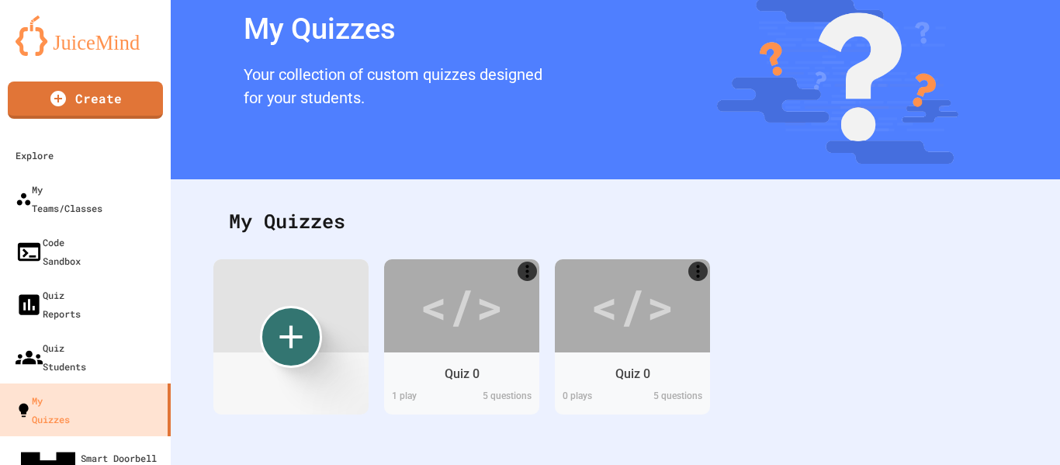
click at [699, 257] on icon "More" at bounding box center [701, 266] width 20 height 20
click at [699, 464] on div at bounding box center [530, 466] width 1060 height 0
click at [639, 268] on div "</>" at bounding box center [632, 302] width 88 height 74
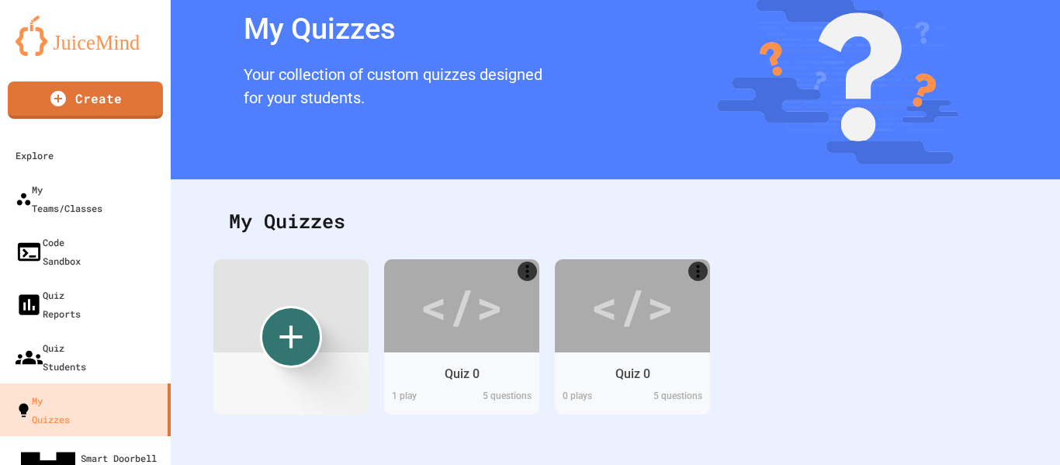
click at [289, 328] on icon "Create new" at bounding box center [291, 336] width 27 height 27
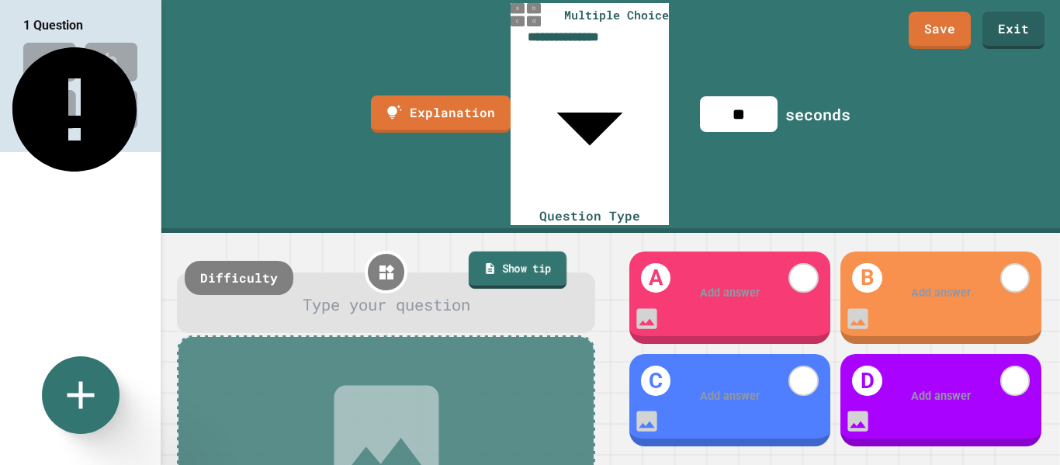
click at [537, 251] on link "Show tip" at bounding box center [518, 270] width 98 height 38
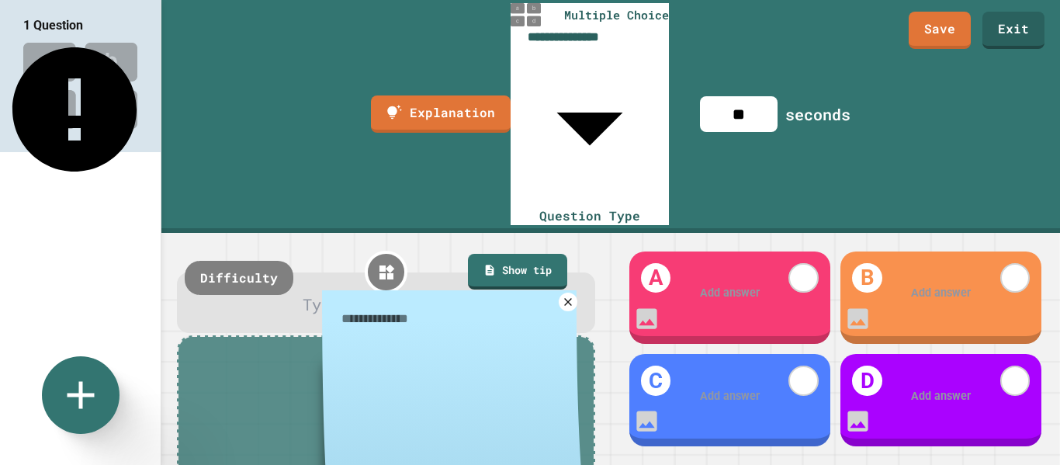
click at [569, 298] on icon at bounding box center [569, 302] width 8 height 8
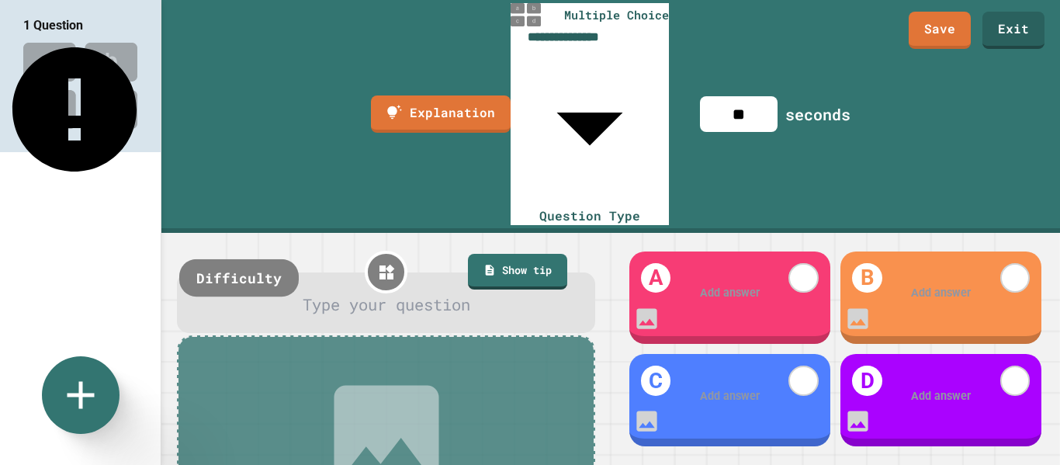
click at [259, 258] on div "Difficulty" at bounding box center [238, 276] width 119 height 37
click at [221, 258] on div "easy" at bounding box center [216, 276] width 68 height 37
click at [221, 258] on div "medium" at bounding box center [223, 276] width 85 height 37
click at [221, 258] on div "hard" at bounding box center [216, 276] width 68 height 37
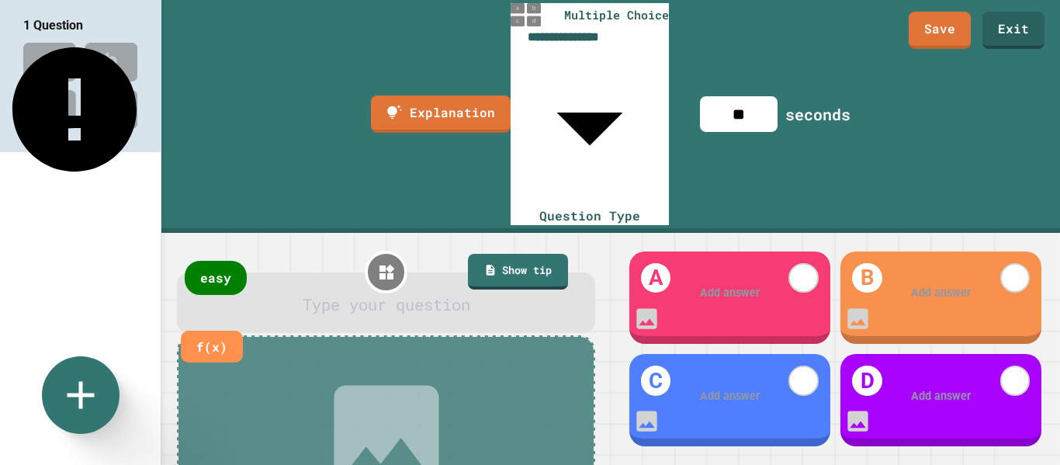
click at [353, 293] on div at bounding box center [386, 305] width 374 height 24
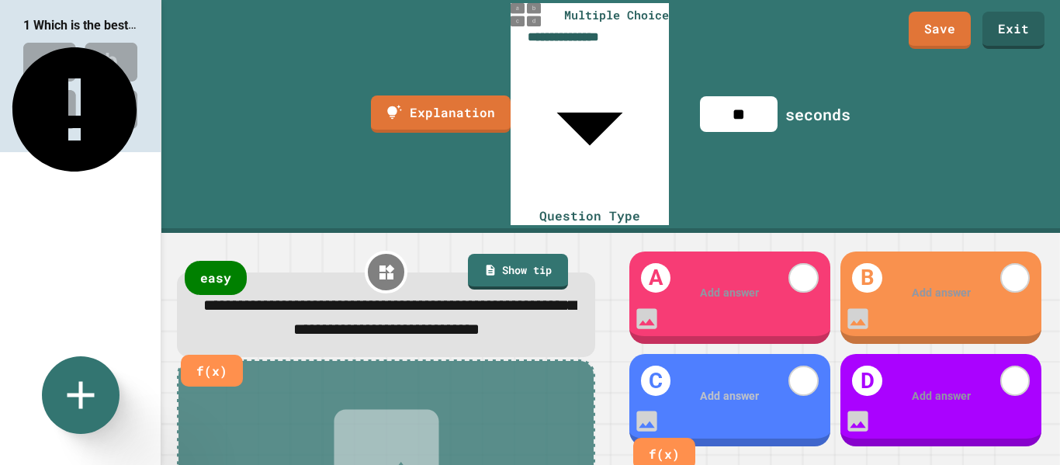
click at [726, 388] on div at bounding box center [730, 396] width 156 height 17
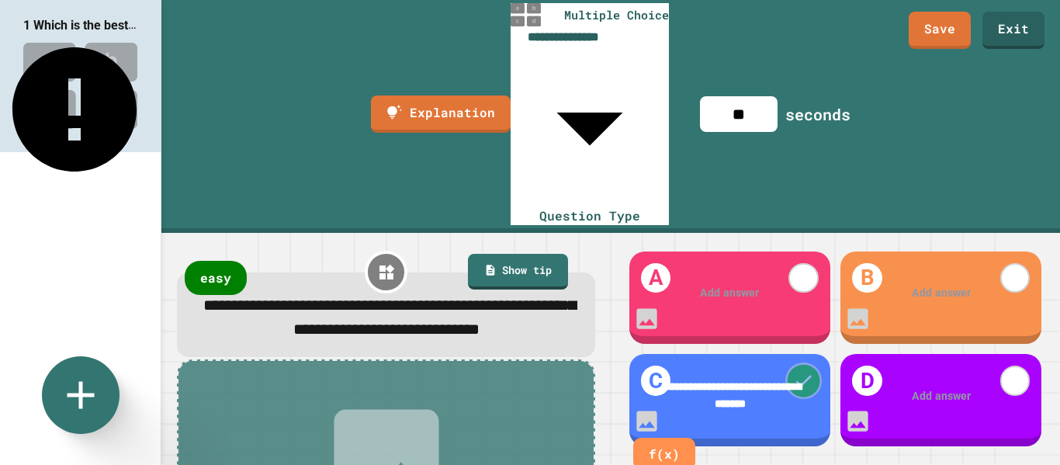
click at [798, 370] on icon at bounding box center [804, 381] width 22 height 22
click at [917, 285] on div at bounding box center [942, 293] width 156 height 17
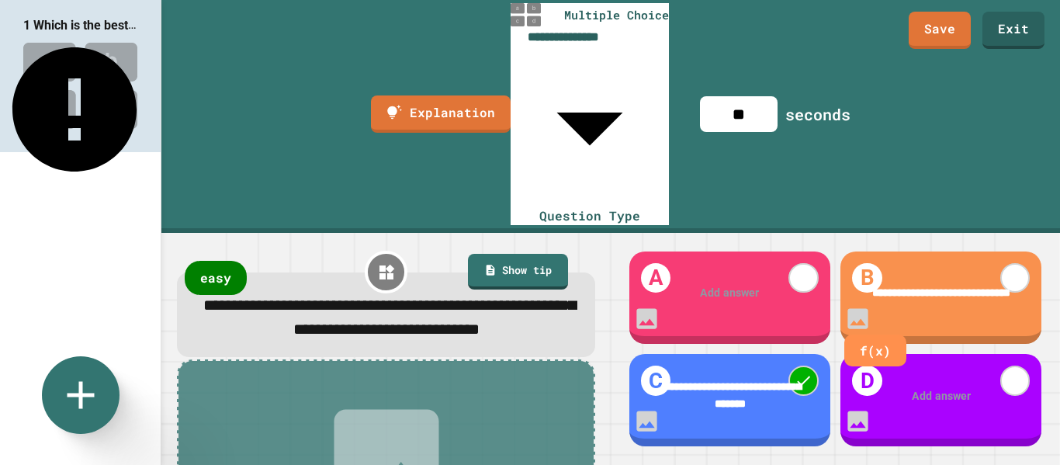
click at [921, 388] on div at bounding box center [942, 396] width 156 height 17
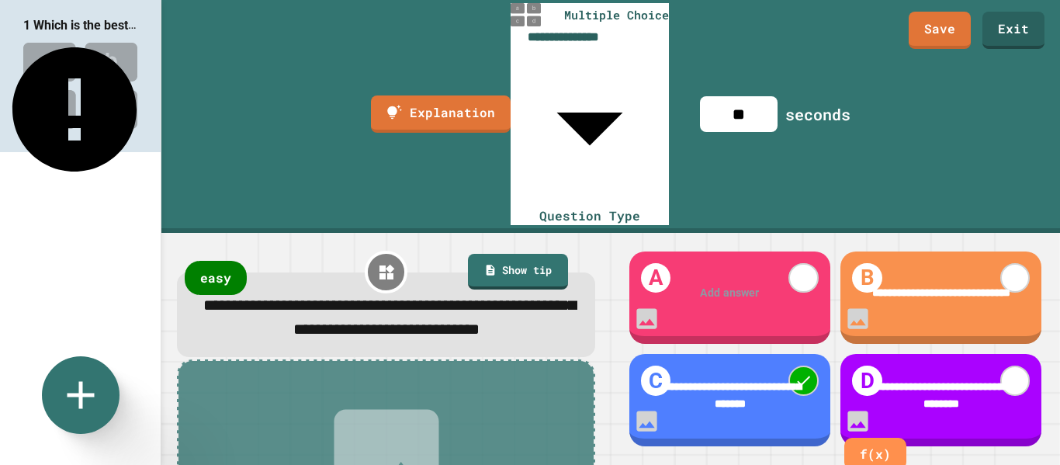
click at [746, 382] on span "**********" at bounding box center [732, 396] width 138 height 28
click at [740, 285] on div at bounding box center [730, 293] width 156 height 17
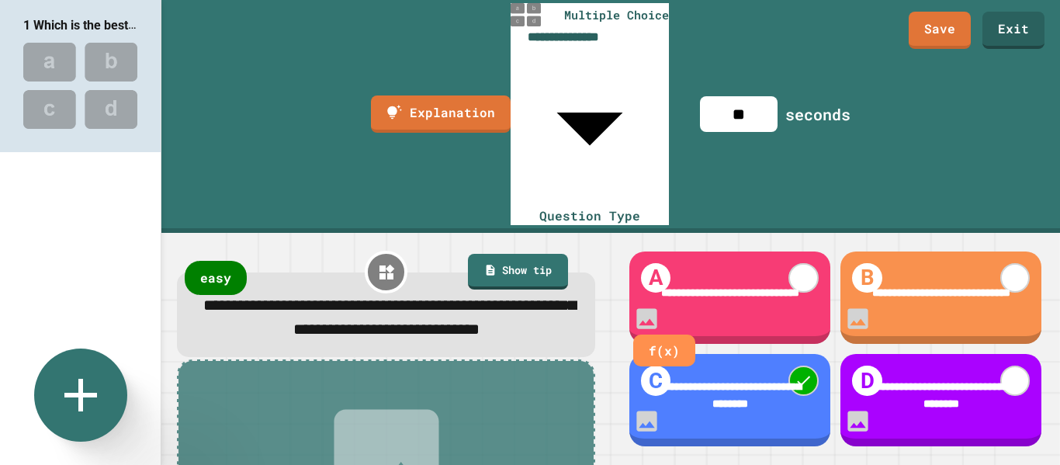
click at [90, 409] on icon at bounding box center [81, 395] width 56 height 56
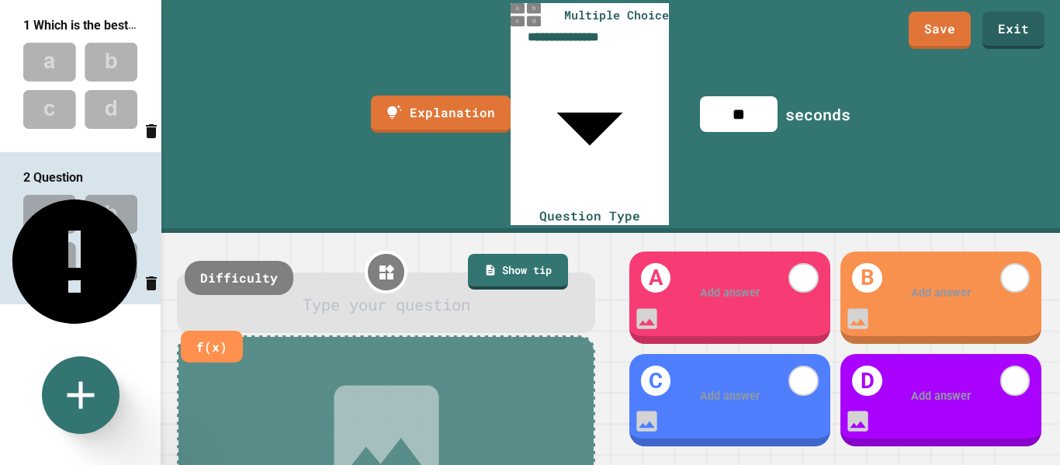
click at [372, 293] on div at bounding box center [386, 305] width 374 height 24
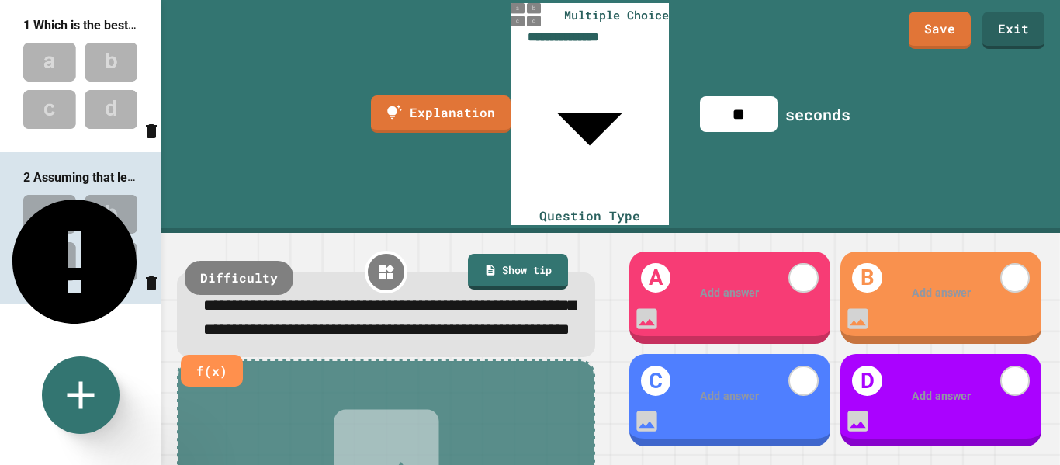
click at [722, 285] on div at bounding box center [730, 293] width 156 height 17
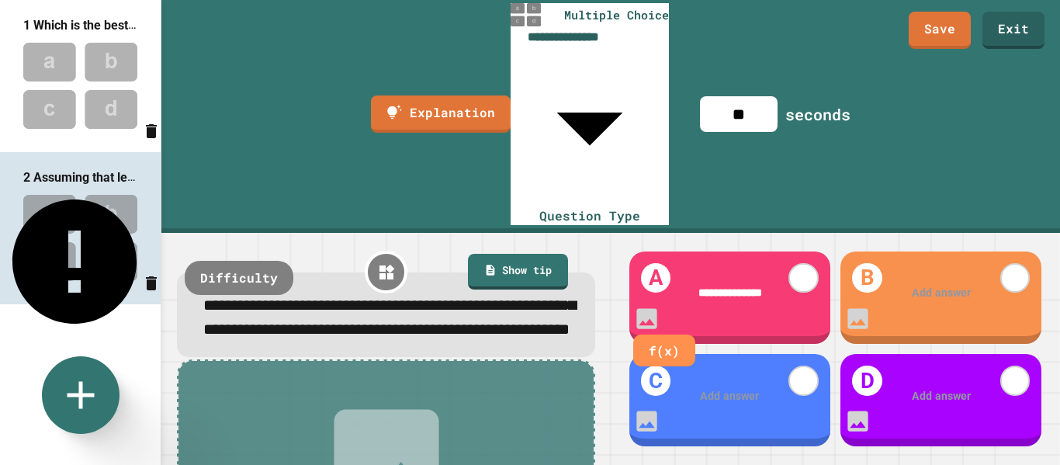
click at [923, 285] on div at bounding box center [942, 293] width 156 height 17
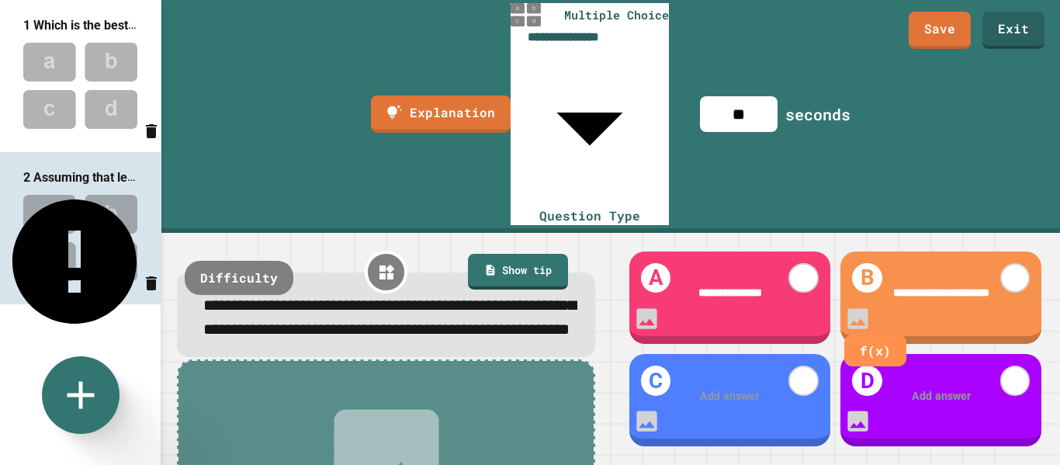
click at [947, 388] on div at bounding box center [942, 396] width 156 height 17
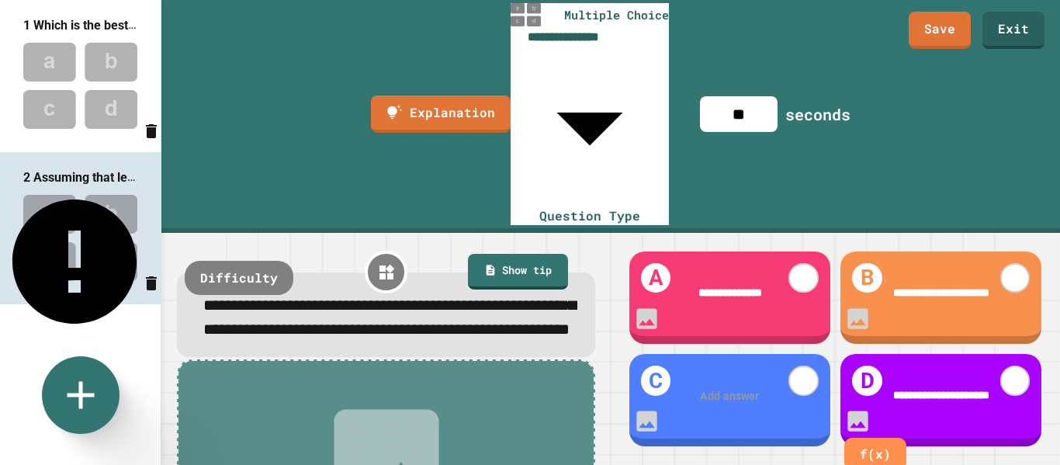
click at [724, 388] on div at bounding box center [730, 396] width 156 height 17
click at [665, 448] on link "f(x)" at bounding box center [664, 454] width 62 height 32
click at [1005, 267] on icon at bounding box center [1015, 278] width 22 height 22
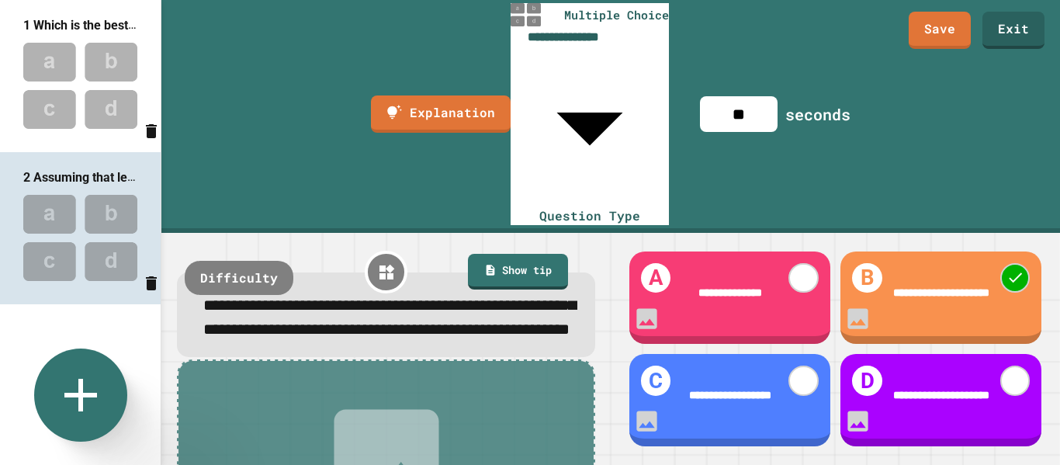
click at [96, 408] on icon at bounding box center [81, 395] width 56 height 56
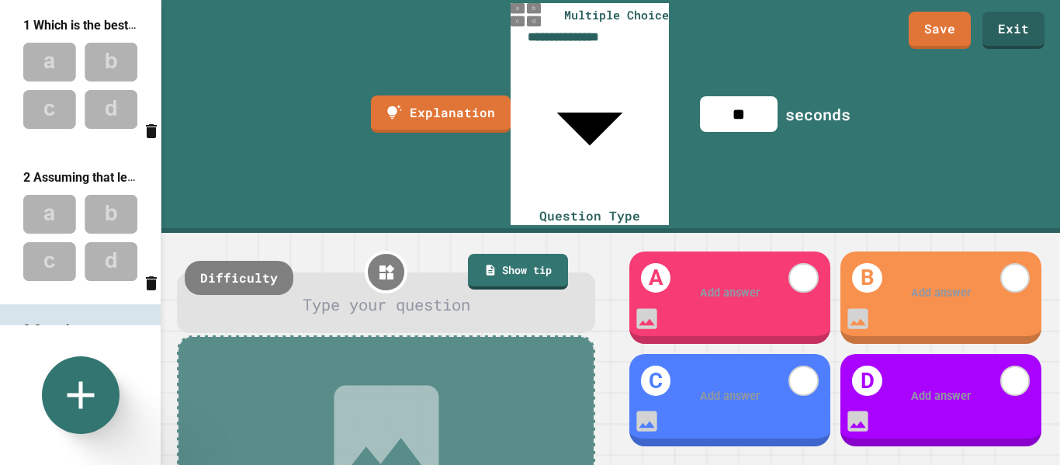
scroll to position [108, 0]
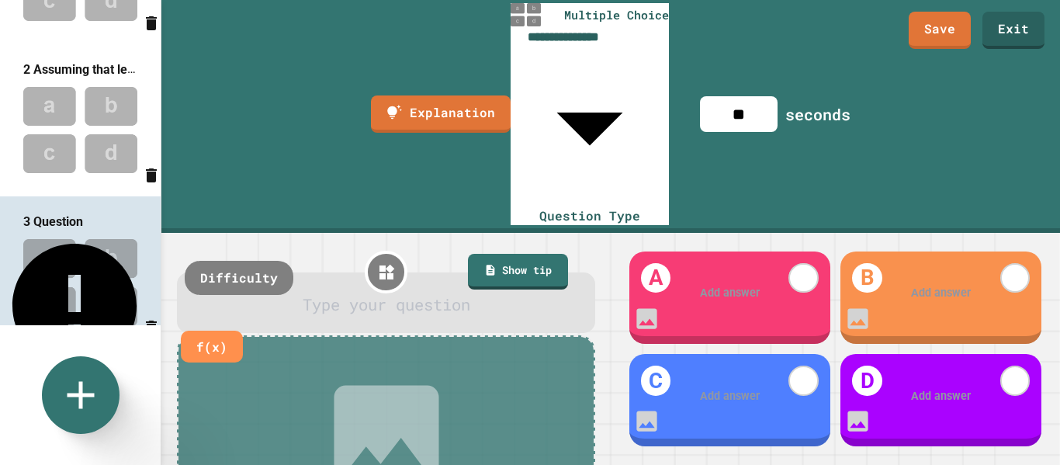
click at [392, 293] on div at bounding box center [386, 305] width 374 height 24
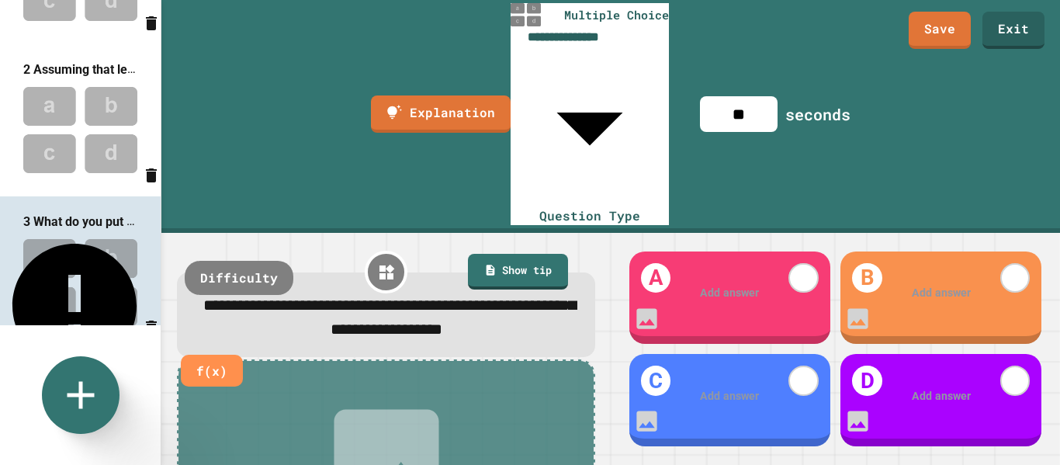
click at [739, 285] on div at bounding box center [730, 293] width 156 height 17
drag, startPoint x: 511, startPoint y: 158, endPoint x: 405, endPoint y: 178, distance: 108.3
click at [407, 297] on span "**********" at bounding box center [389, 317] width 372 height 40
click at [709, 388] on div at bounding box center [730, 396] width 156 height 17
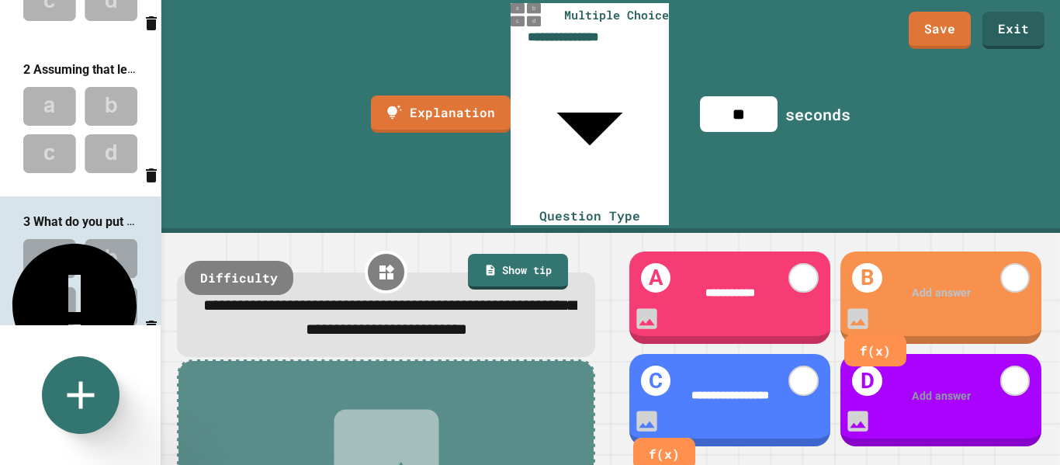
click at [943, 285] on div at bounding box center [942, 293] width 156 height 17
click at [923, 388] on div at bounding box center [942, 396] width 156 height 17
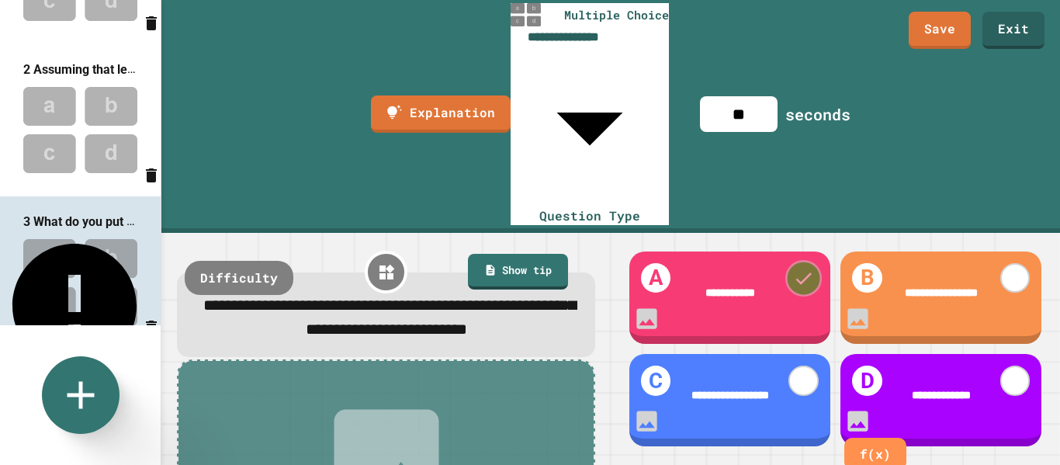
click at [793, 267] on icon at bounding box center [804, 278] width 22 height 22
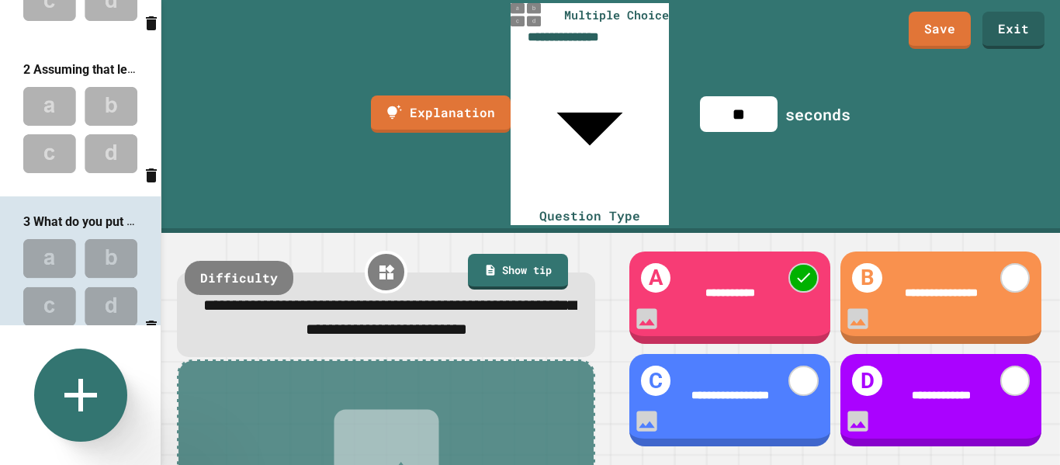
click at [69, 407] on icon at bounding box center [81, 395] width 56 height 56
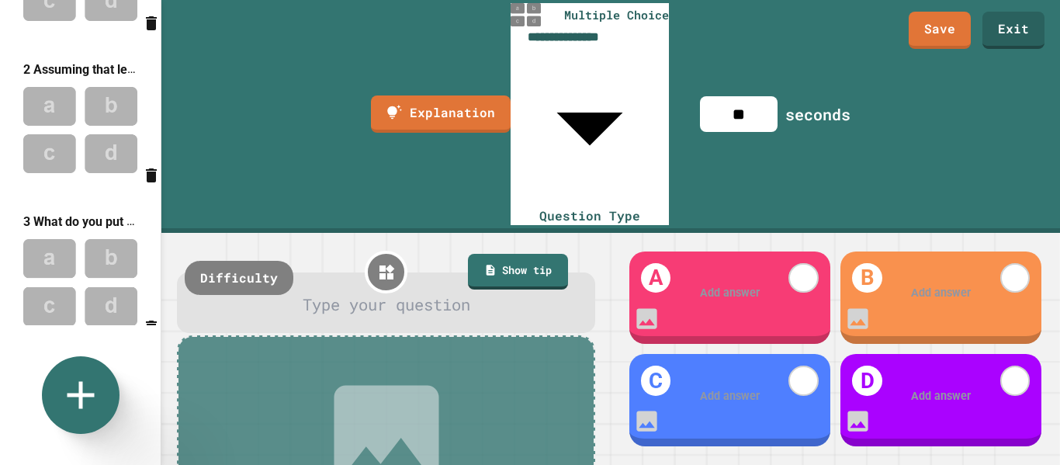
scroll to position [252, 0]
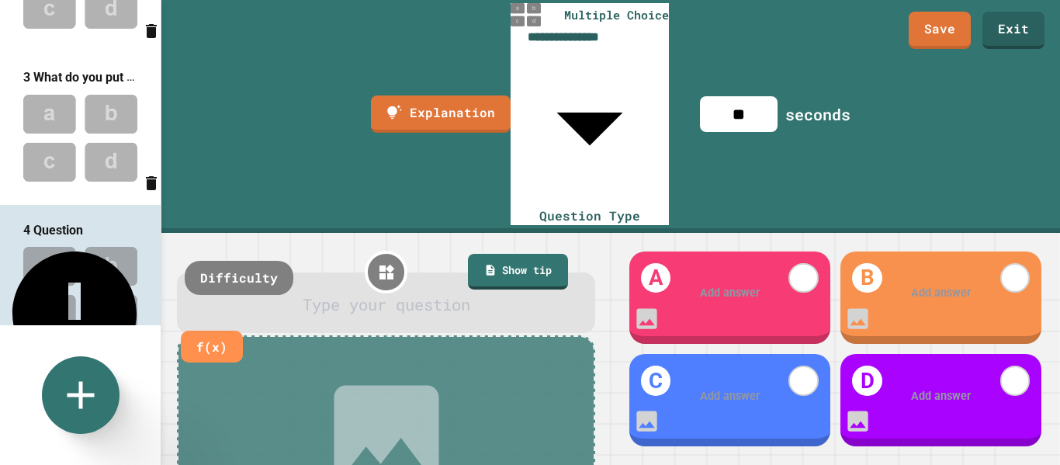
click at [317, 293] on div at bounding box center [386, 305] width 374 height 24
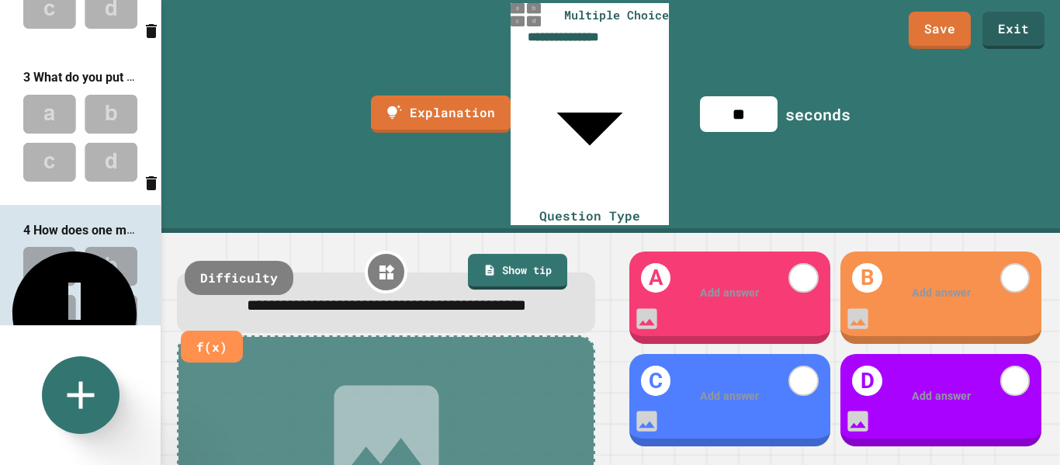
click at [715, 285] on div at bounding box center [730, 293] width 156 height 17
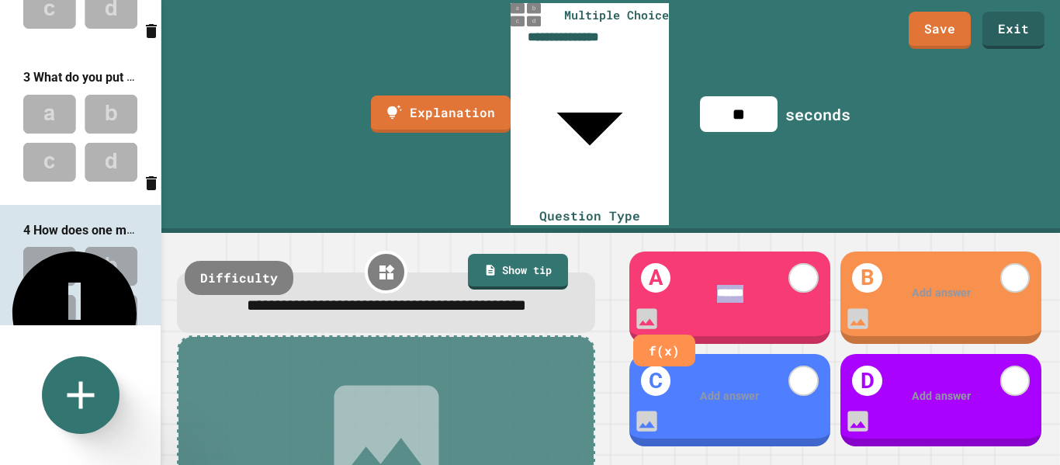
drag, startPoint x: 737, startPoint y: 164, endPoint x: 699, endPoint y: 168, distance: 38.2
click at [699, 285] on div "******" at bounding box center [730, 293] width 156 height 17
click at [923, 388] on div at bounding box center [942, 396] width 156 height 17
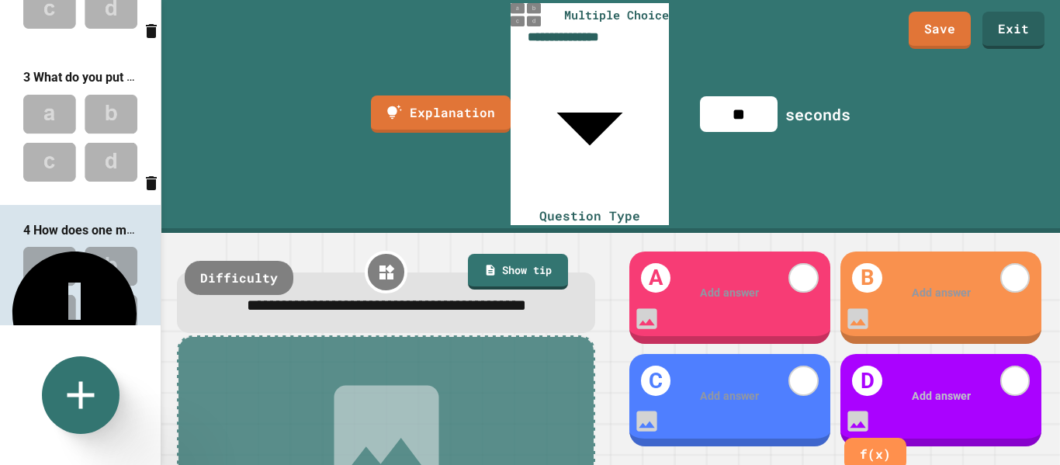
paste div
drag, startPoint x: 995, startPoint y: 351, endPoint x: 903, endPoint y: 359, distance: 92.7
click at [903, 388] on div "********" at bounding box center [942, 396] width 156 height 17
drag, startPoint x: 910, startPoint y: 347, endPoint x: 957, endPoint y: 362, distance: 49.1
click at [957, 379] on div "**********" at bounding box center [942, 396] width 156 height 34
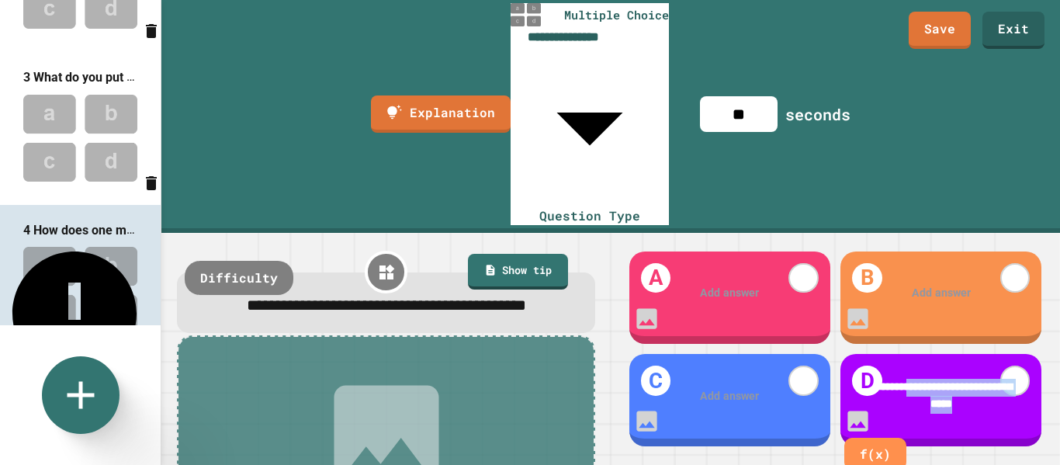
copy span "**********"
click at [913, 285] on div at bounding box center [942, 293] width 156 height 17
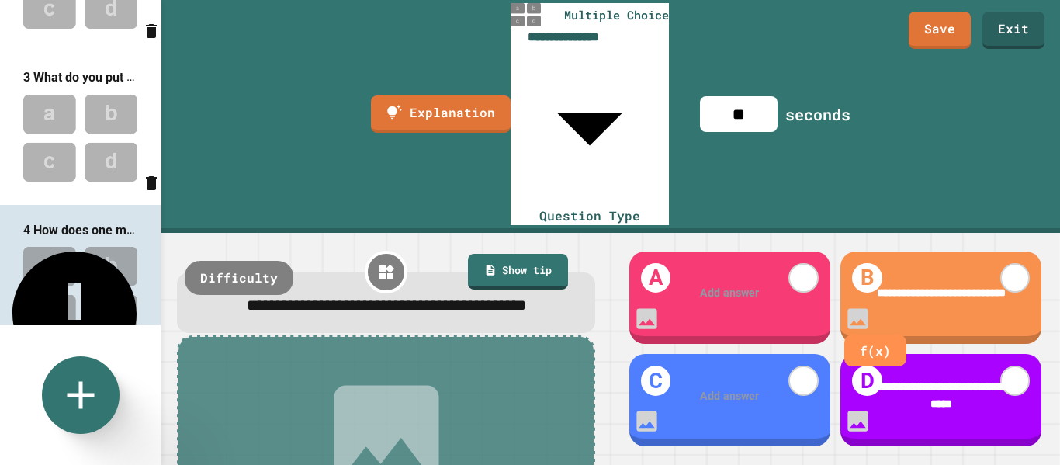
click at [711, 285] on div at bounding box center [730, 293] width 156 height 17
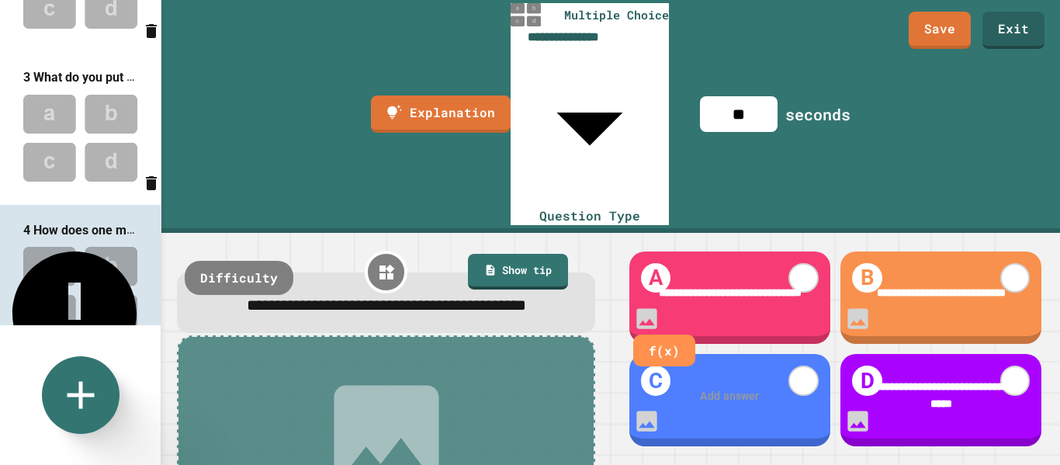
click at [721, 388] on div at bounding box center [730, 396] width 156 height 17
click at [1004, 370] on icon at bounding box center [1015, 381] width 22 height 22
click at [719, 366] on div "Add answer" at bounding box center [729, 396] width 201 height 61
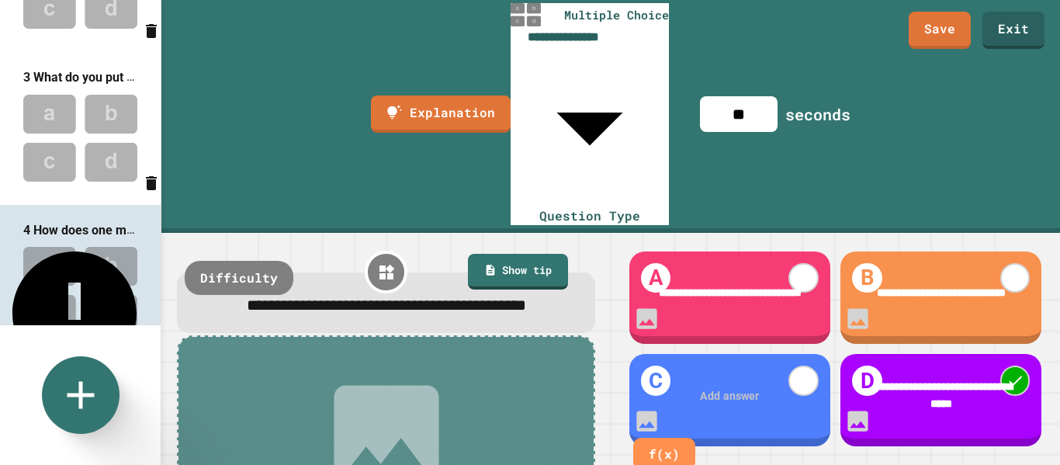
click at [716, 388] on div at bounding box center [730, 396] width 156 height 17
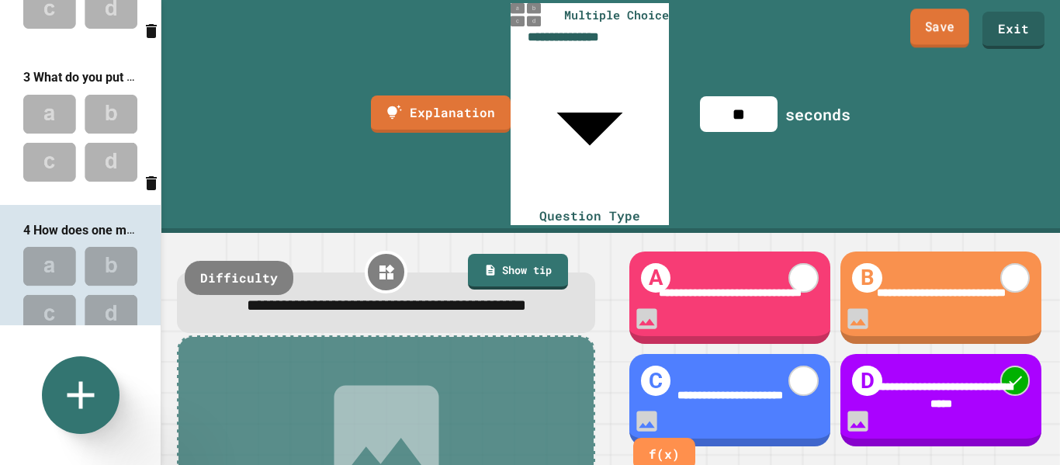
click at [946, 23] on link "Save" at bounding box center [939, 28] width 59 height 39
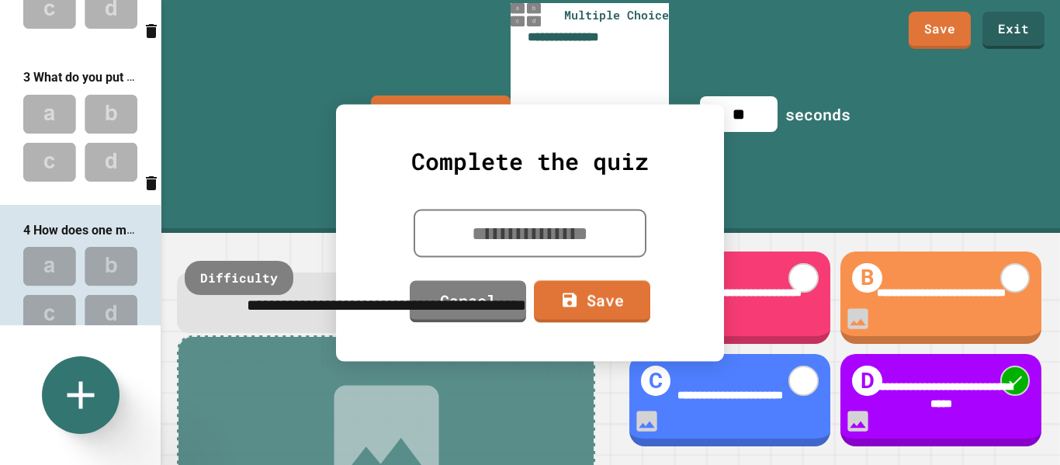
click at [540, 245] on textarea at bounding box center [530, 233] width 233 height 48
type textarea "******"
click at [577, 303] on icon at bounding box center [568, 298] width 19 height 19
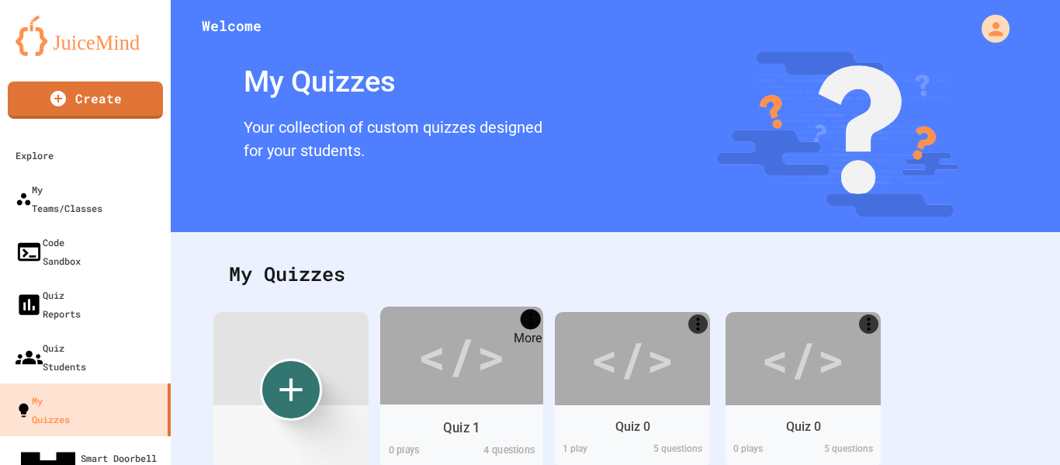
click at [531, 321] on icon "More" at bounding box center [531, 319] width 20 height 20
click at [476, 464] on div at bounding box center [530, 466] width 1060 height 0
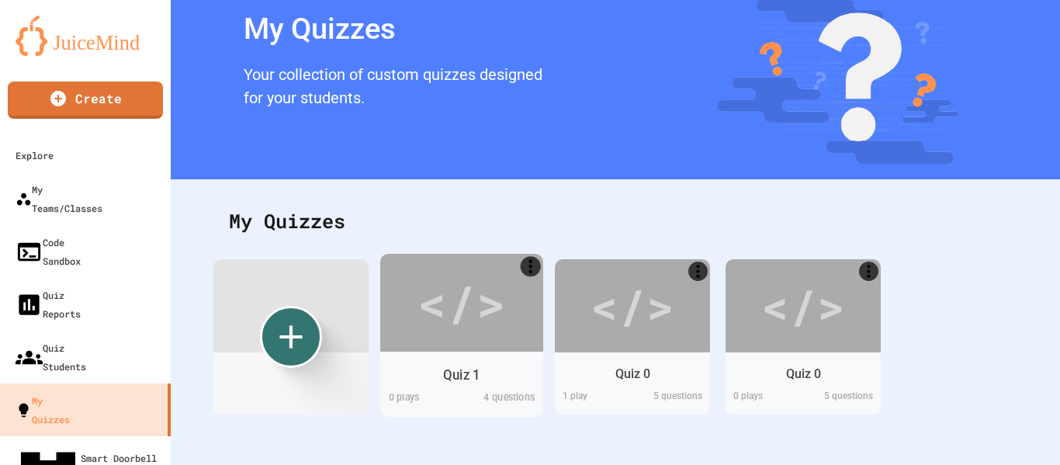
click at [468, 365] on div "Quiz 1" at bounding box center [461, 374] width 36 height 19
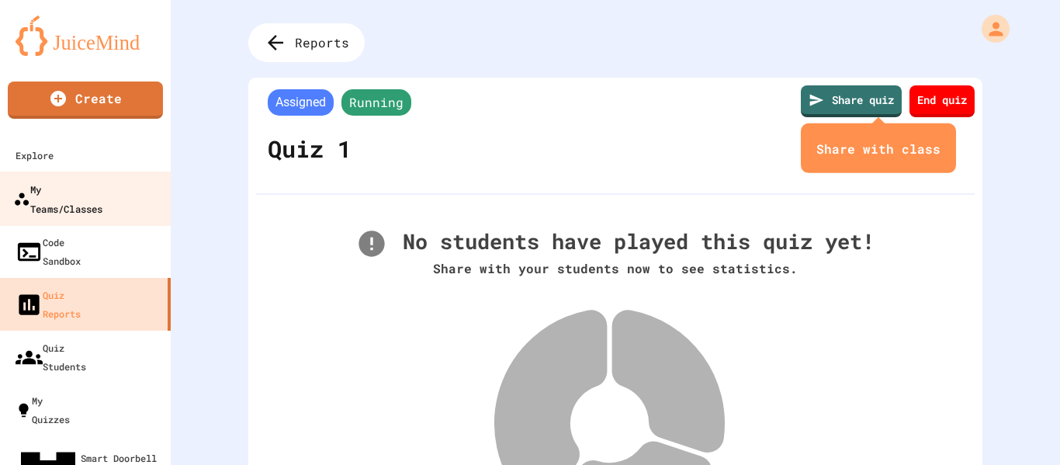
click at [95, 191] on div "My Teams/Classes" at bounding box center [57, 198] width 89 height 38
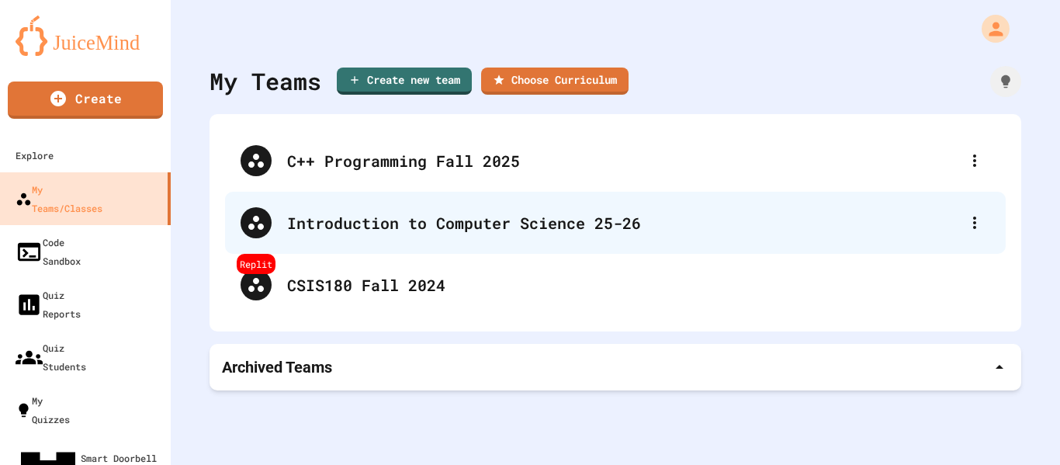
click at [341, 220] on div "Introduction to Computer Science 25-26" at bounding box center [623, 222] width 672 height 23
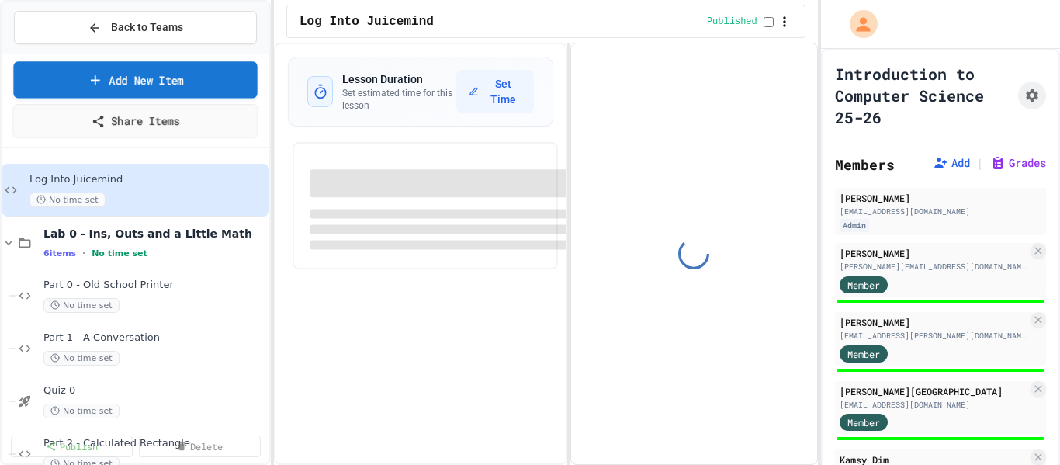
click at [150, 81] on link "Add New Item" at bounding box center [135, 79] width 244 height 36
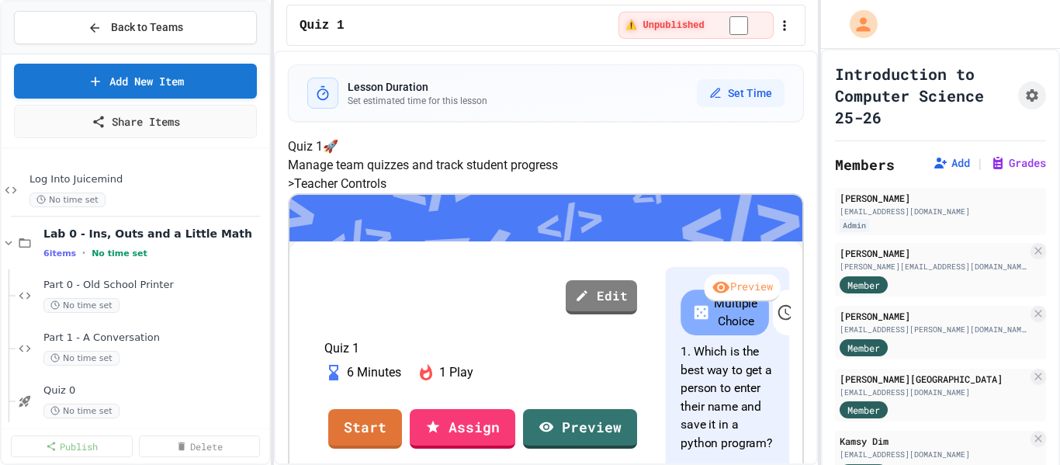
scroll to position [233, 0]
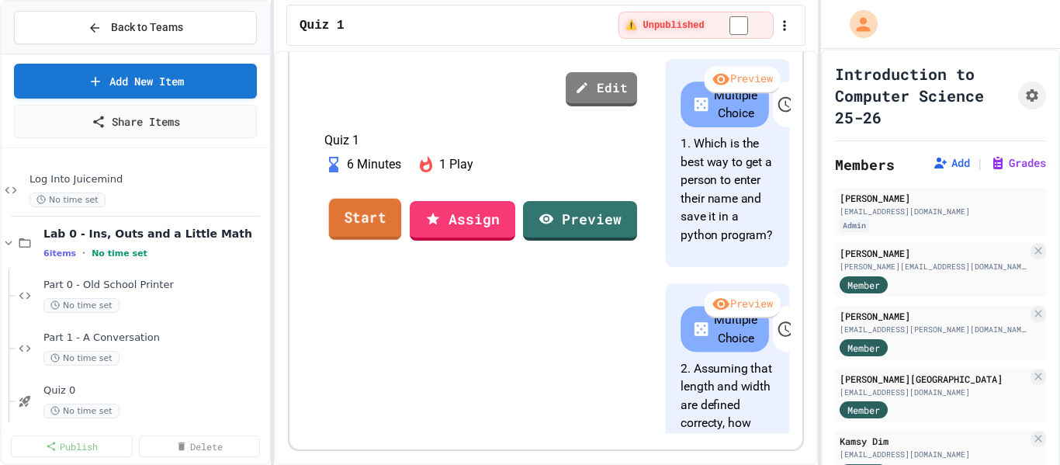
click at [402, 240] on link "Start" at bounding box center [365, 219] width 73 height 42
